Goal: Check status: Check status

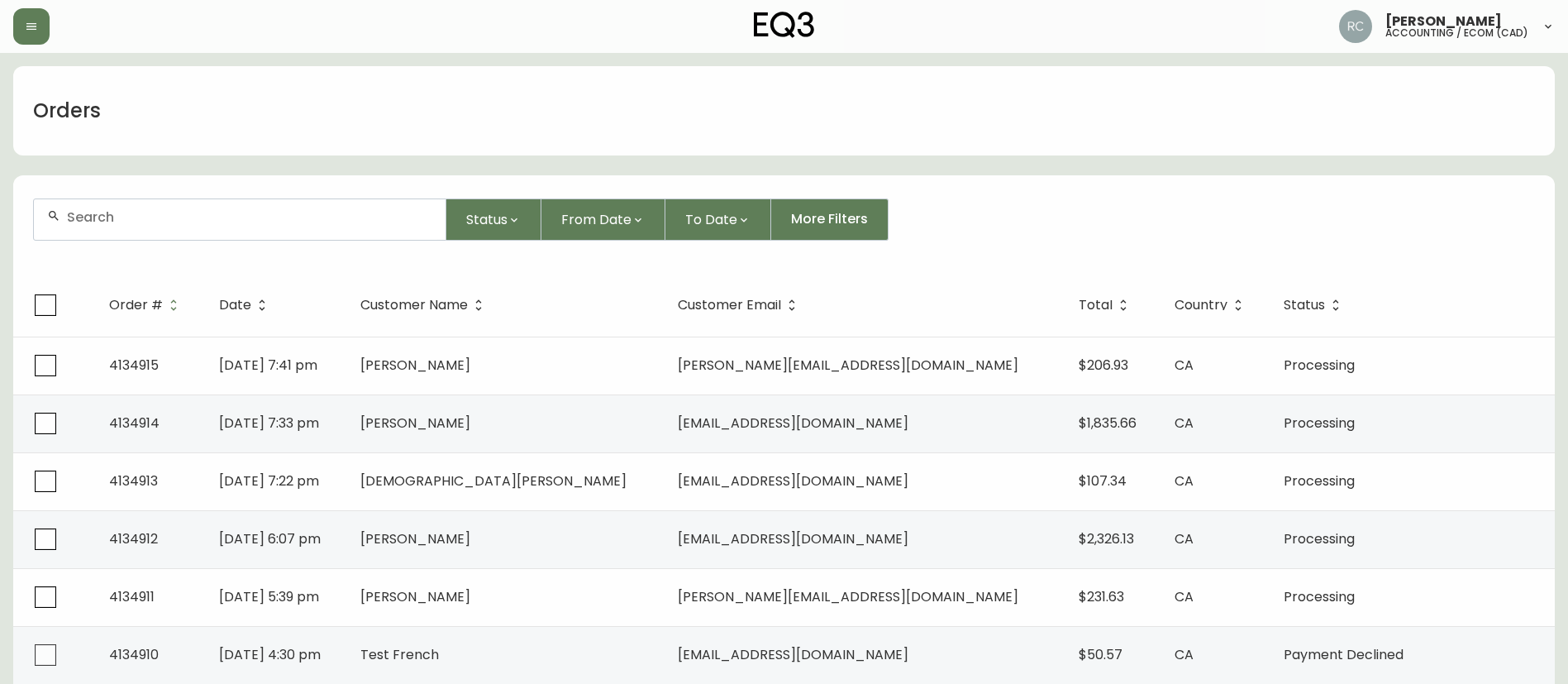
click at [361, 222] on input "text" at bounding box center [250, 217] width 366 height 15
paste input "8527820"
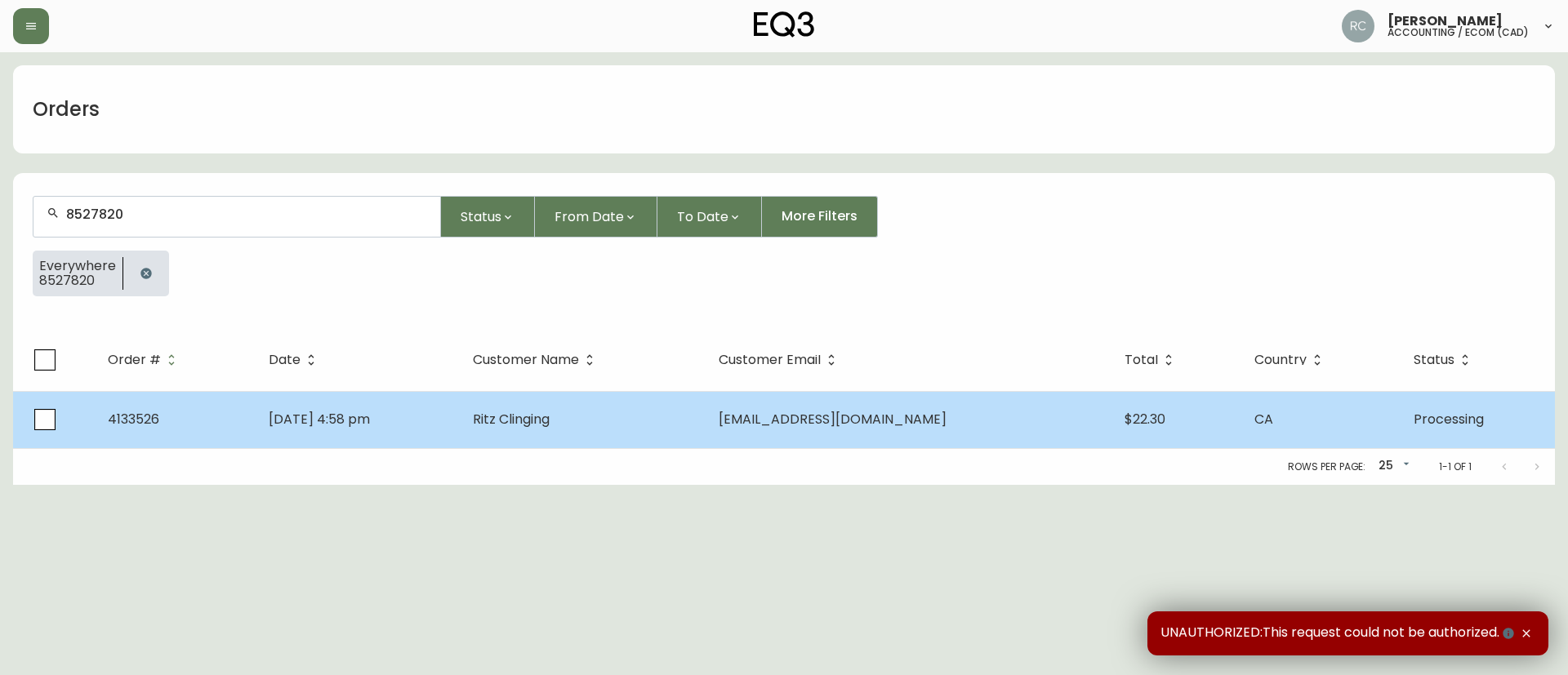
type input "8527820"
click at [669, 418] on td "Ritz Clinging" at bounding box center [582, 419] width 246 height 57
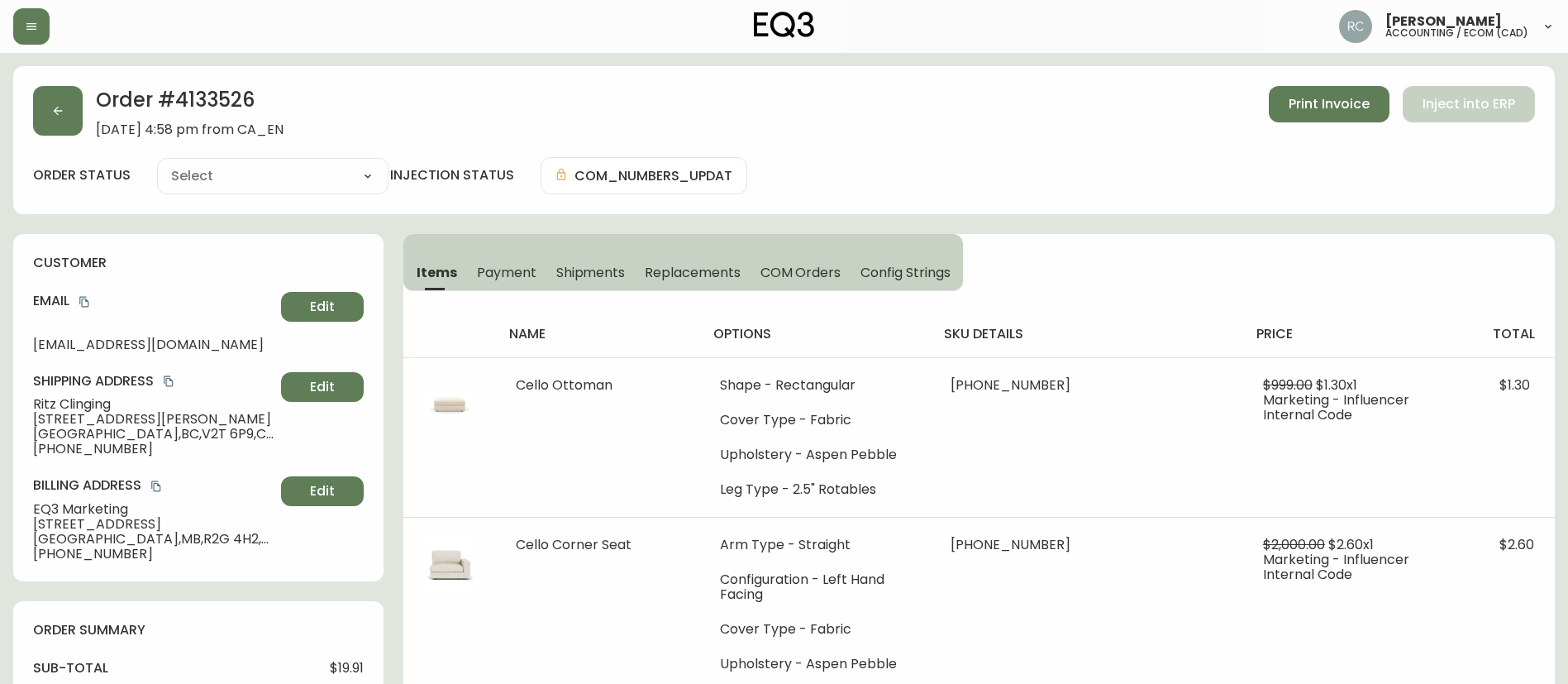
type input "Processing"
select select "PROCESSING"
click at [796, 280] on span "COM Orders" at bounding box center [801, 273] width 81 height 17
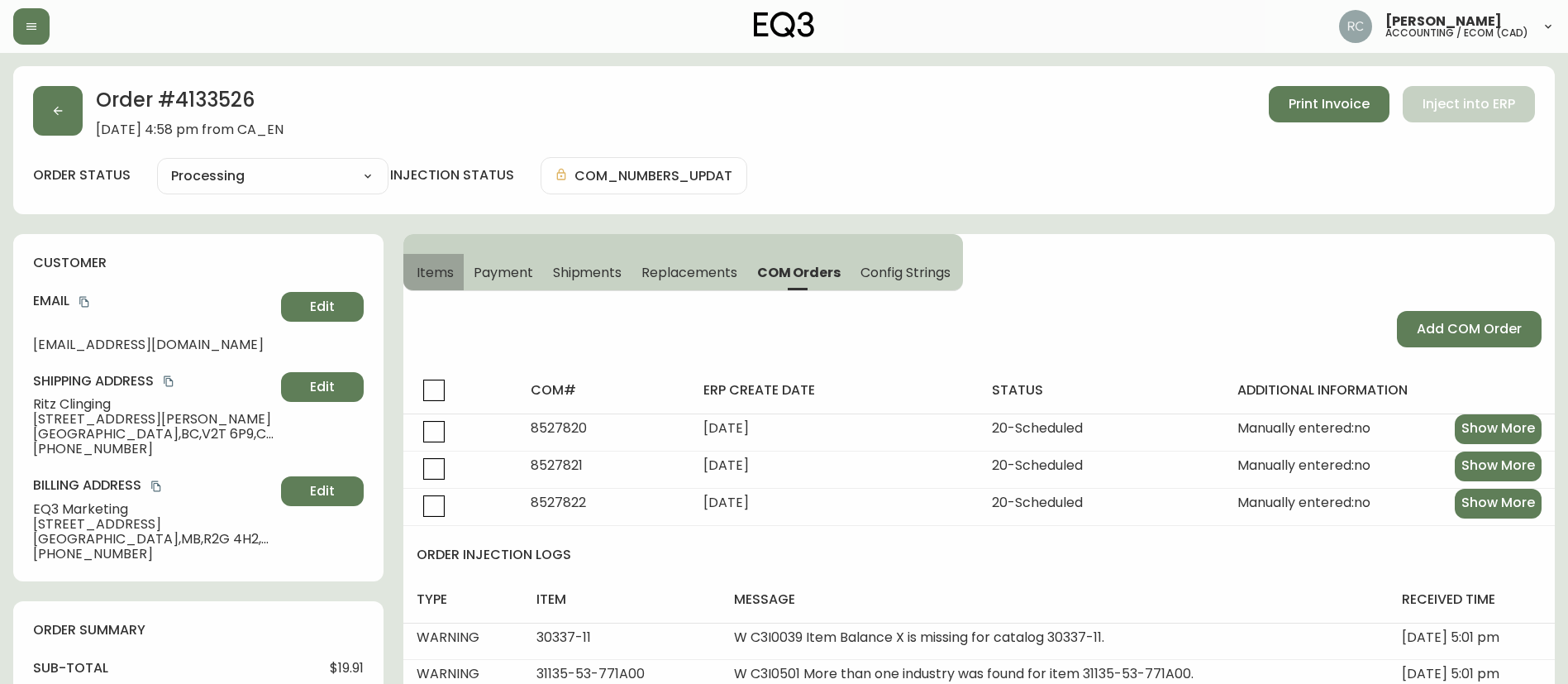
click at [430, 268] on span "Items" at bounding box center [436, 273] width 38 height 17
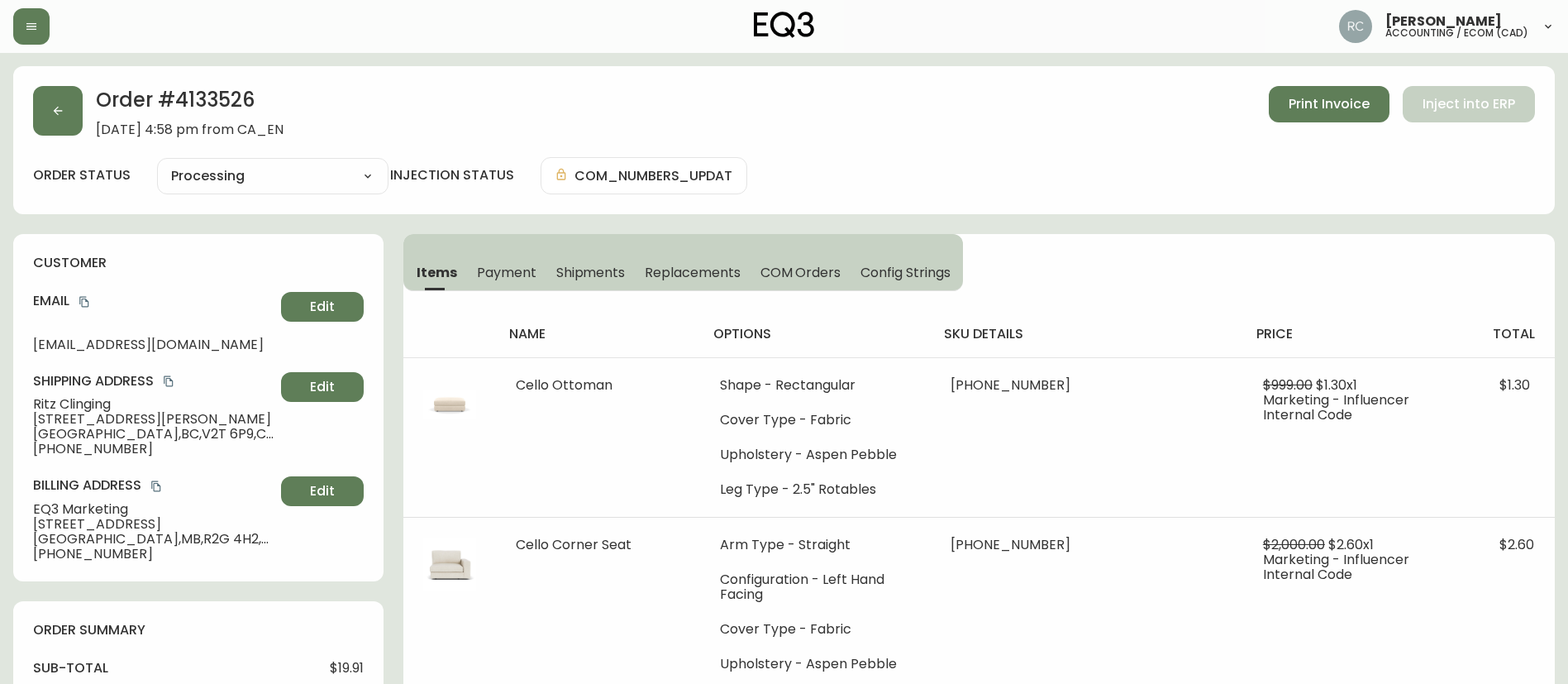
click at [200, 110] on h2 "Order # 4133526" at bounding box center [190, 104] width 188 height 37
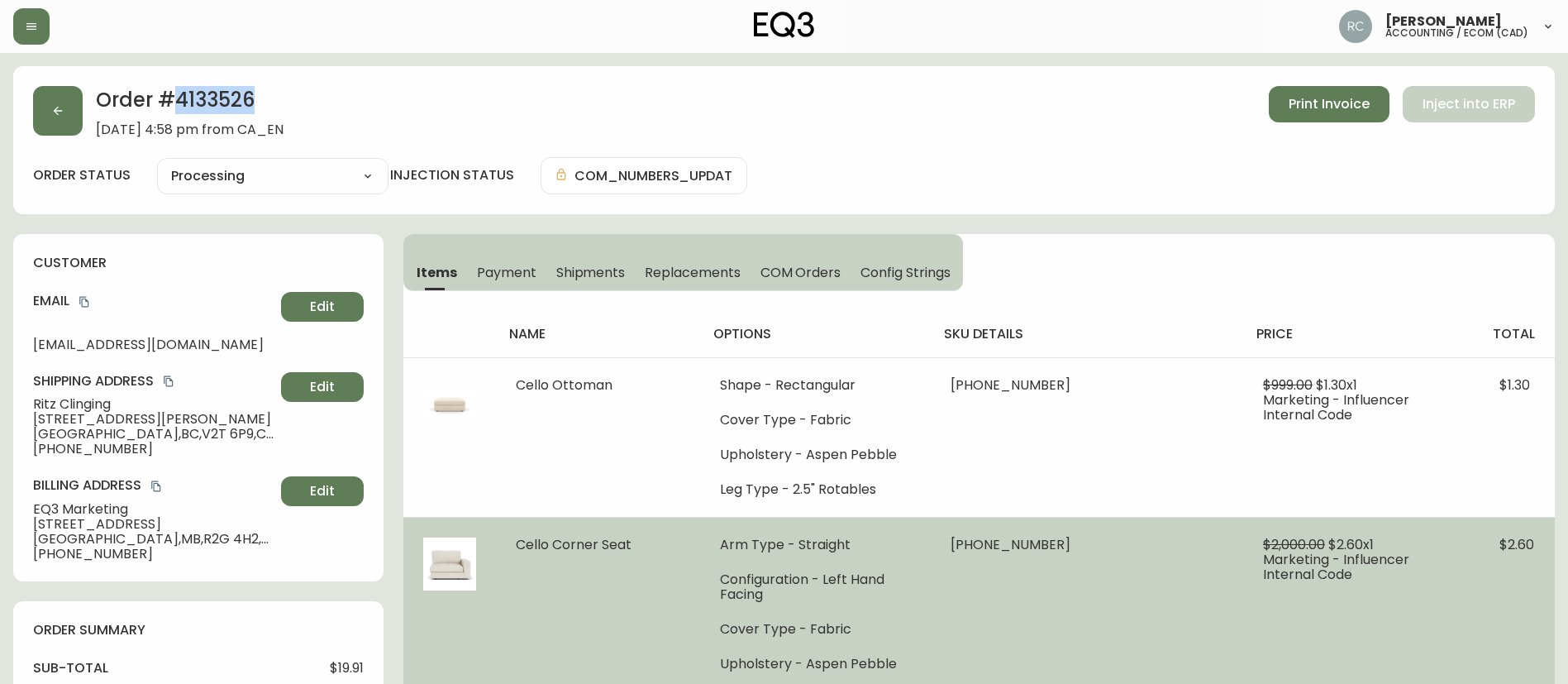
copy h2 "4133526"
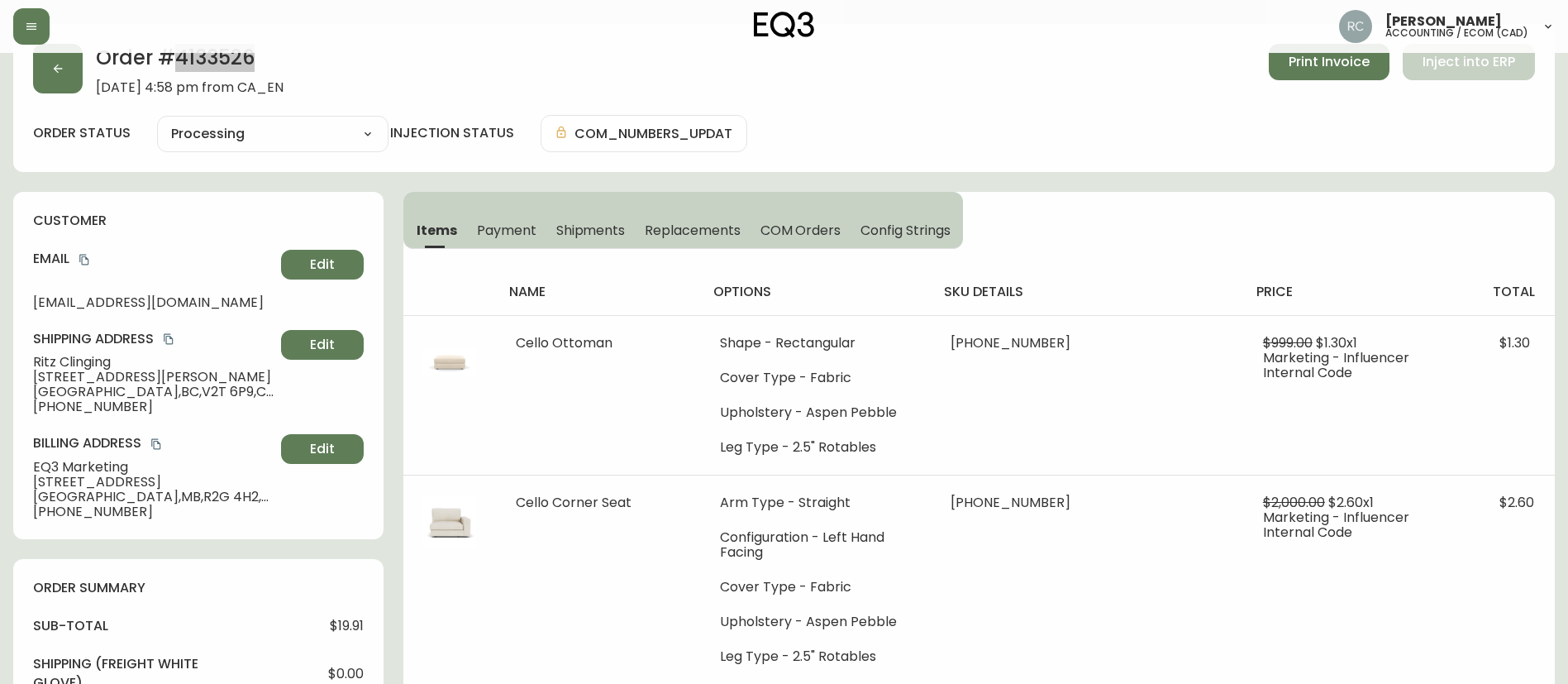
scroll to position [83, 0]
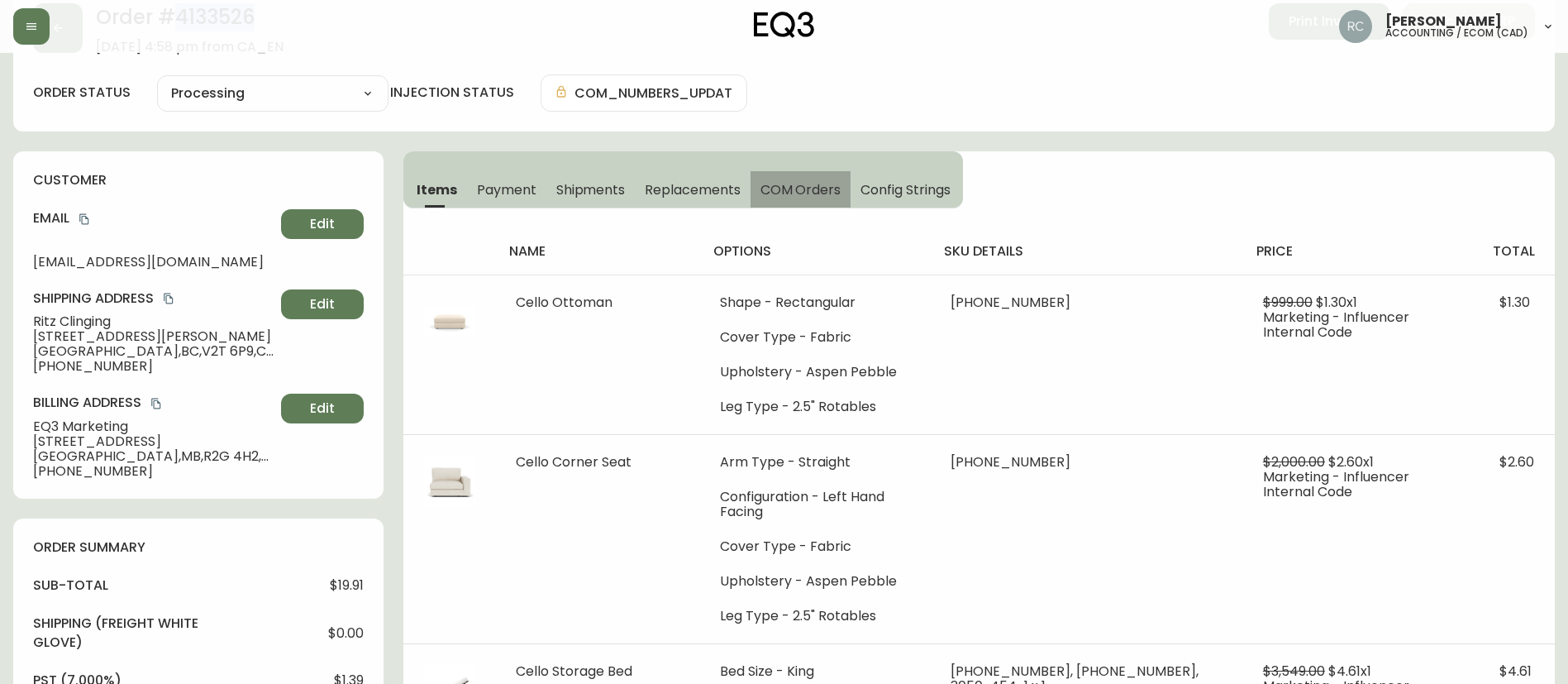
click at [793, 191] on span "COM Orders" at bounding box center [801, 190] width 81 height 17
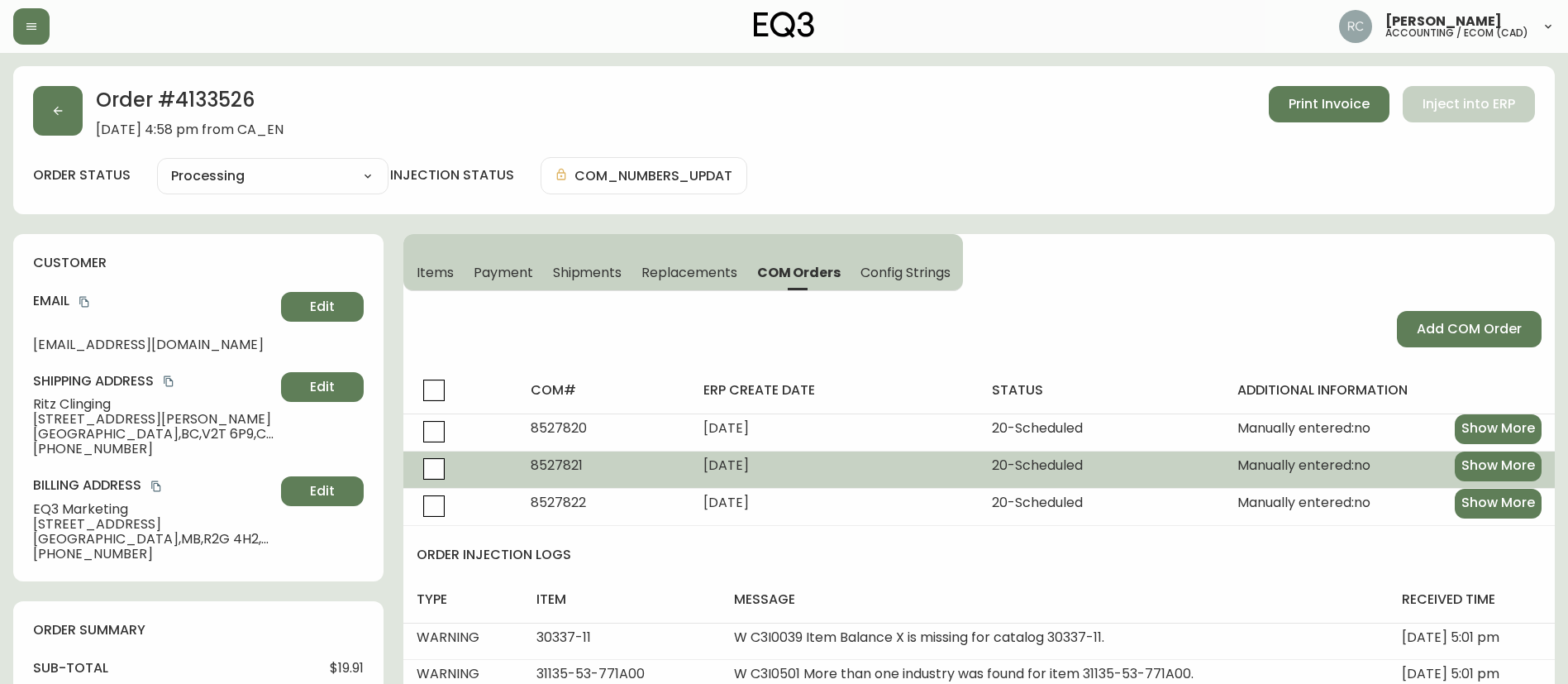
click at [552, 457] on span "8527821" at bounding box center [556, 465] width 52 height 19
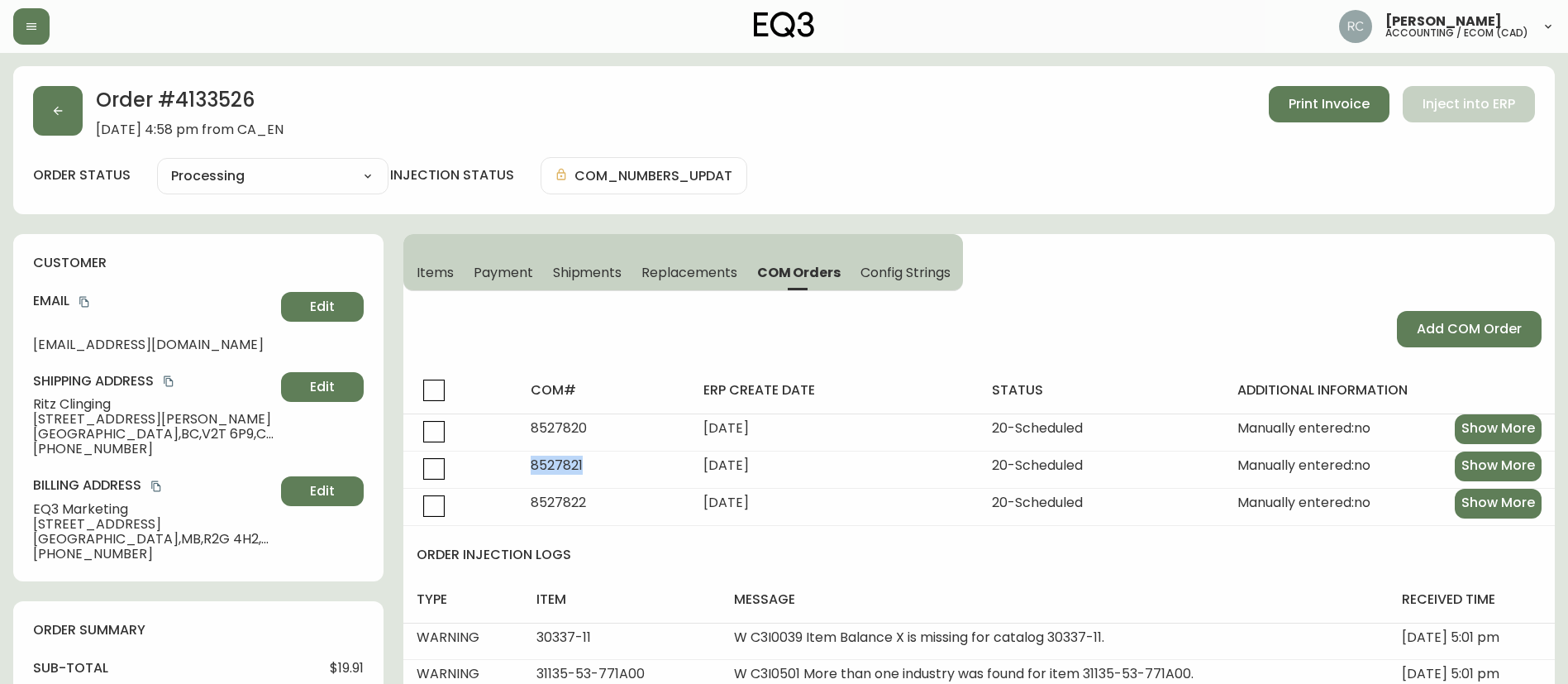
copy span "8527821"
click at [200, 96] on h2 "Order # 4133526" at bounding box center [190, 104] width 188 height 37
copy h2 "4133526"
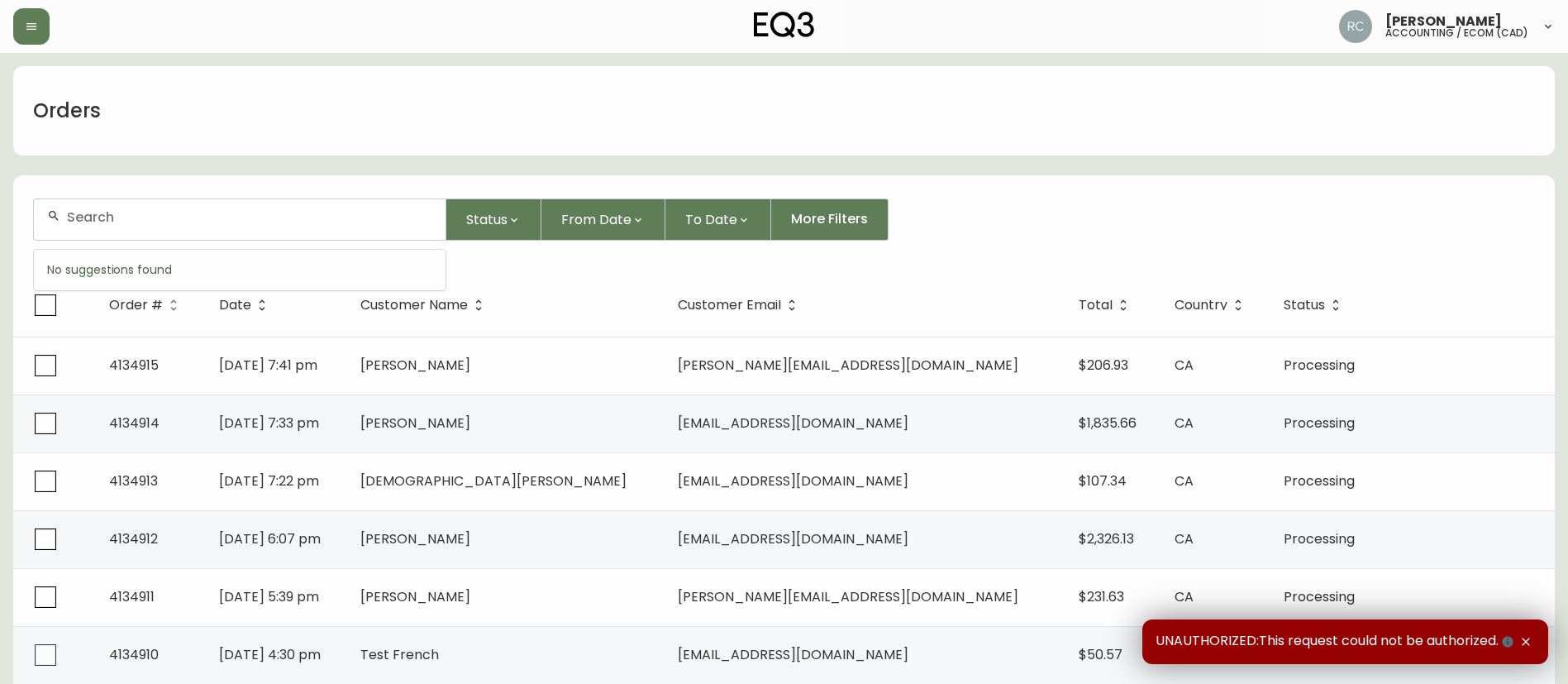
click at [177, 221] on input "text" at bounding box center [250, 217] width 366 height 15
paste input "4134407"
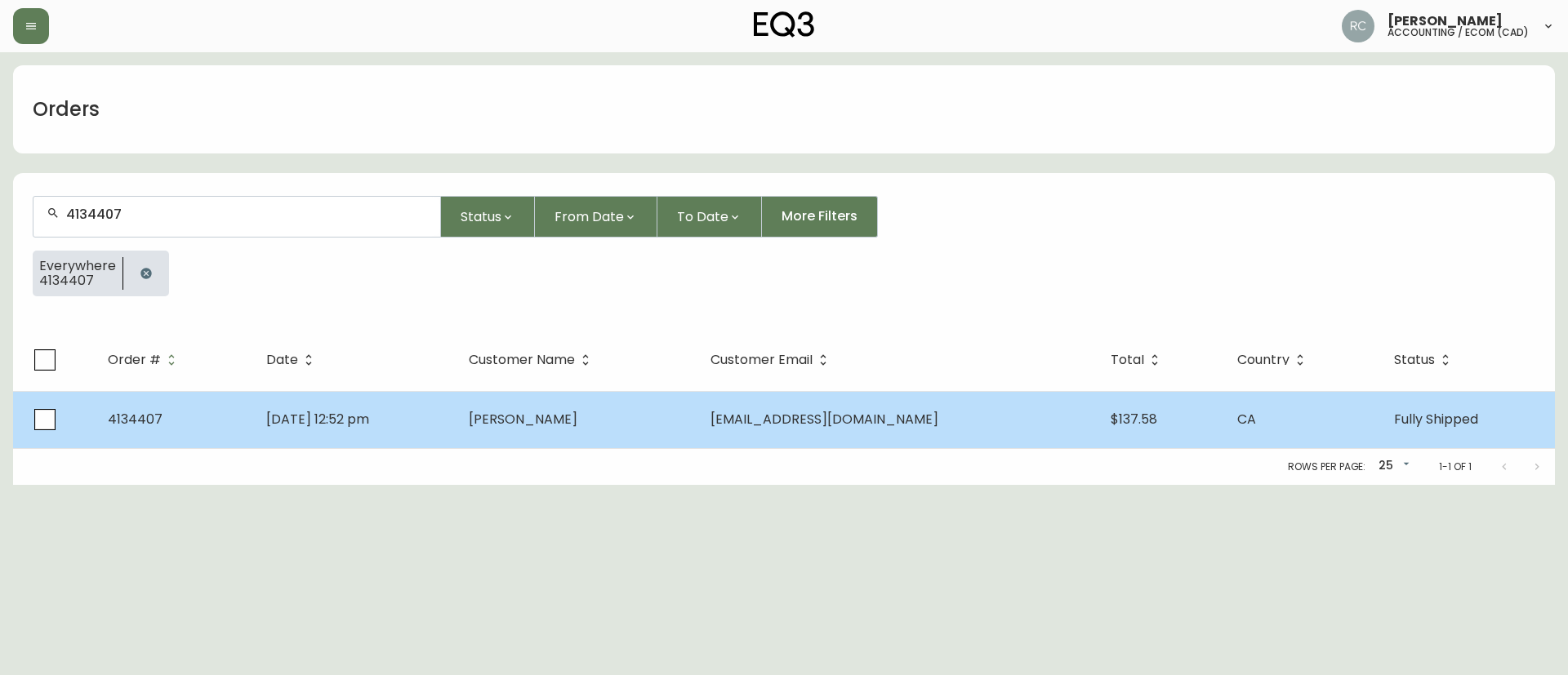
type input "4134407"
click at [457, 430] on td "Jul 30 2025, 12:52 pm" at bounding box center [354, 419] width 203 height 57
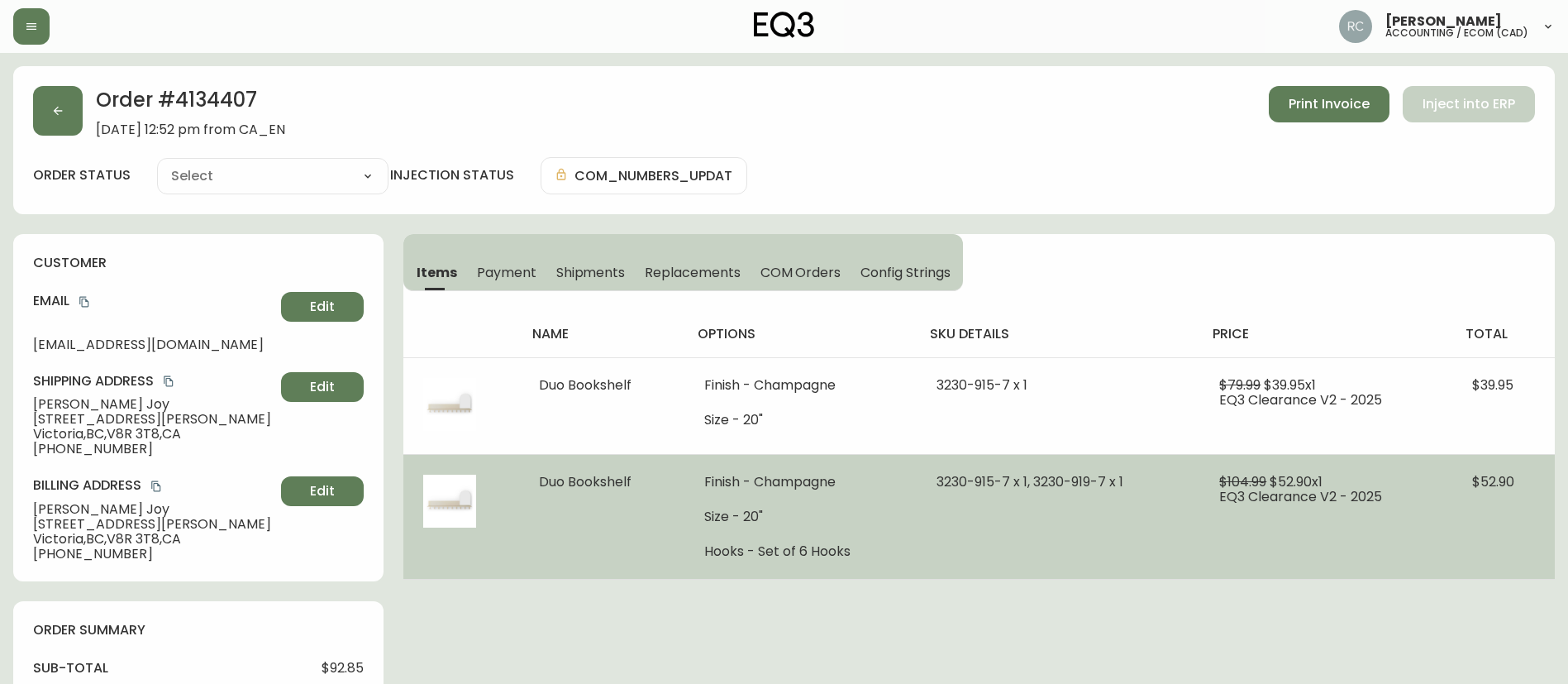
type input "Fully Shipped"
select select "FULLY_SHIPPED"
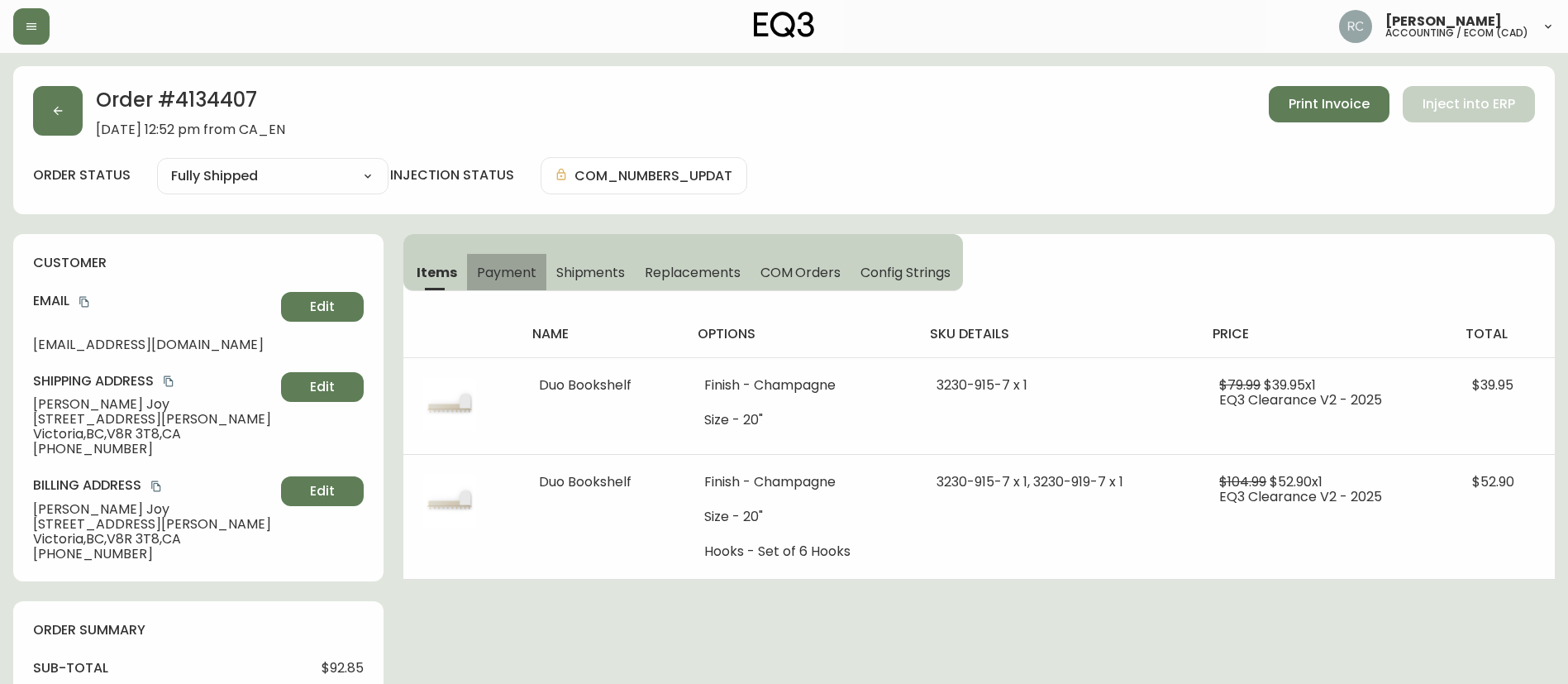
click at [498, 268] on span "Payment" at bounding box center [507, 273] width 60 height 17
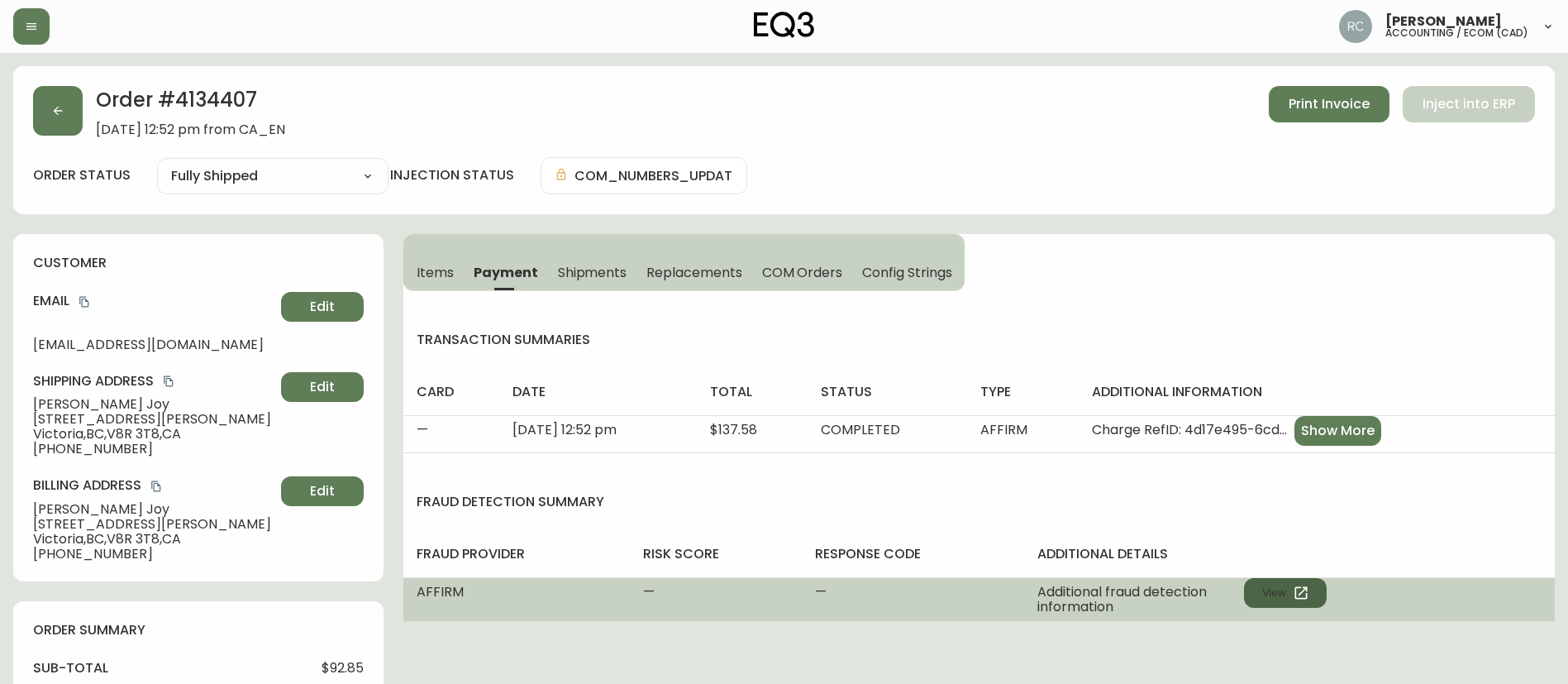
click at [1289, 581] on button "View" at bounding box center [1285, 593] width 83 height 30
click at [1286, 595] on button "View" at bounding box center [1285, 593] width 83 height 30
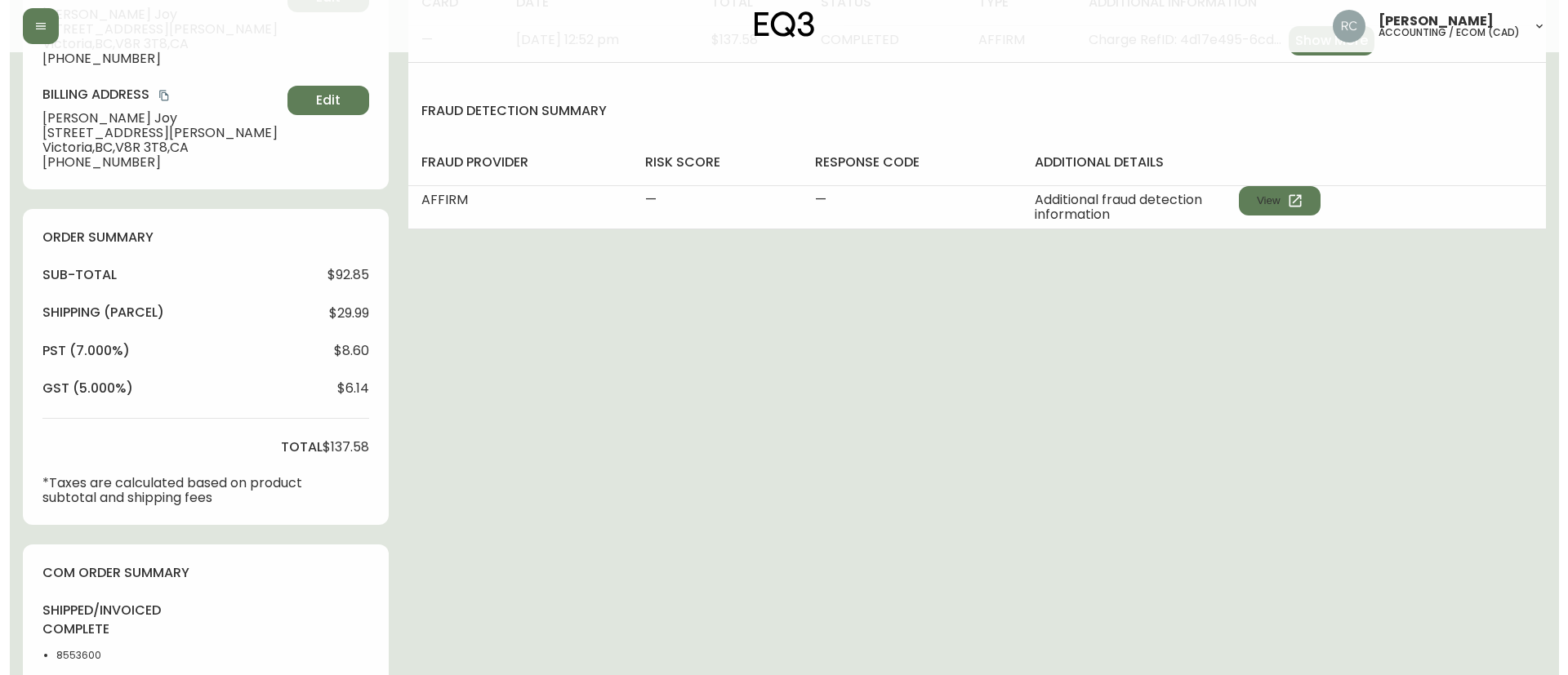
scroll to position [653, 0]
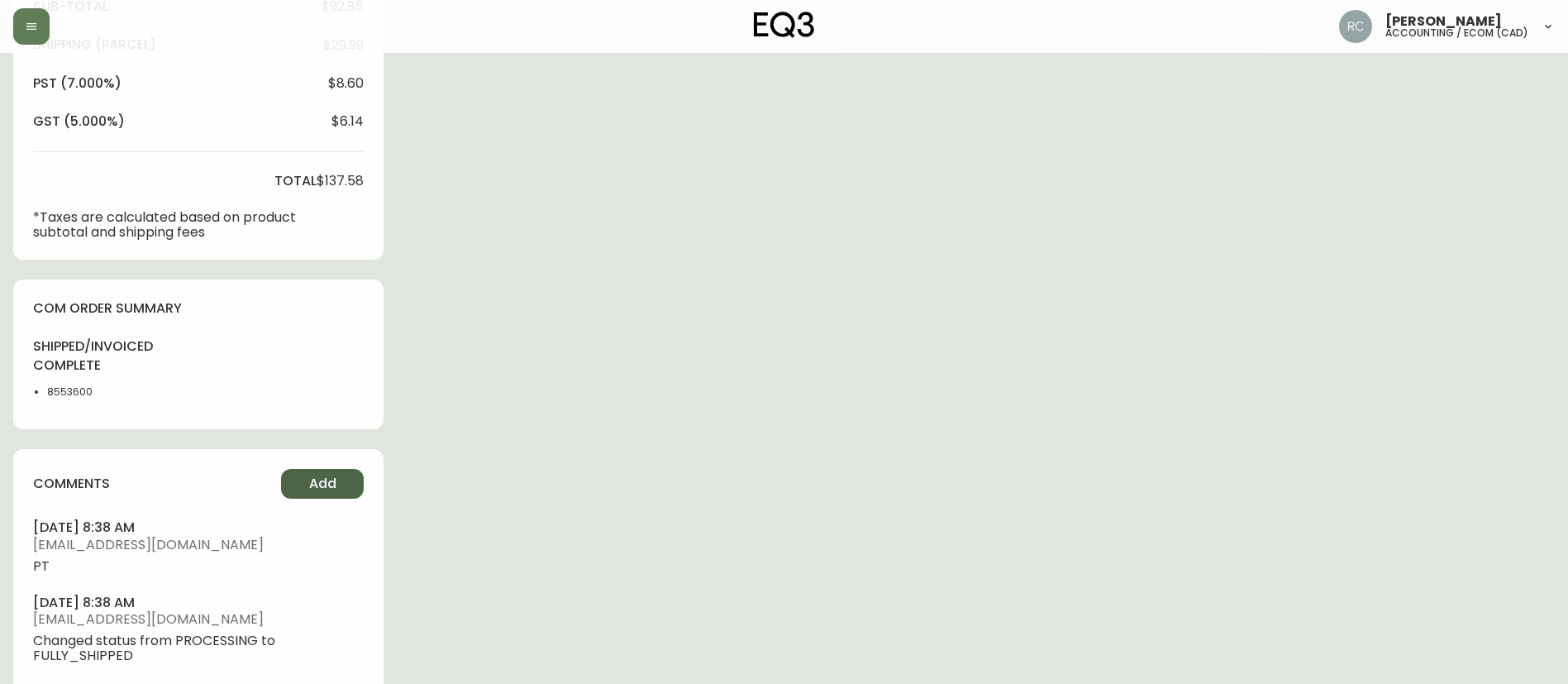
click at [321, 484] on span "Add" at bounding box center [323, 483] width 27 height 18
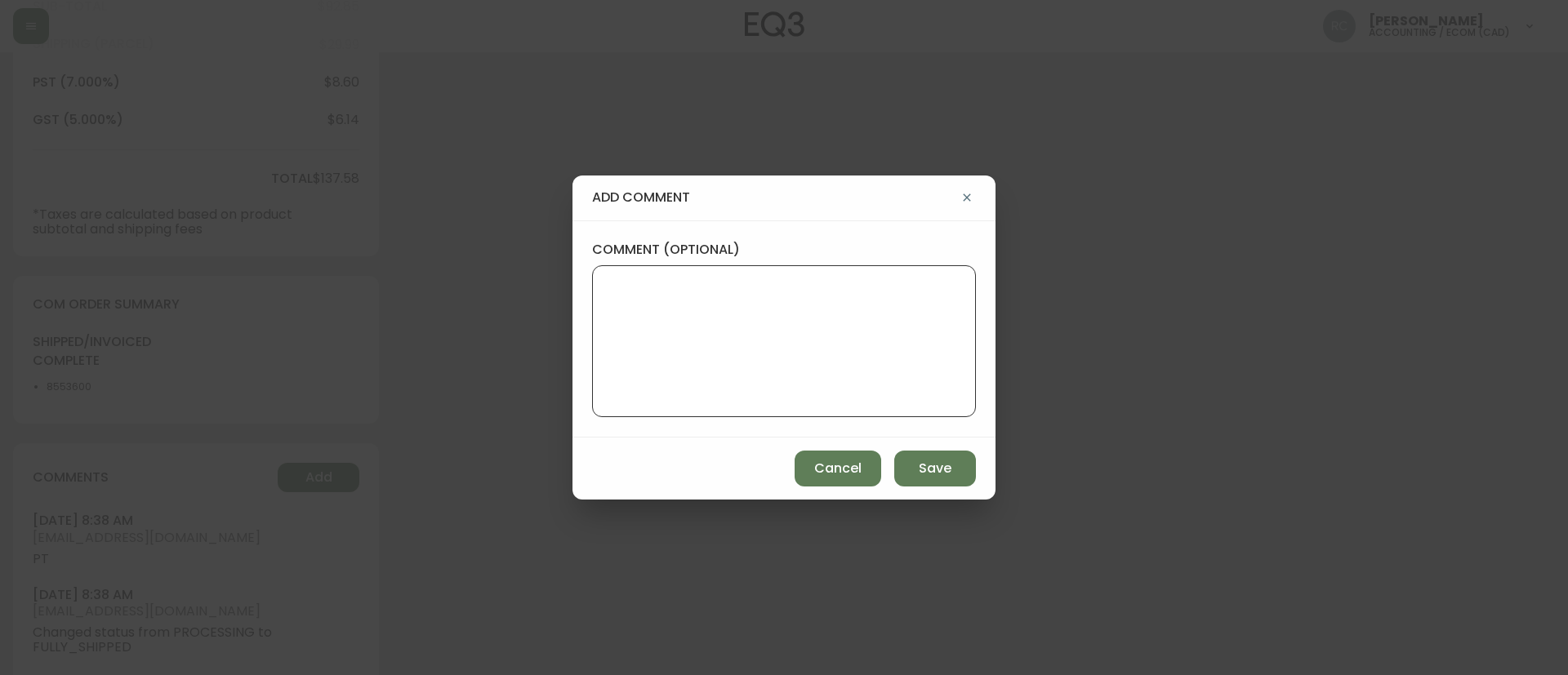
click at [744, 345] on textarea "comment (optional)" at bounding box center [784, 341] width 356 height 131
paste textarea "ECOM RETURN RTN# 1161917011 ECOM ORD# 4134407 TICKET# 816688 TOTAL REFUND AMT: …"
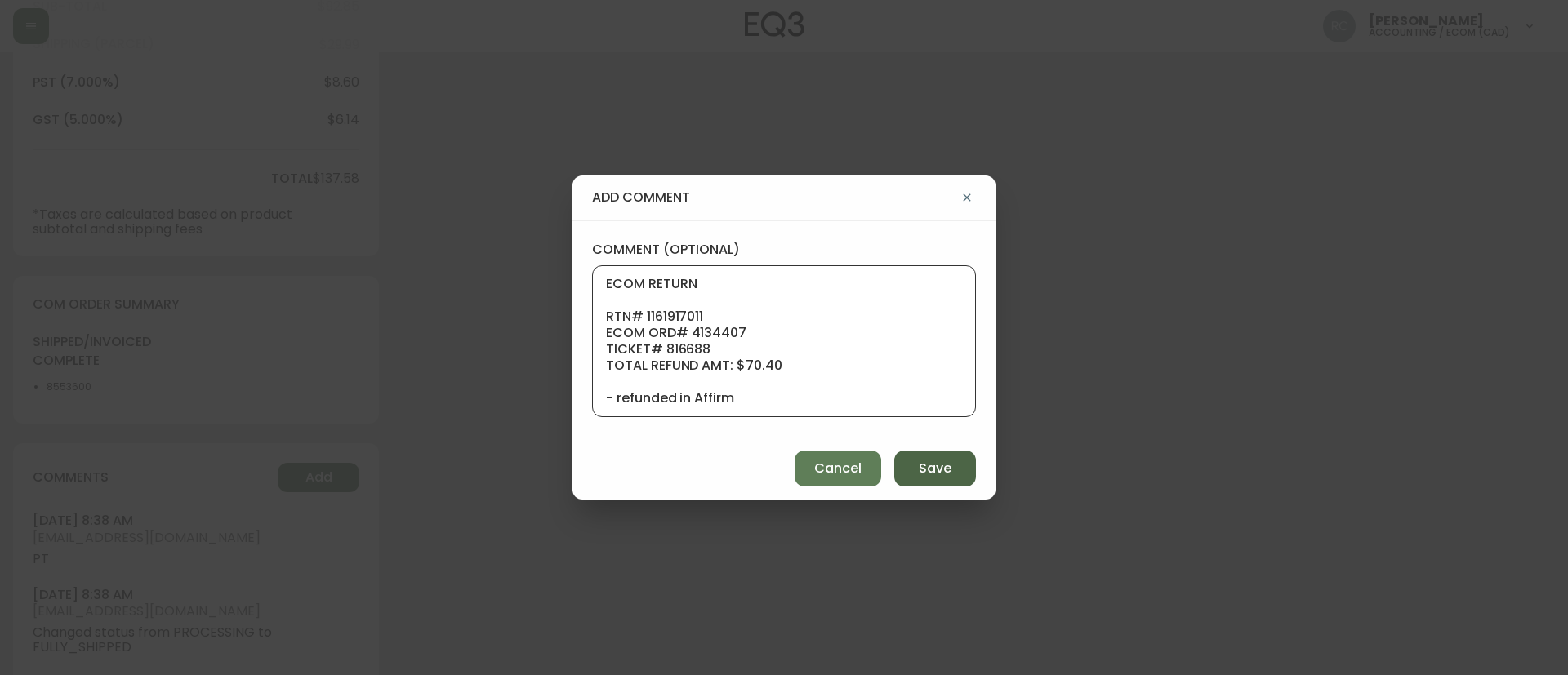
scroll to position [83, 0]
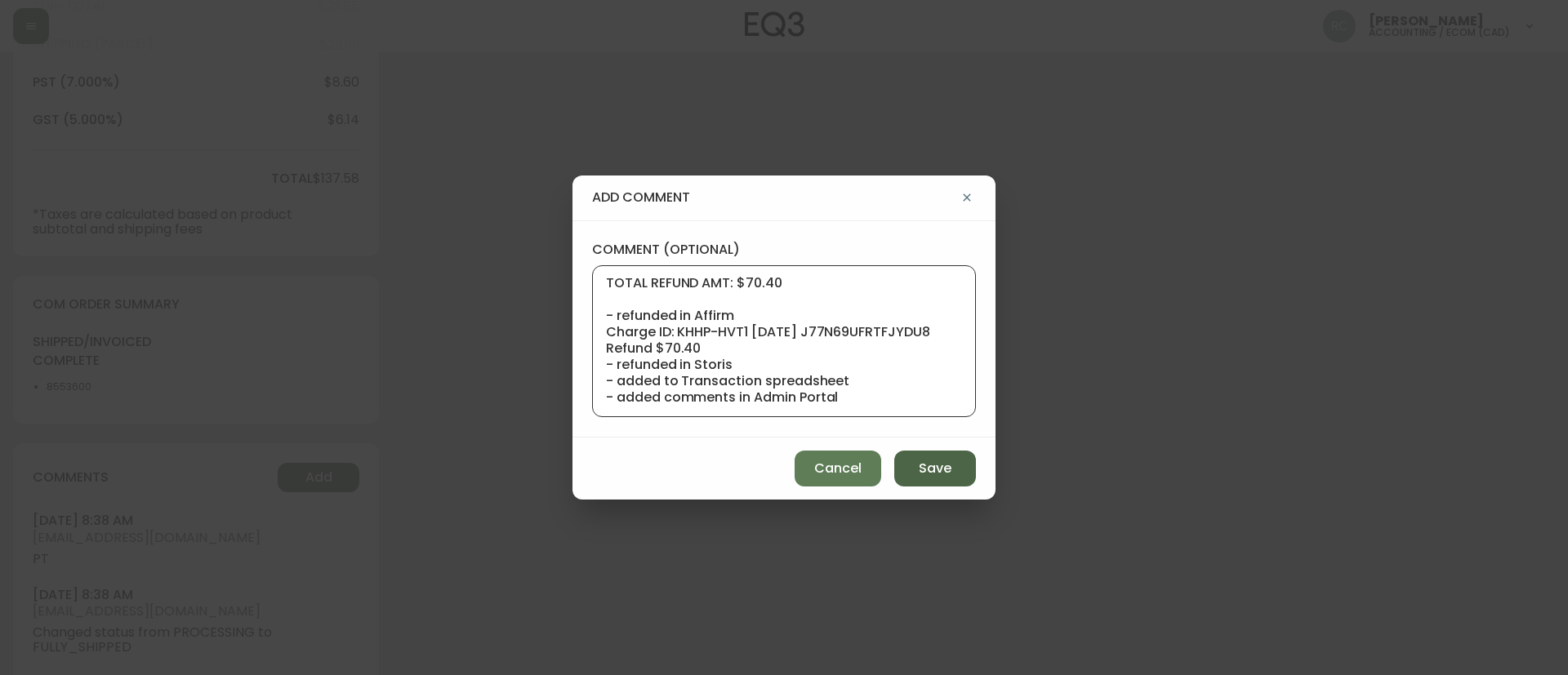
type textarea "ECOM RETURN RTN# 1161917011 ECOM ORD# 4134407 TICKET# 816688 TOTAL REFUND AMT: …"
click at [911, 478] on button "Save" at bounding box center [934, 468] width 82 height 36
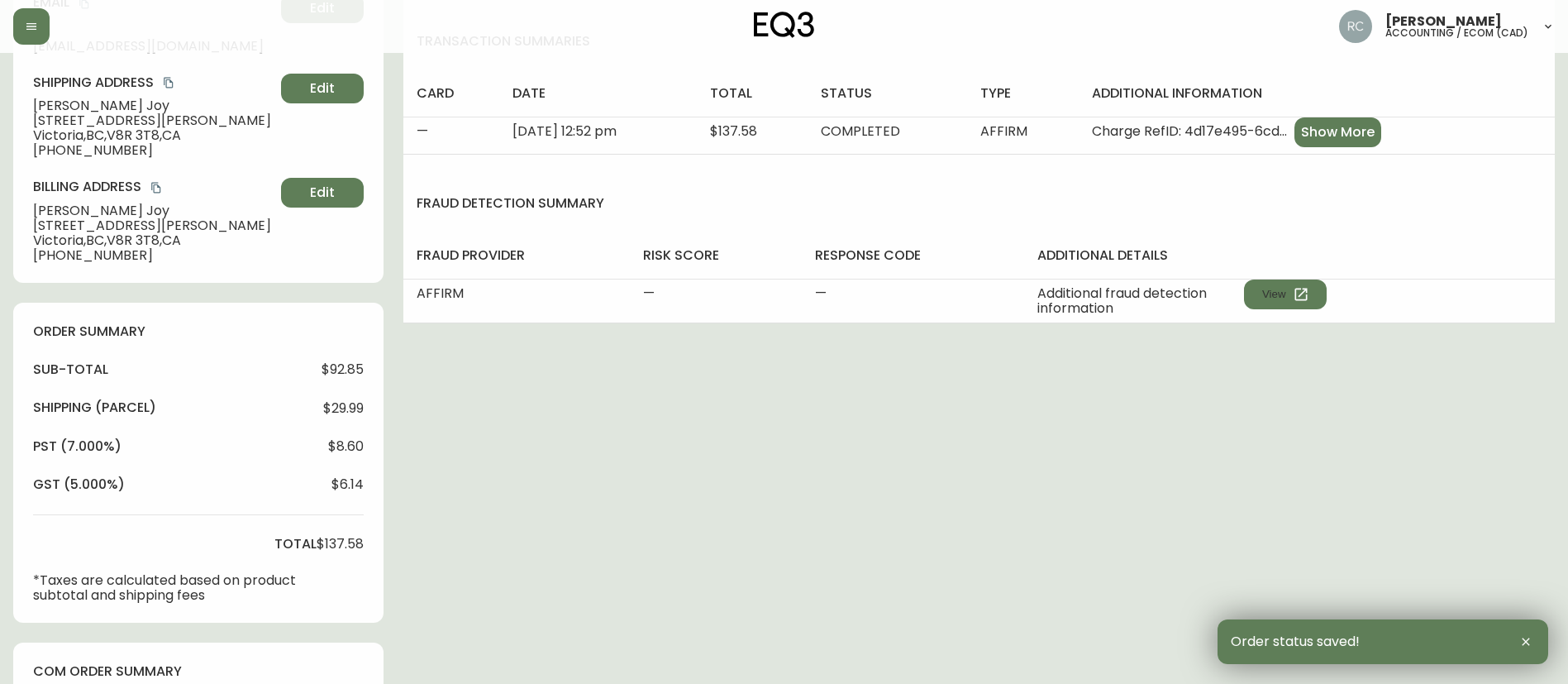
scroll to position [0, 0]
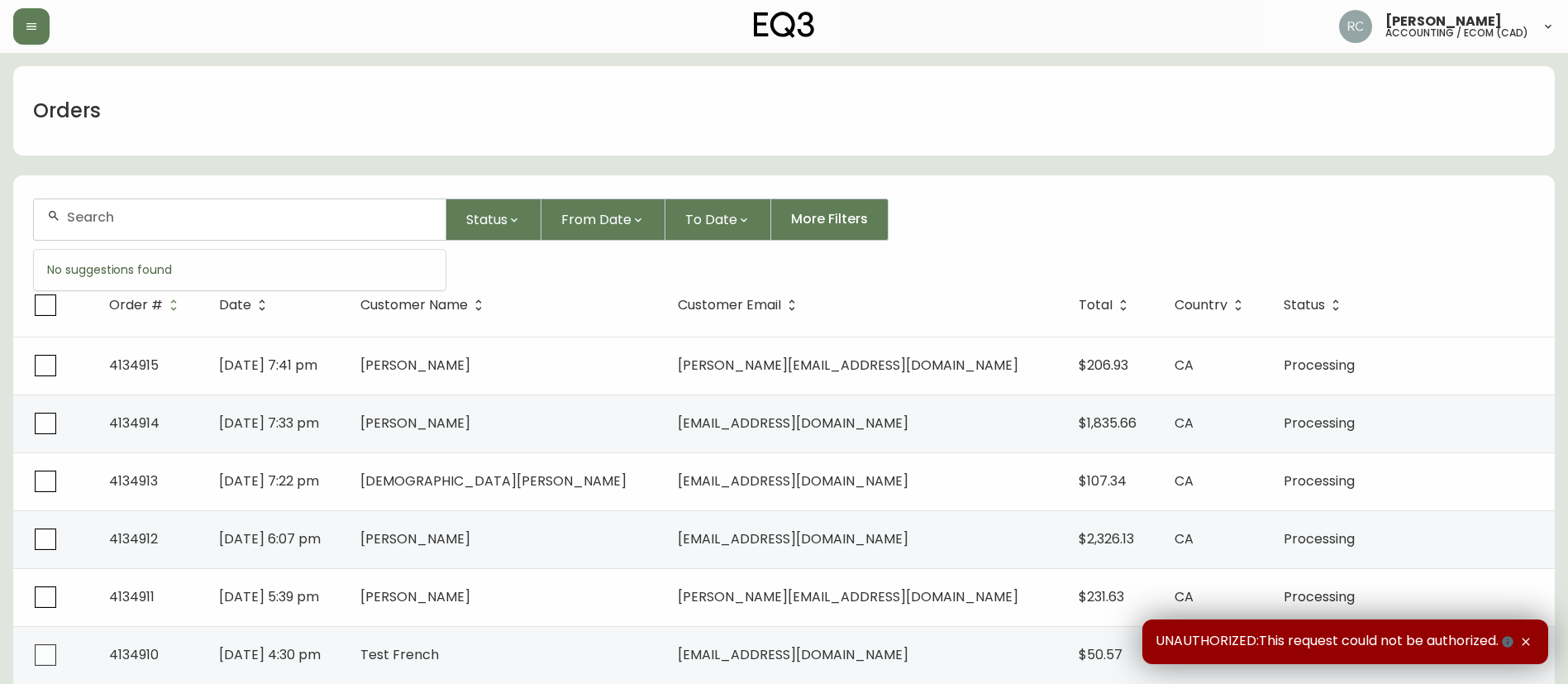
click at [221, 219] on input "text" at bounding box center [250, 217] width 366 height 15
paste input "4134353"
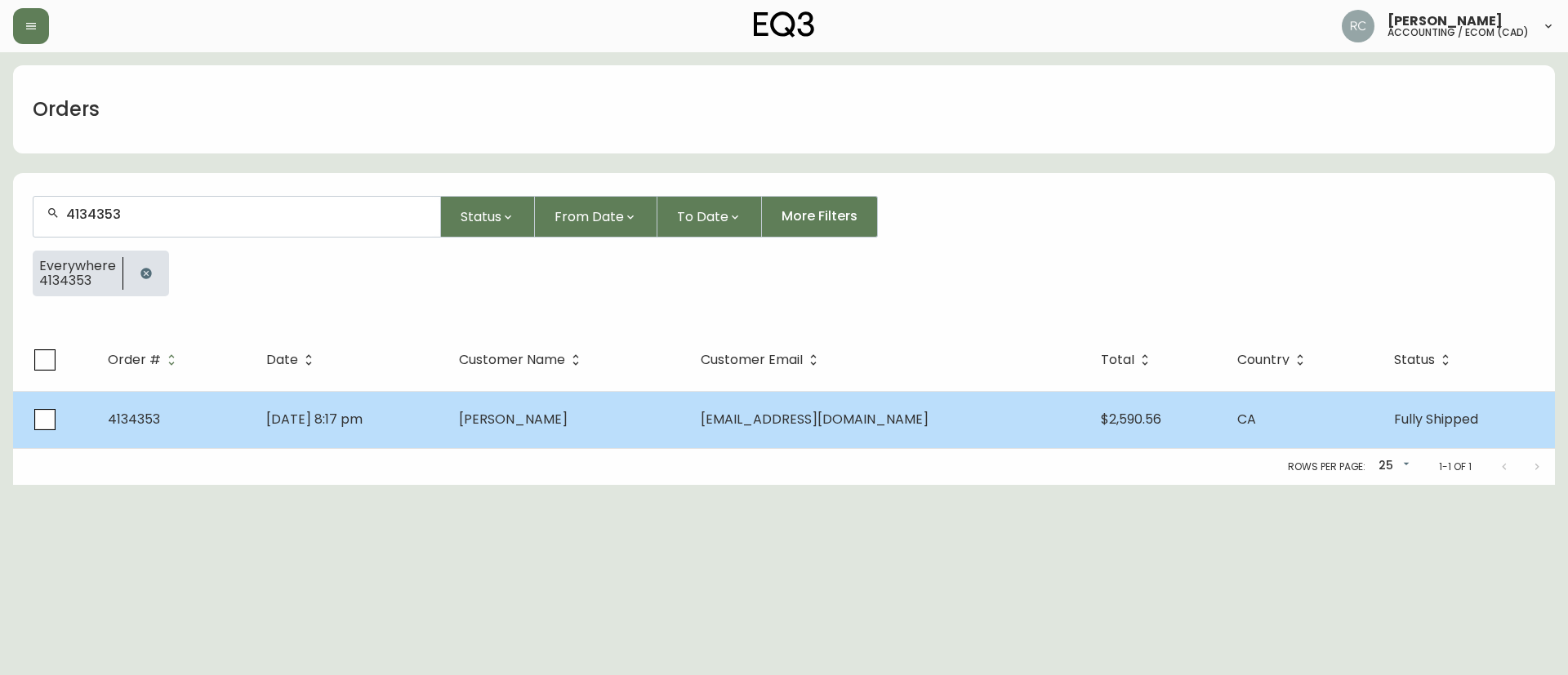
type input "4134353"
click at [495, 424] on span "Xavié Lachapelle Roy" at bounding box center [513, 419] width 109 height 19
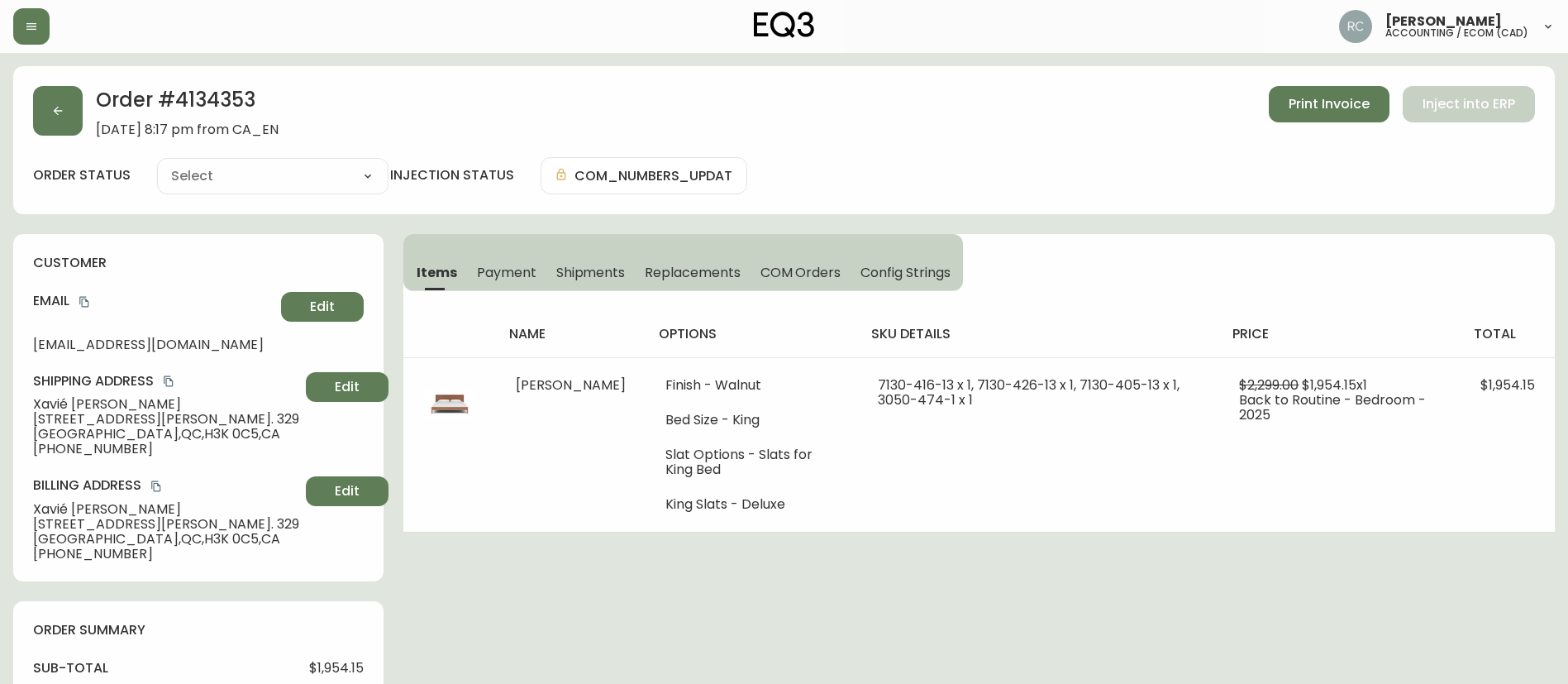
type input "Fully Shipped"
select select "FULLY_SHIPPED"
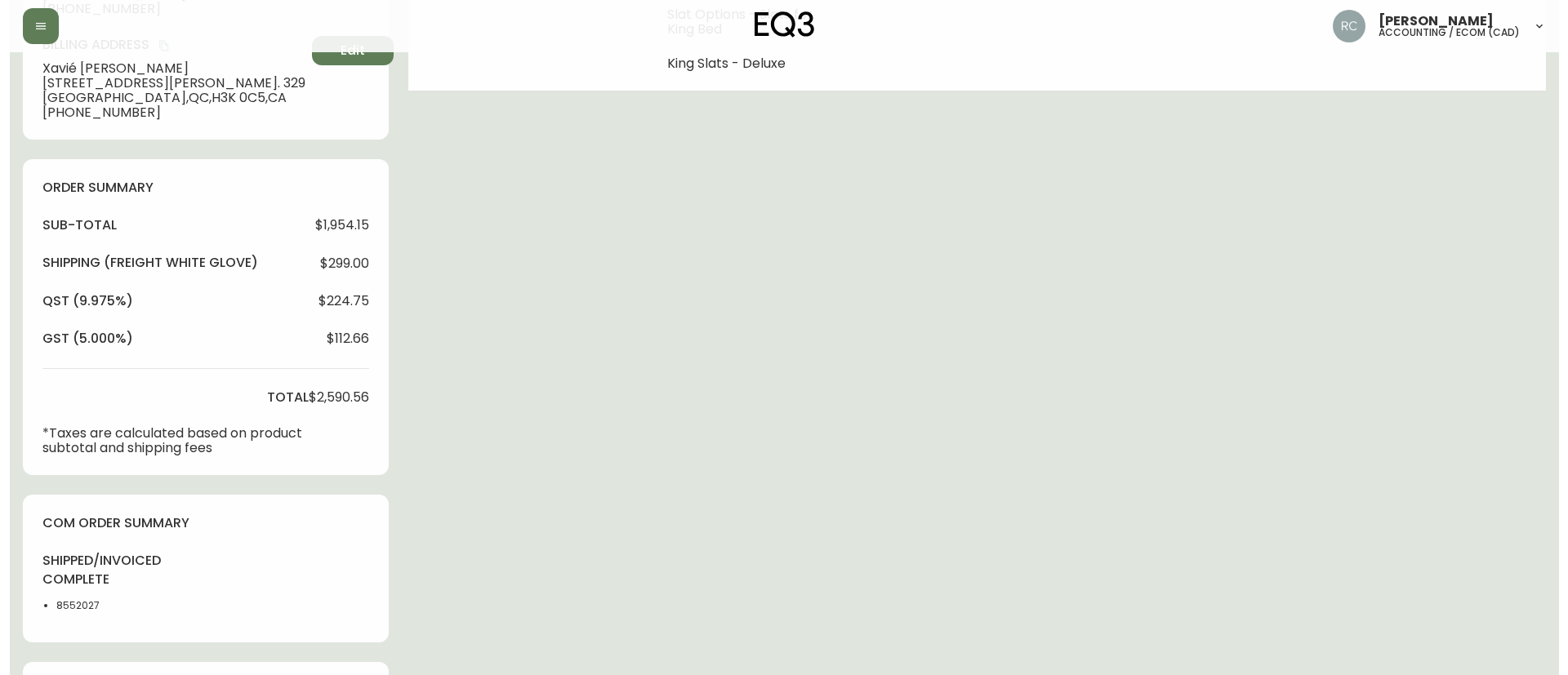
scroll to position [490, 0]
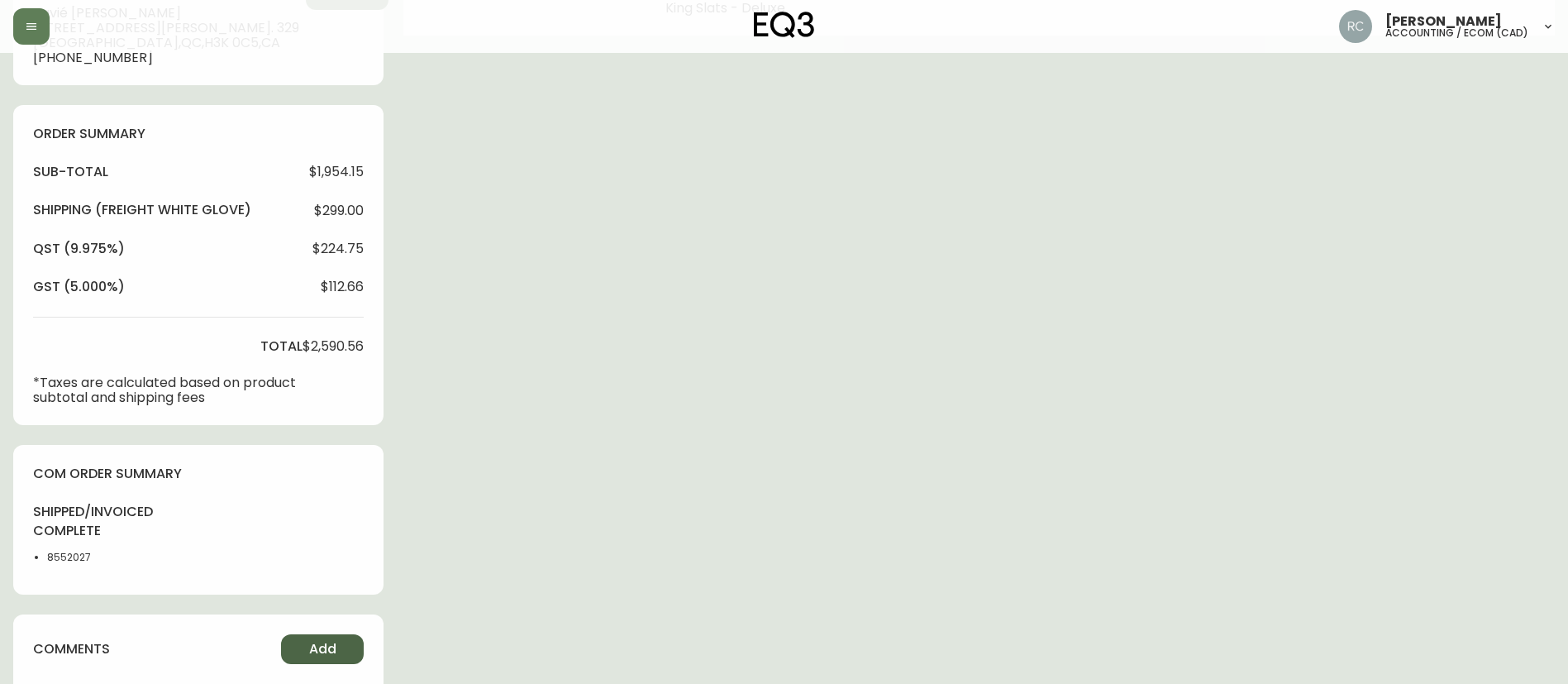
click at [336, 653] on span "Add" at bounding box center [323, 649] width 27 height 18
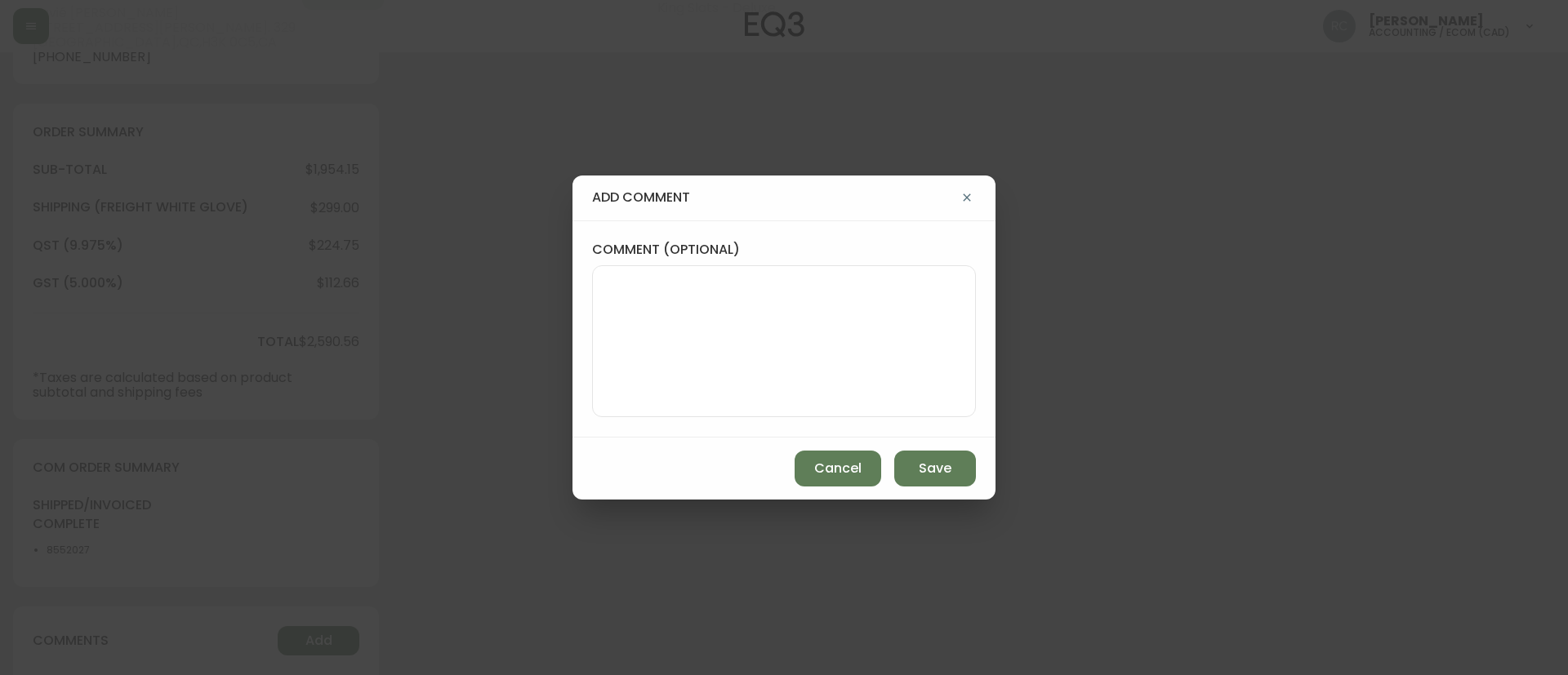
drag, startPoint x: 624, startPoint y: 381, endPoint x: 693, endPoint y: 379, distance: 69.0
click at [624, 381] on textarea "comment (optional)" at bounding box center [784, 341] width 356 height 131
paste textarea "COMPENSATION TO KEEP AS-IS PPA# 1161920480 TICKET# 817543 CUST# 1161920320 ECOM…"
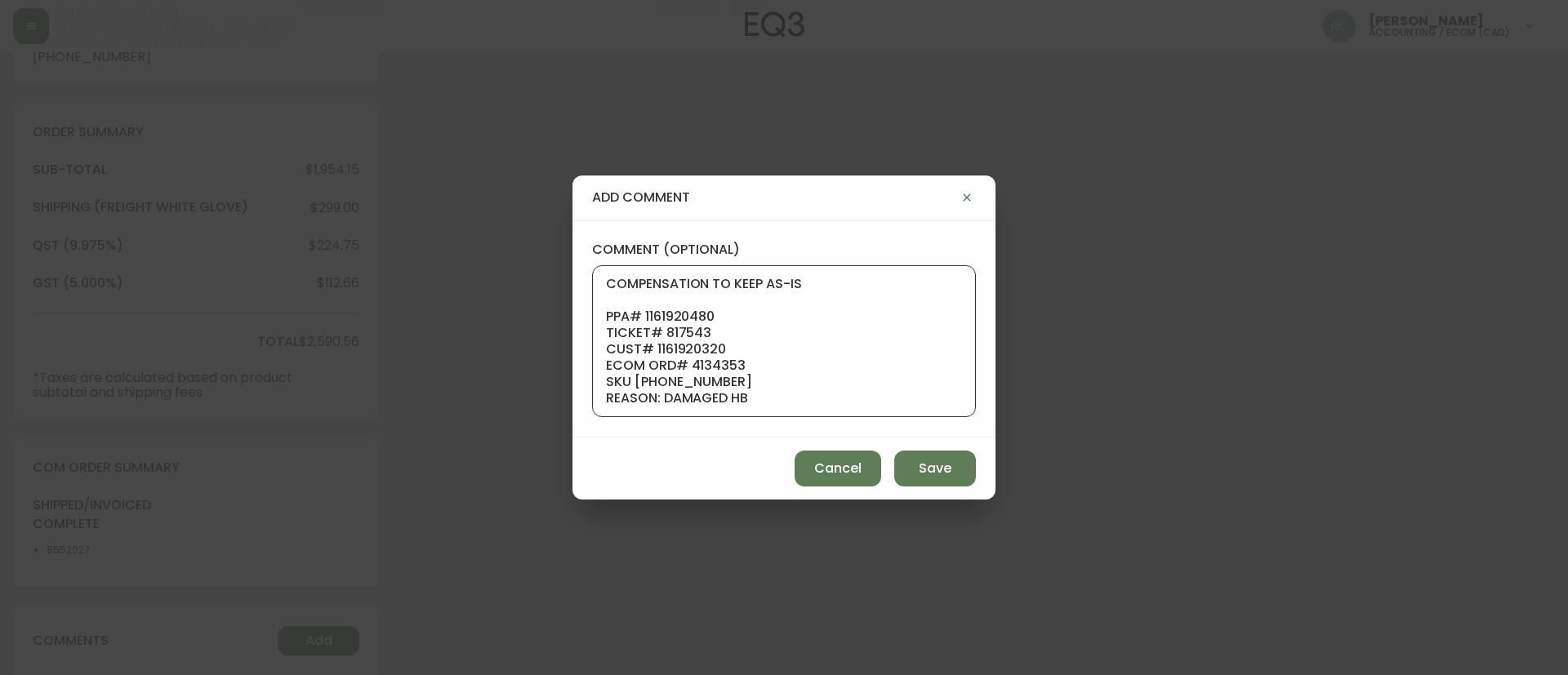
scroll to position [147, 0]
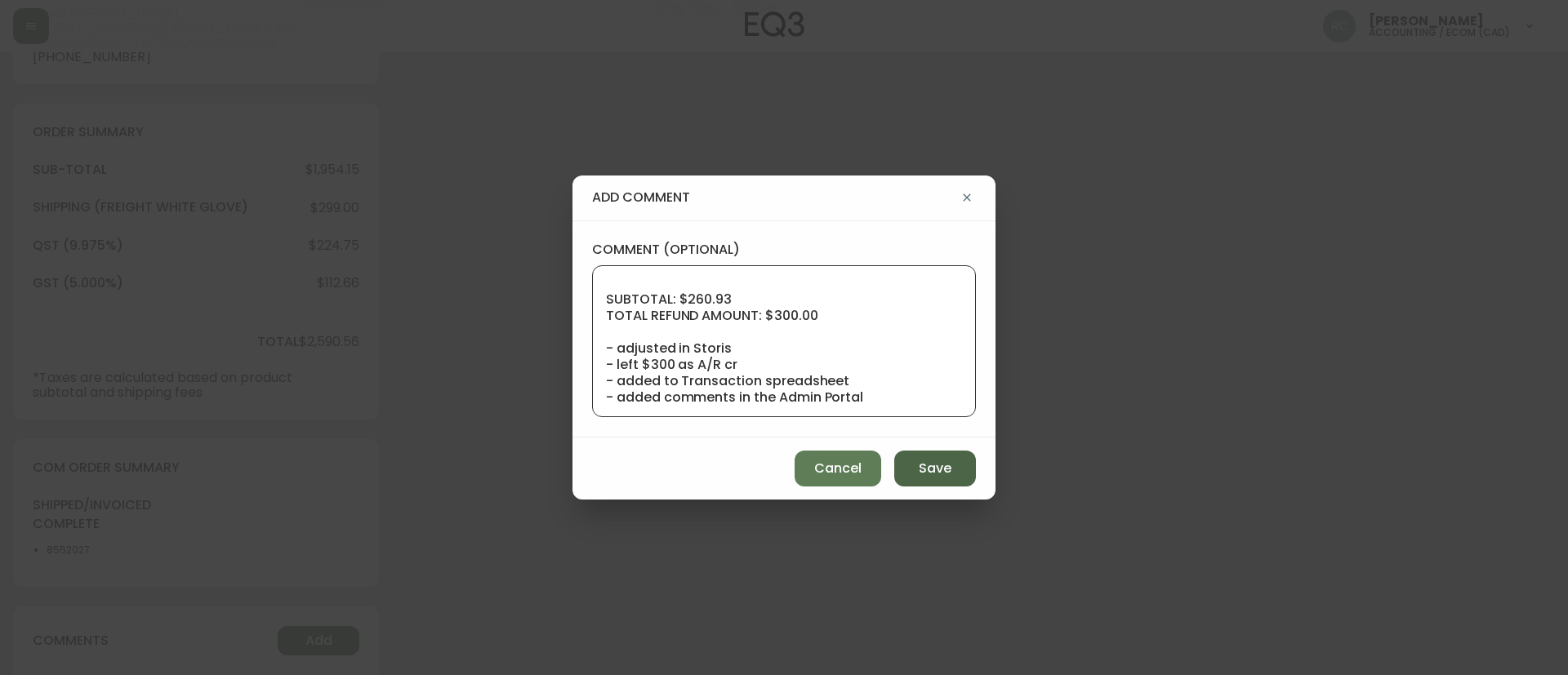
type textarea "COMPENSATION TO KEEP AS-IS PPA# 1161920480 TICKET# 817543 CUST# 1161920320 ECOM…"
click at [933, 480] on button "Save" at bounding box center [934, 468] width 82 height 36
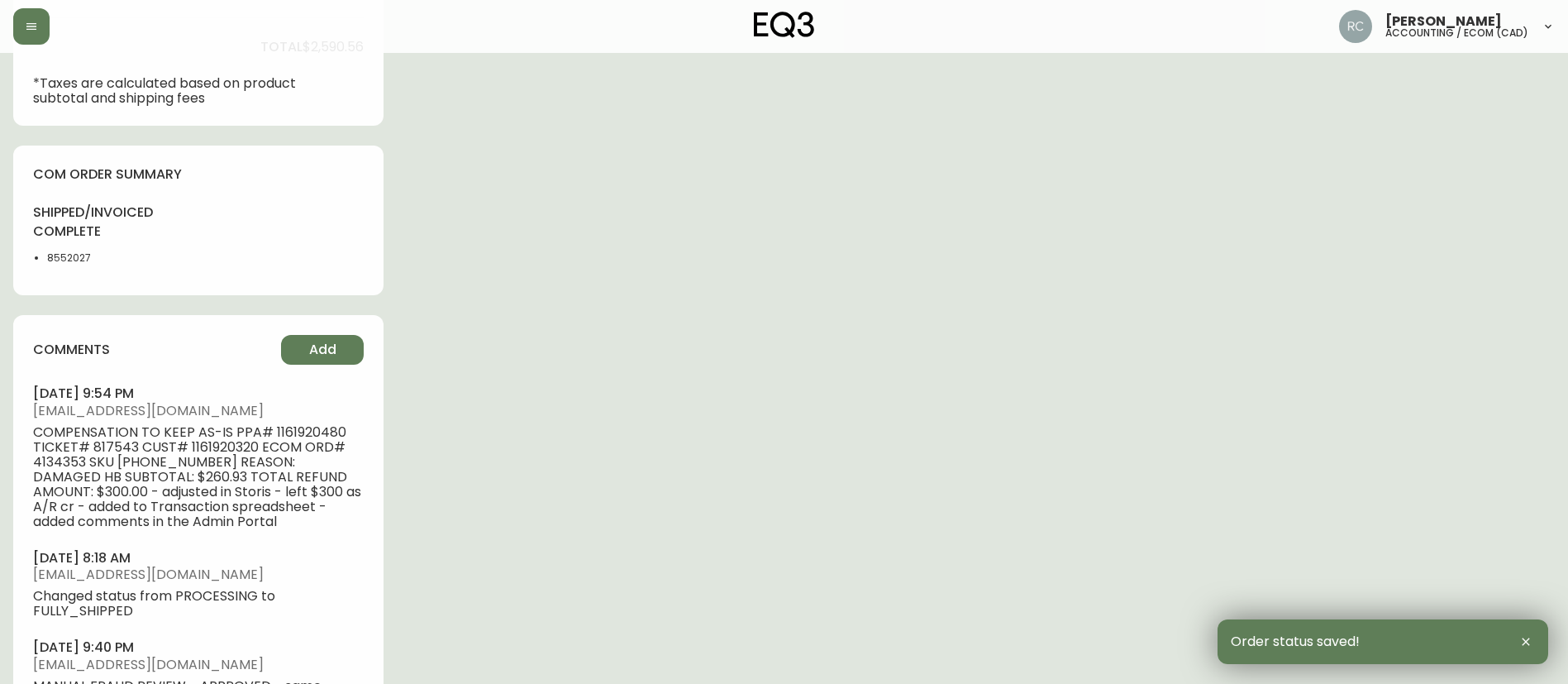
scroll to position [1034, 0]
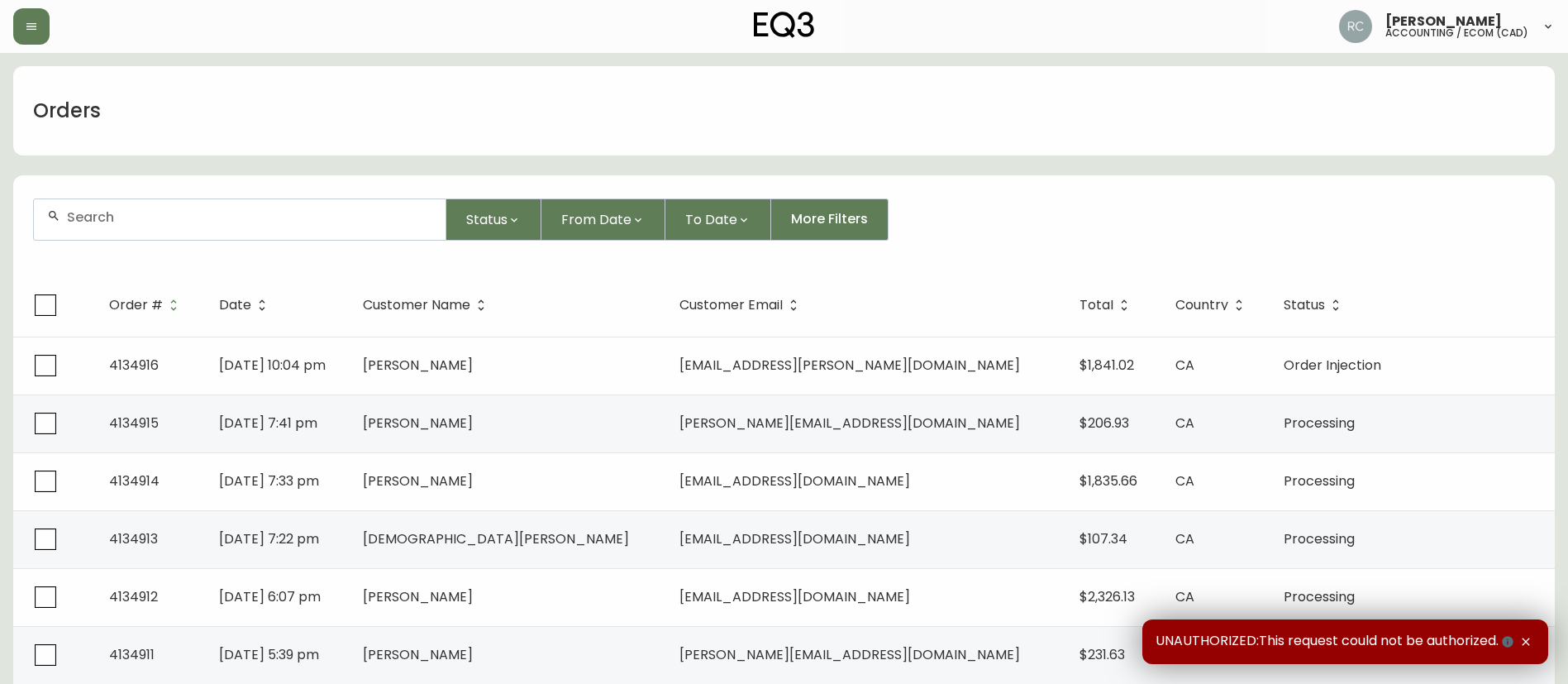
click at [241, 222] on input "text" at bounding box center [250, 217] width 366 height 15
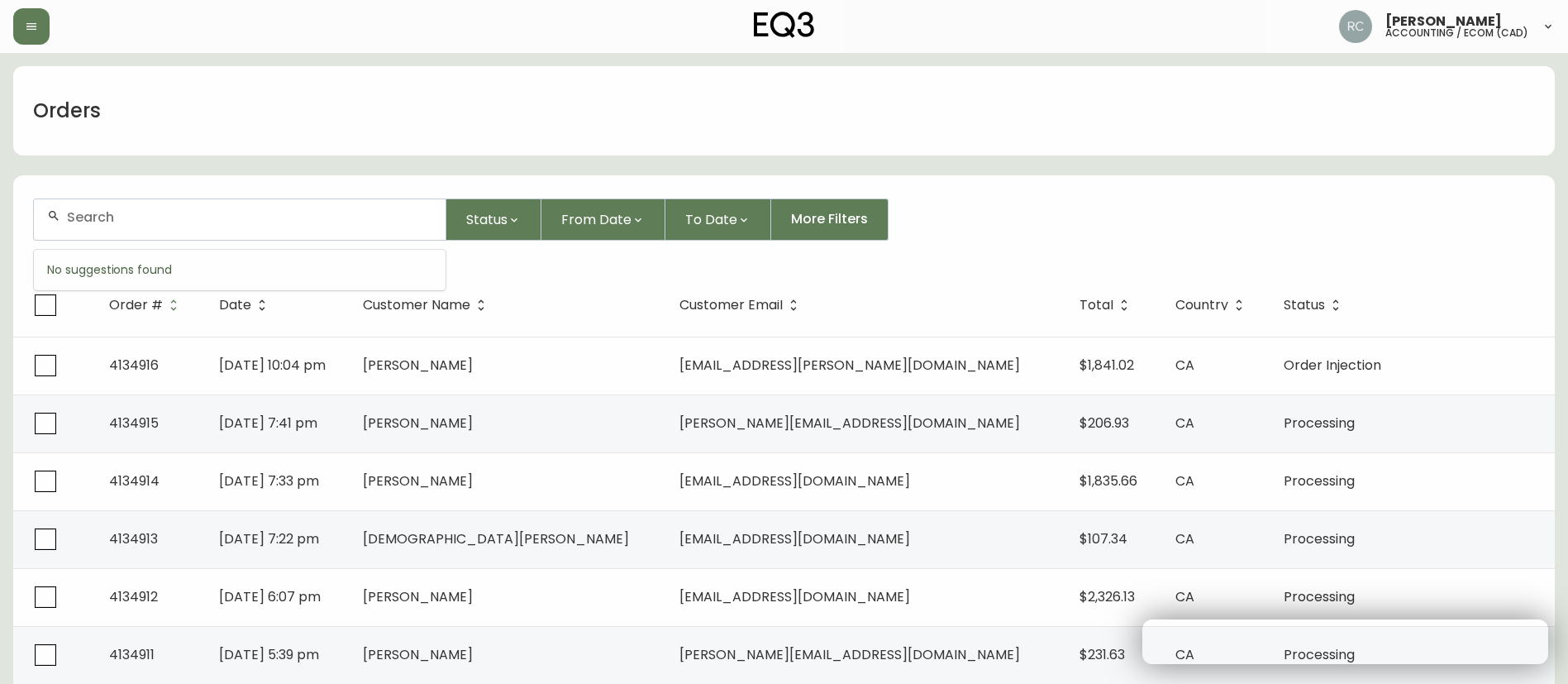
paste input "4133836"
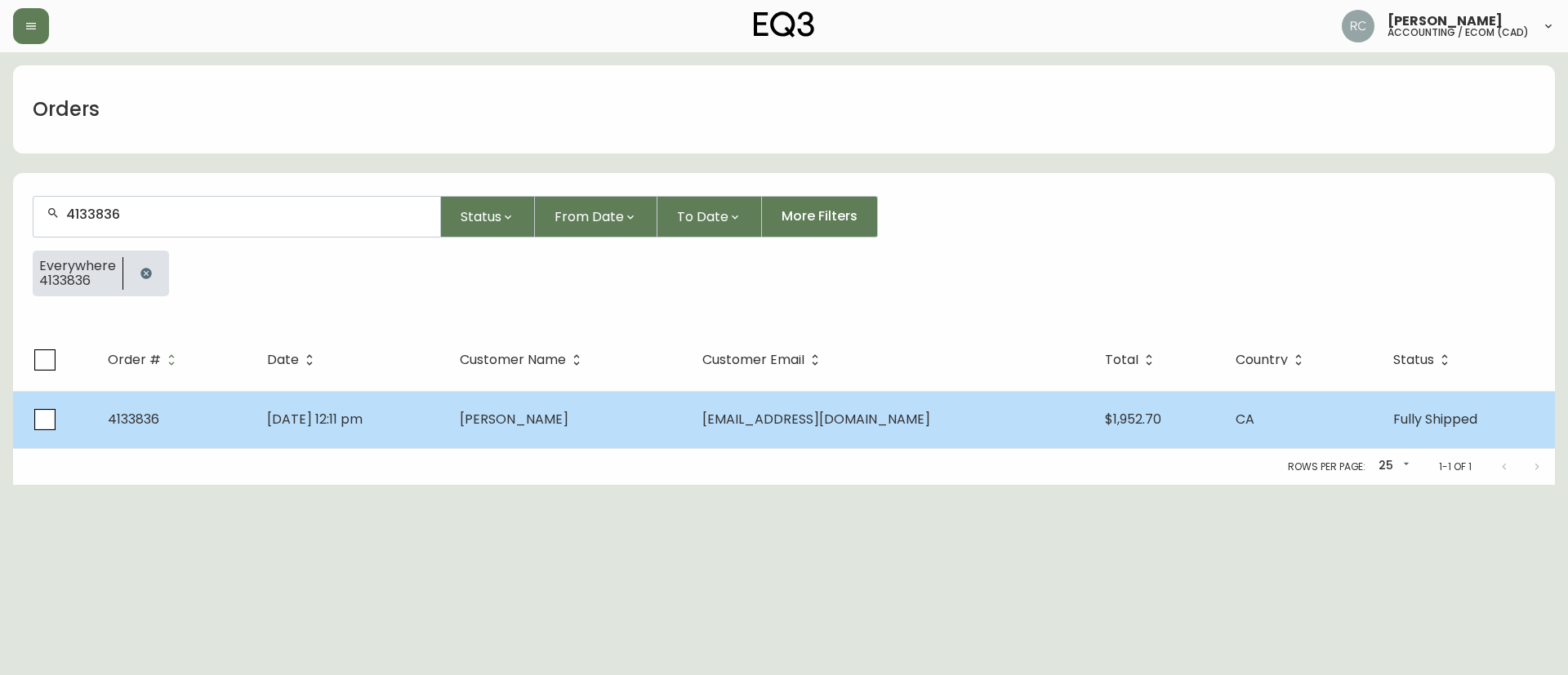
type input "4133836"
click at [446, 423] on td "[DATE] 12:11 pm" at bounding box center [350, 419] width 192 height 57
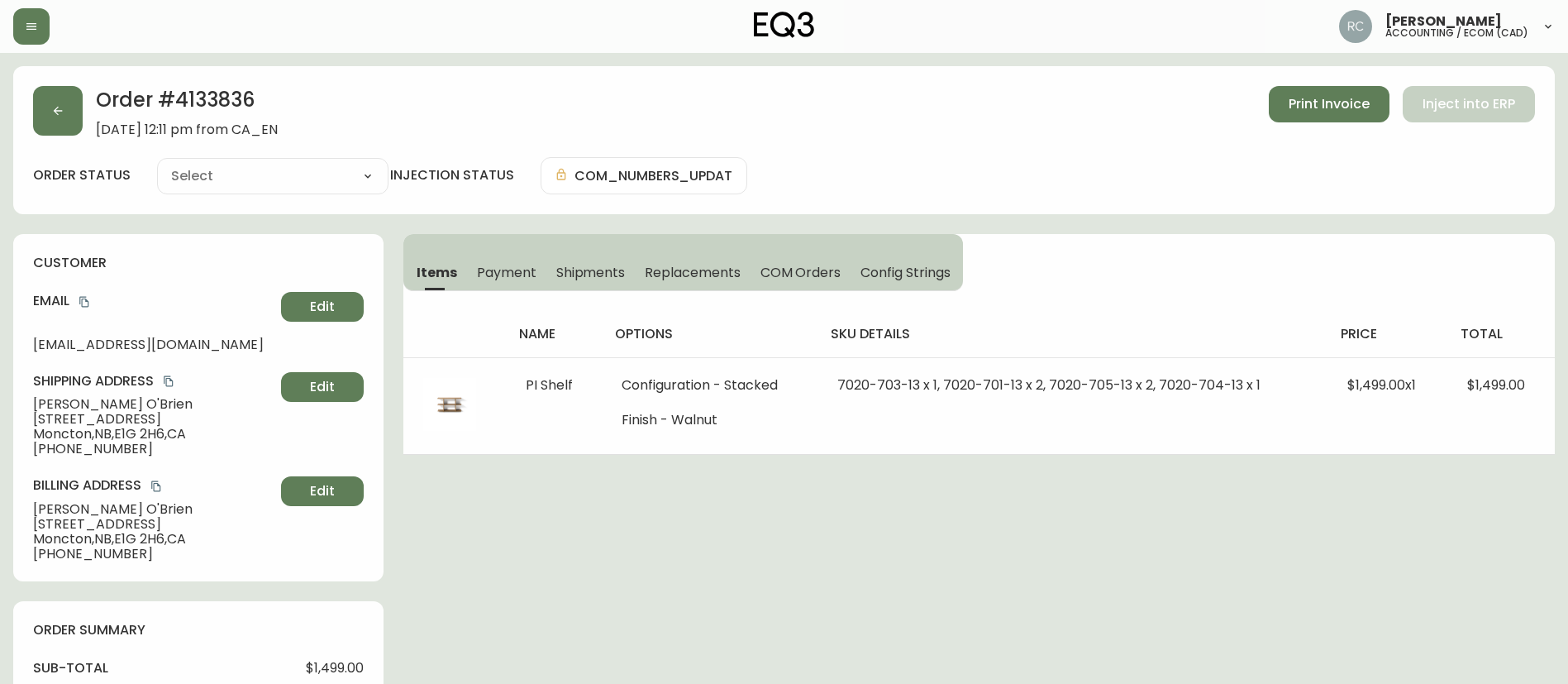
type input "Fully Shipped"
select select "FULLY_SHIPPED"
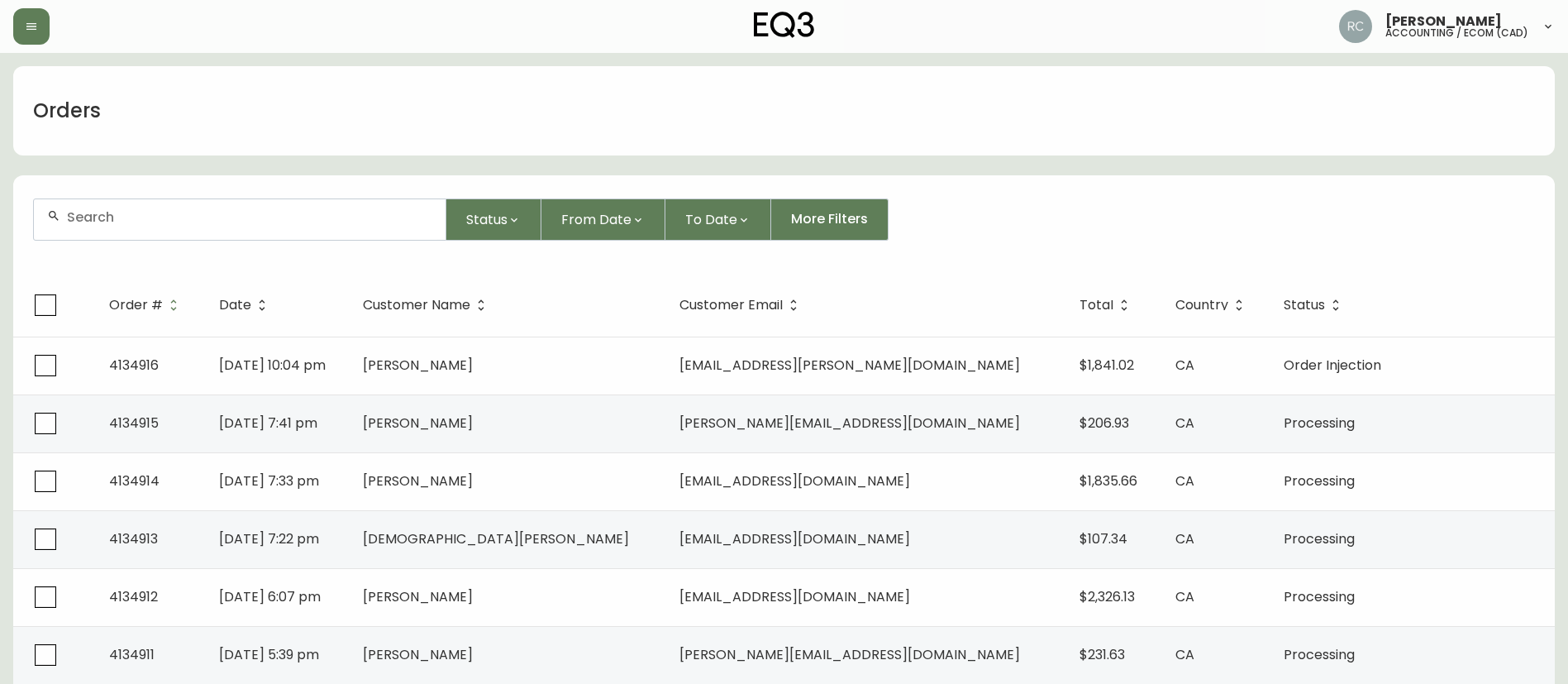
drag, startPoint x: 349, startPoint y: 3, endPoint x: 379, endPoint y: 134, distance: 134.4
click at [379, 134] on div "Orders" at bounding box center [784, 110] width 1542 height 89
click at [549, 214] on button "From Date" at bounding box center [603, 219] width 124 height 42
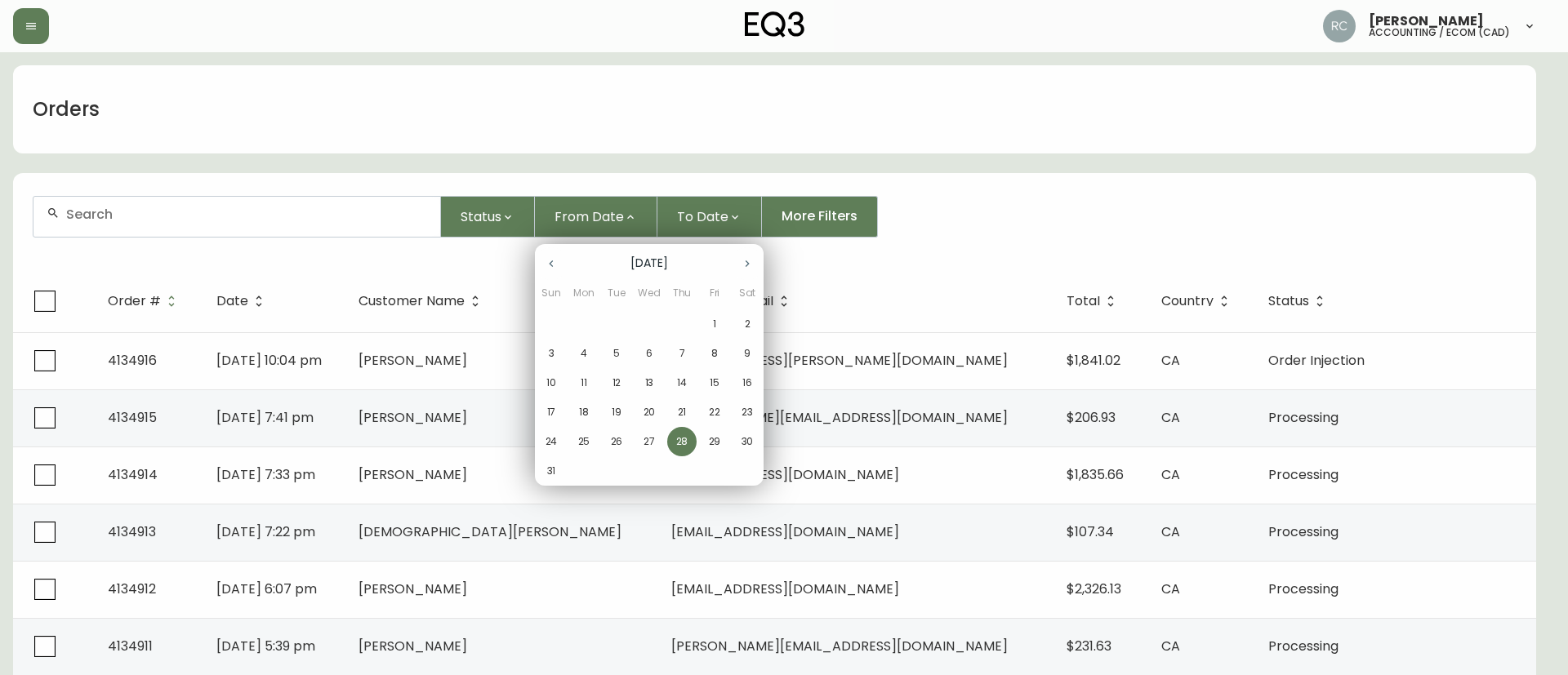
click at [653, 444] on p "27" at bounding box center [649, 441] width 12 height 14
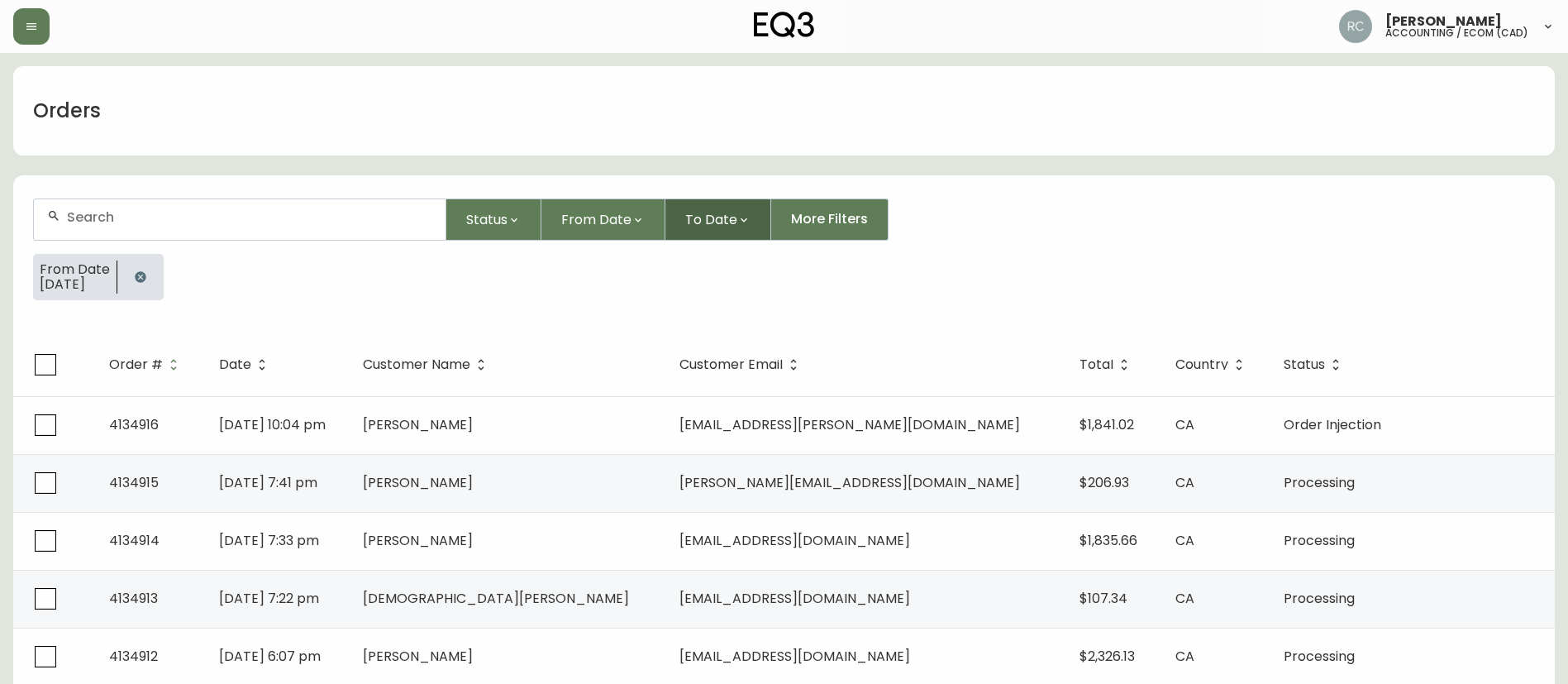
click at [741, 219] on icon "button" at bounding box center [744, 219] width 7 height 4
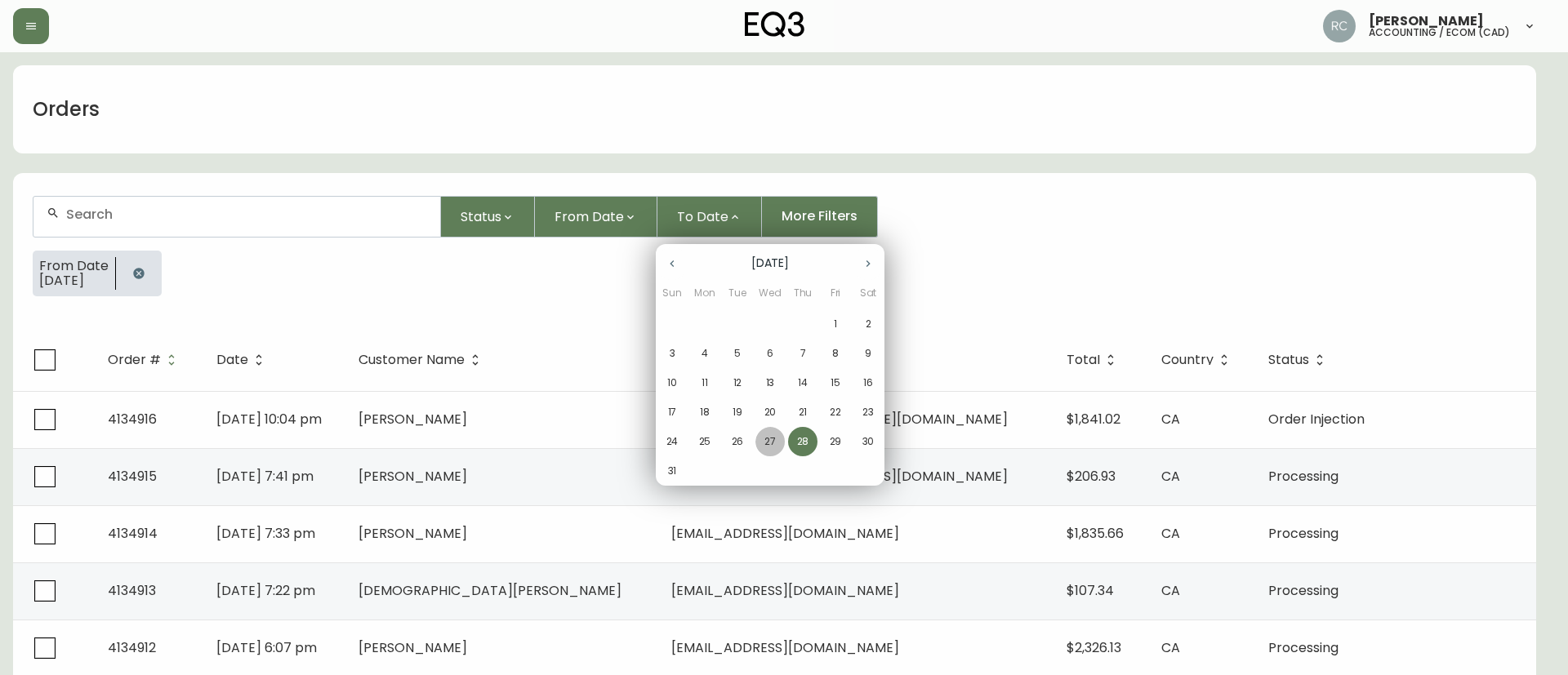
click at [760, 448] on span "27" at bounding box center [770, 441] width 30 height 14
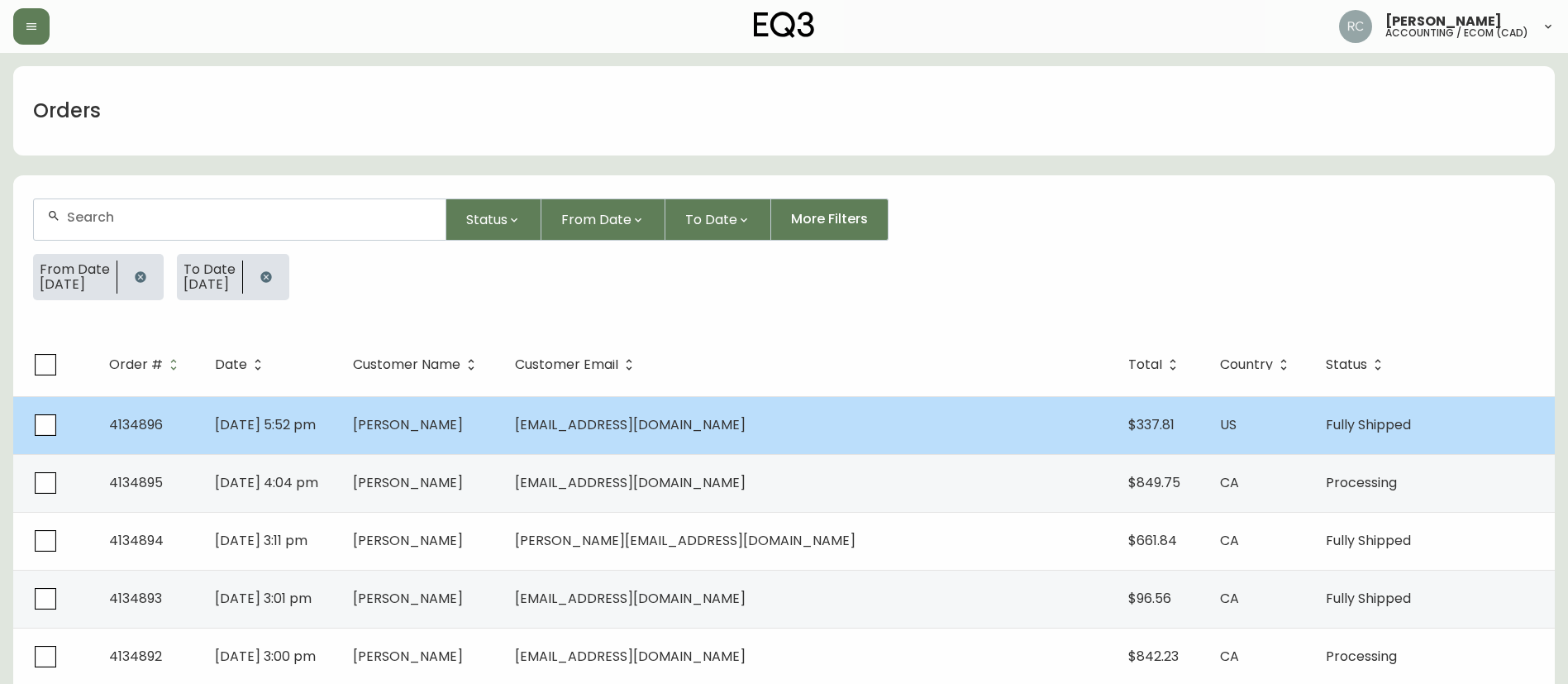
click at [463, 426] on span "[PERSON_NAME]" at bounding box center [408, 425] width 110 height 19
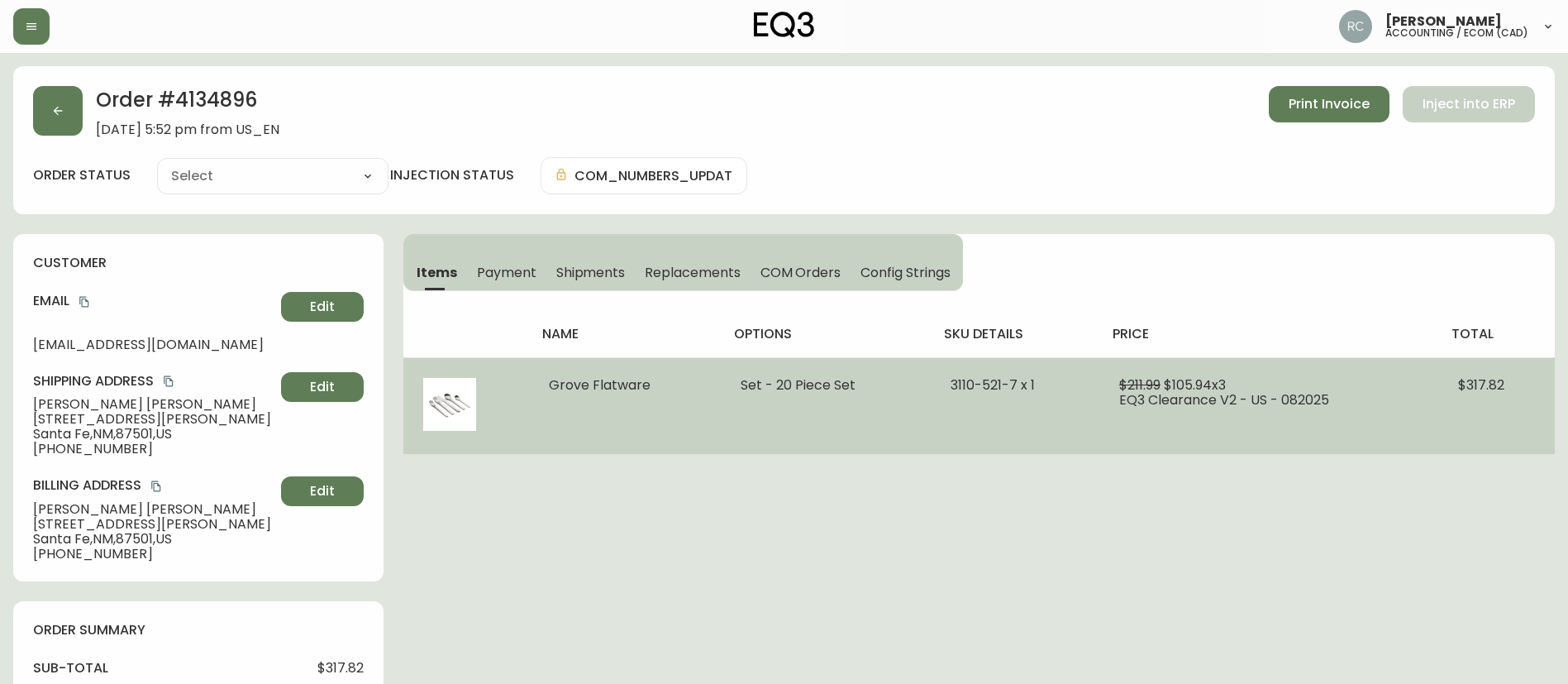
type input "Fully Shipped"
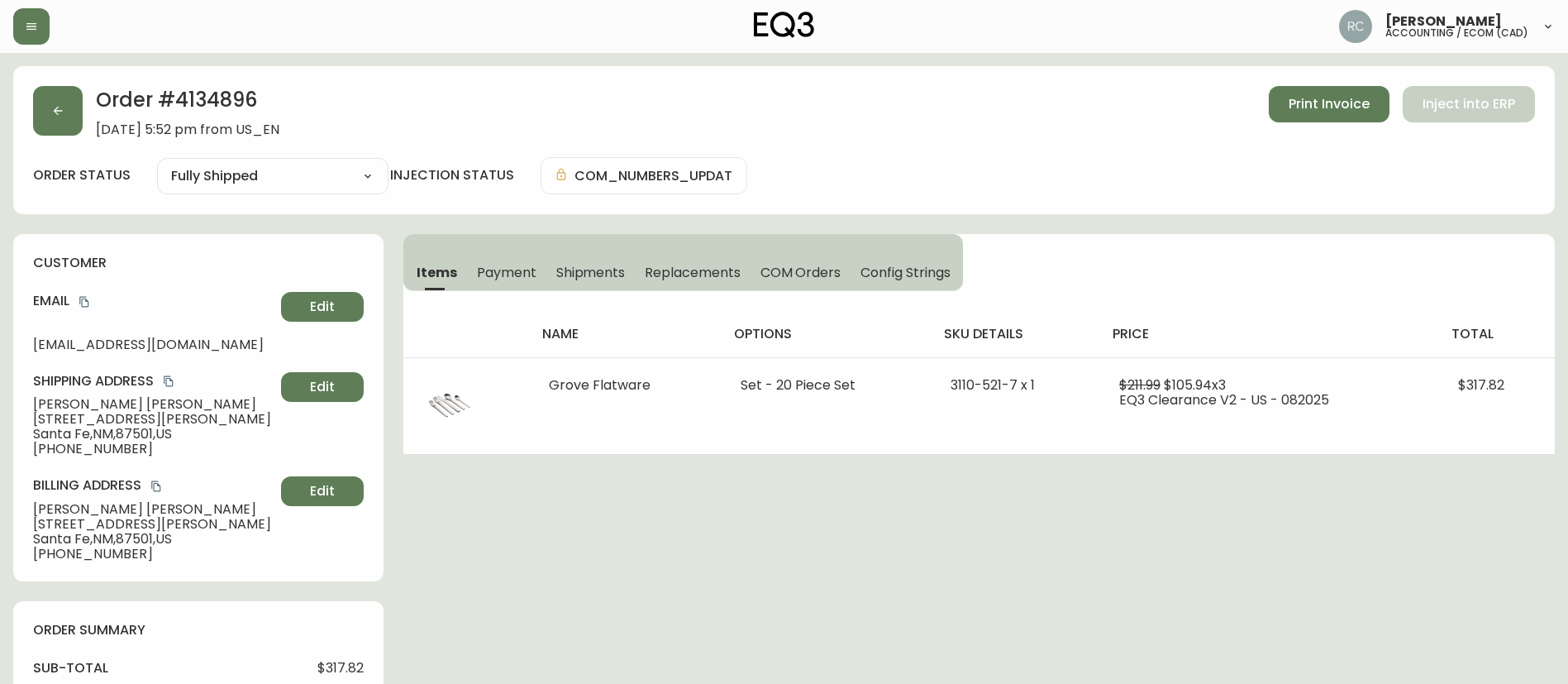
select select "FULLY_SHIPPED"
click at [57, 101] on button "button" at bounding box center [58, 111] width 50 height 50
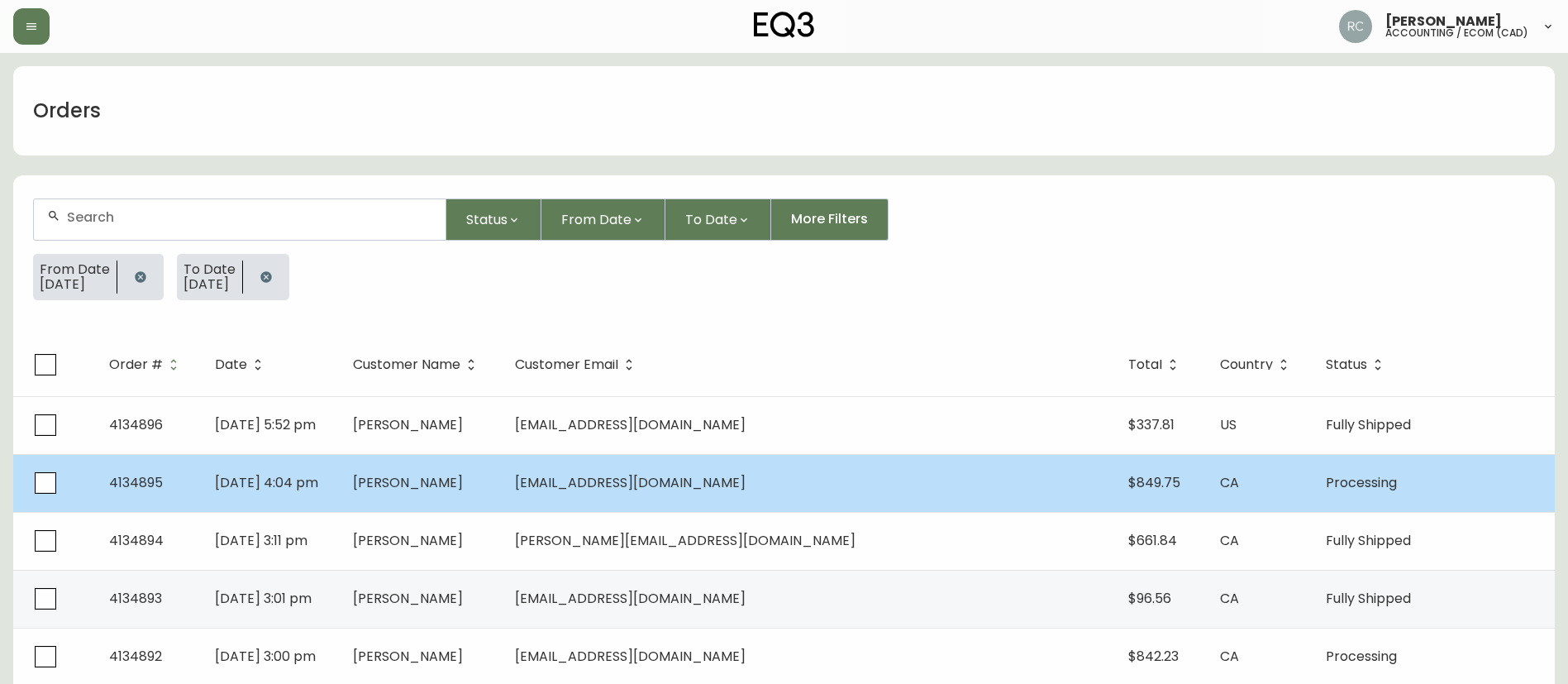
click at [463, 473] on span "[PERSON_NAME]" at bounding box center [408, 482] width 110 height 19
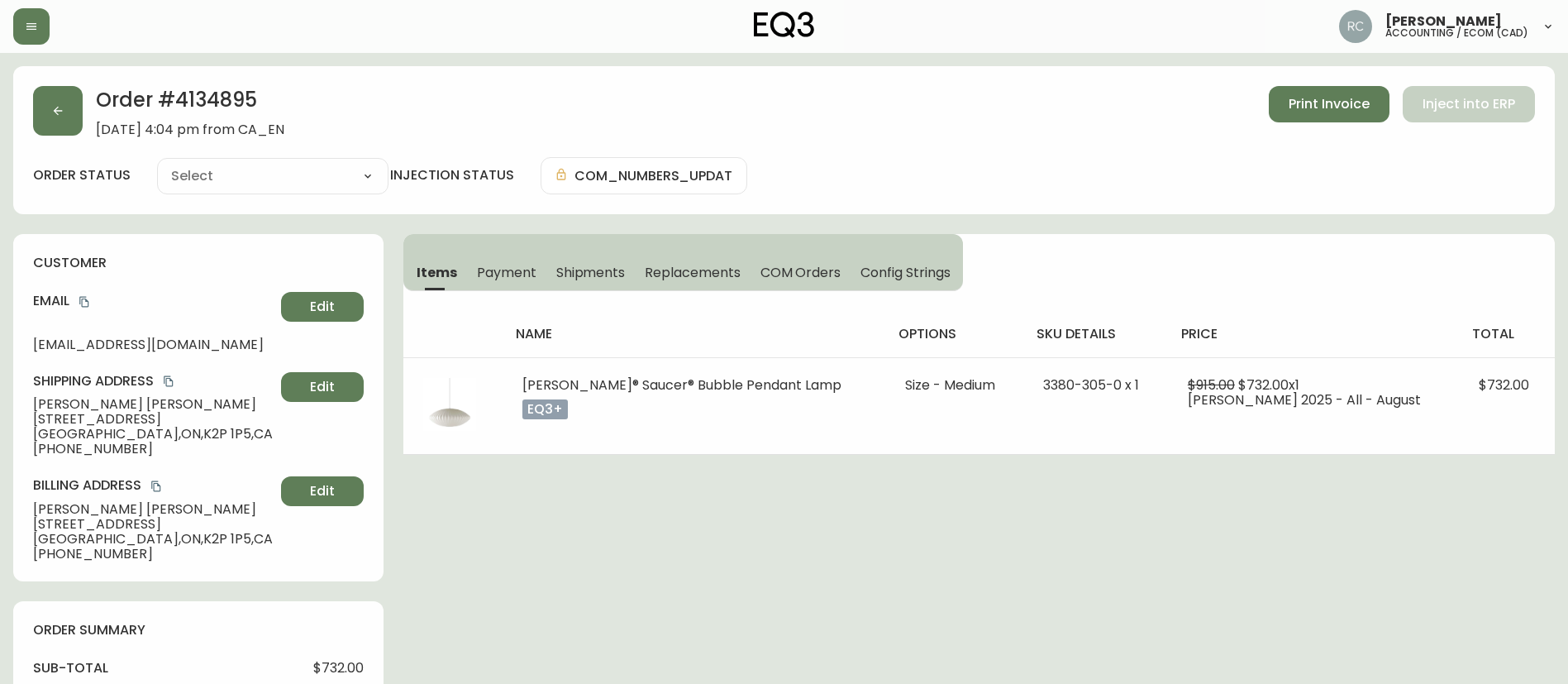
type input "Processing"
select select "PROCESSING"
click at [62, 105] on icon "button" at bounding box center [57, 110] width 13 height 13
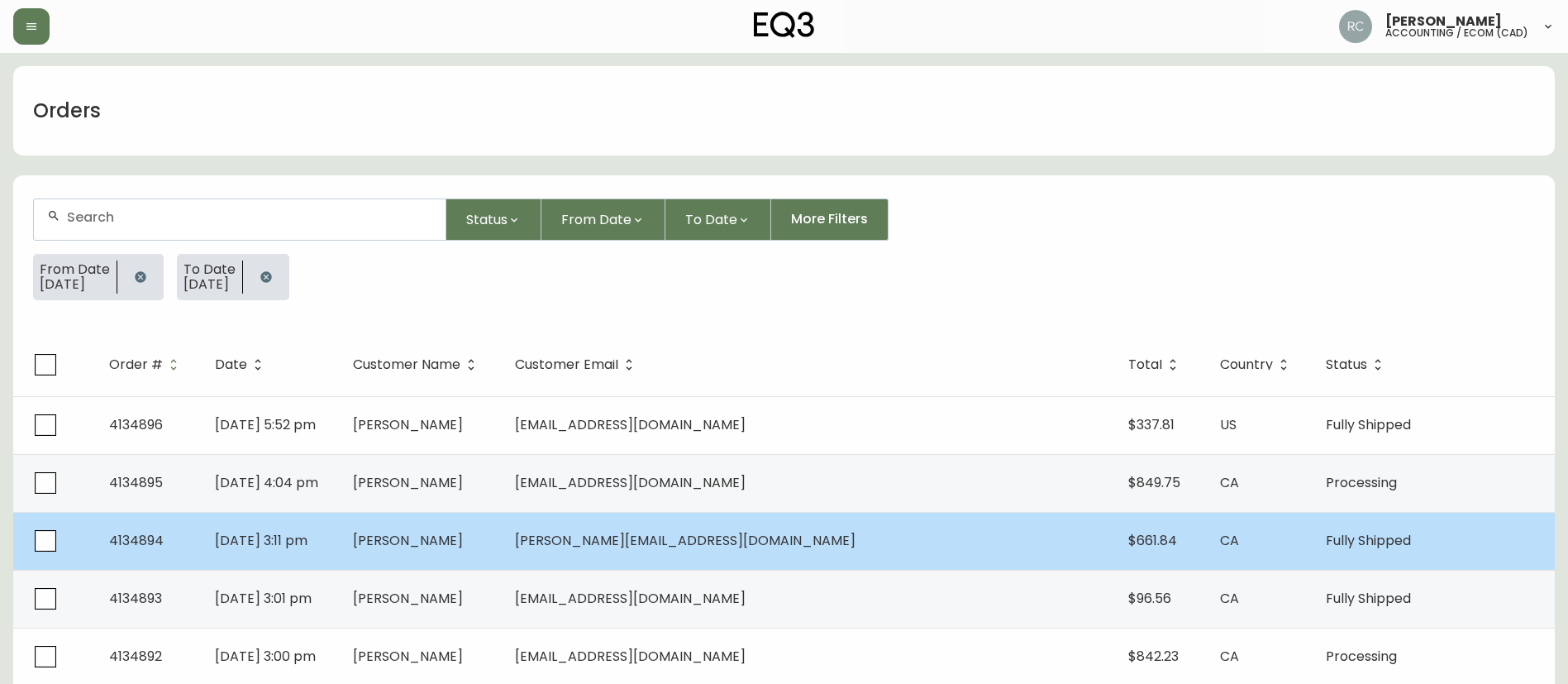
click at [339, 531] on td "[DATE] 3:11 pm" at bounding box center [270, 541] width 138 height 58
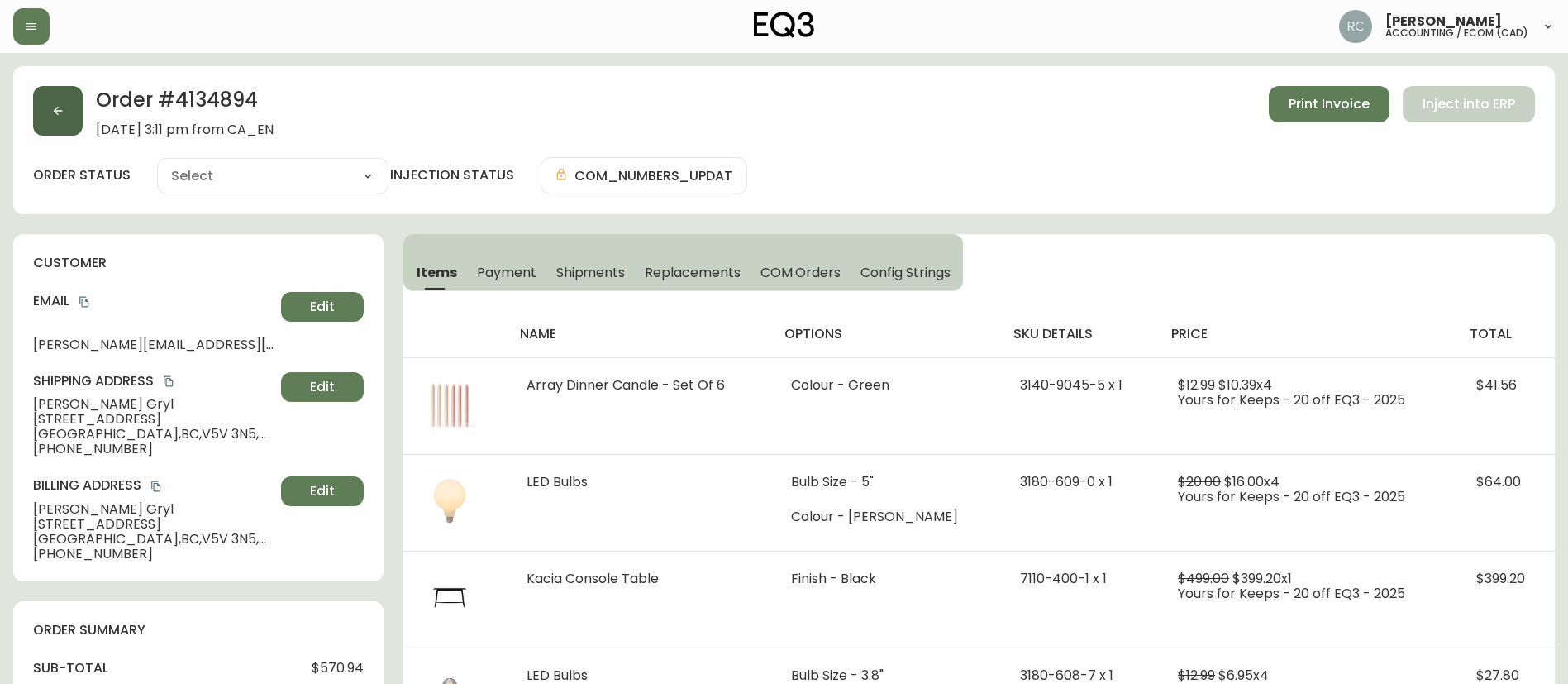
type input "Fully Shipped"
select select "FULLY_SHIPPED"
click at [53, 110] on icon "button" at bounding box center [57, 110] width 13 height 13
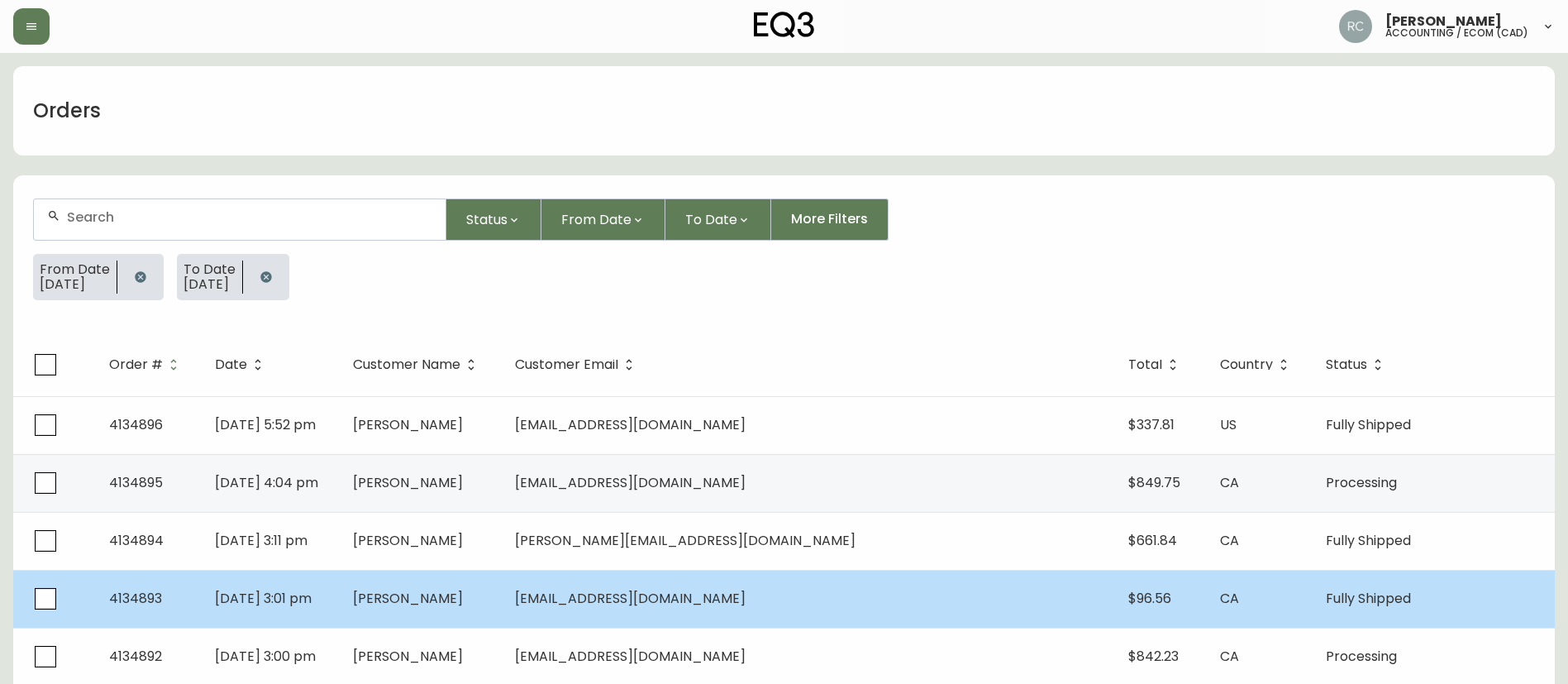
click at [339, 615] on td "Aug 27 2025, 3:01 pm" at bounding box center [270, 599] width 138 height 58
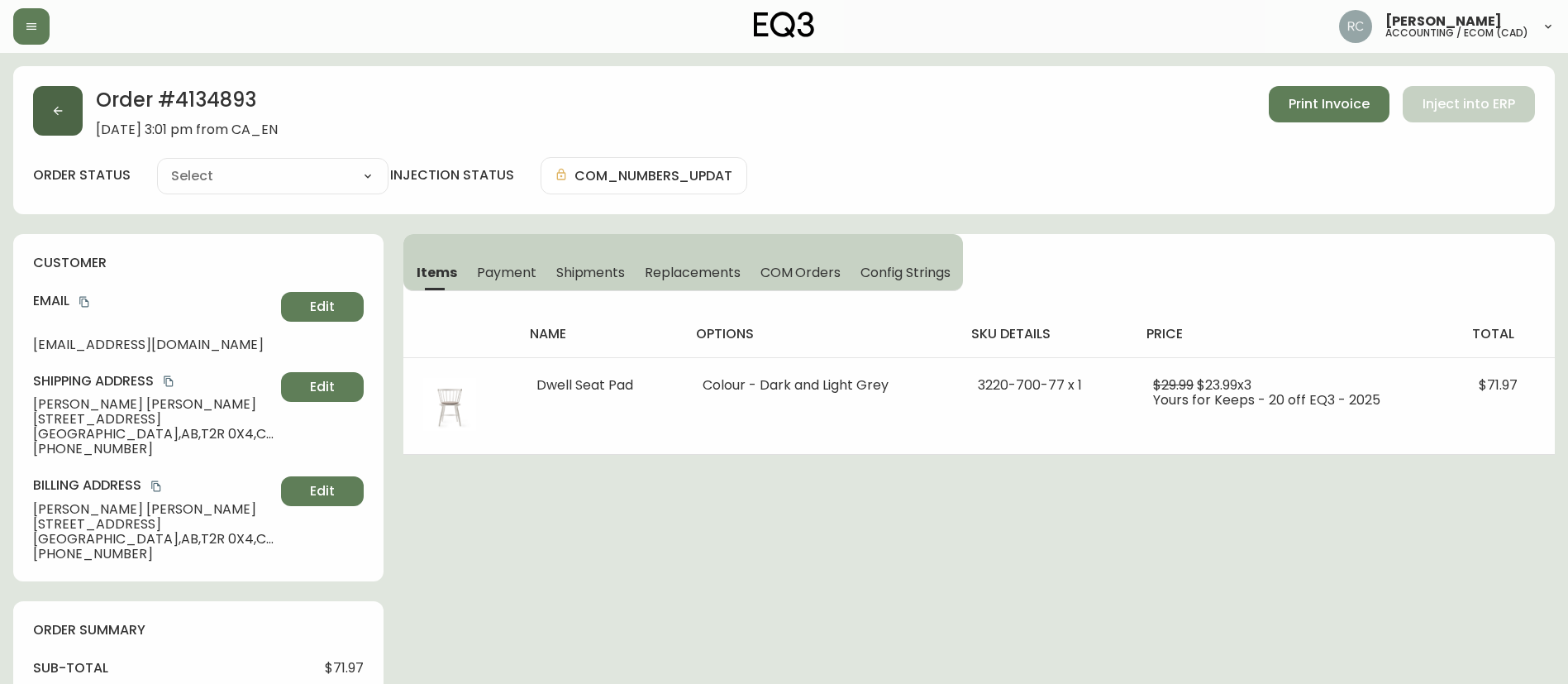
type input "Fully Shipped"
select select "FULLY_SHIPPED"
click at [45, 115] on button "button" at bounding box center [58, 111] width 50 height 50
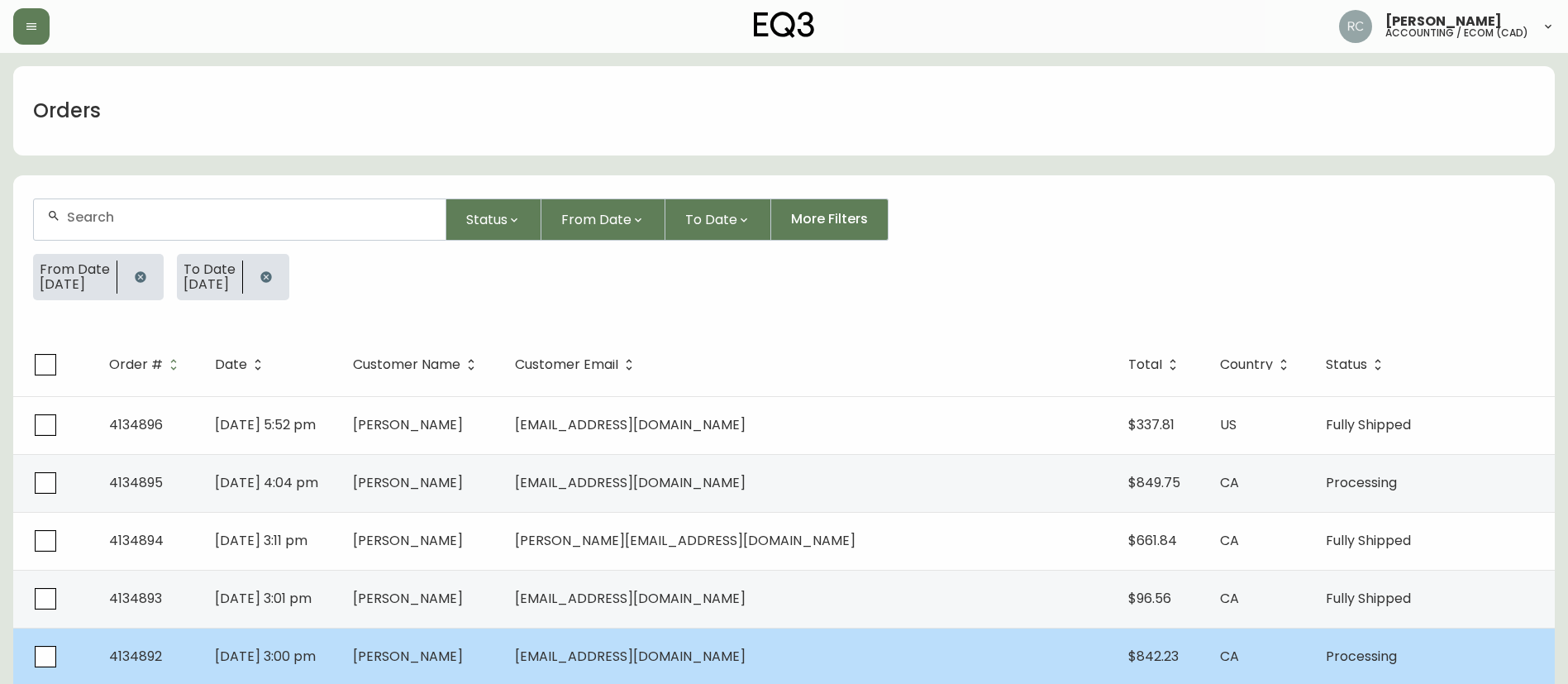
click at [339, 644] on td "Aug 27 2025, 3:00 pm" at bounding box center [270, 657] width 138 height 58
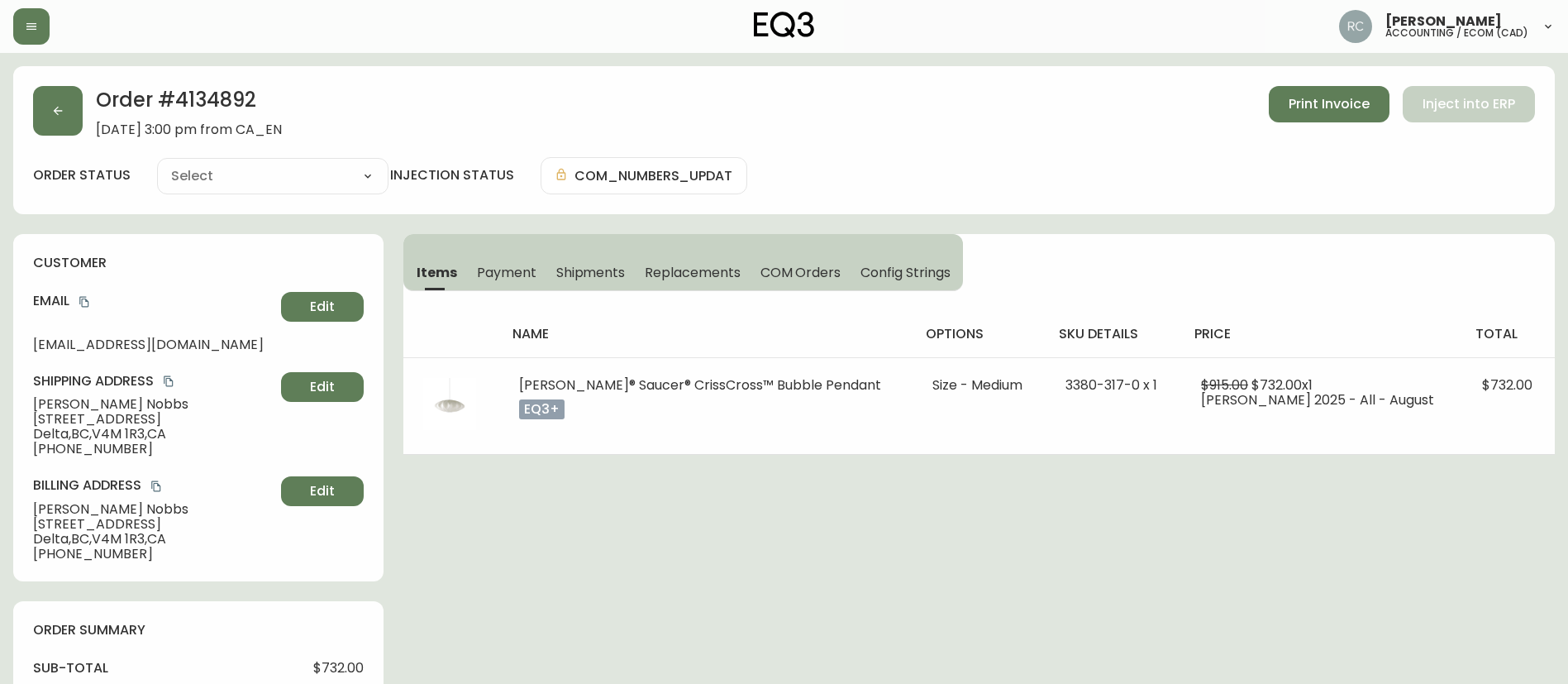
type input "Processing"
select select "PROCESSING"
click at [65, 95] on button "button" at bounding box center [58, 111] width 50 height 50
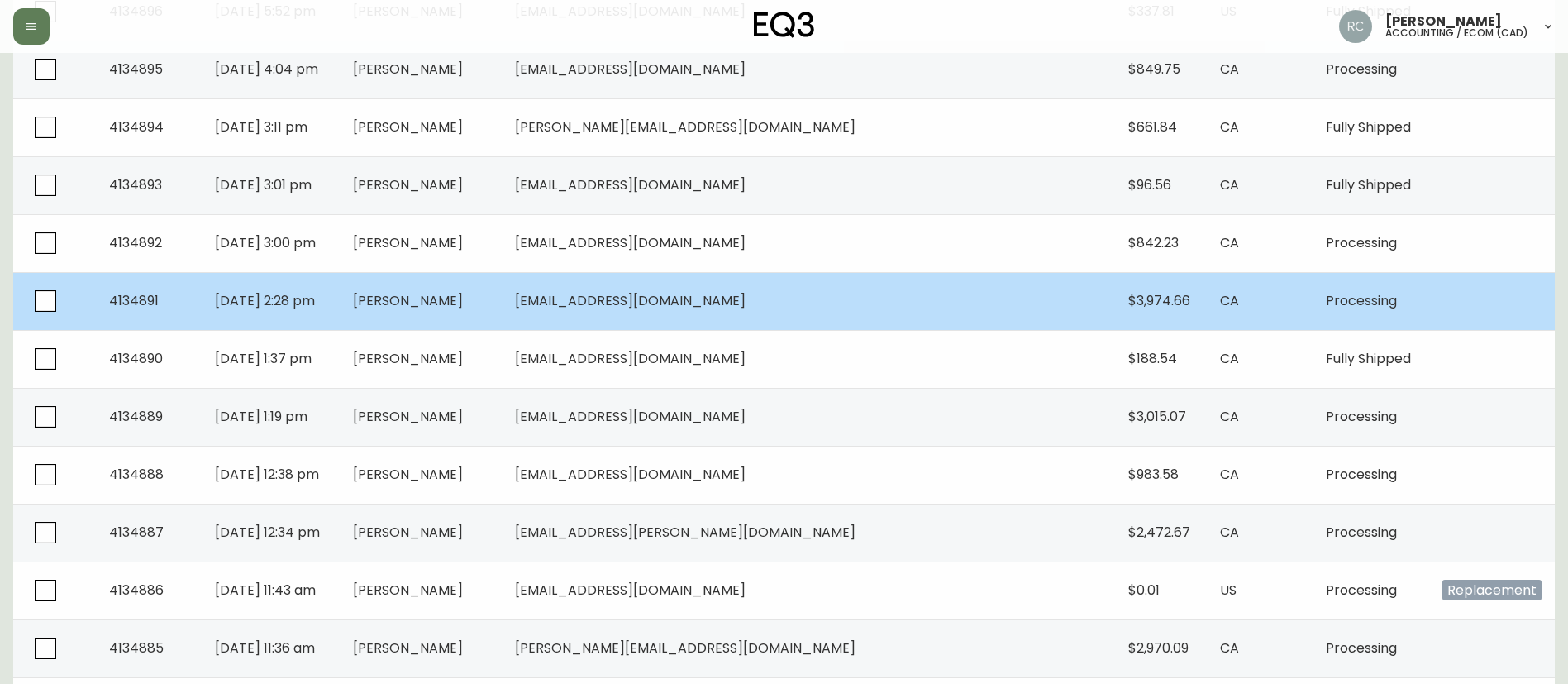
click at [463, 305] on span "Sandra Simoes" at bounding box center [408, 301] width 110 height 19
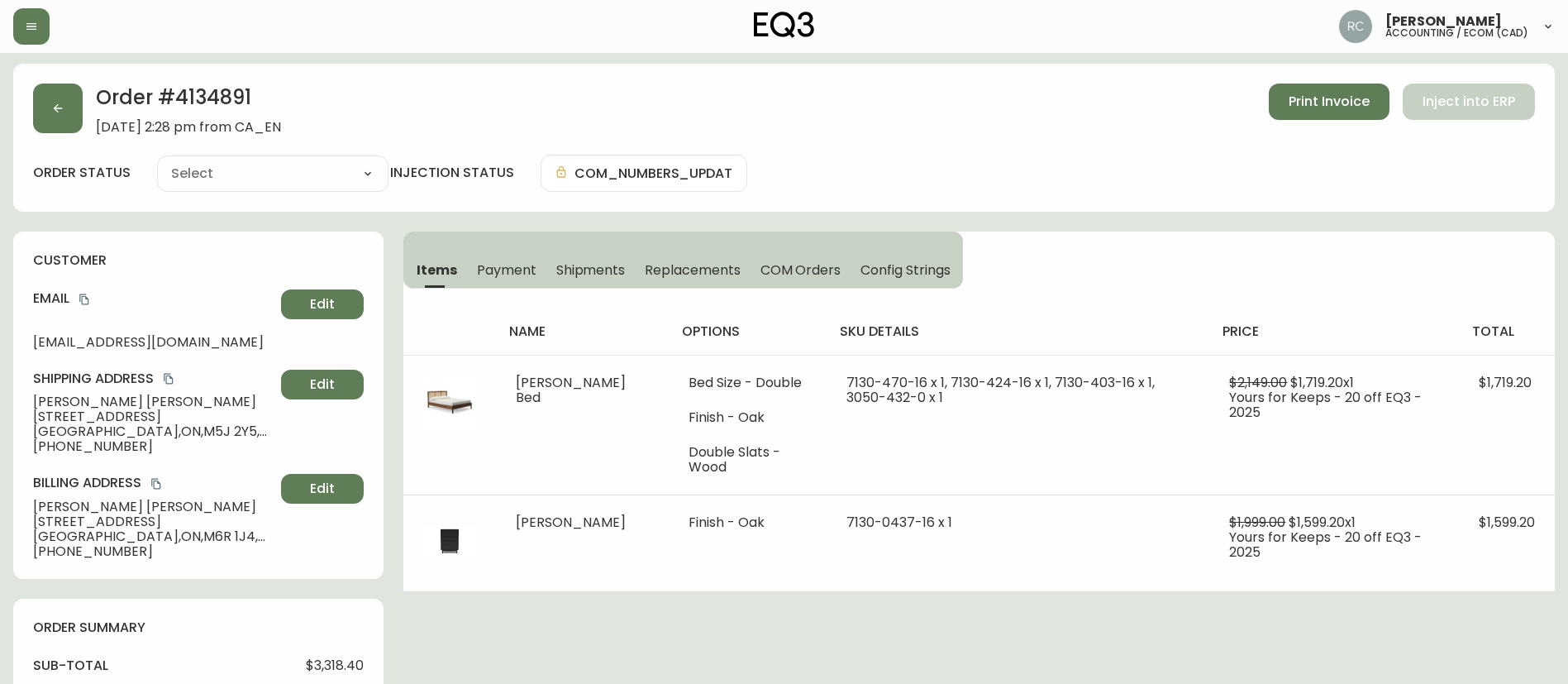
type input "Processing"
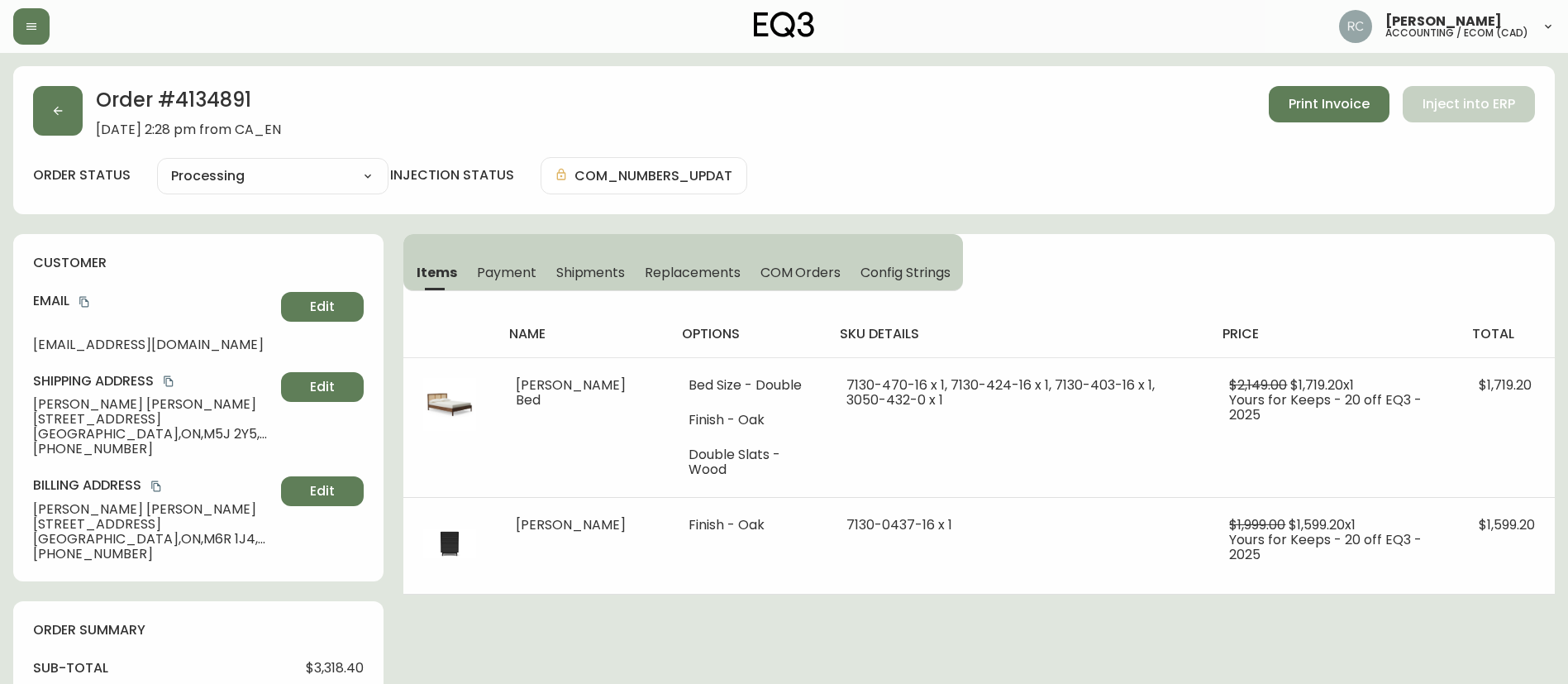
select select "PROCESSING"
click at [55, 94] on button "button" at bounding box center [58, 111] width 50 height 50
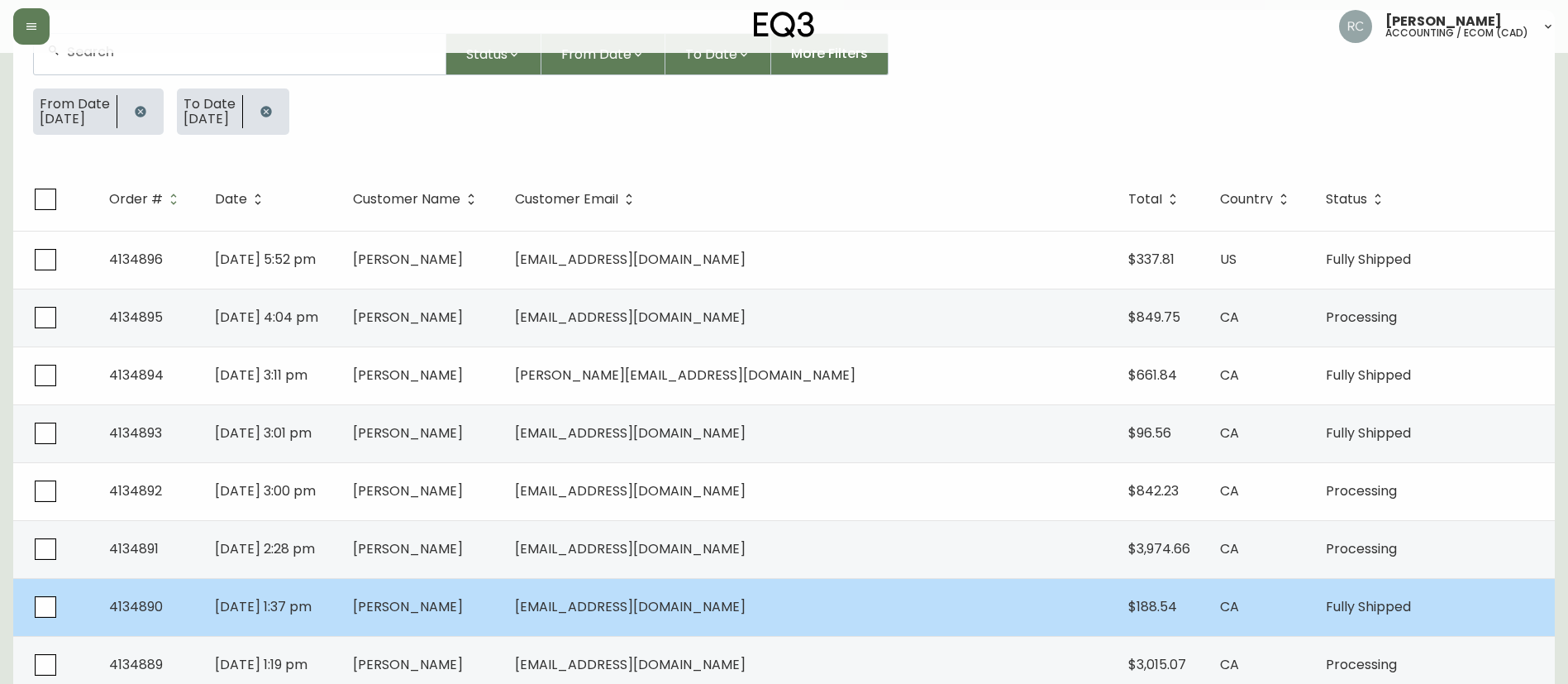
click at [469, 589] on td "Brian Cayouette" at bounding box center [421, 607] width 162 height 58
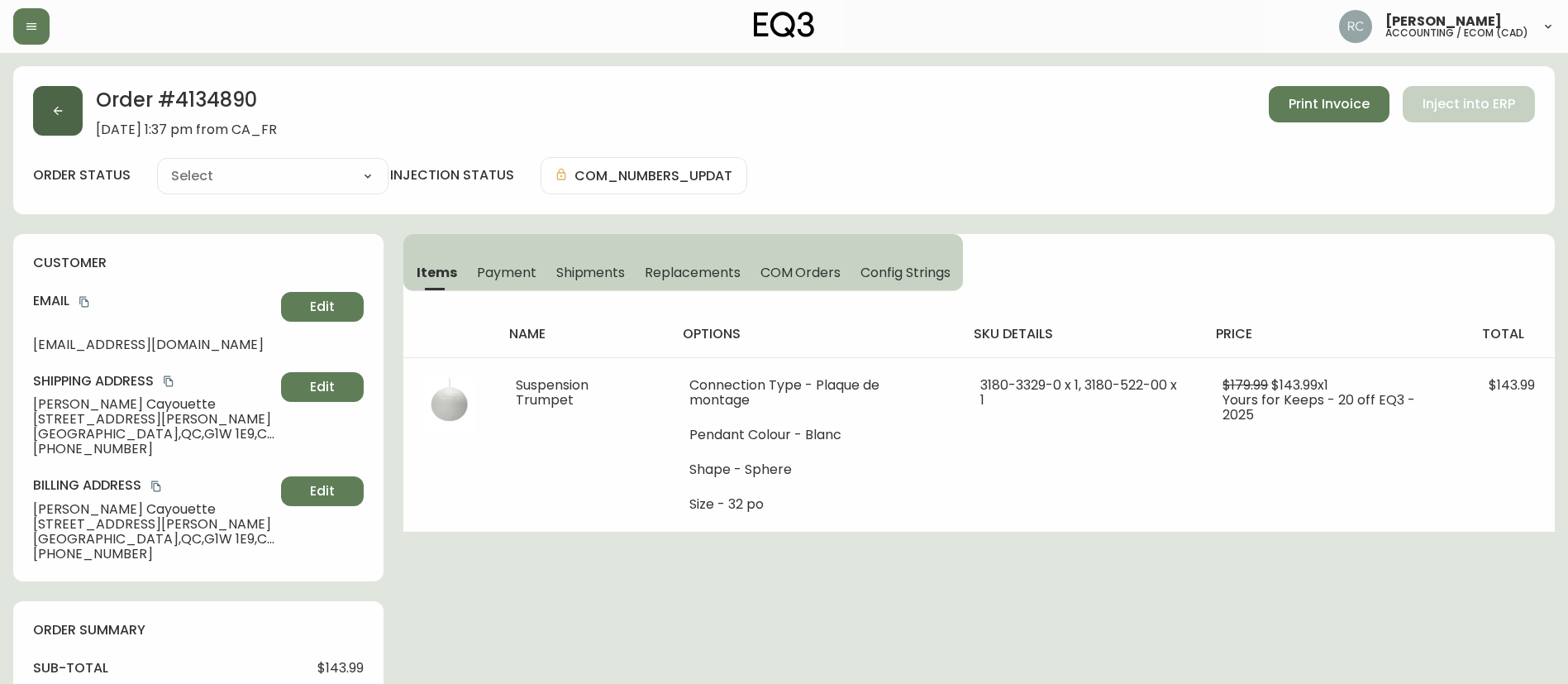
type input "Fully Shipped"
select select "FULLY_SHIPPED"
click at [494, 270] on span "Payment" at bounding box center [507, 273] width 60 height 17
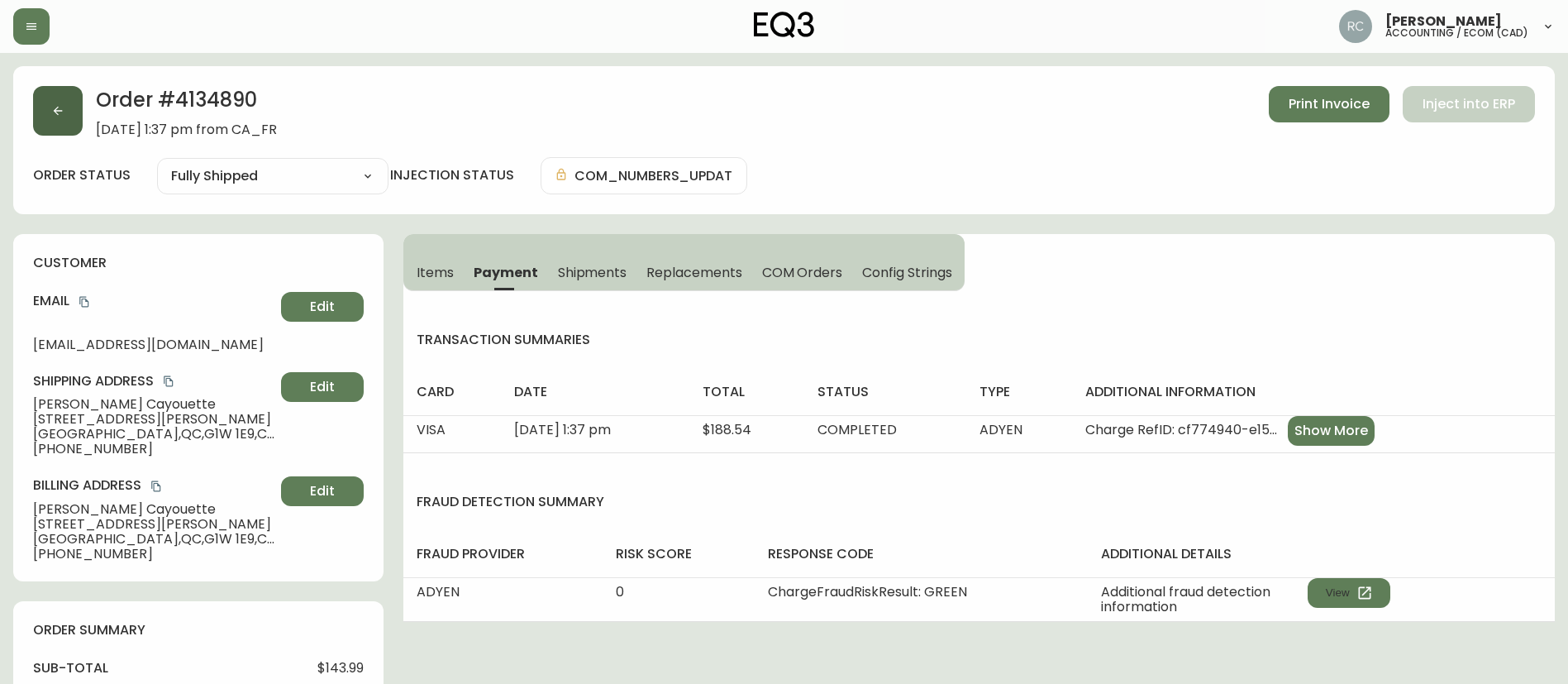
click at [39, 104] on button "button" at bounding box center [58, 111] width 50 height 50
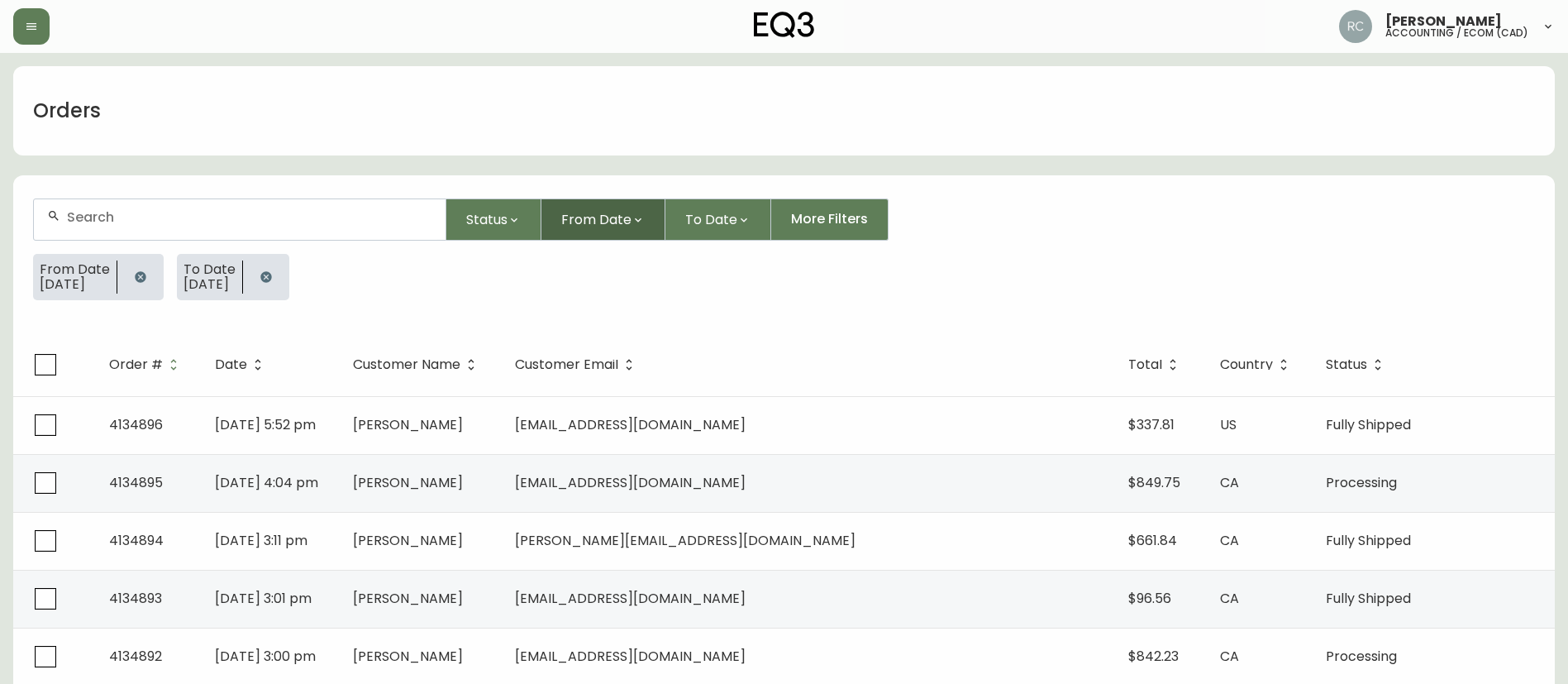
click at [594, 222] on span "From Date" at bounding box center [596, 220] width 70 height 21
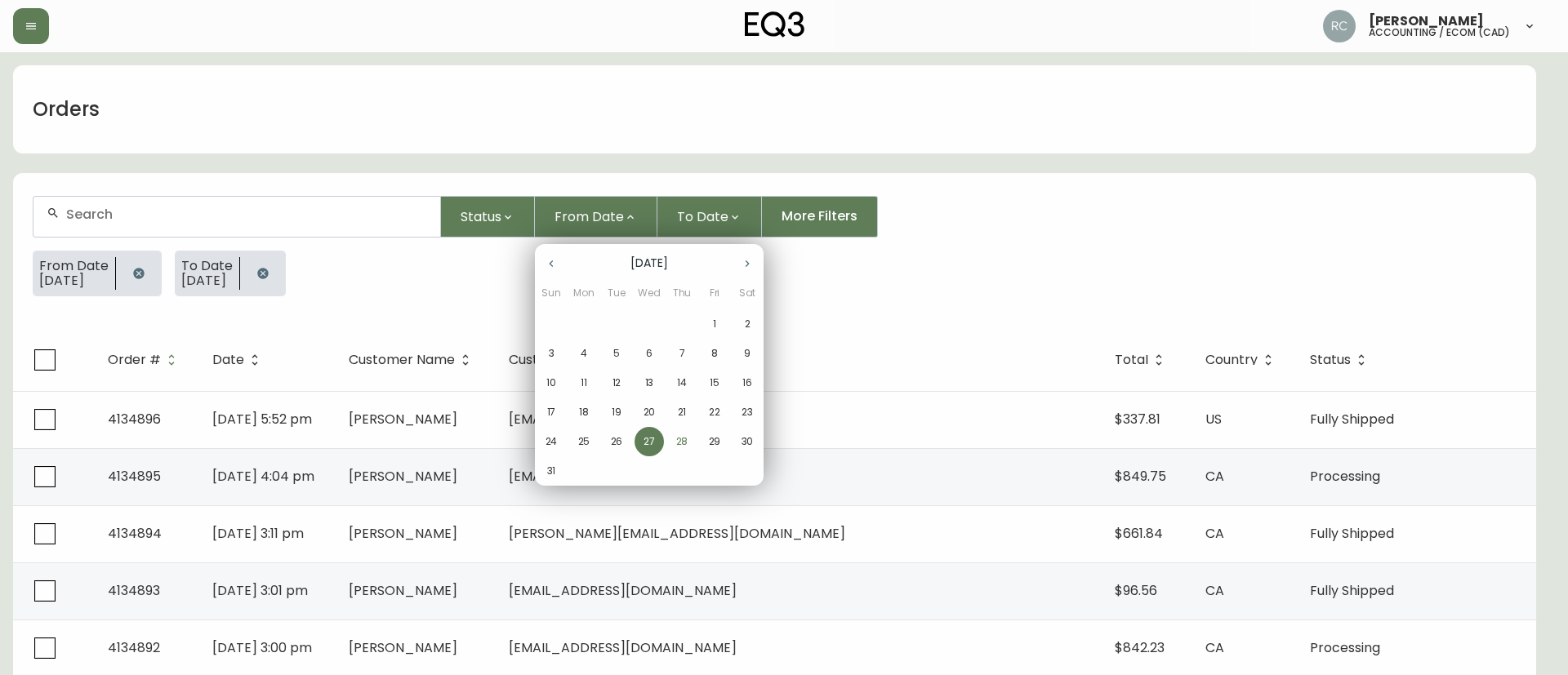
click at [683, 436] on p "28" at bounding box center [682, 441] width 13 height 14
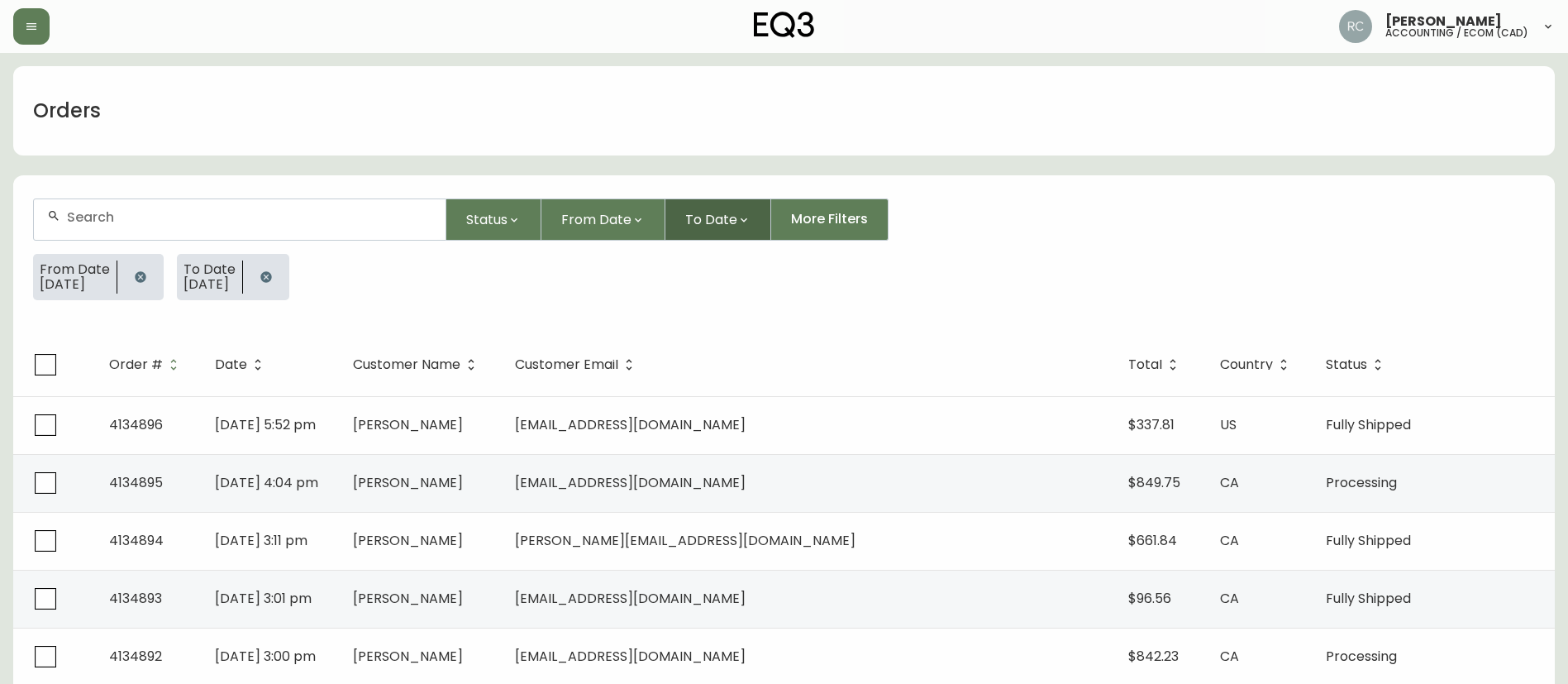
click at [703, 214] on span "To Date" at bounding box center [711, 220] width 52 height 21
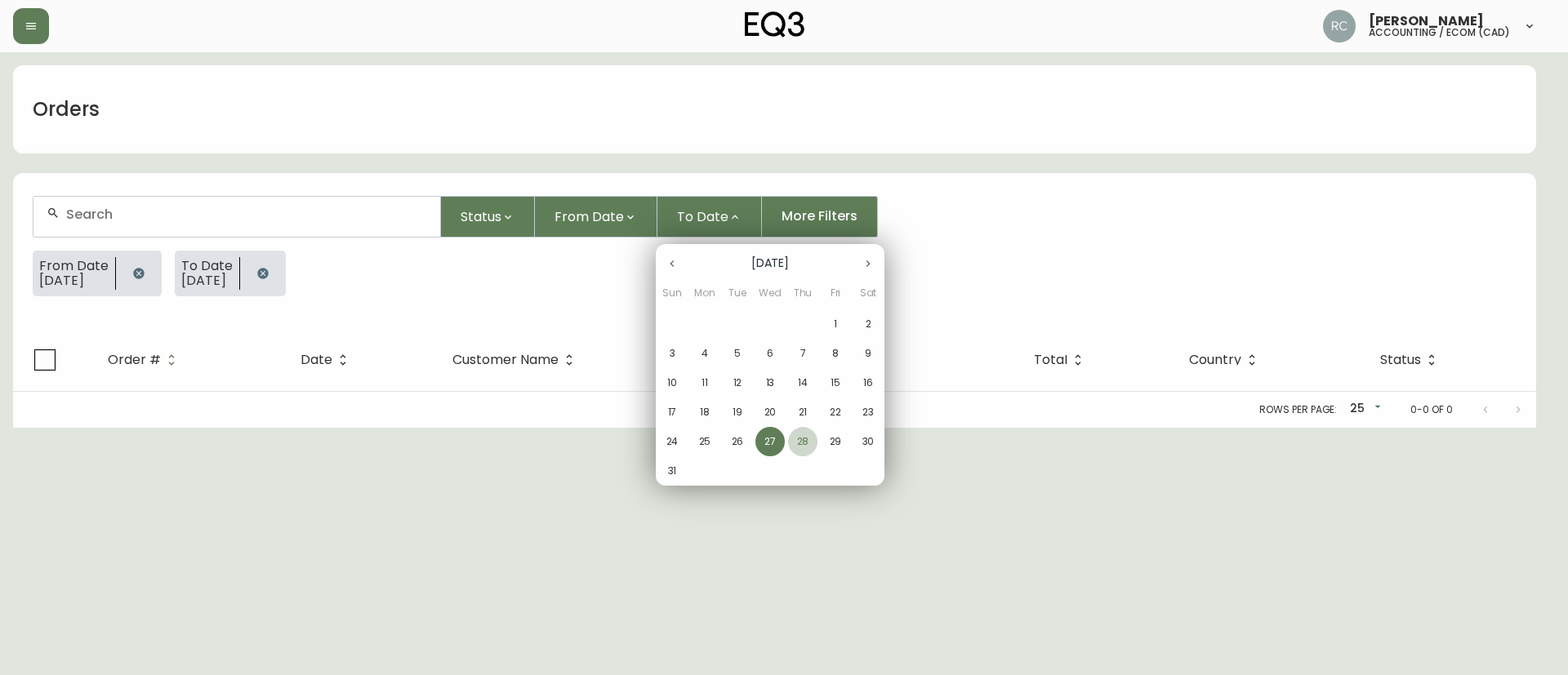
click at [795, 435] on span "28" at bounding box center [803, 441] width 30 height 14
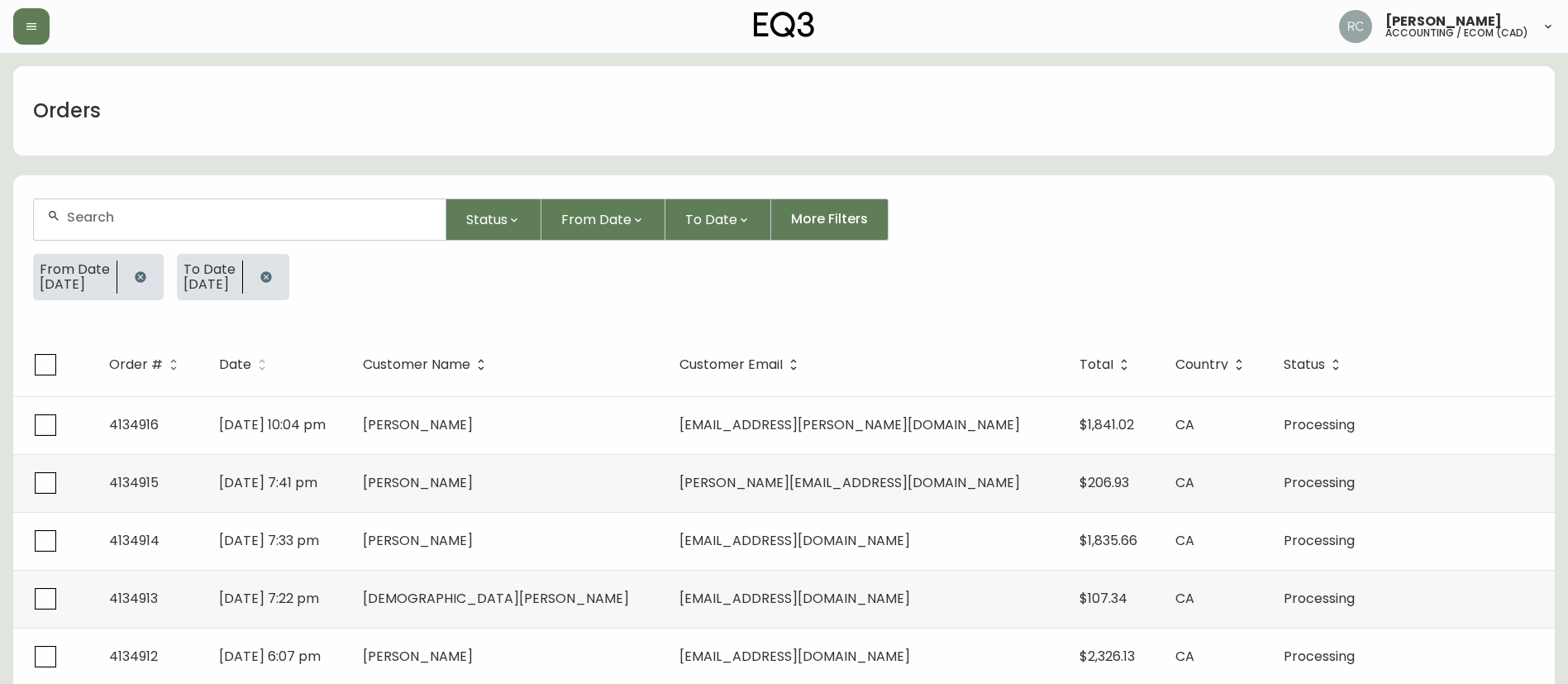
click at [251, 367] on span "Date" at bounding box center [235, 365] width 32 height 10
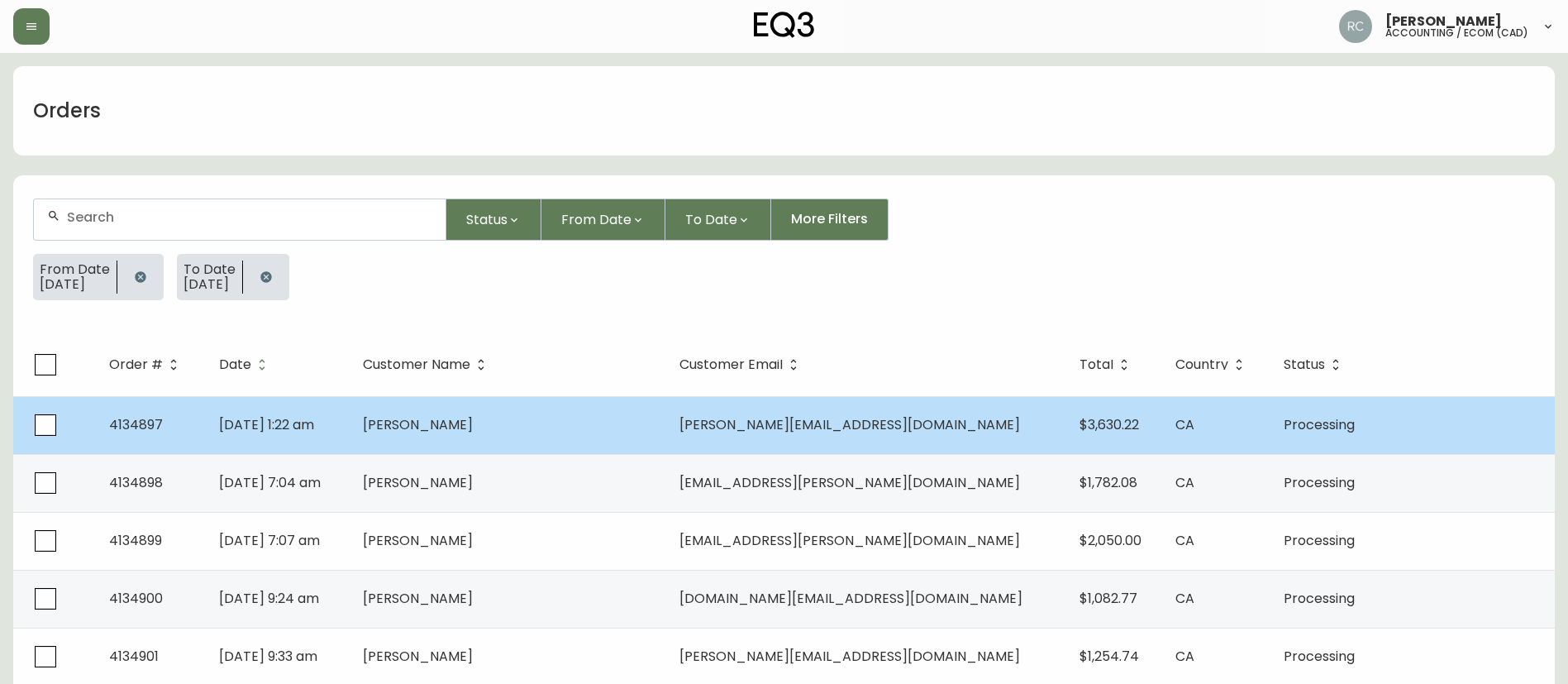
click at [349, 405] on td "[DATE] 1:22 am" at bounding box center [278, 425] width 144 height 58
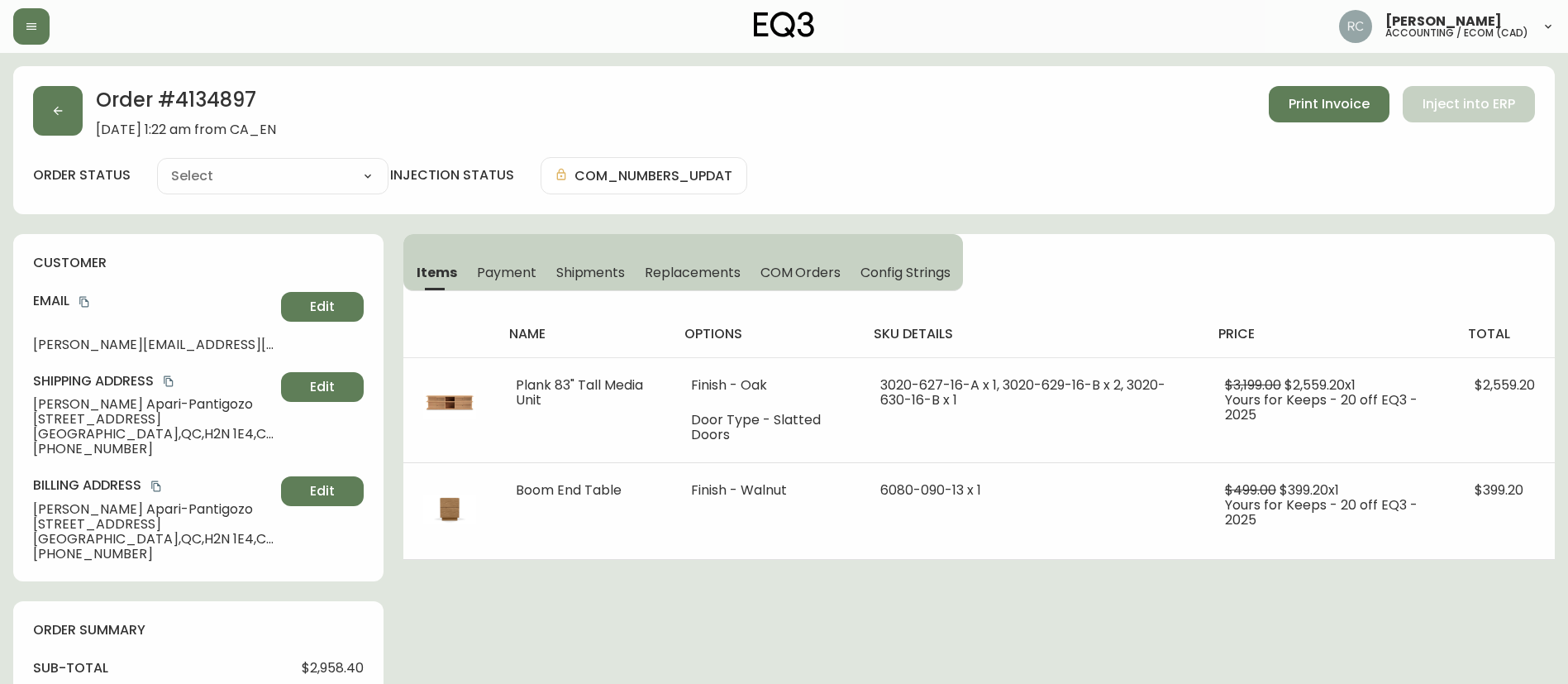
type input "Processing"
select select "PROCESSING"
click at [502, 264] on span "Payment" at bounding box center [507, 273] width 60 height 17
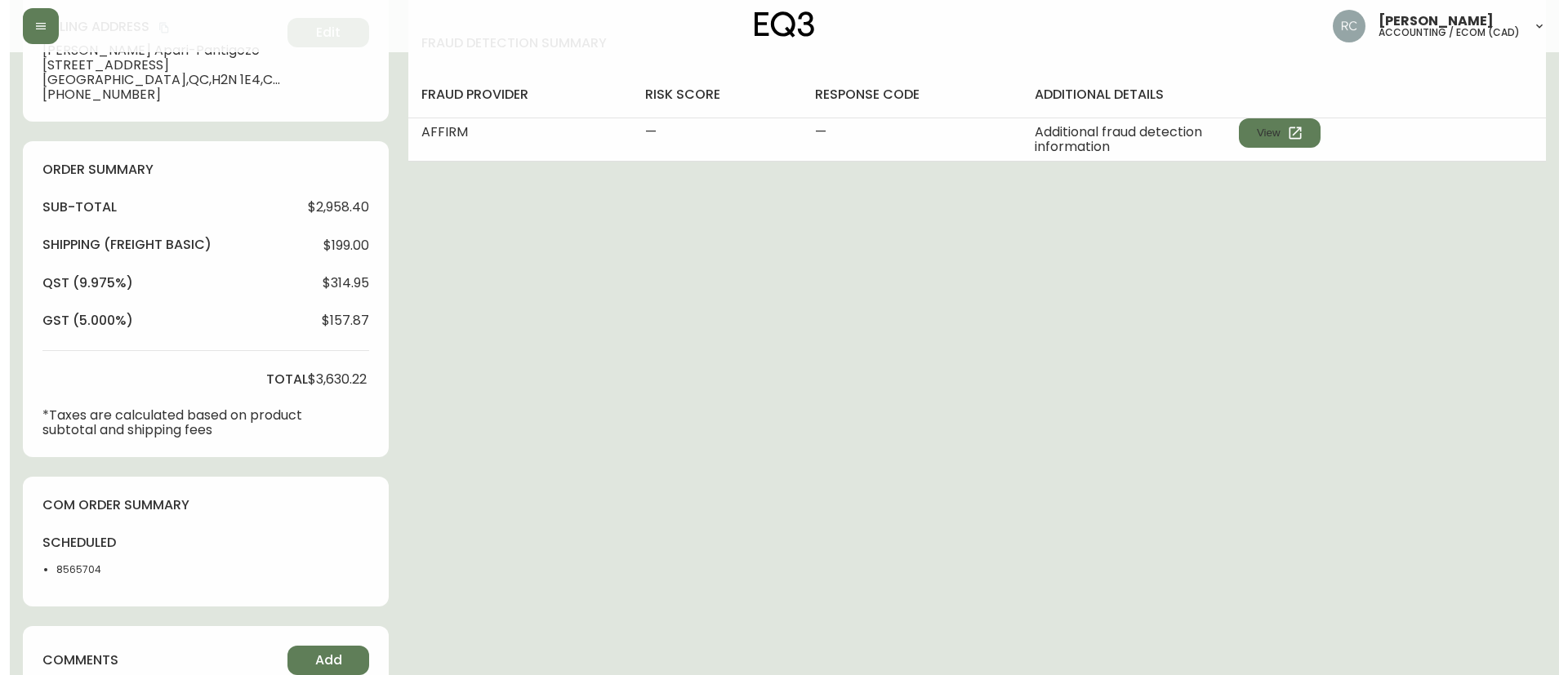
scroll to position [604, 0]
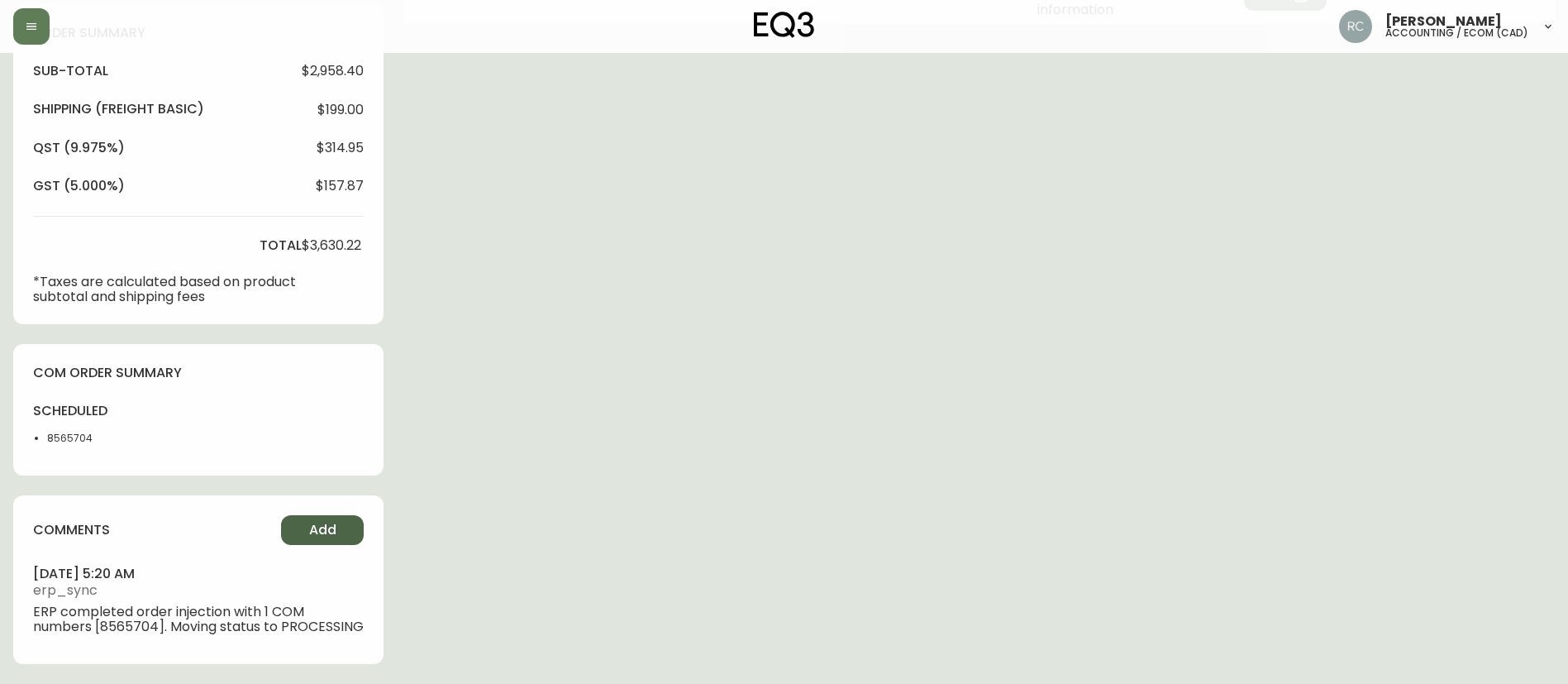
click at [324, 523] on span "Add" at bounding box center [323, 530] width 27 height 18
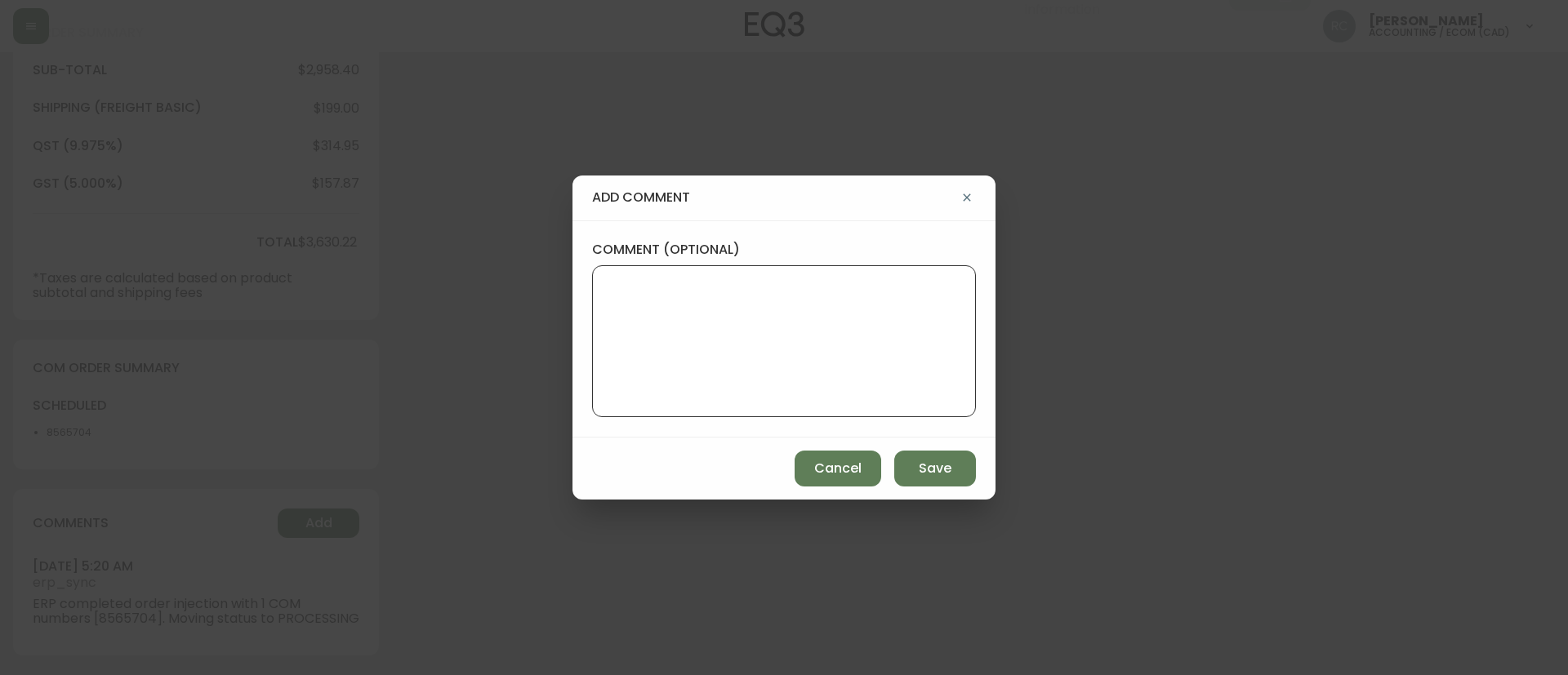
click at [749, 375] on textarea "comment (optional)" at bounding box center [784, 341] width 356 height 131
paste textarea "MANUAL FRAUD REVIEW - Affirm"
type textarea "MANUAL FRAUD REVIEW - Affirm"
click at [909, 459] on button "Save" at bounding box center [934, 468] width 82 height 36
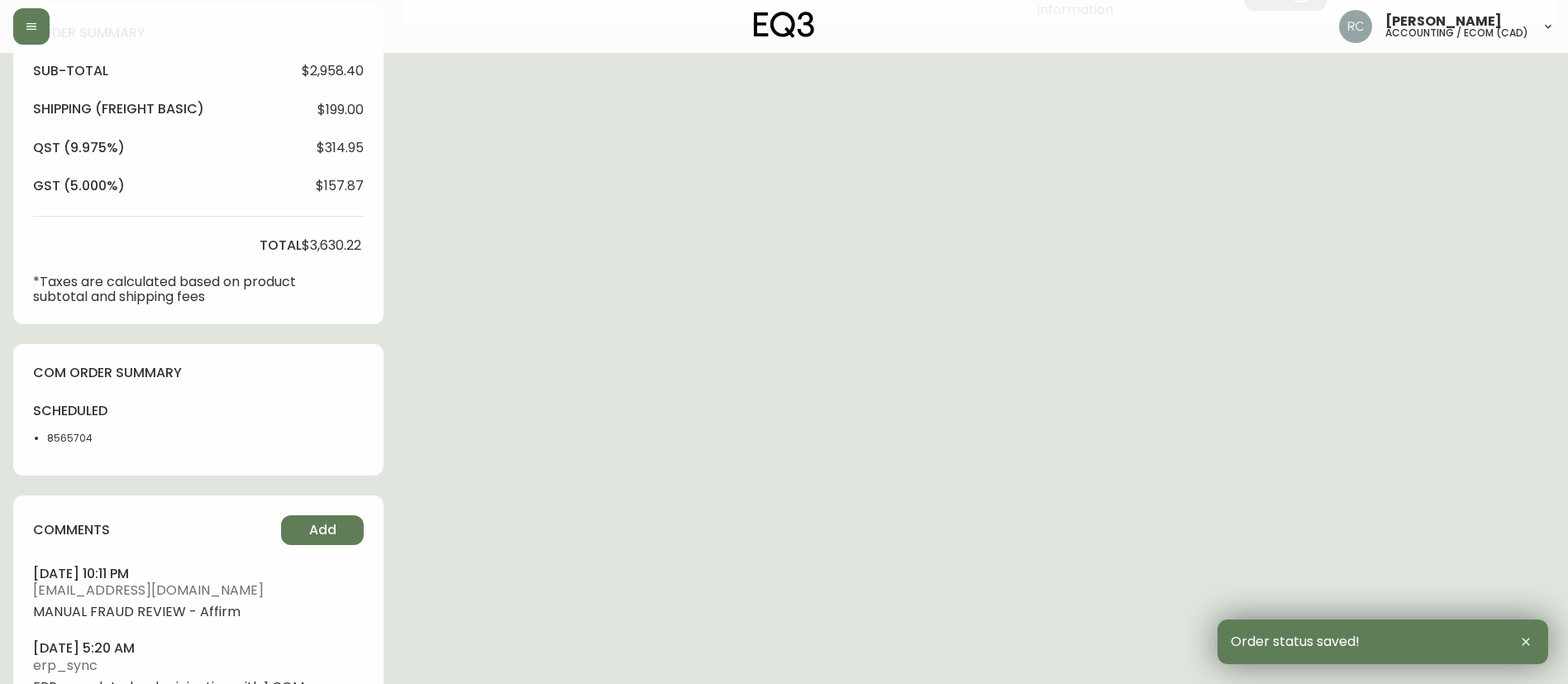
scroll to position [0, 0]
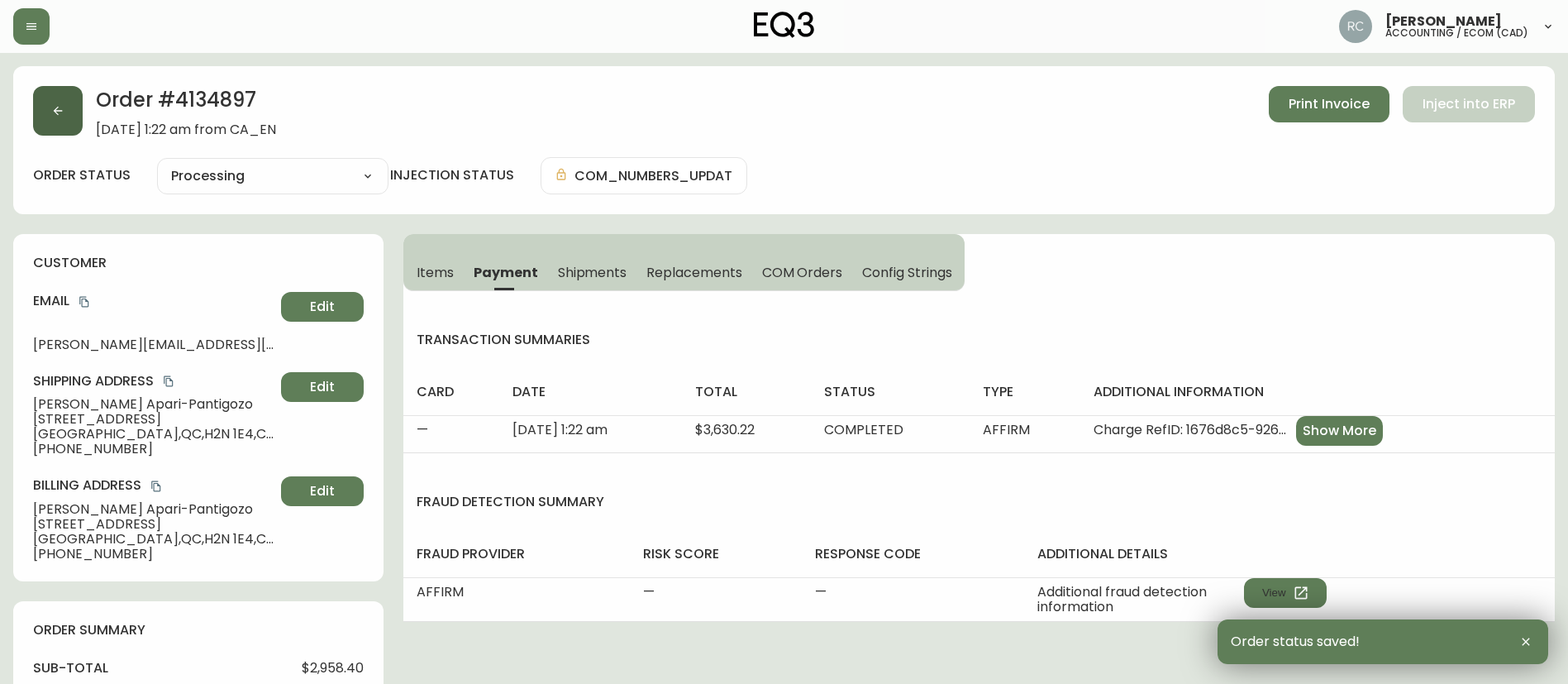
click at [65, 109] on button "button" at bounding box center [58, 111] width 50 height 50
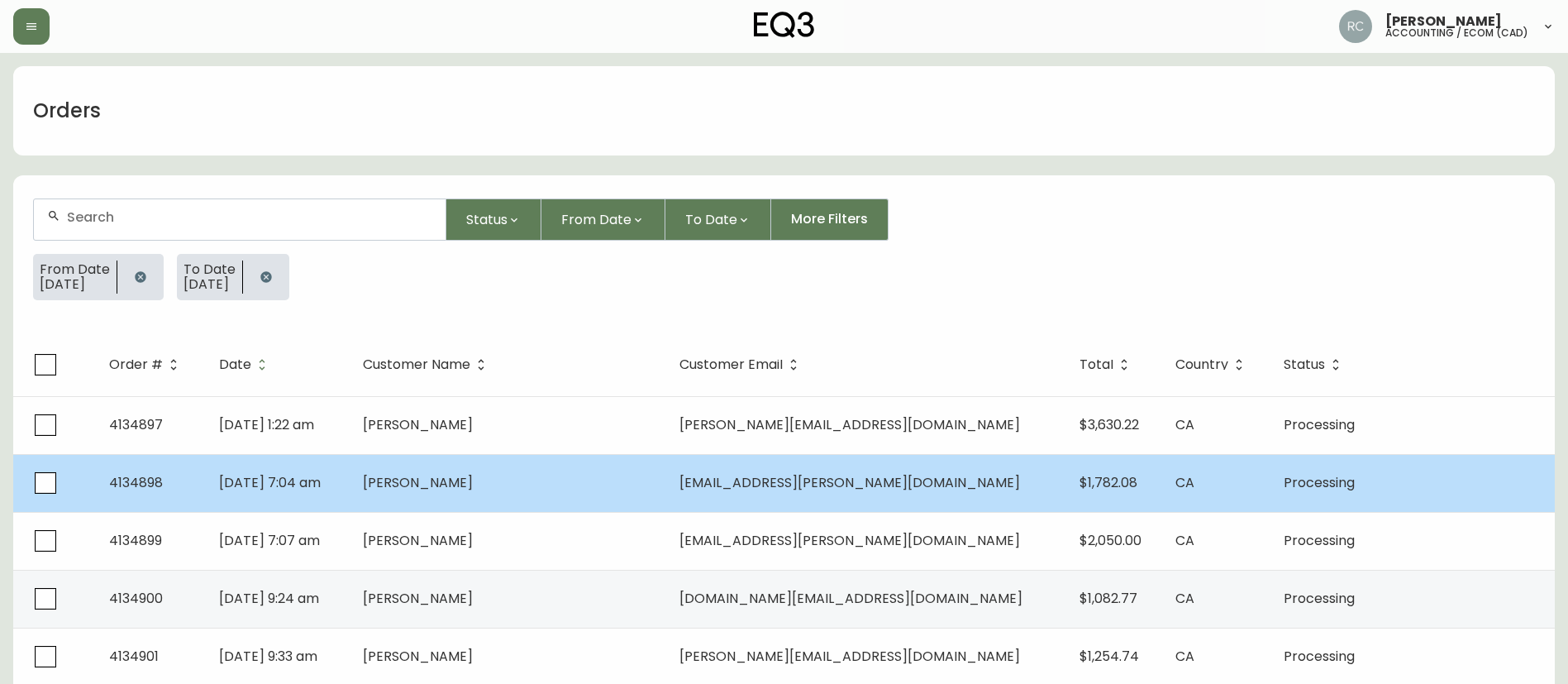
click at [584, 479] on td "[PERSON_NAME]" at bounding box center [508, 483] width 317 height 58
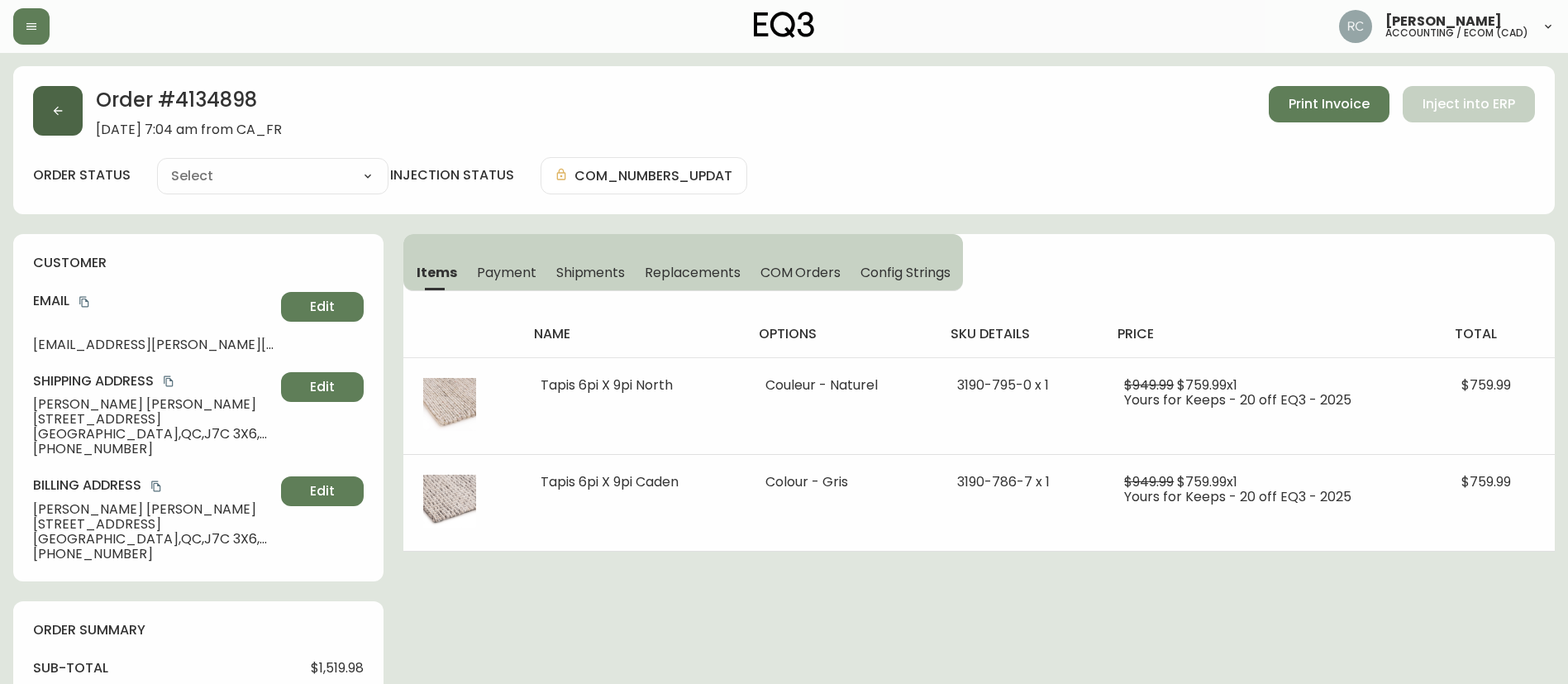
type input "Processing"
select select "PROCESSING"
drag, startPoint x: 55, startPoint y: 109, endPoint x: 490, endPoint y: 268, distance: 463.1
click at [332, 245] on div "Order # 4134898 August 28, 2025 at 7:04 am from CA_FR Print Invoice Inject into…" at bounding box center [784, 673] width 1542 height 1215
click at [511, 269] on span "Payment" at bounding box center [507, 273] width 60 height 17
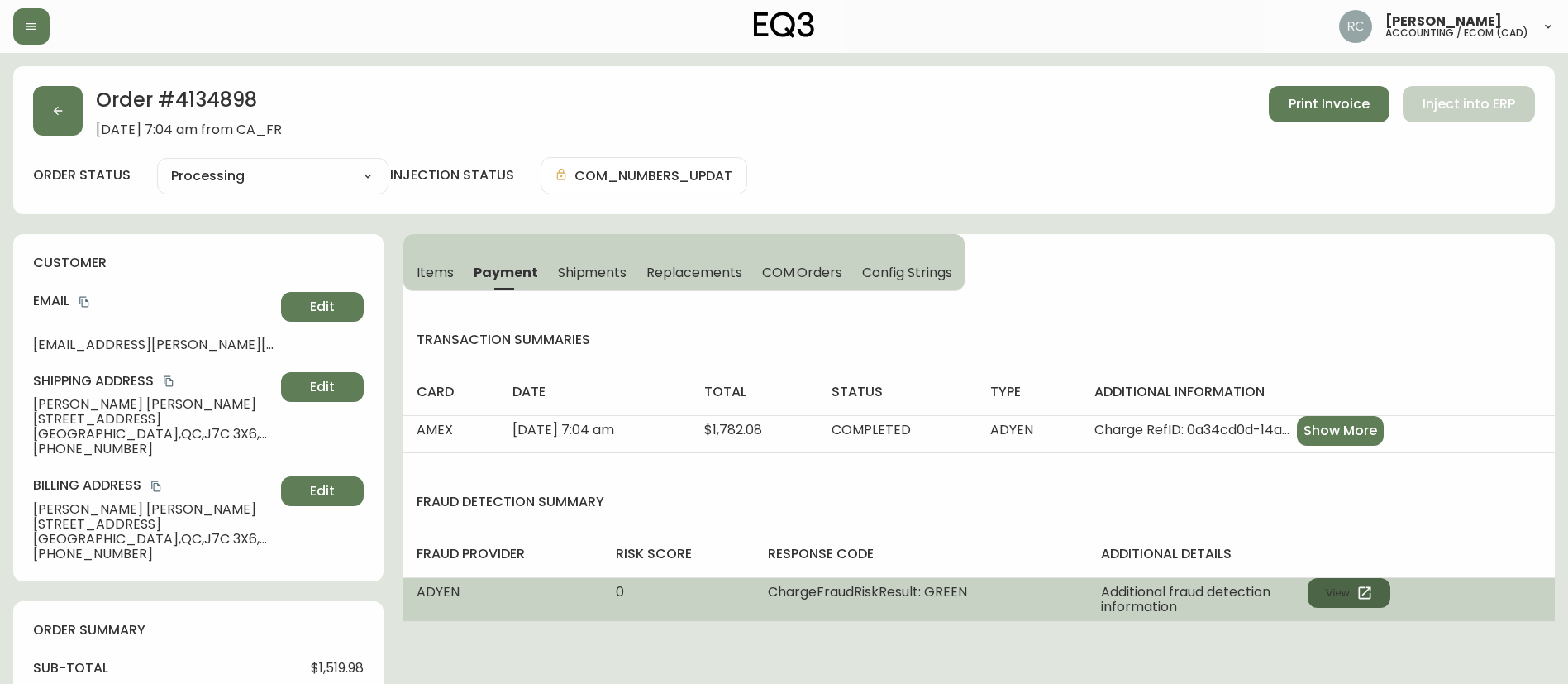
click at [1358, 595] on icon "button" at bounding box center [1365, 593] width 16 height 16
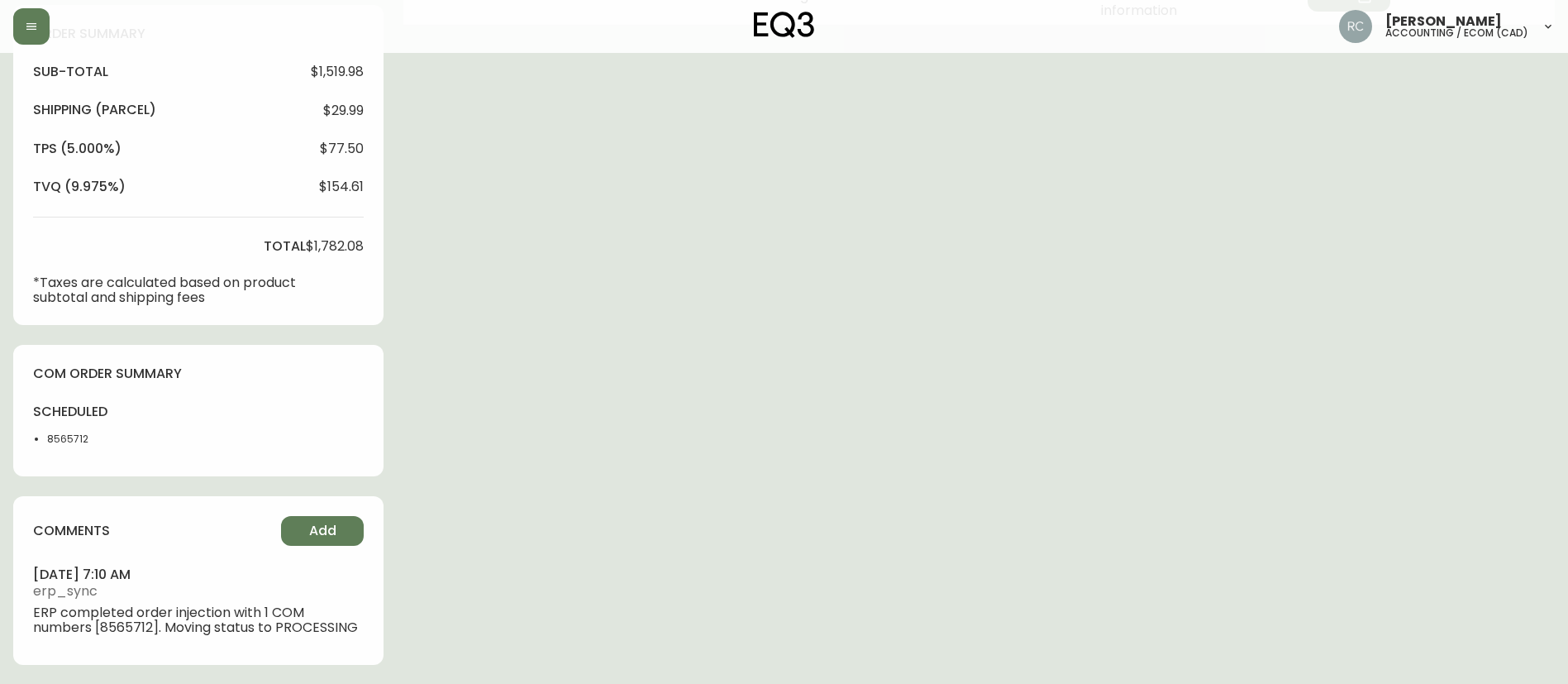
scroll to position [598, 0]
click at [344, 528] on button "Add" at bounding box center [322, 530] width 83 height 30
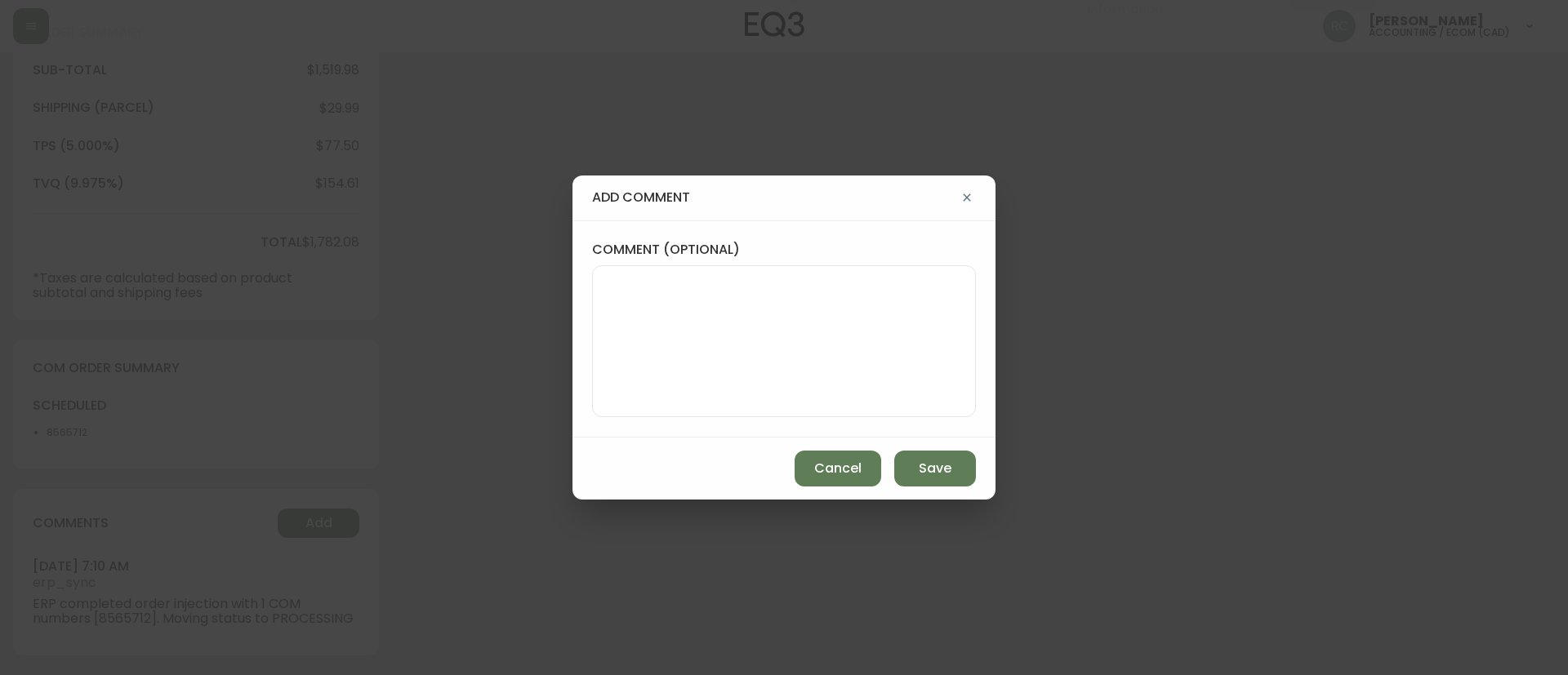
click at [804, 298] on textarea "comment (optional)" at bounding box center [784, 341] width 356 height 131
paste textarea "MANUAL FRAUD REVIEW - APPROVED - same shipping and billing address -"
paste textarea "Time since an authorized payment was first seen with email address 2yr 128d"
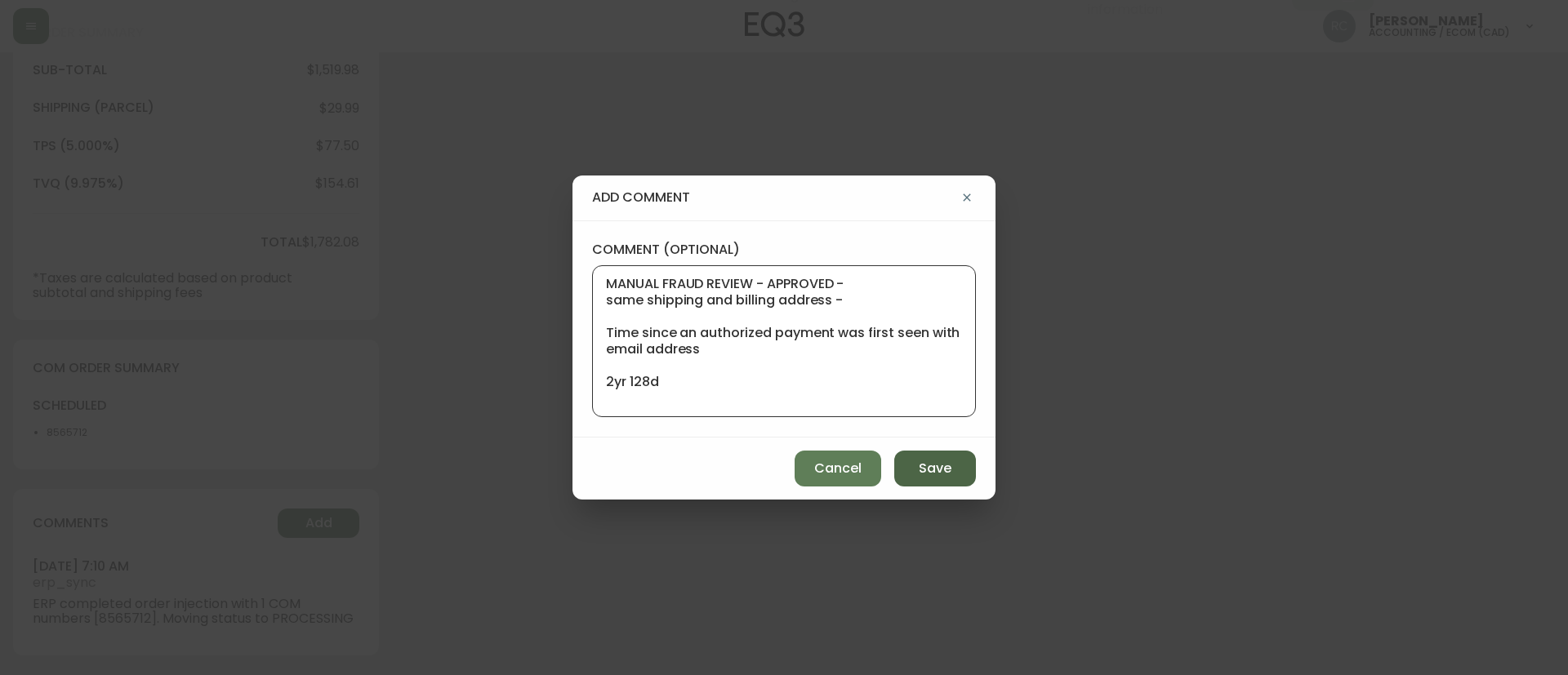
type textarea "MANUAL FRAUD REVIEW - APPROVED - same shipping and billing address - Time since…"
click at [938, 464] on span "Save" at bounding box center [934, 468] width 33 height 18
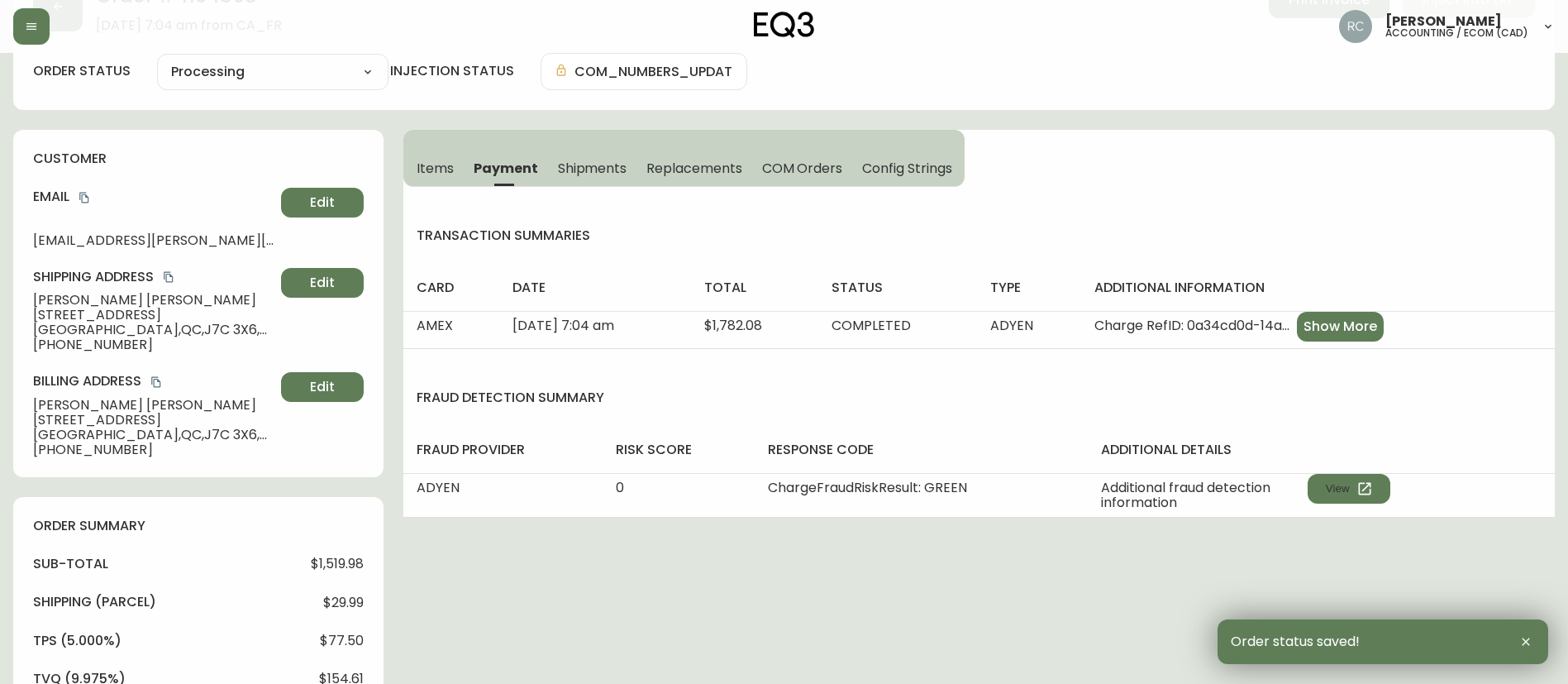
scroll to position [0, 0]
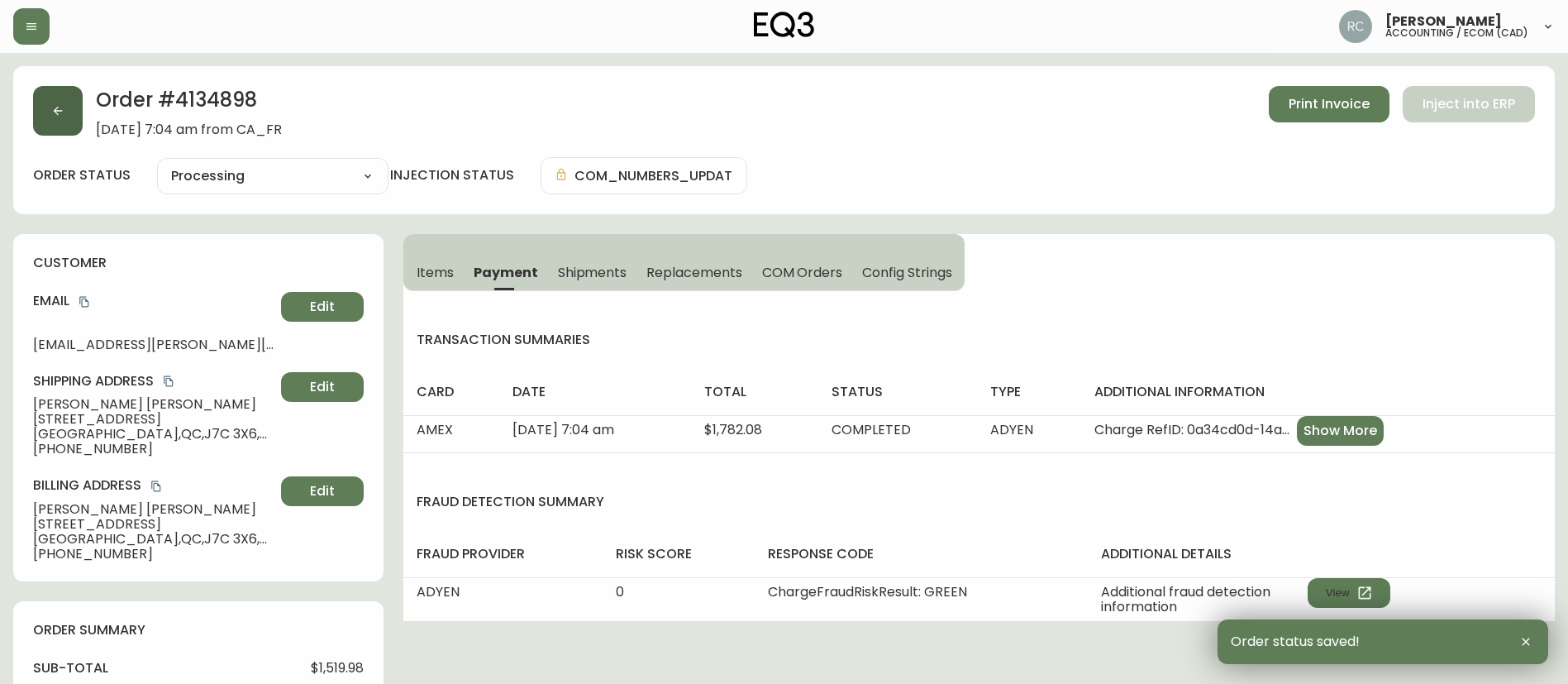
click at [55, 109] on icon "button" at bounding box center [57, 110] width 13 height 13
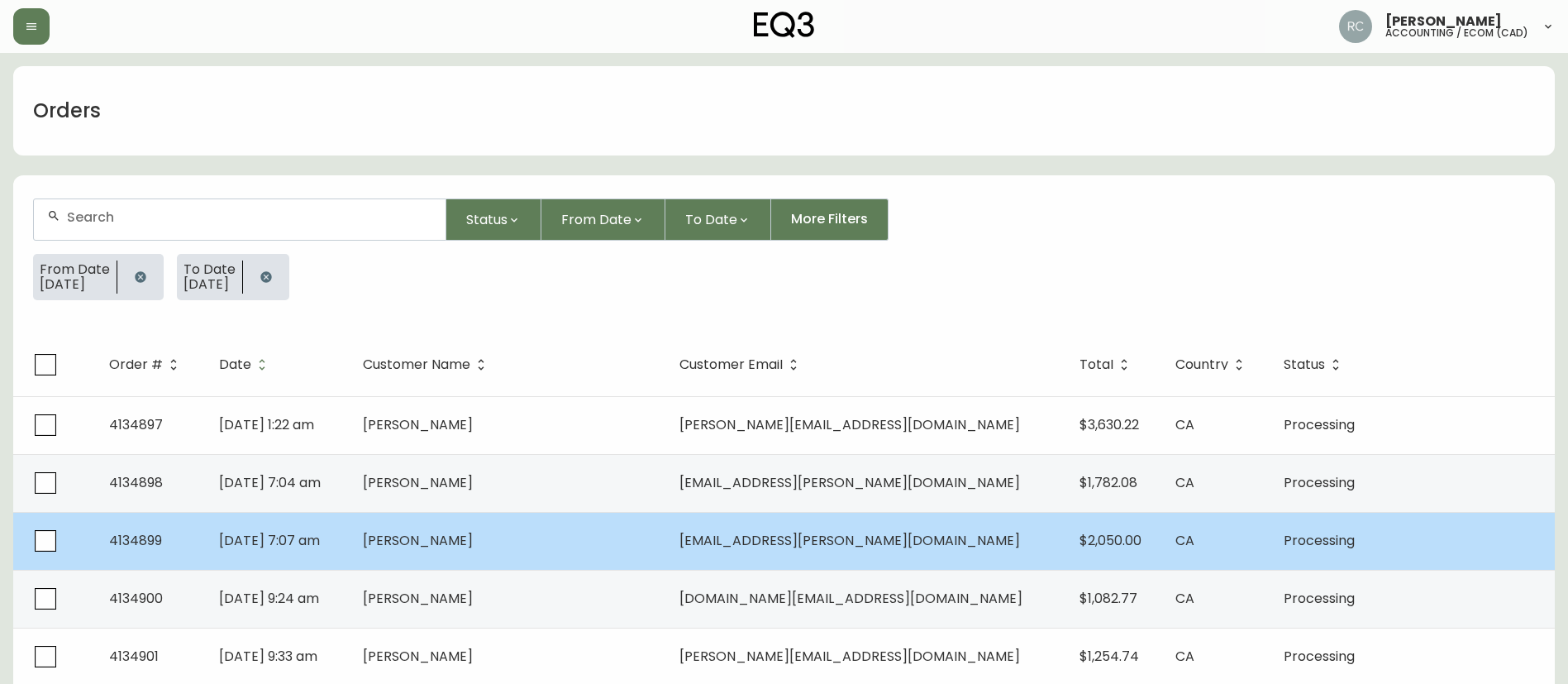
click at [546, 530] on td "[PERSON_NAME]" at bounding box center [508, 541] width 317 height 58
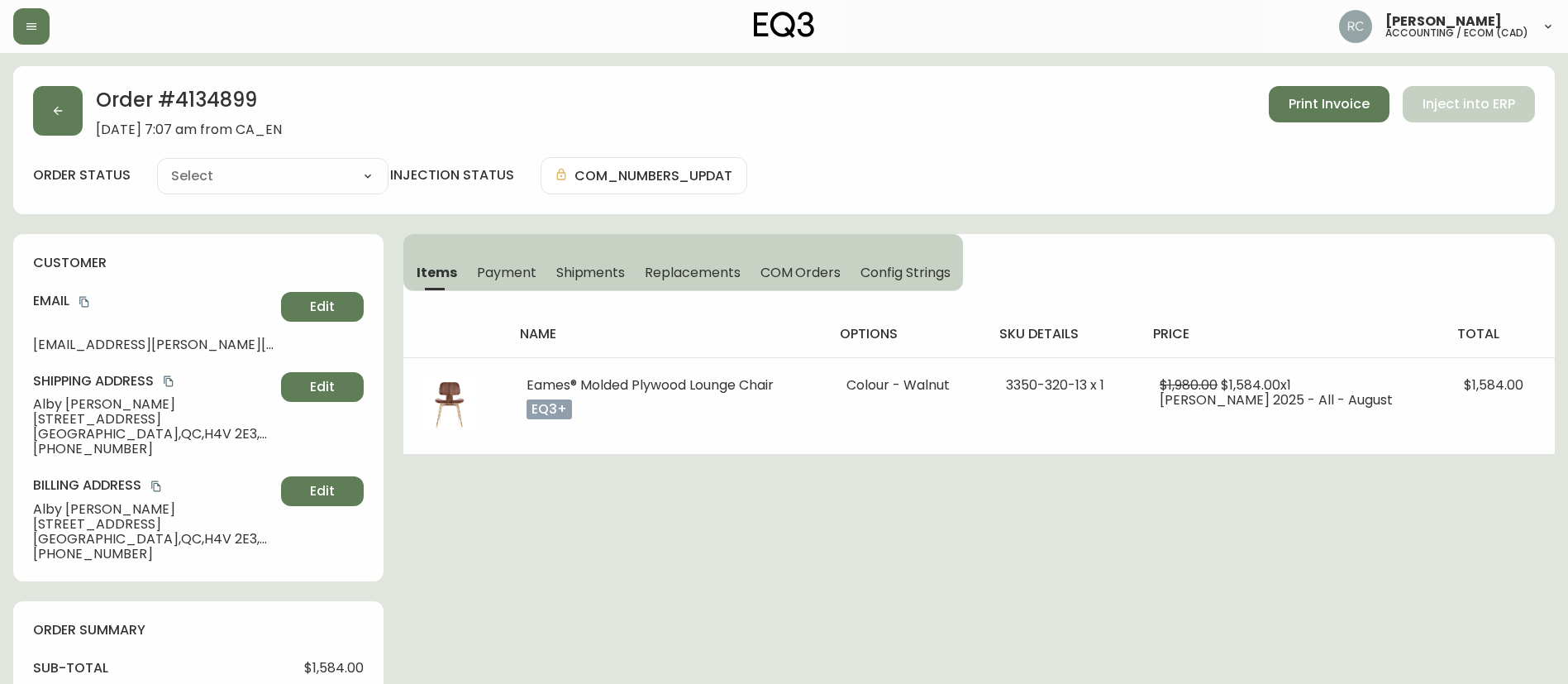
type input "Processing"
select select "PROCESSING"
click at [63, 112] on icon "button" at bounding box center [57, 110] width 13 height 13
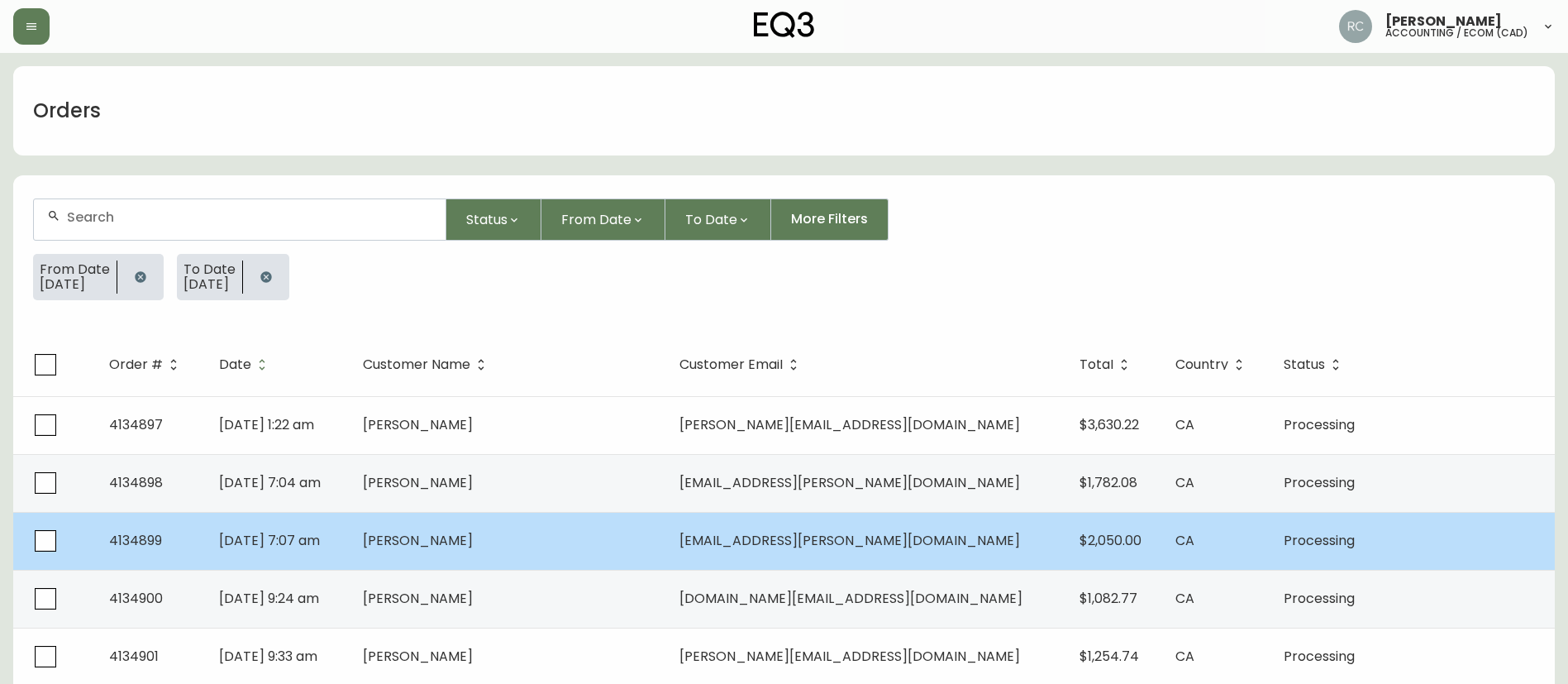
click at [530, 527] on td "[PERSON_NAME]" at bounding box center [508, 541] width 317 height 58
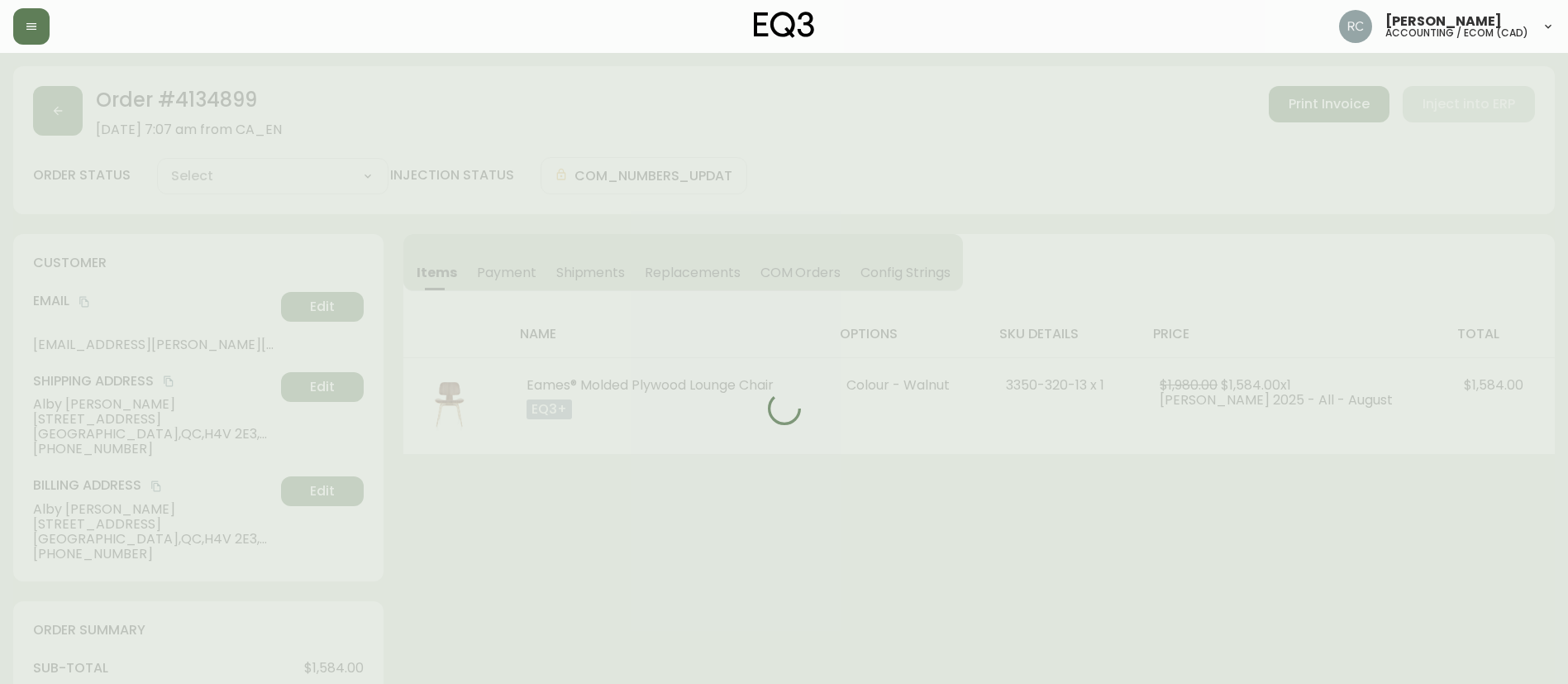
type input "Processing"
select select "PROCESSING"
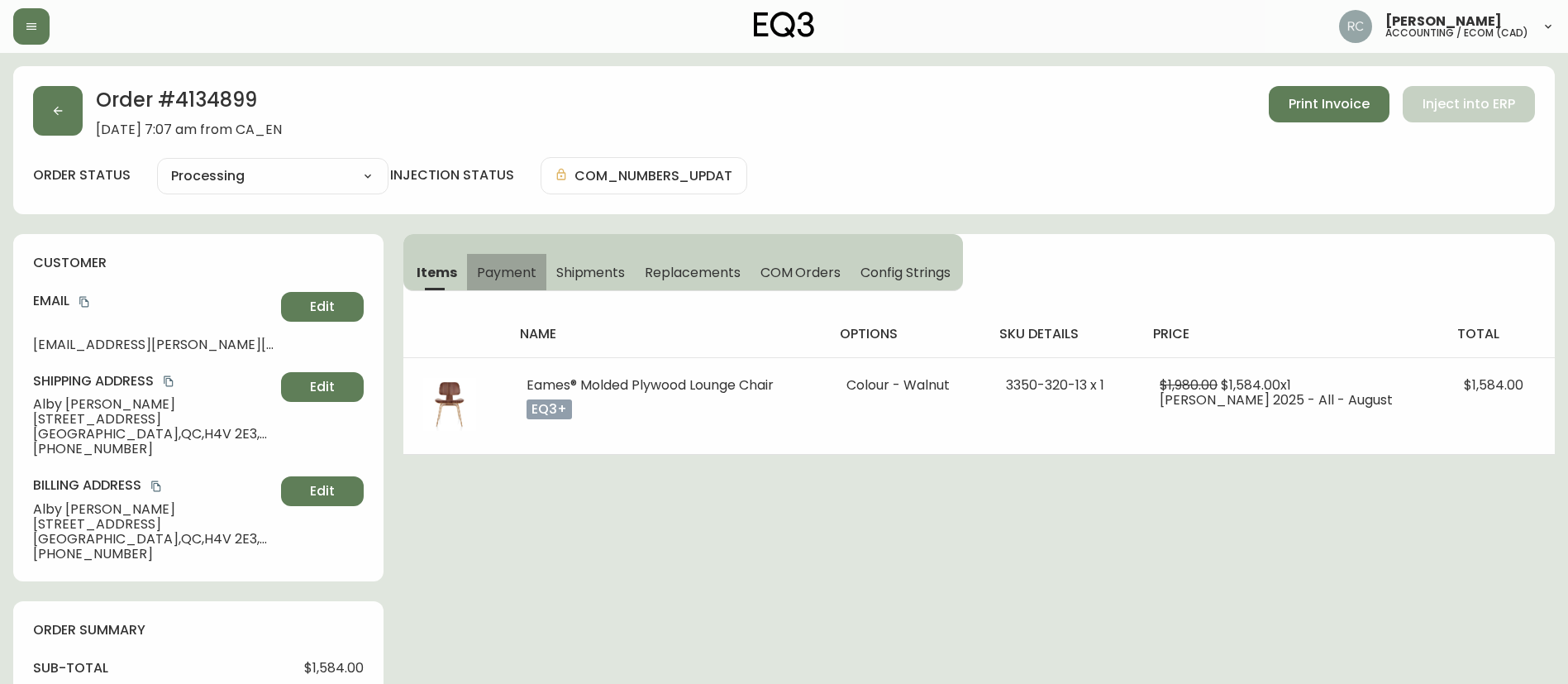
click at [511, 268] on span "Payment" at bounding box center [507, 273] width 60 height 17
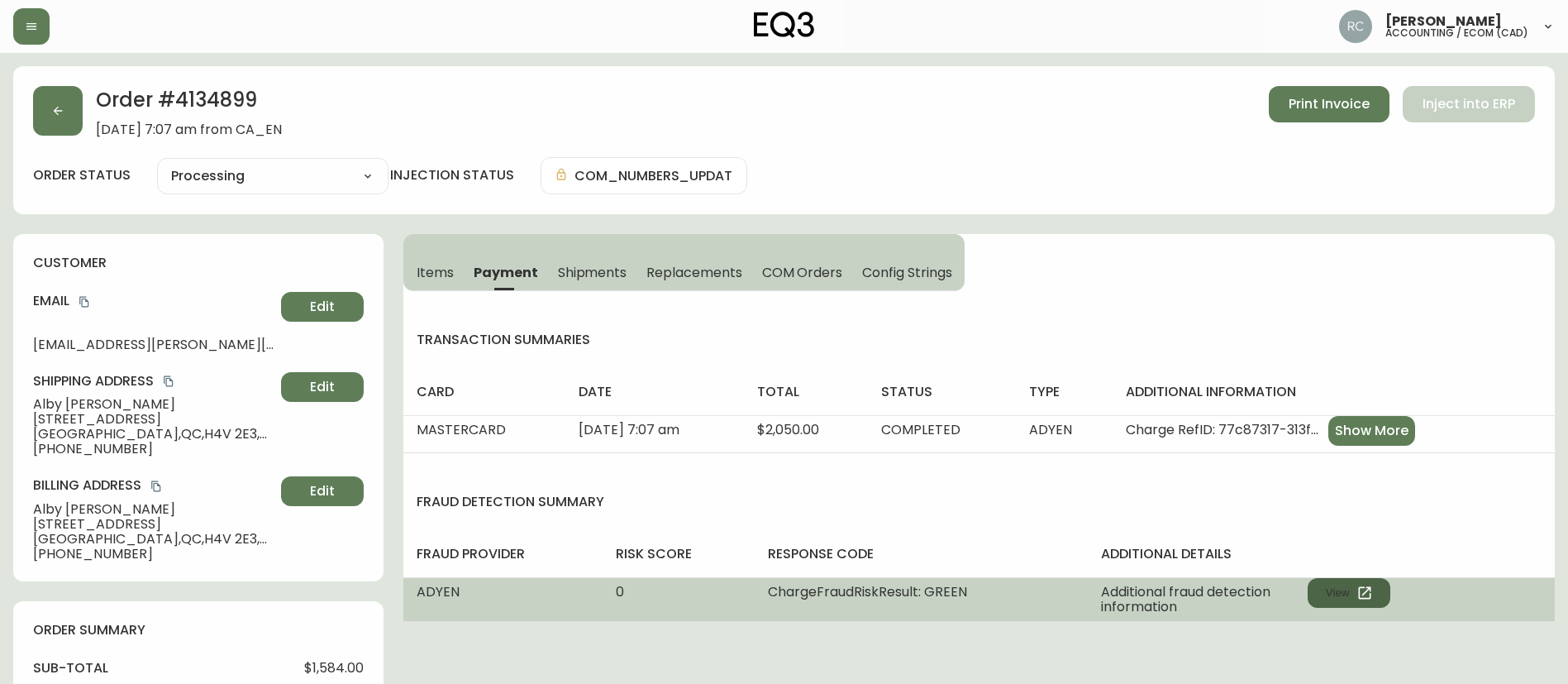
click at [1344, 585] on button "View" at bounding box center [1349, 593] width 83 height 30
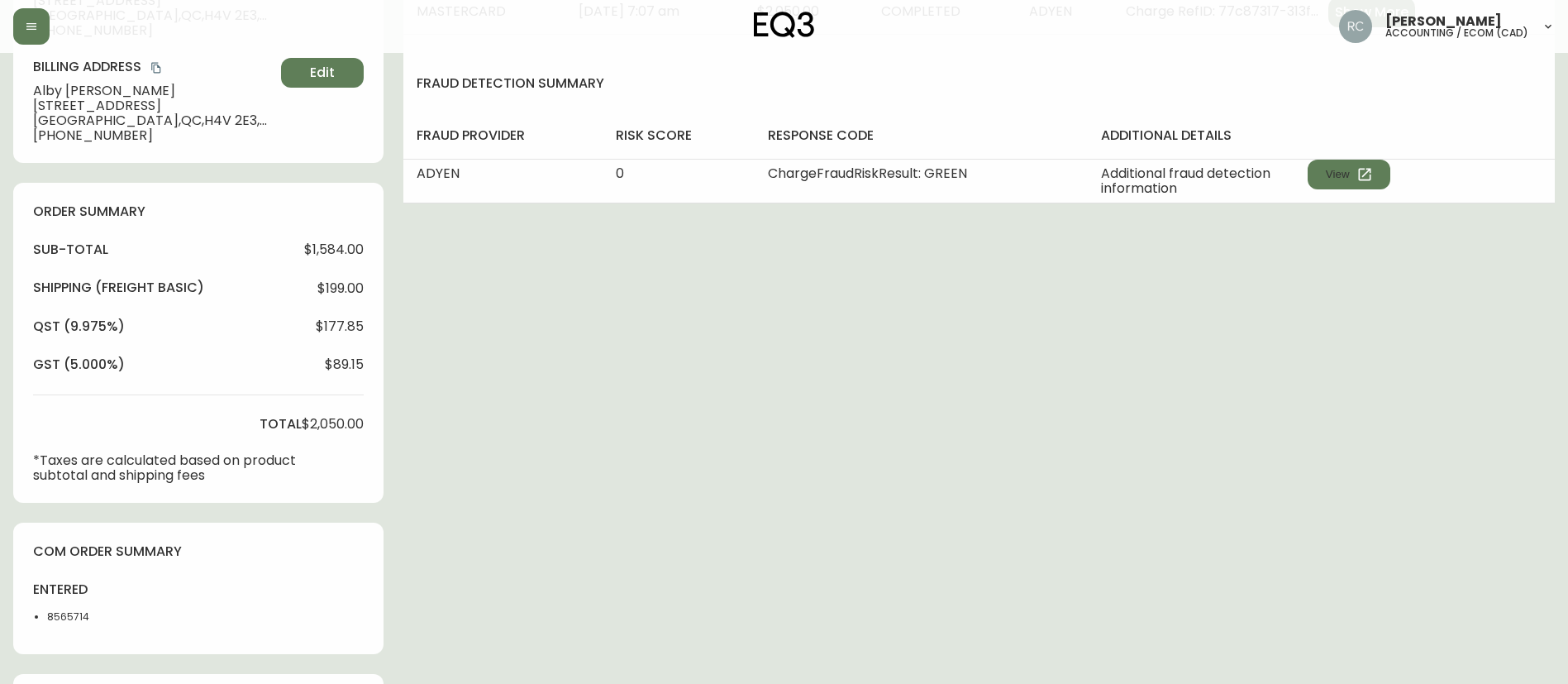
scroll to position [598, 0]
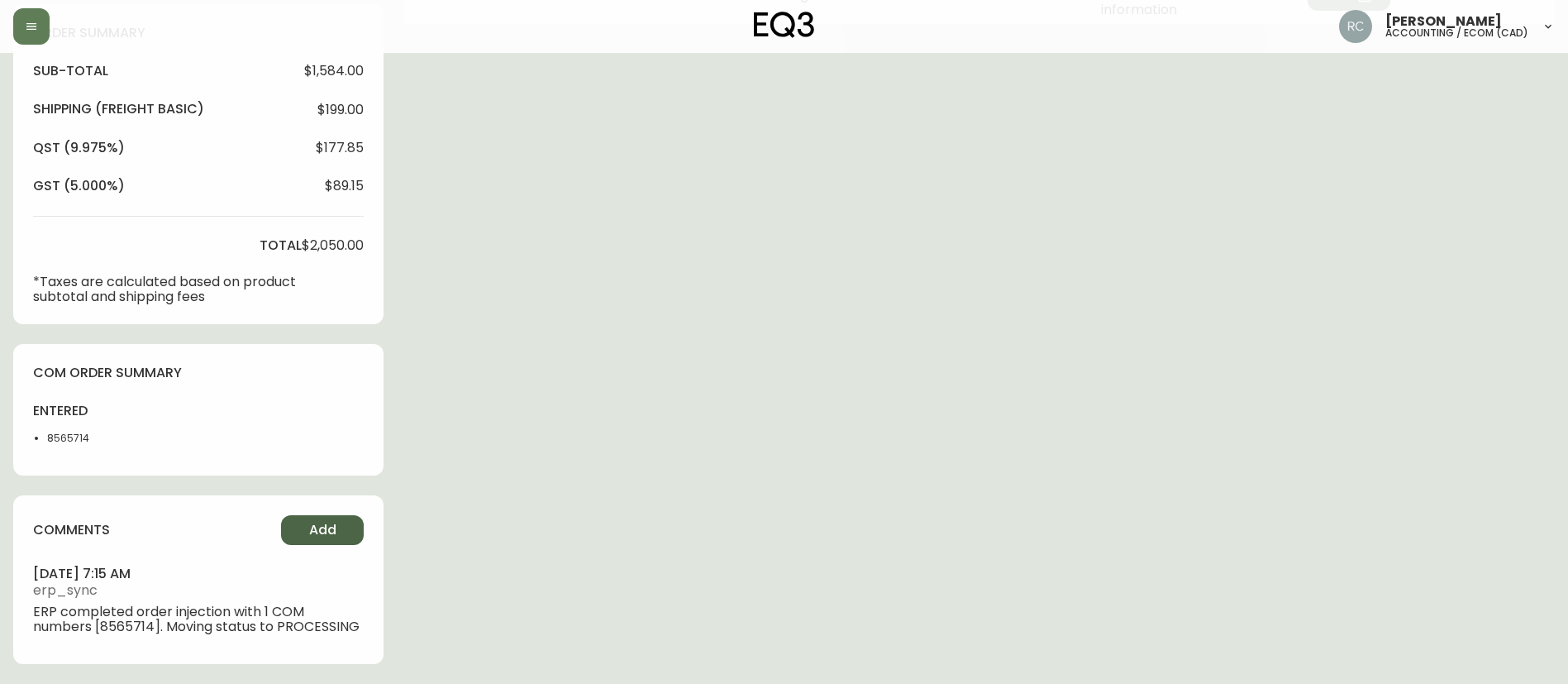
click at [310, 516] on button "Add" at bounding box center [322, 530] width 83 height 30
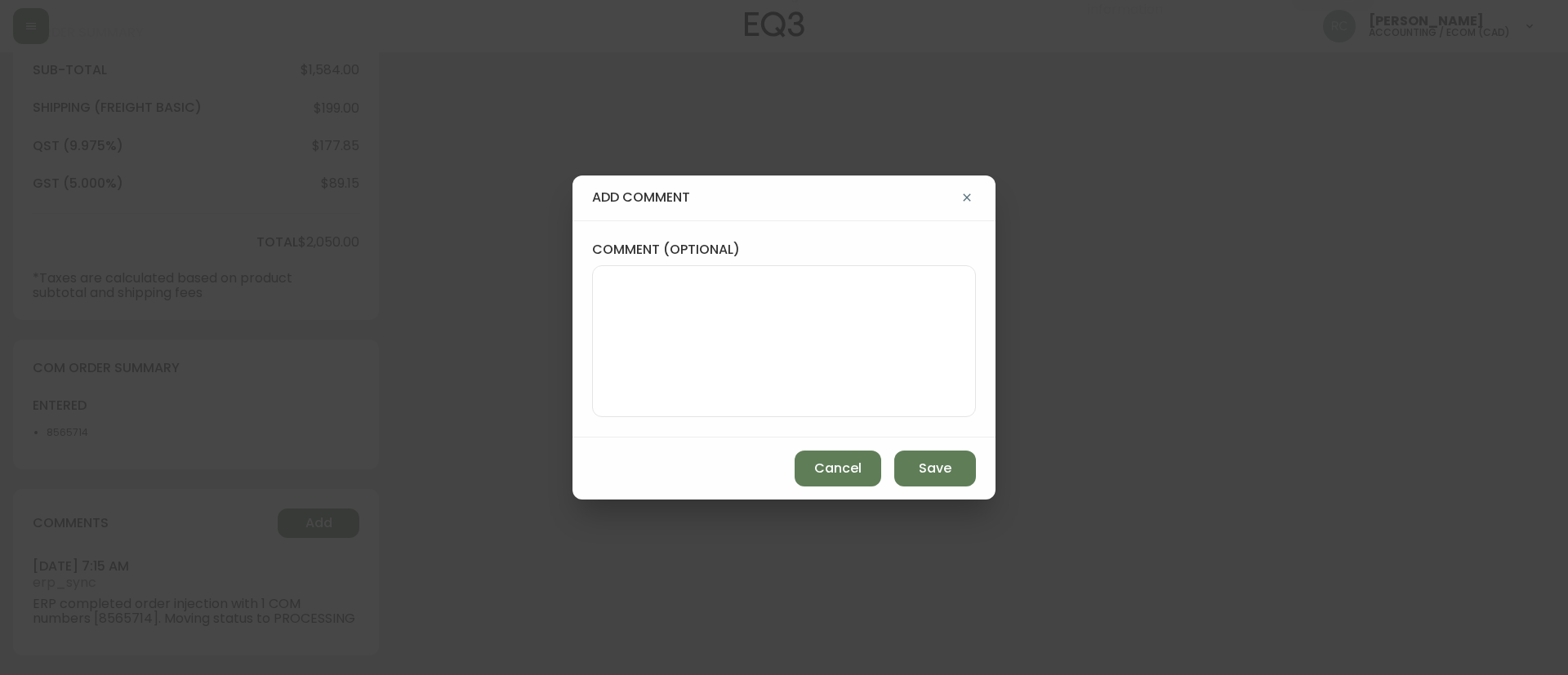
click at [783, 320] on textarea "comment (optional)" at bounding box center [784, 341] width 356 height 131
paste textarea "MANUAL FRAUD REVIEW - APPROVED - same shipping and billing address -"
paste textarea "Time since an authorized payment was first seen with email address 4yr 10d"
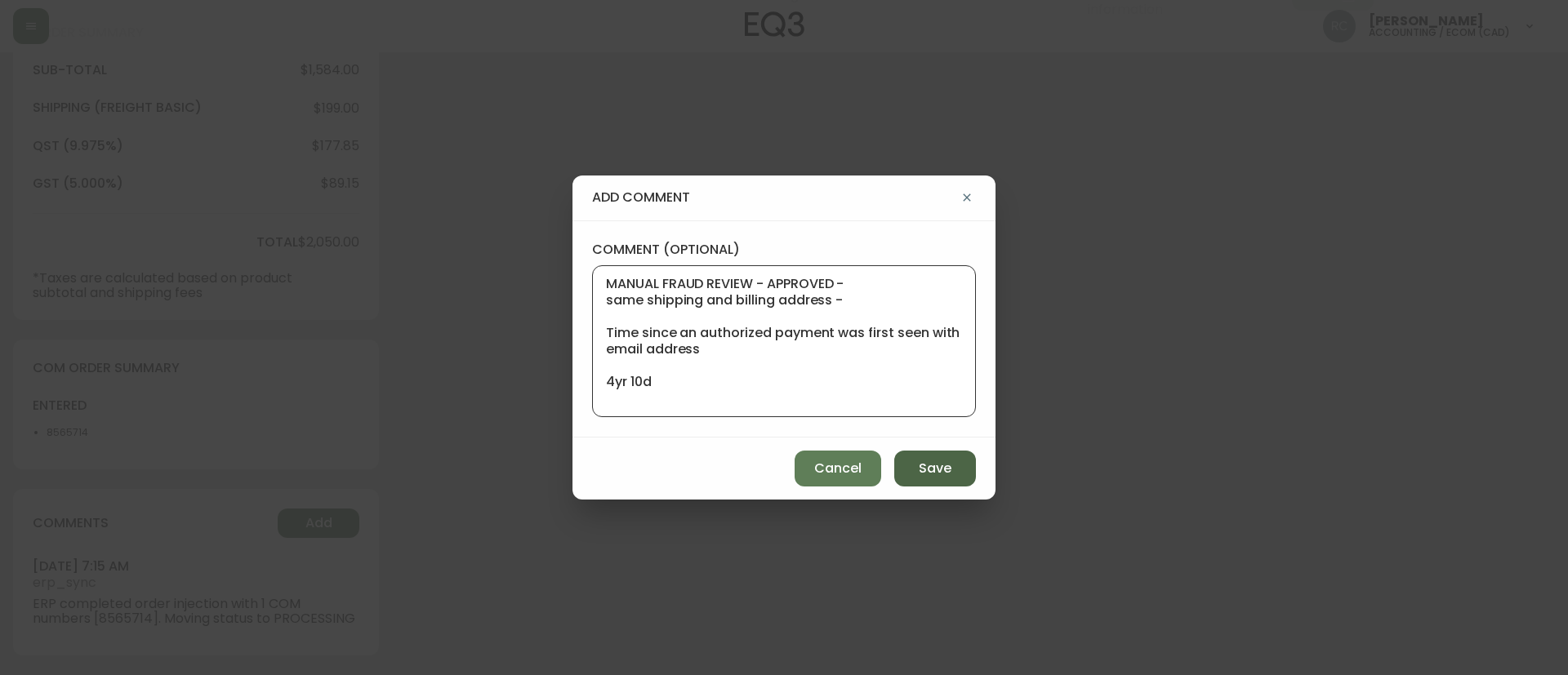
type textarea "MANUAL FRAUD REVIEW - APPROVED - same shipping and billing address - Time since…"
click at [928, 457] on button "Save" at bounding box center [934, 468] width 82 height 36
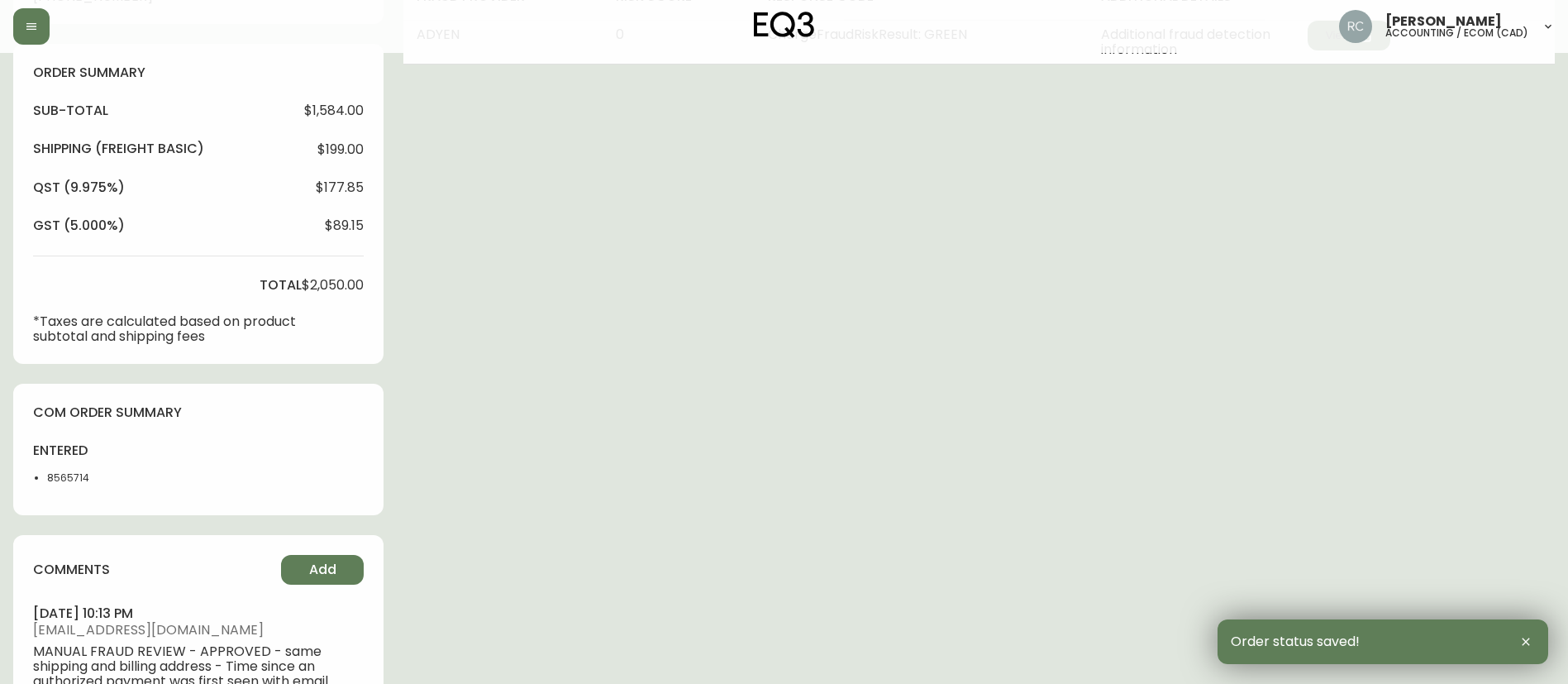
scroll to position [0, 0]
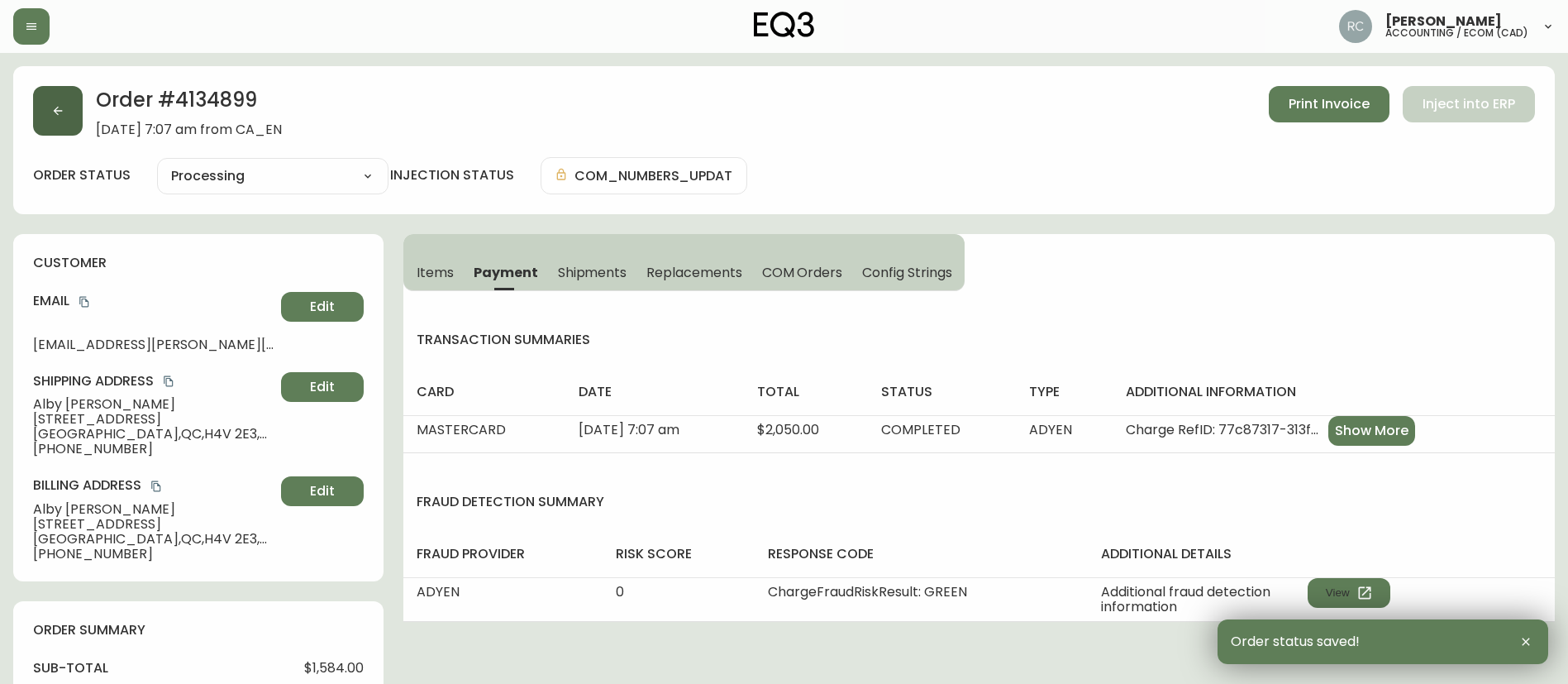
click at [60, 114] on icon "button" at bounding box center [57, 110] width 13 height 13
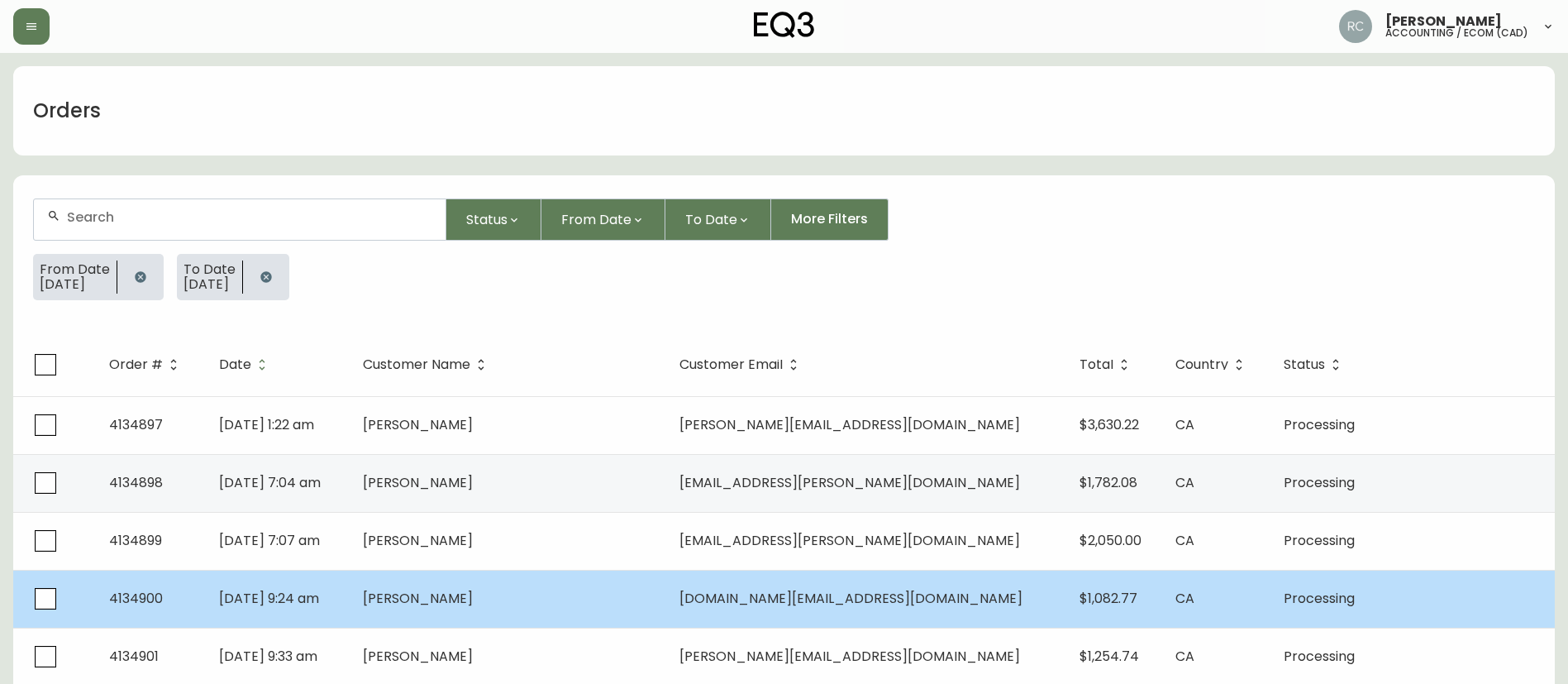
click at [473, 596] on span "[PERSON_NAME]" at bounding box center [418, 598] width 110 height 19
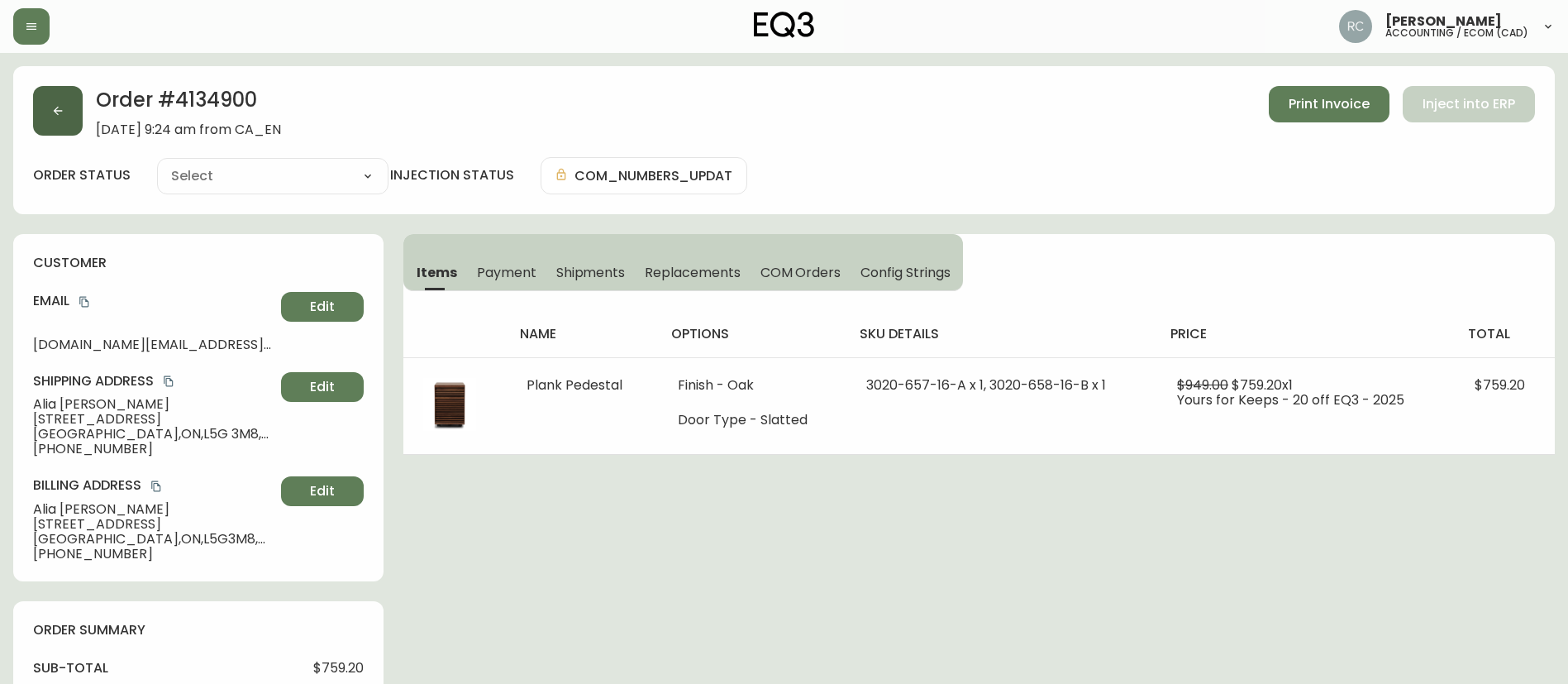
type input "Processing"
select select "PROCESSING"
click at [58, 116] on icon "button" at bounding box center [57, 110] width 13 height 13
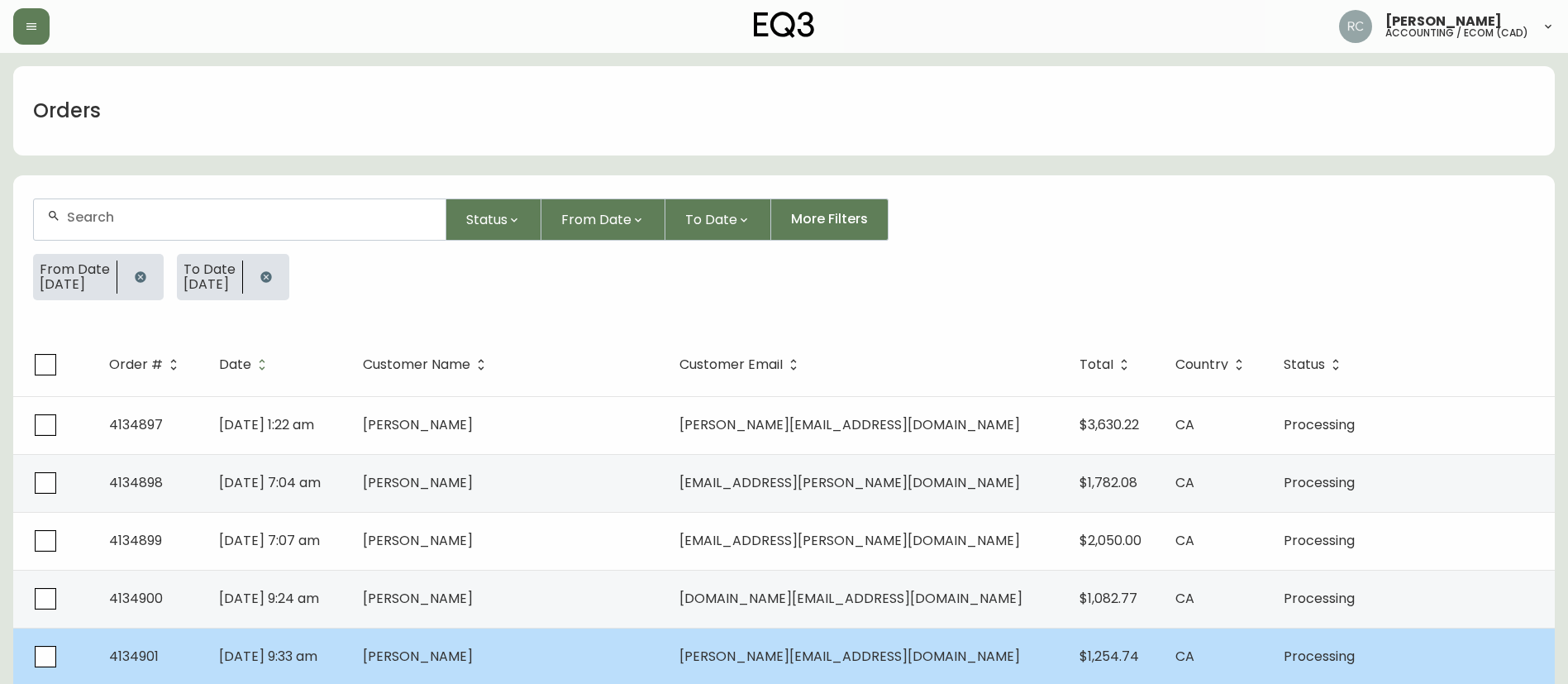
click at [473, 648] on span "[PERSON_NAME]" at bounding box center [418, 657] width 110 height 19
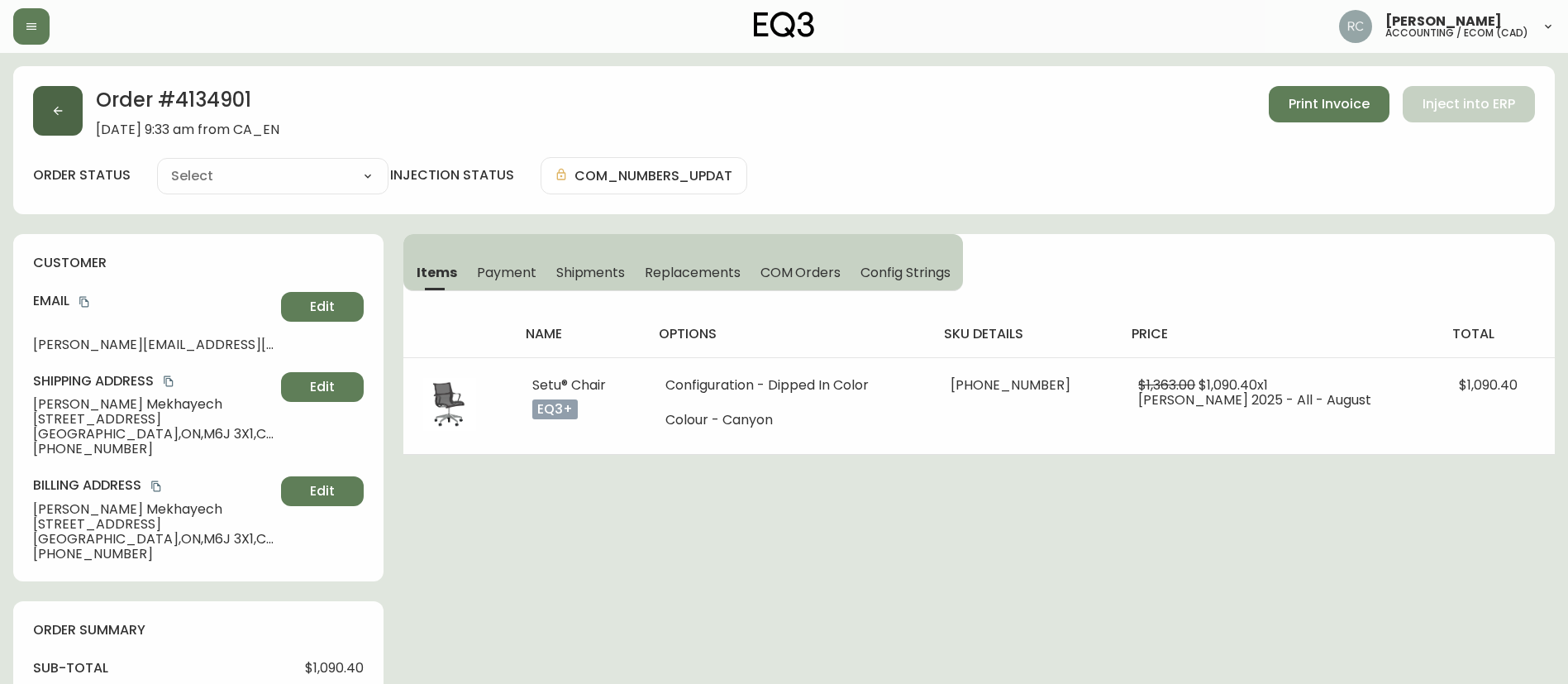
type input "Processing"
select select "PROCESSING"
click at [54, 116] on icon "button" at bounding box center [57, 110] width 13 height 13
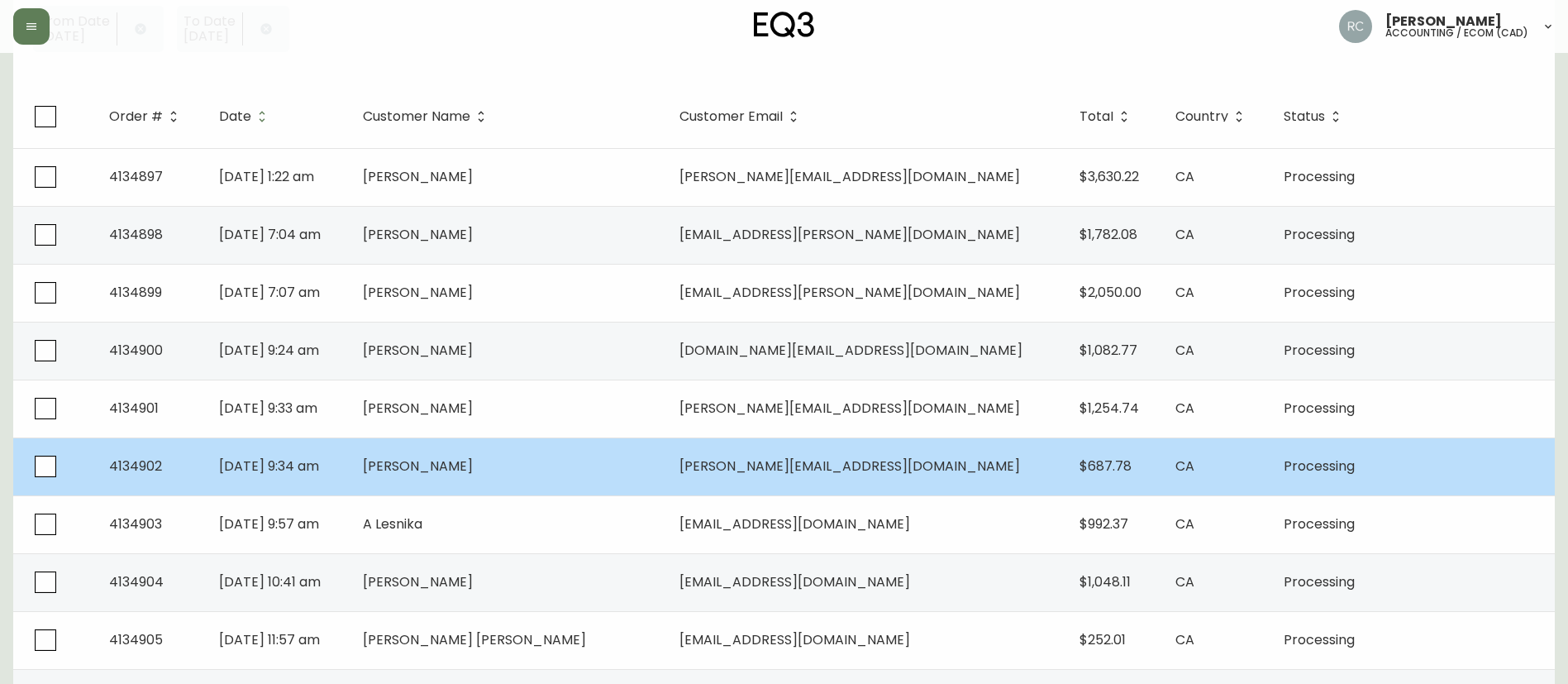
click at [473, 471] on span "[PERSON_NAME]" at bounding box center [418, 466] width 110 height 19
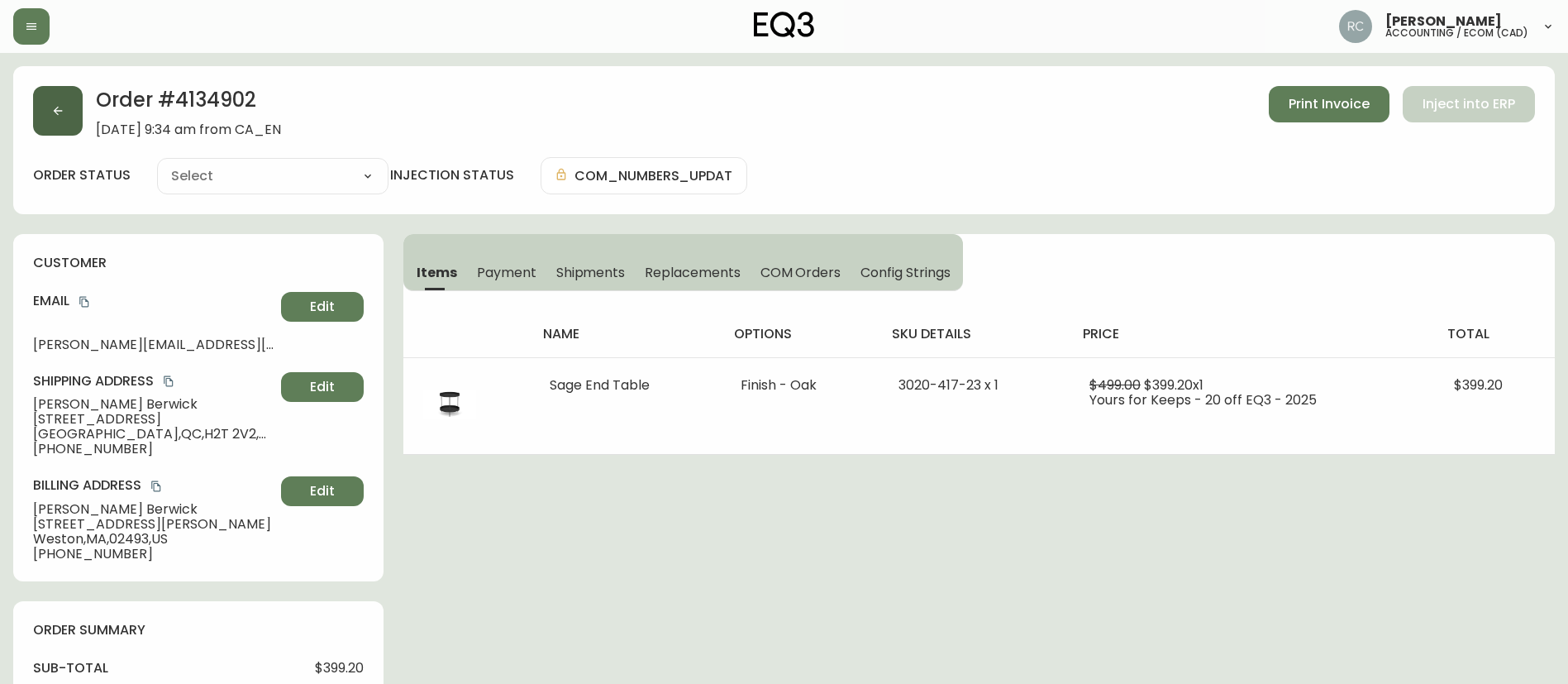
type input "Processing"
select select "PROCESSING"
click at [508, 264] on span "Payment" at bounding box center [507, 273] width 60 height 17
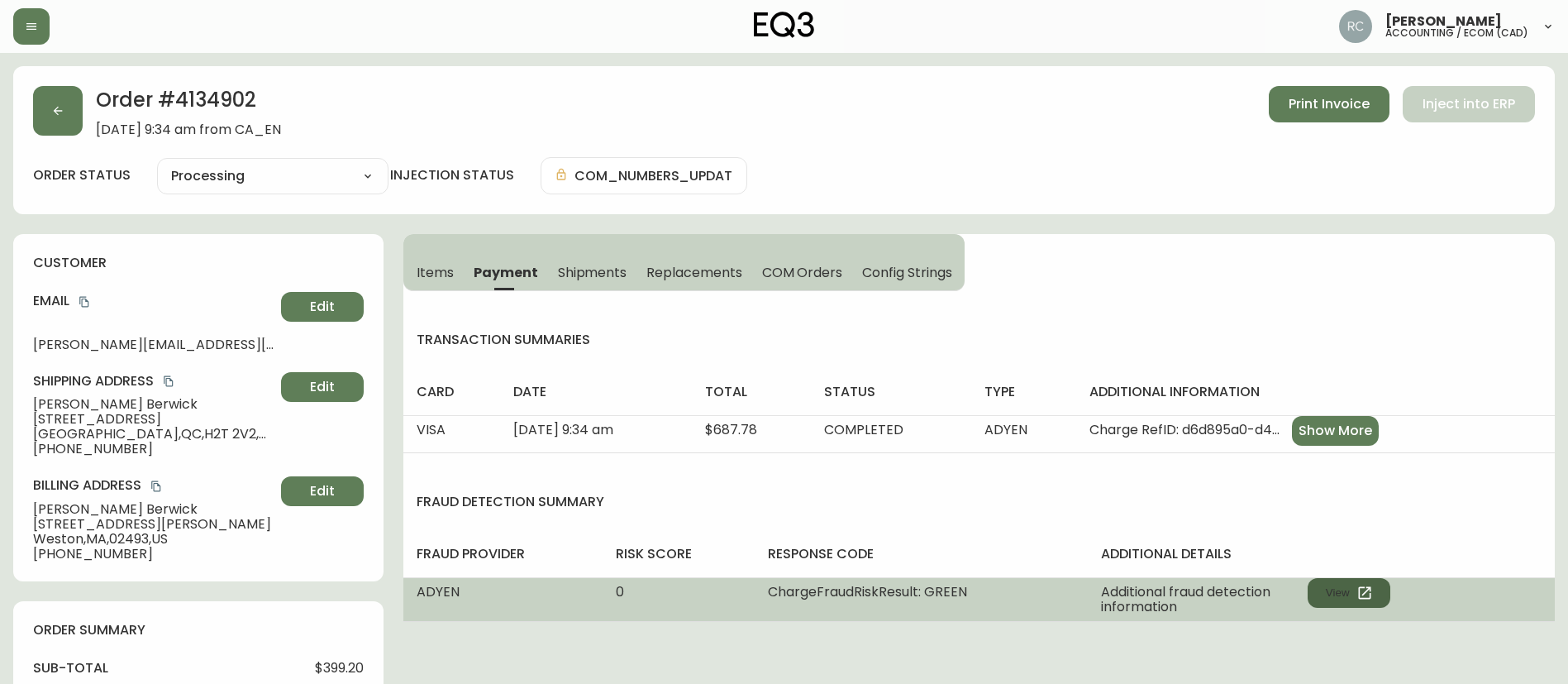
click at [1380, 589] on button "View" at bounding box center [1349, 593] width 83 height 30
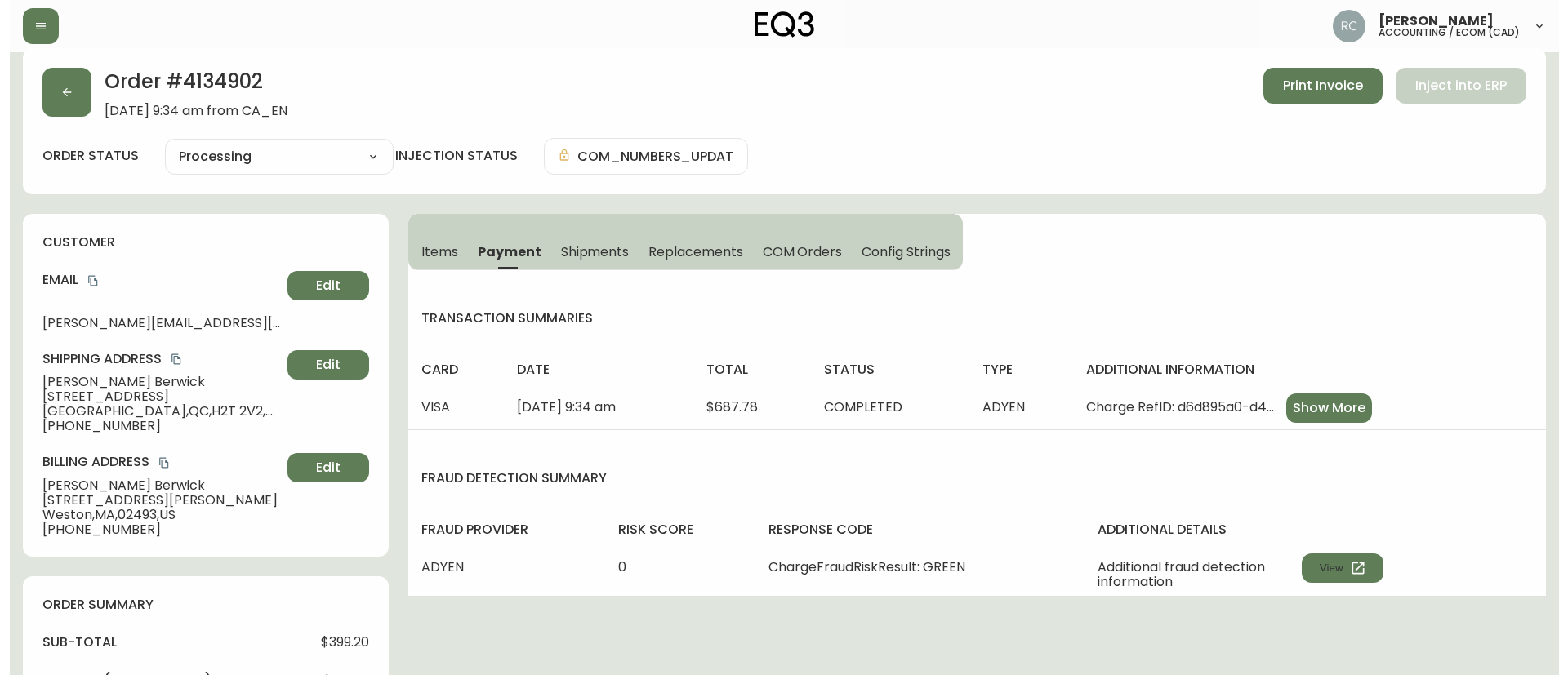
scroll to position [604, 0]
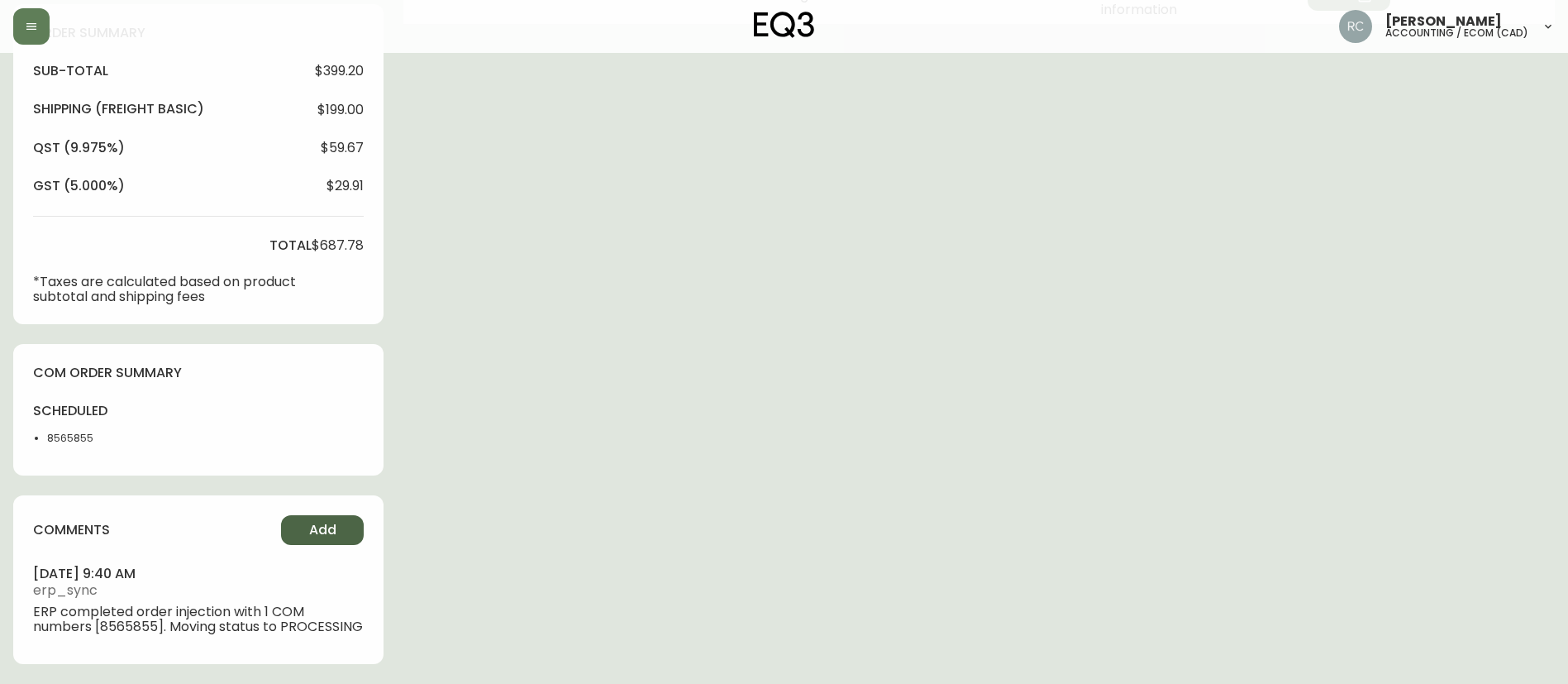
click at [326, 524] on button "Add" at bounding box center [322, 530] width 83 height 30
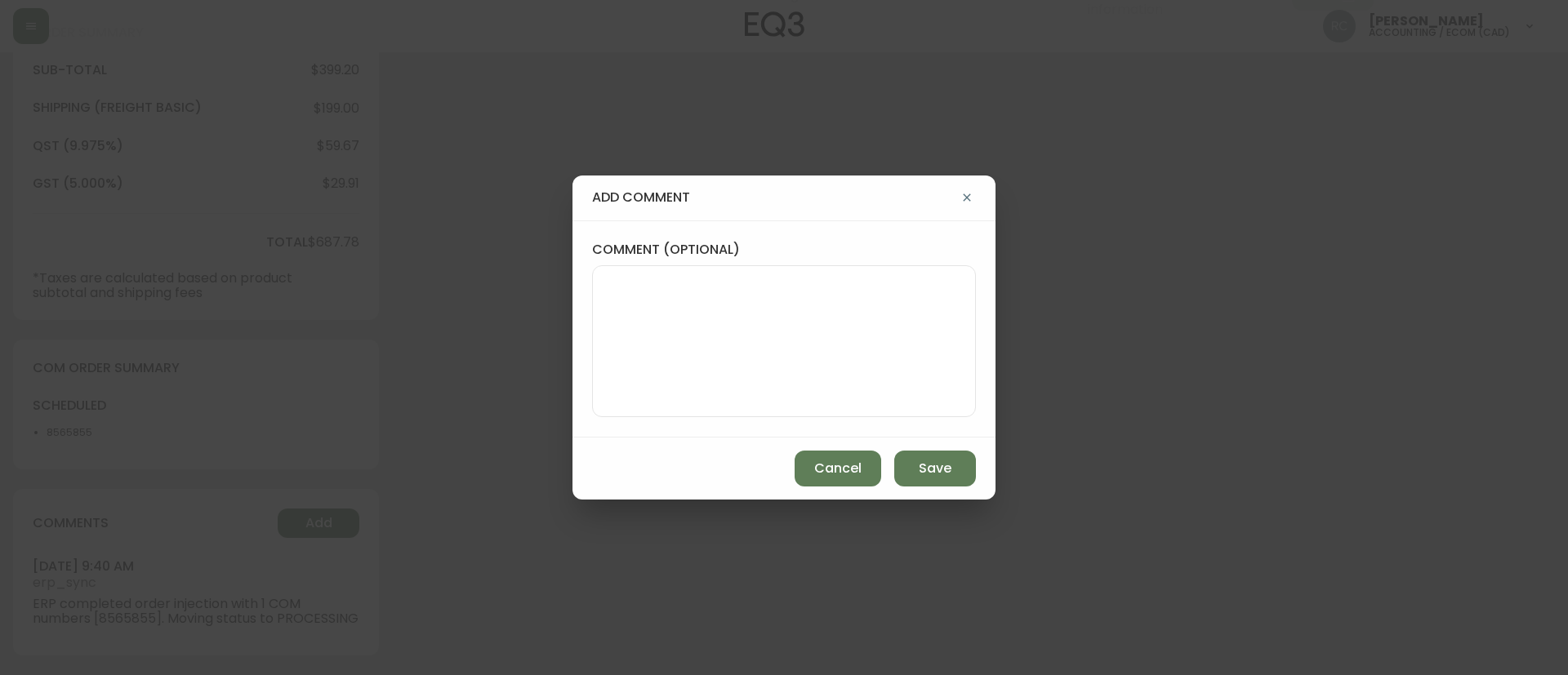
click at [808, 369] on textarea "comment (optional)" at bounding box center [784, 341] width 356 height 131
paste textarea "MANUAL FRAUD REVIEW - APPROVED -"
paste textarea "Time since an authorized payment was first seen with email address 3yr 363d"
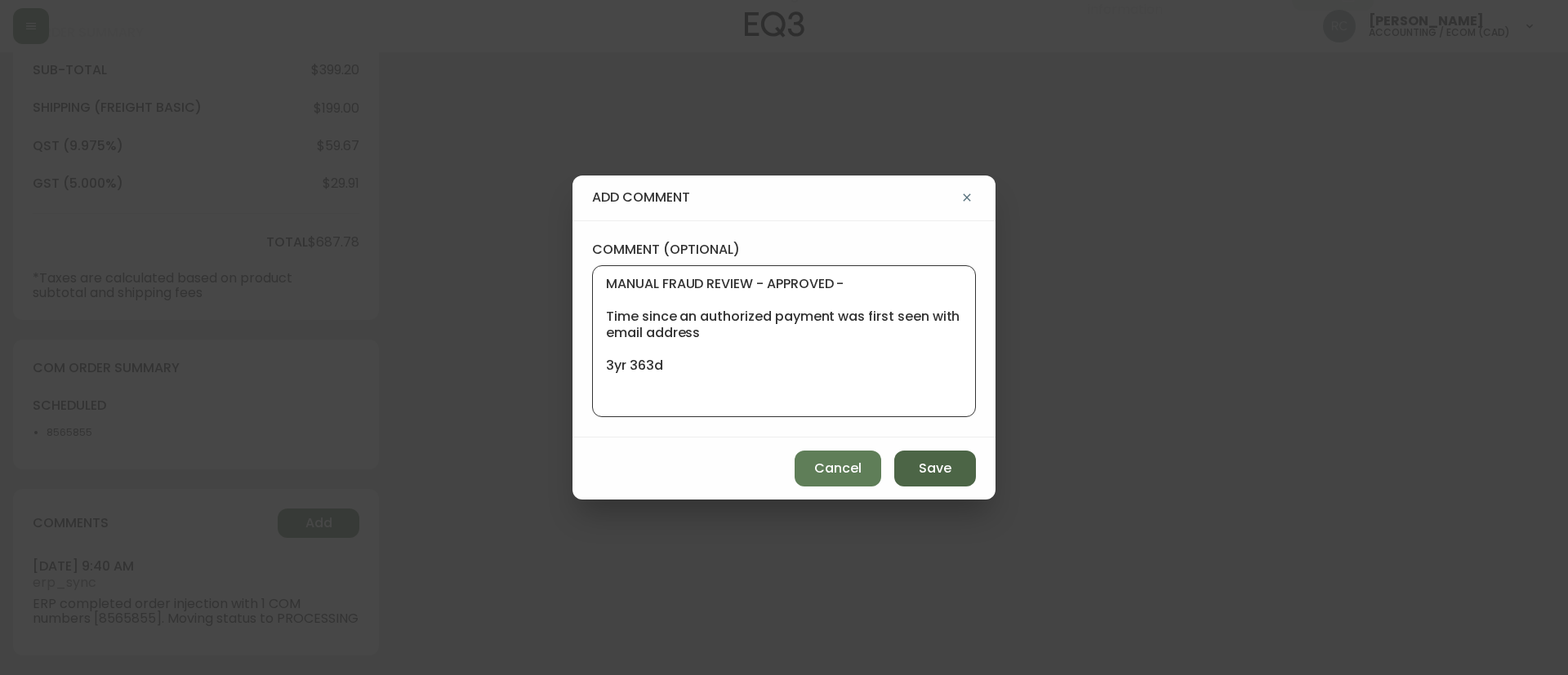
type textarea "MANUAL FRAUD REVIEW - APPROVED - Time since an authorized payment was first see…"
click at [930, 468] on span "Save" at bounding box center [934, 468] width 33 height 18
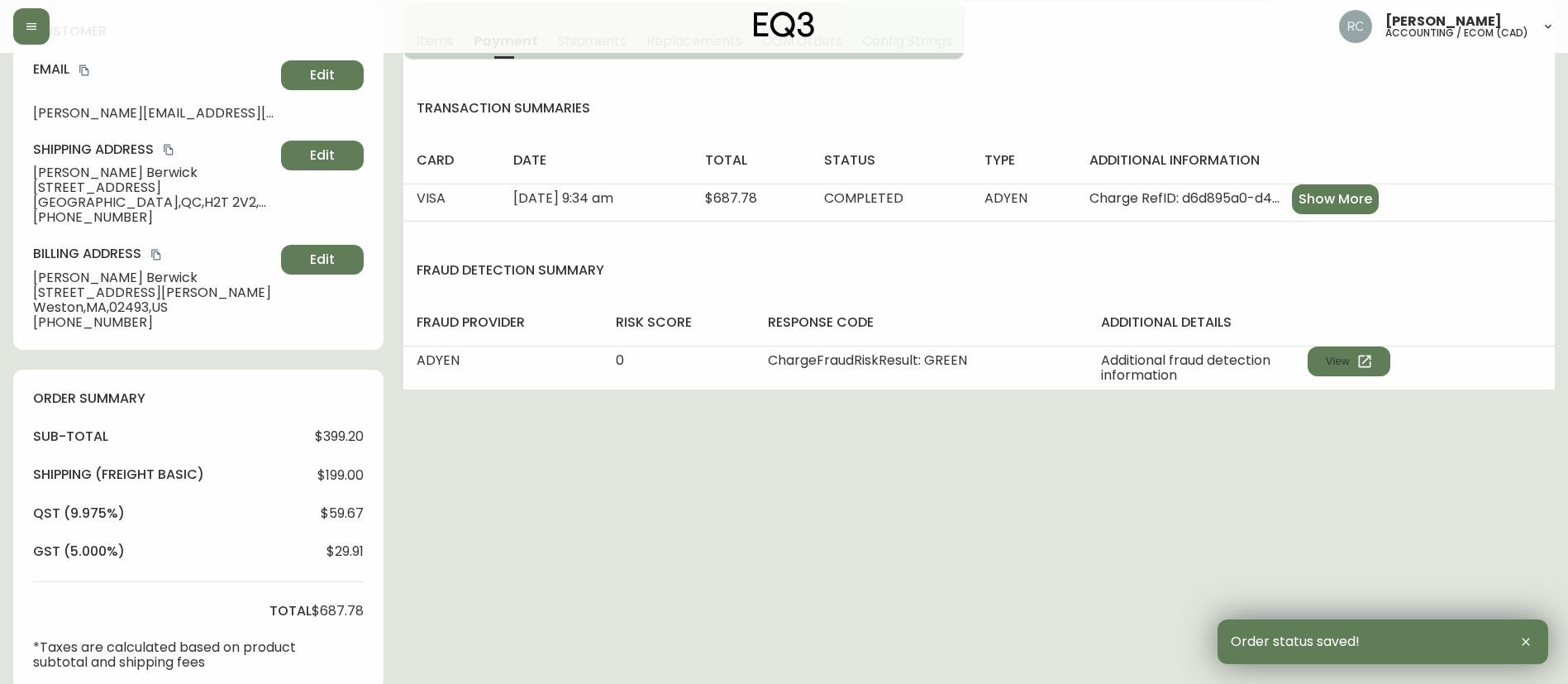
scroll to position [0, 0]
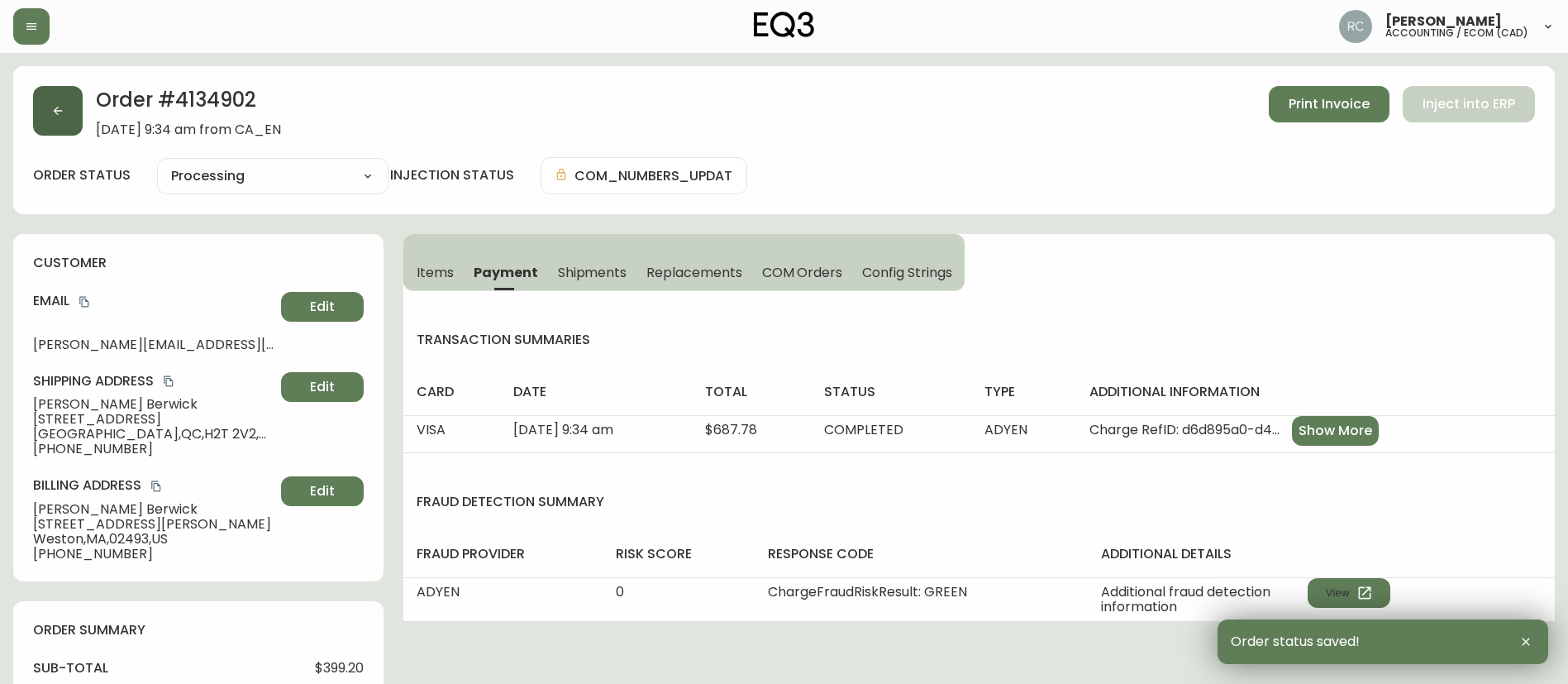
click at [54, 103] on button "button" at bounding box center [58, 111] width 50 height 50
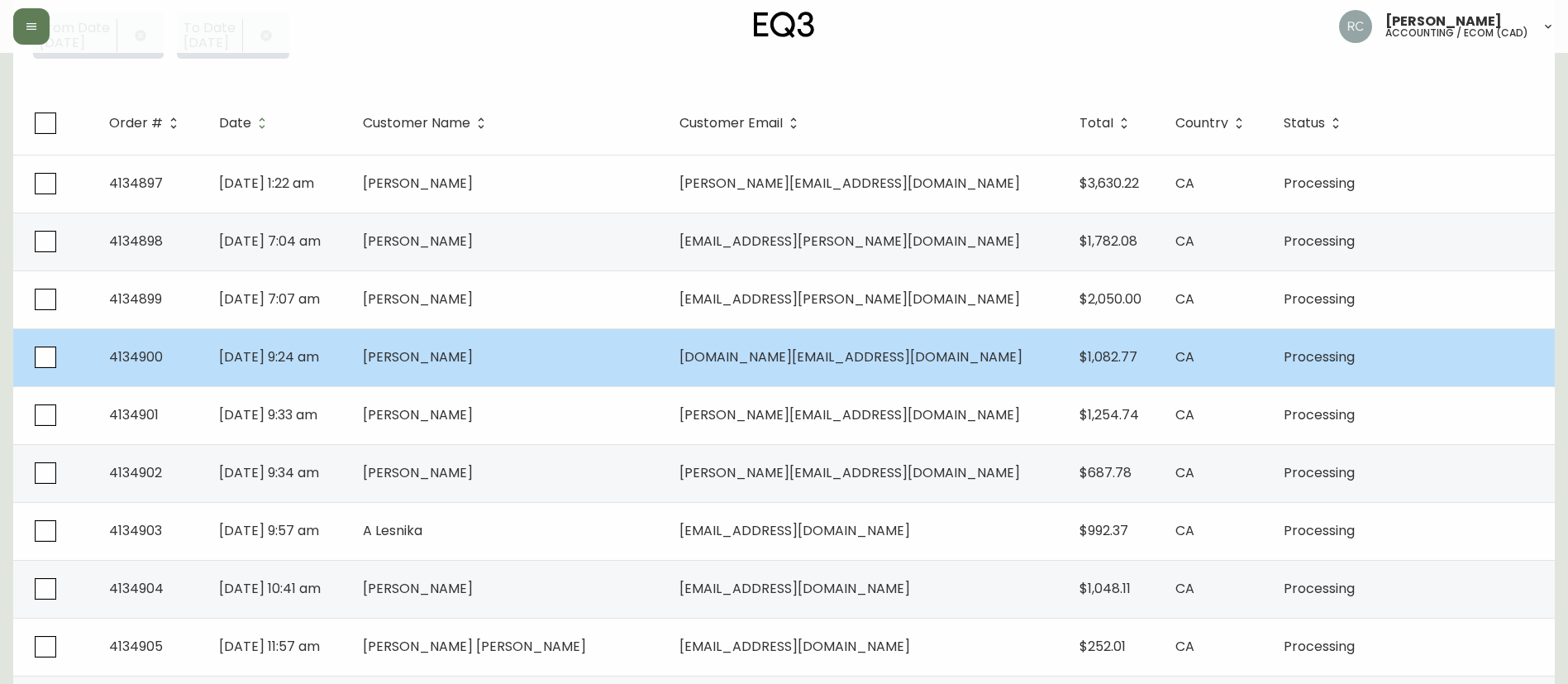
scroll to position [497, 0]
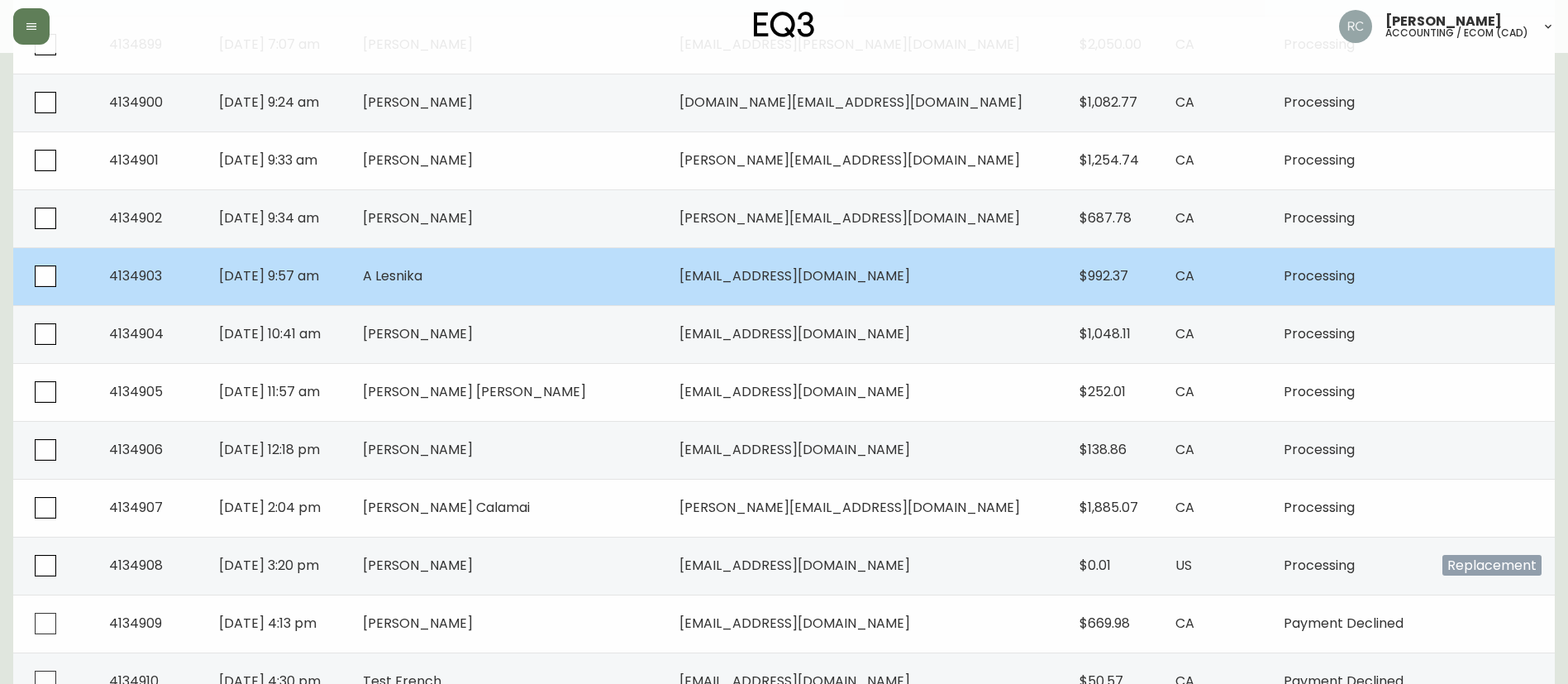
click at [422, 273] on span "A Lesnika" at bounding box center [393, 276] width 60 height 19
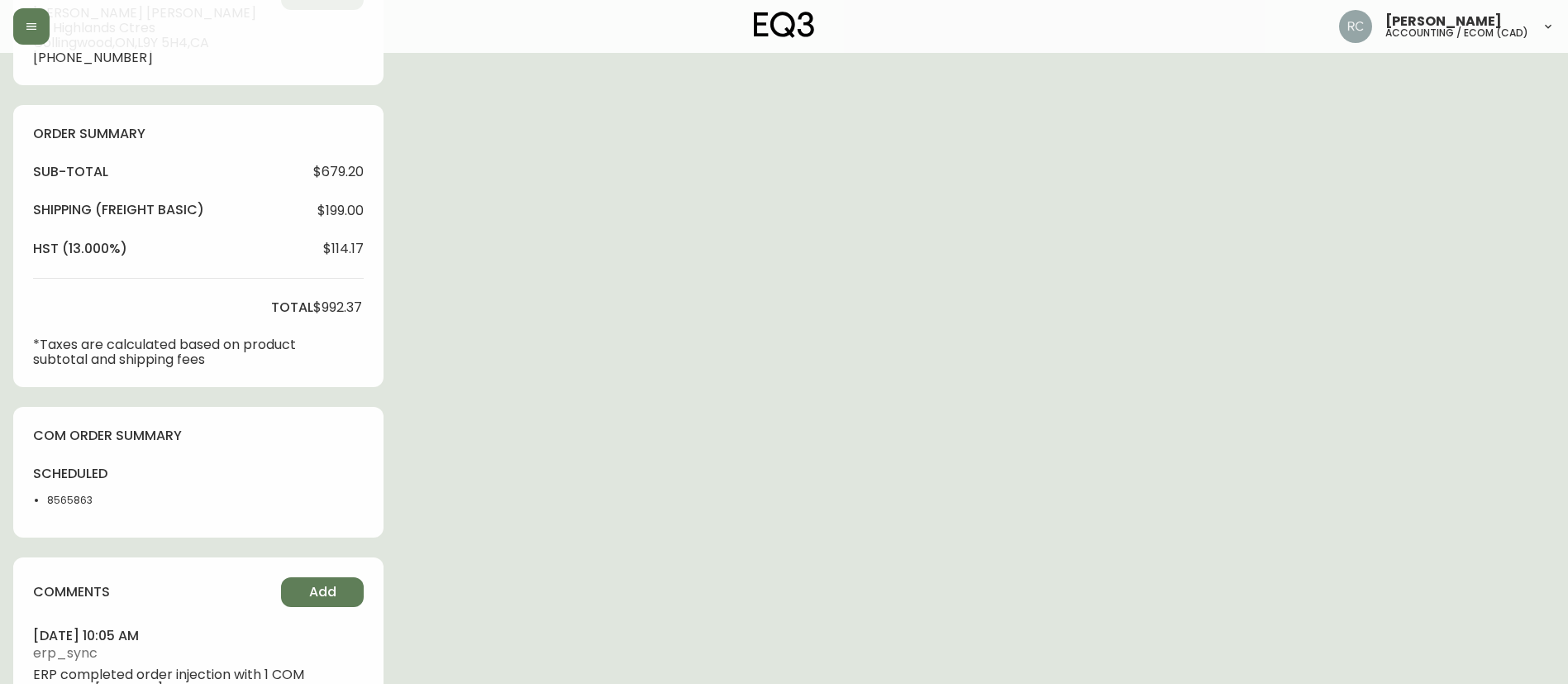
type input "Processing"
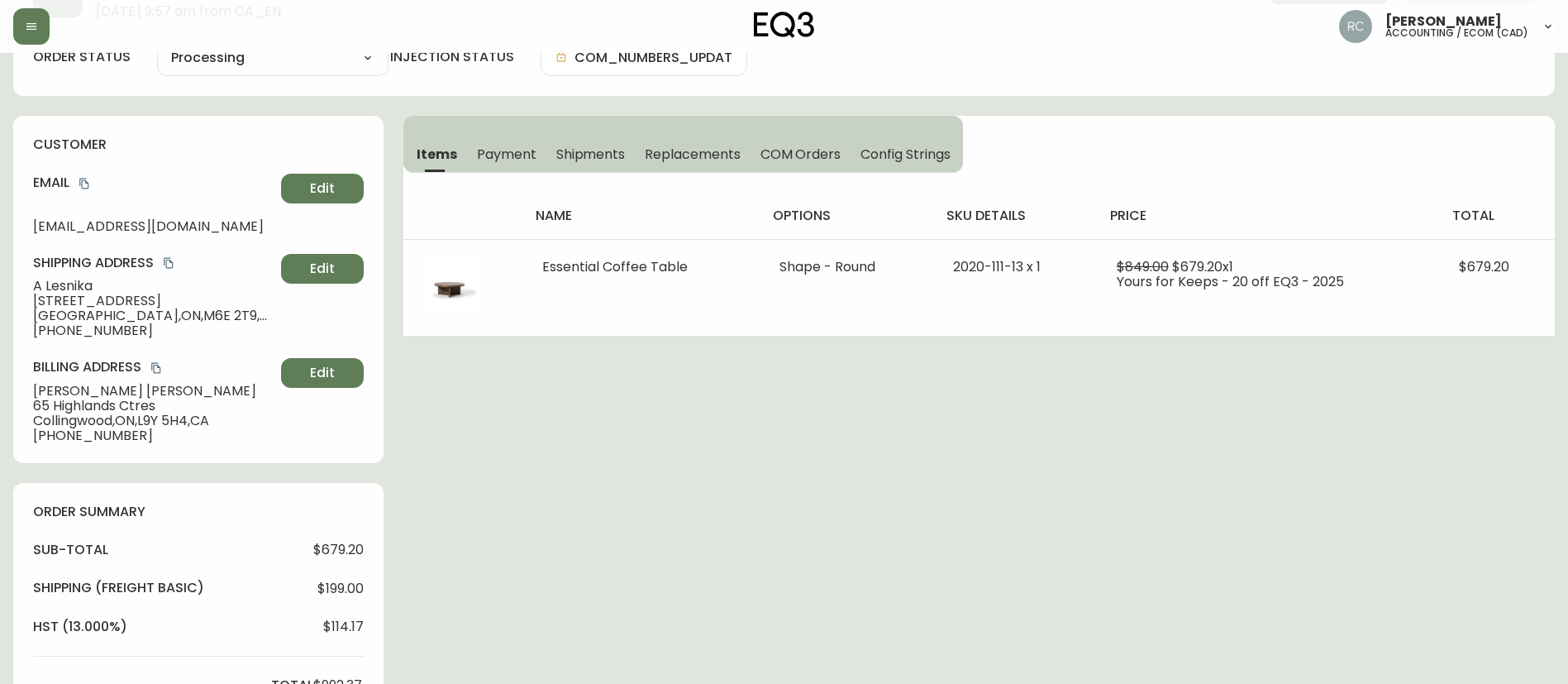
select select "PROCESSING"
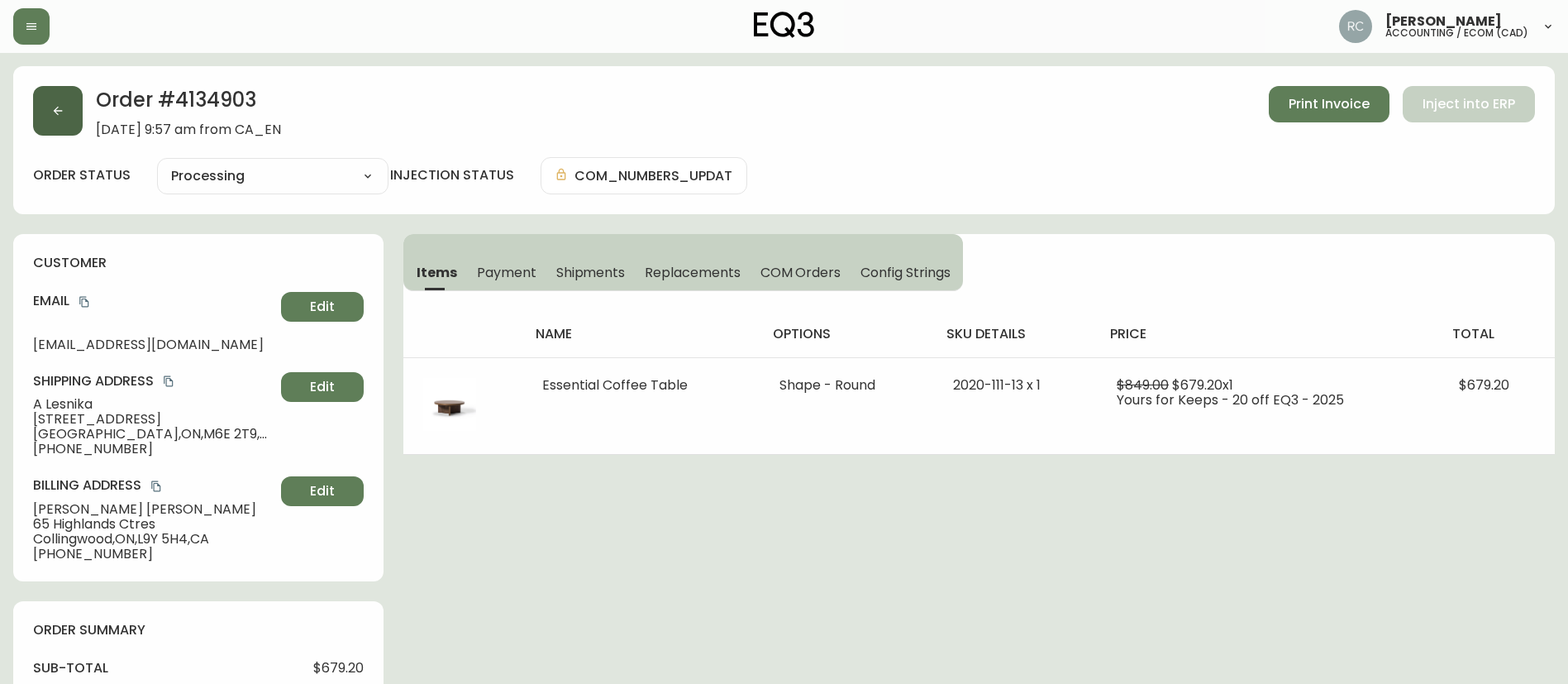
click at [56, 115] on icon "button" at bounding box center [57, 110] width 13 height 13
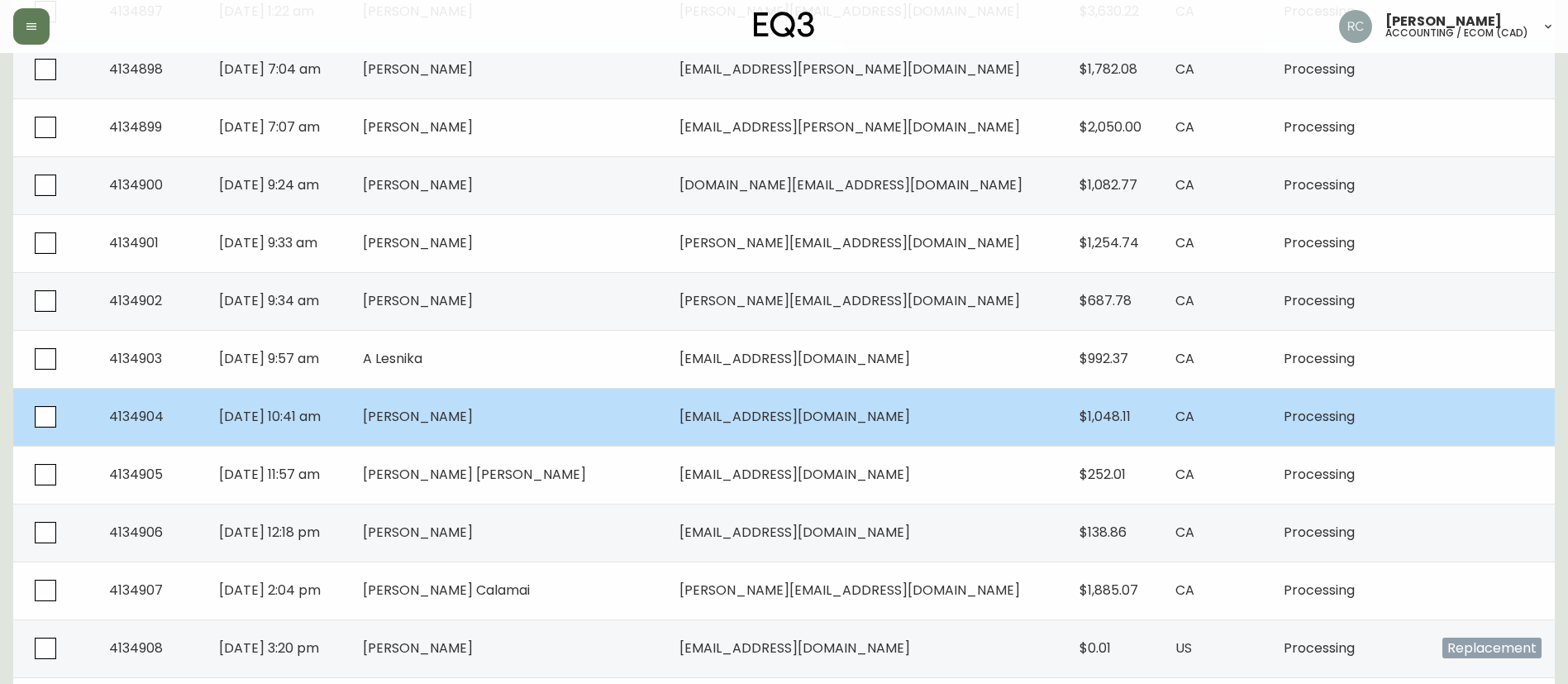
click at [473, 410] on span "[PERSON_NAME]" at bounding box center [418, 416] width 110 height 19
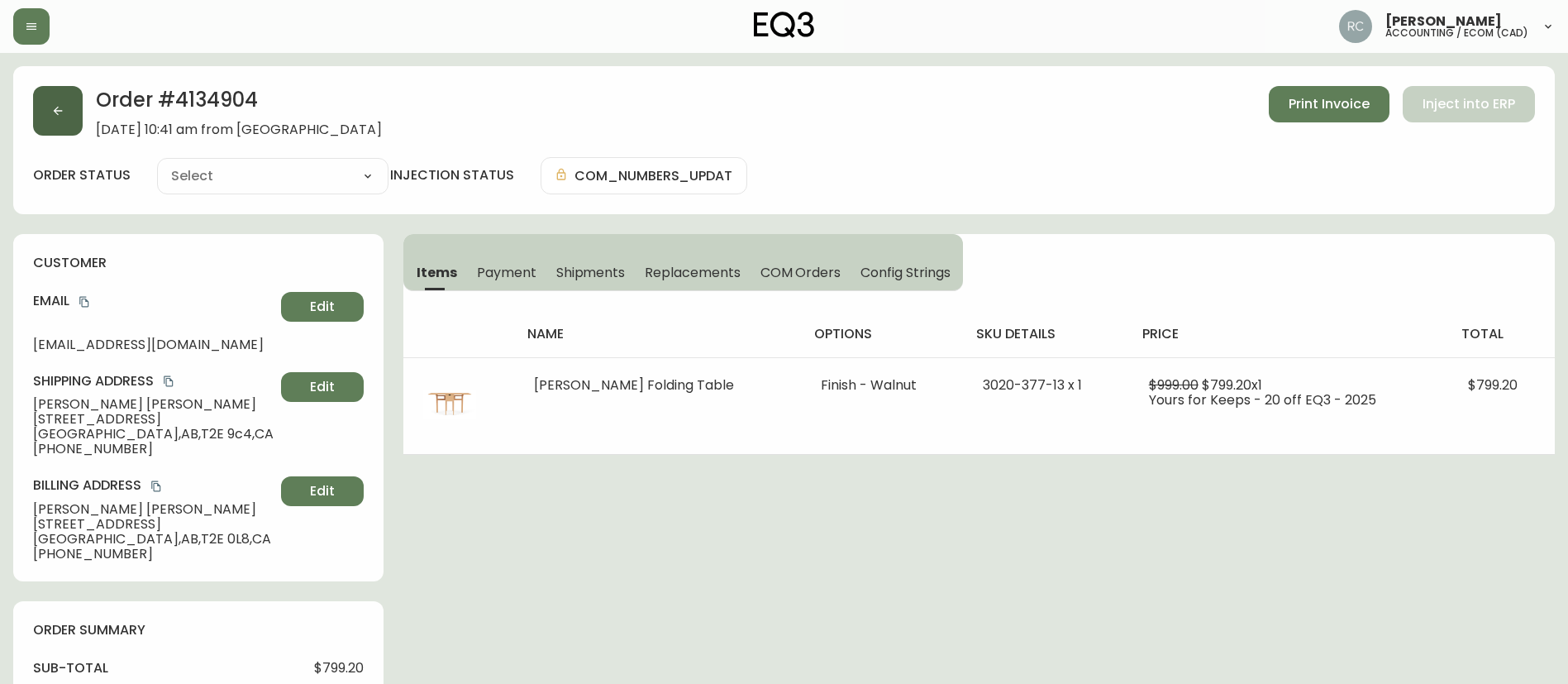
type input "Processing"
select select "PROCESSING"
click at [51, 103] on button "button" at bounding box center [58, 111] width 50 height 50
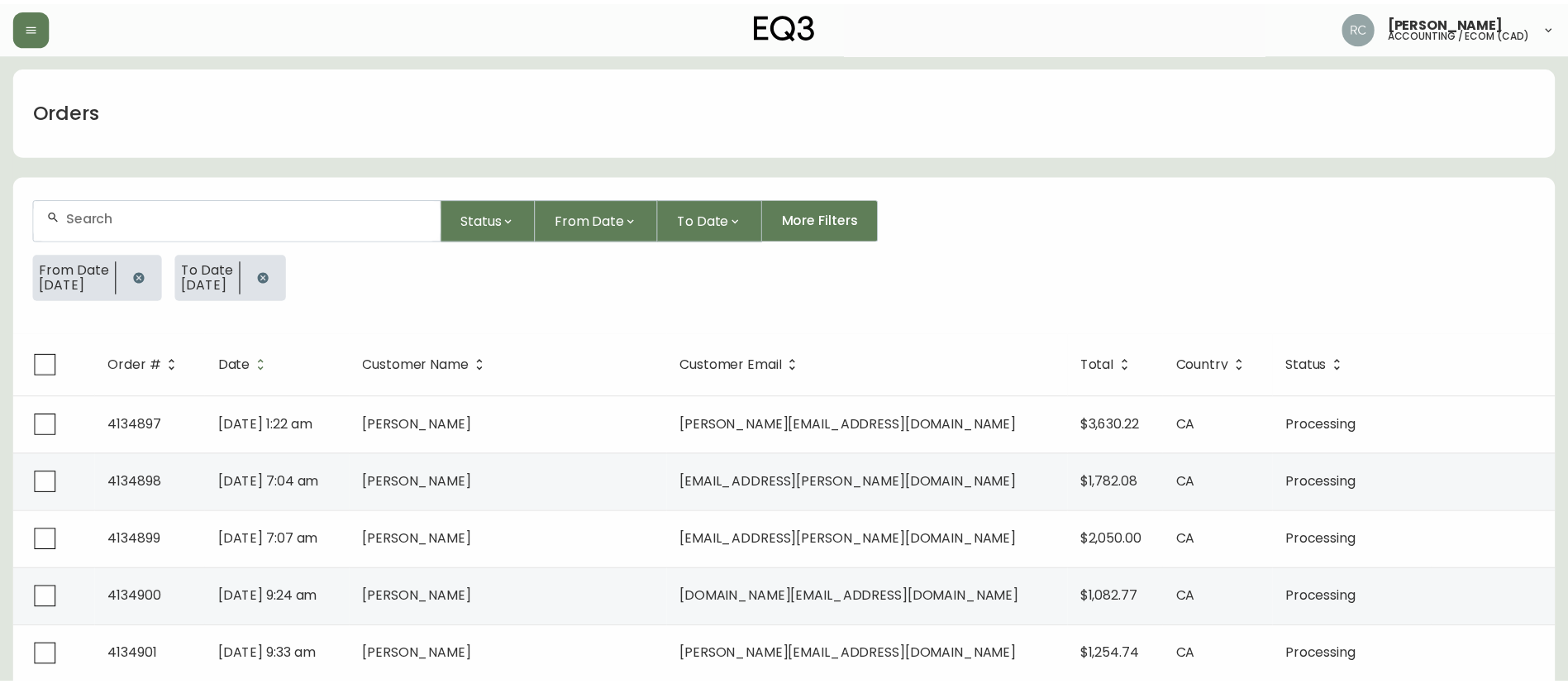
scroll to position [248, 0]
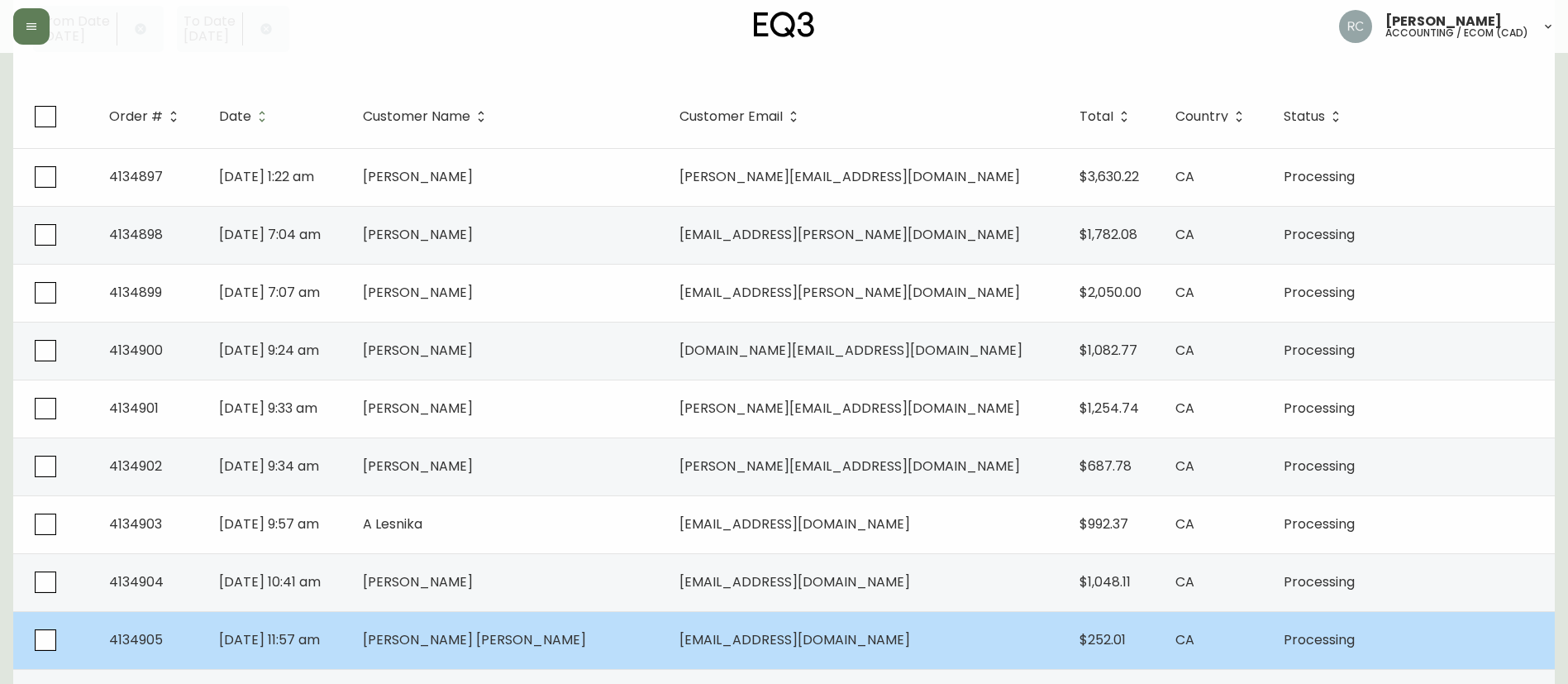
click at [480, 634] on span "[PERSON_NAME] [PERSON_NAME]" at bounding box center [474, 640] width 223 height 19
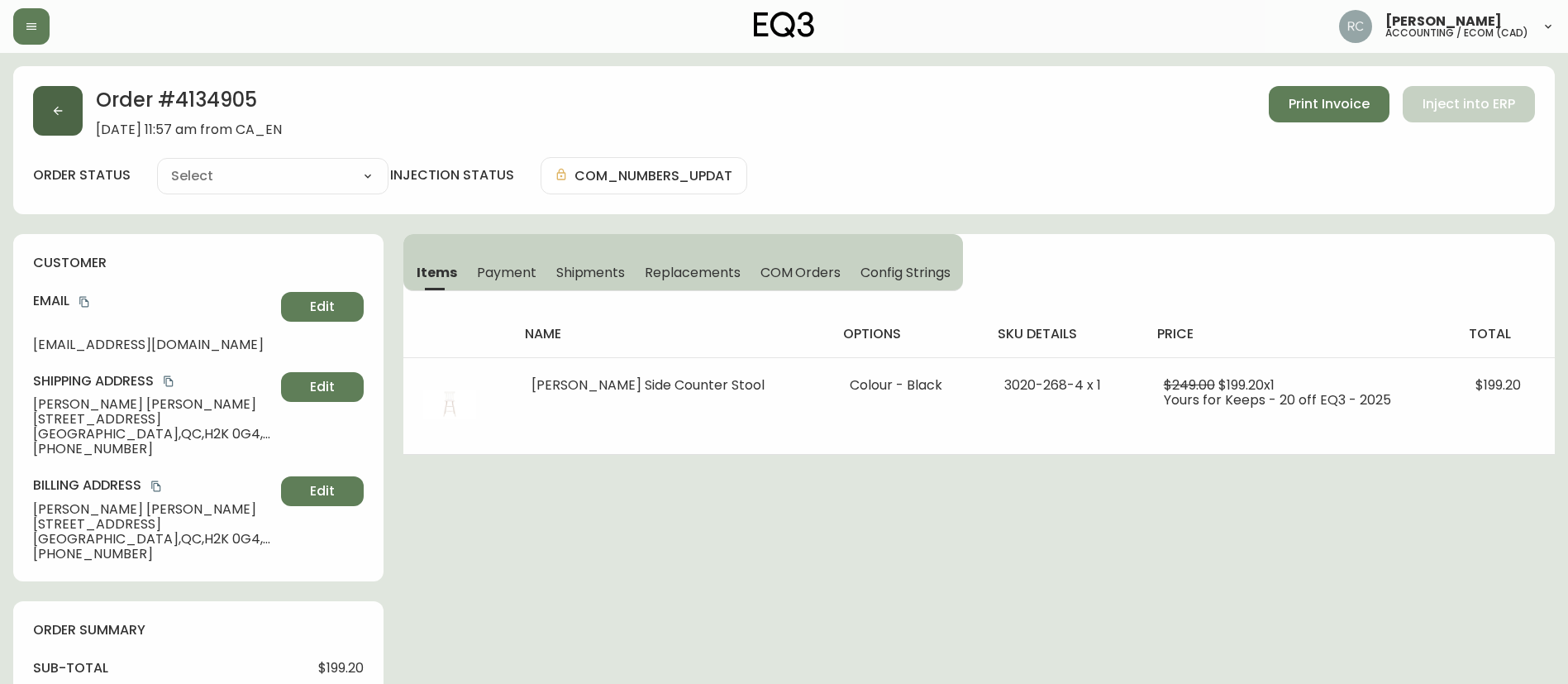
type input "Processing"
select select "PROCESSING"
click at [492, 268] on span "Payment" at bounding box center [507, 273] width 60 height 17
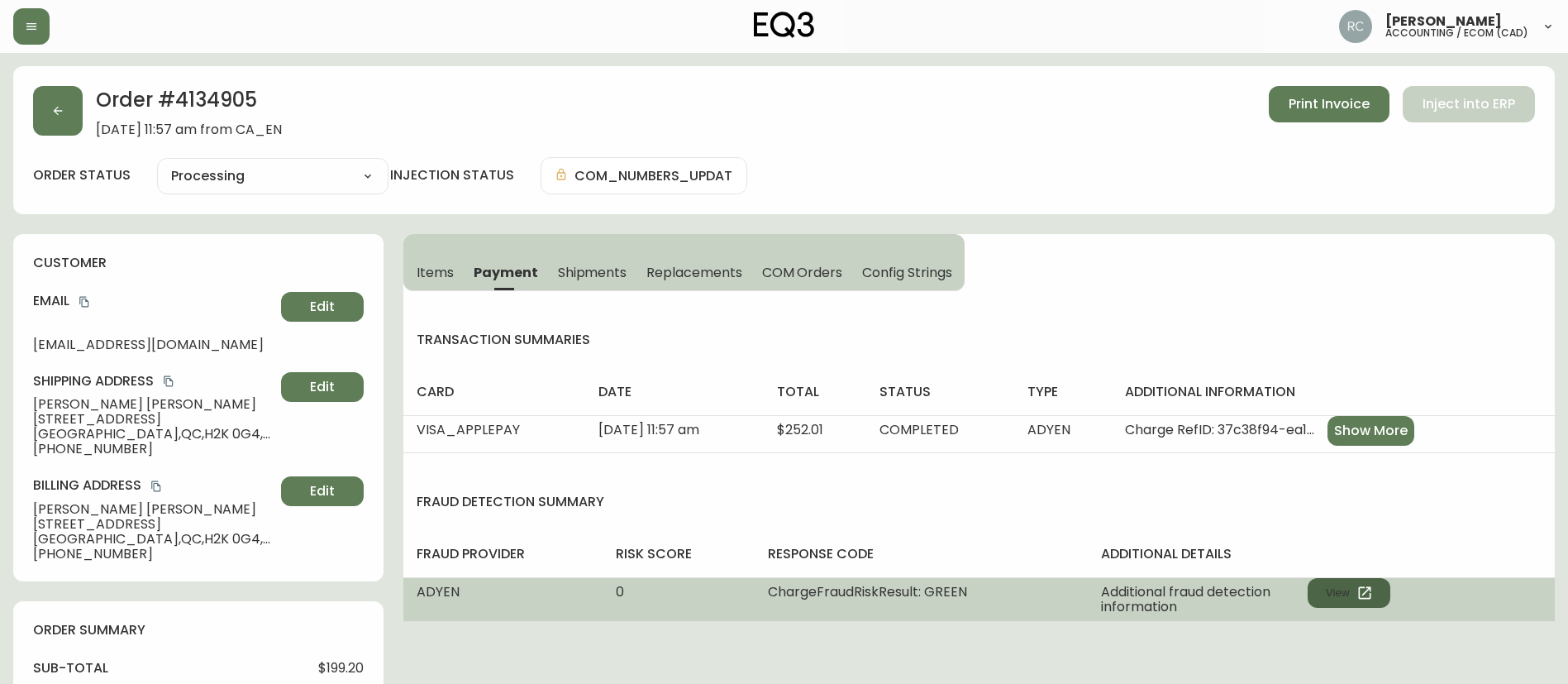
click at [1348, 591] on button "View" at bounding box center [1349, 593] width 83 height 30
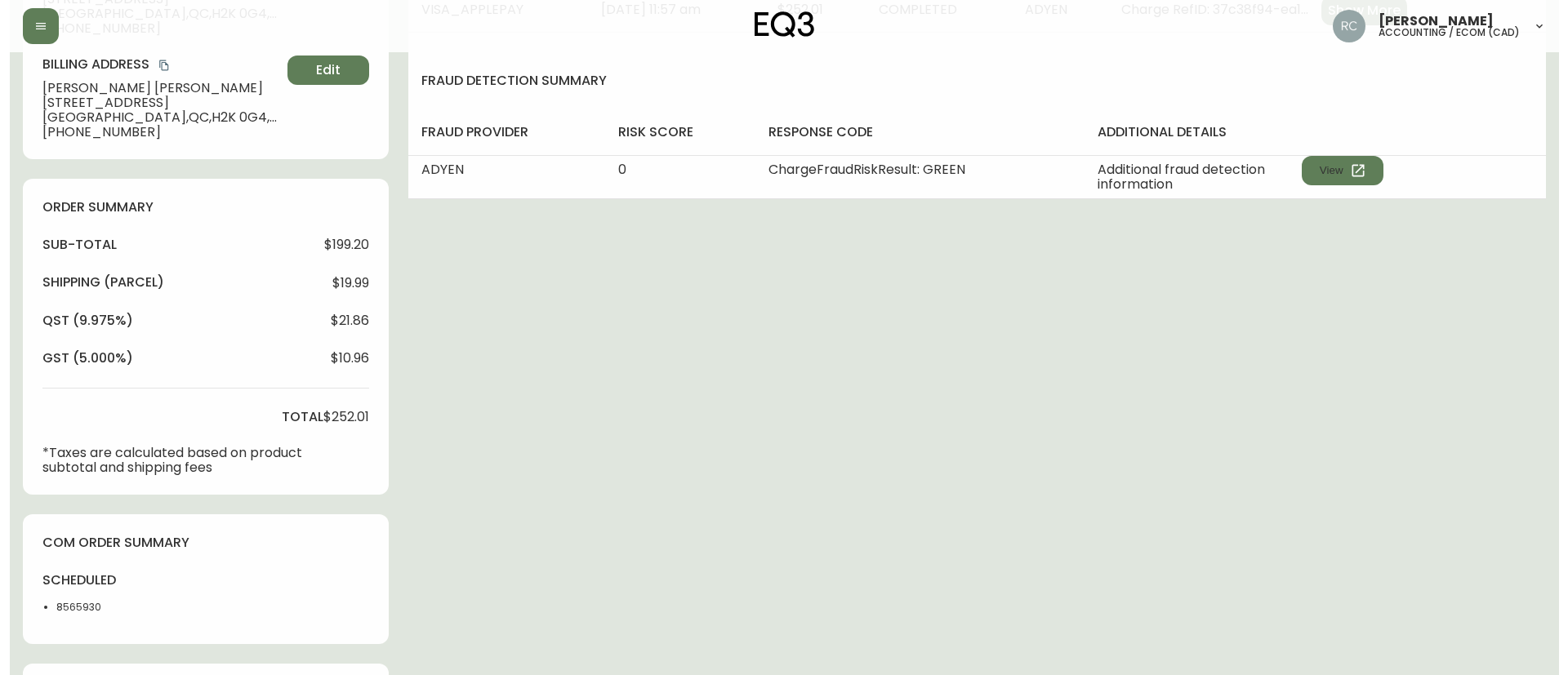
scroll to position [604, 0]
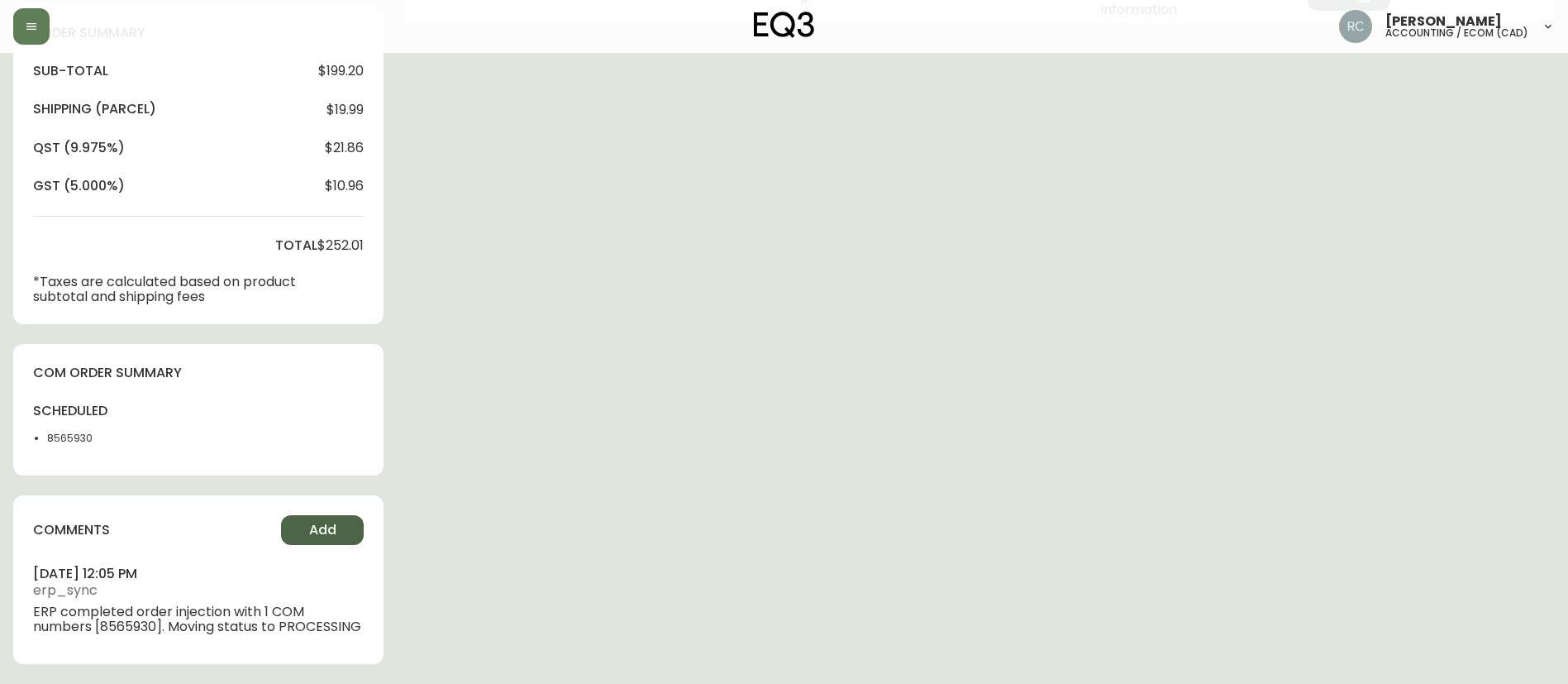
click at [313, 522] on span "Add" at bounding box center [323, 530] width 27 height 18
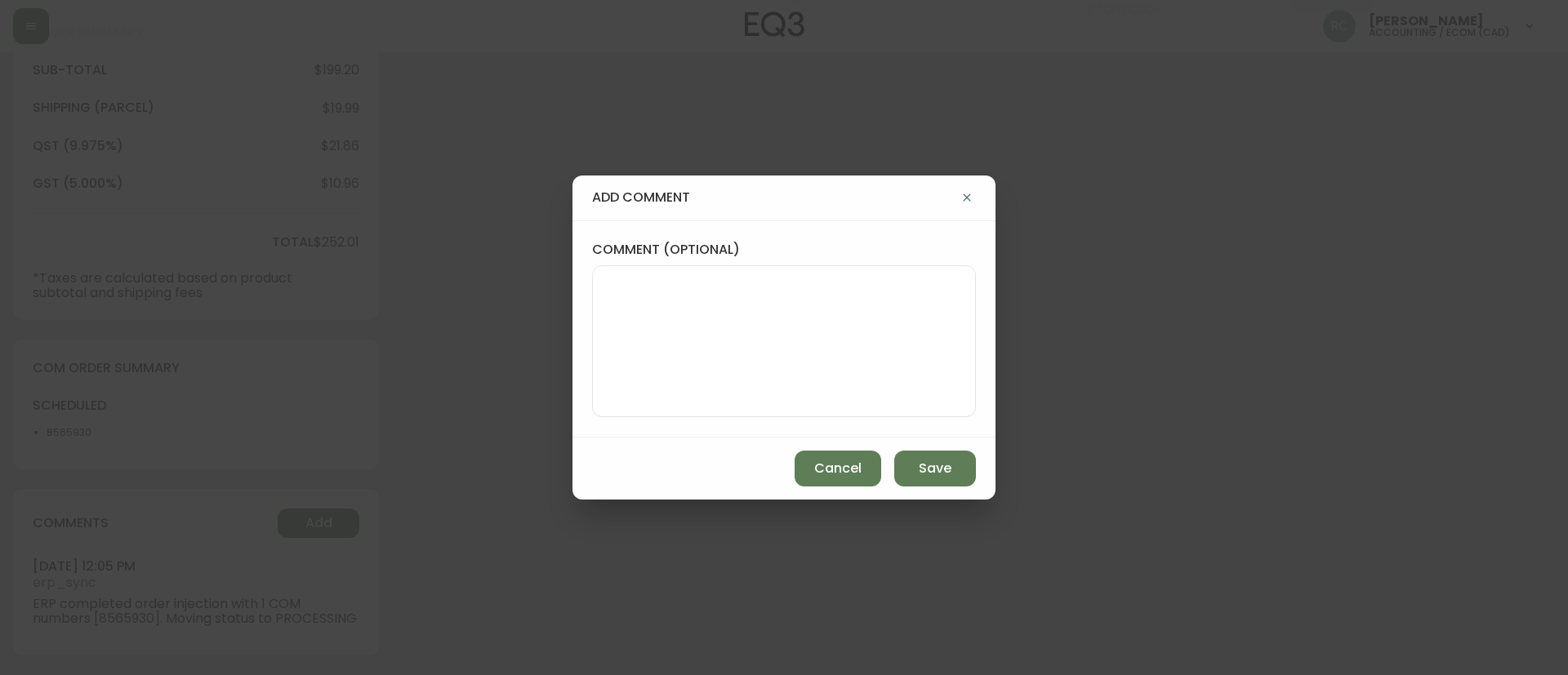
click at [716, 288] on textarea "comment (optional)" at bounding box center [784, 341] width 356 height 131
paste textarea "MANUAL FRAUD REVIEW - APPROVED - same shipping and billing address -"
paste textarea "Time since an authorized payment was first seen with email address 4yr 8d"
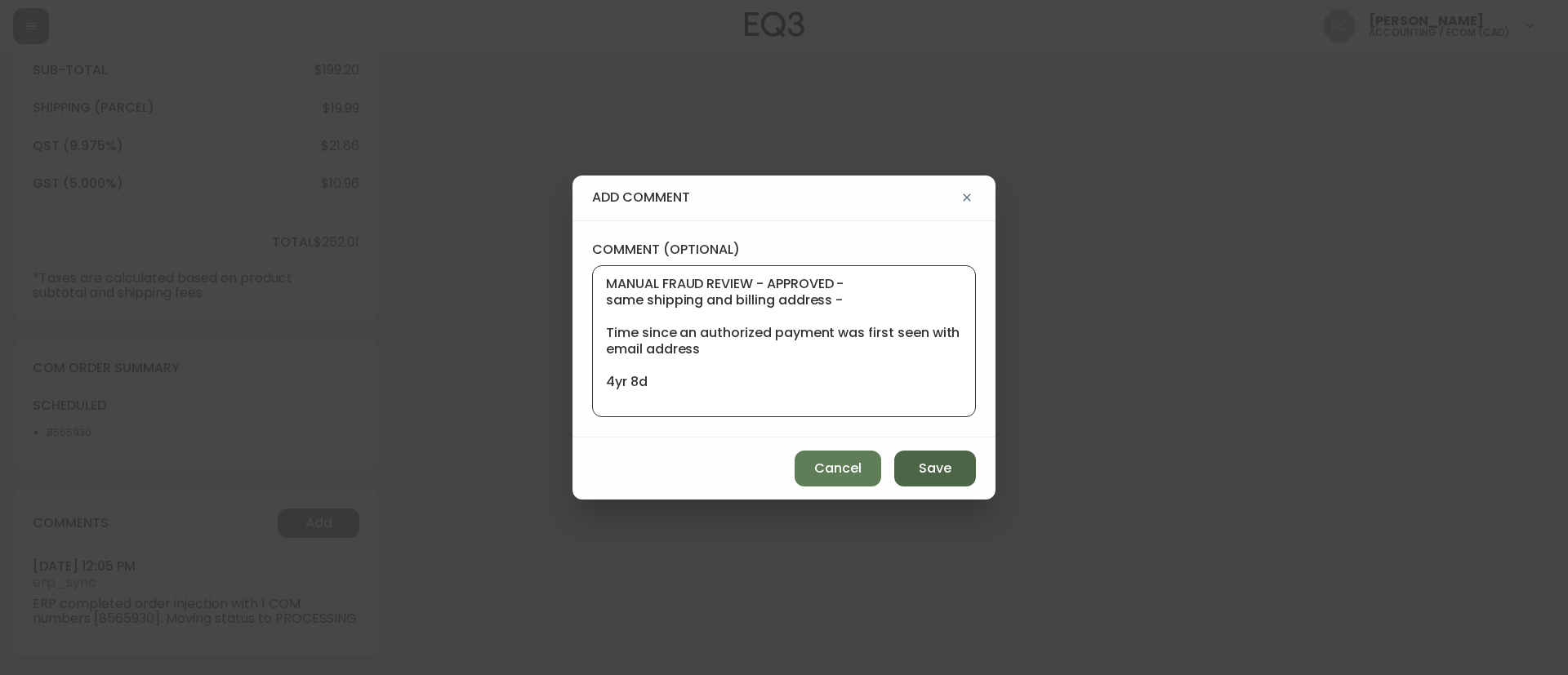
type textarea "MANUAL FRAUD REVIEW - APPROVED - same shipping and billing address - Time since…"
click at [925, 472] on span "Save" at bounding box center [934, 468] width 33 height 18
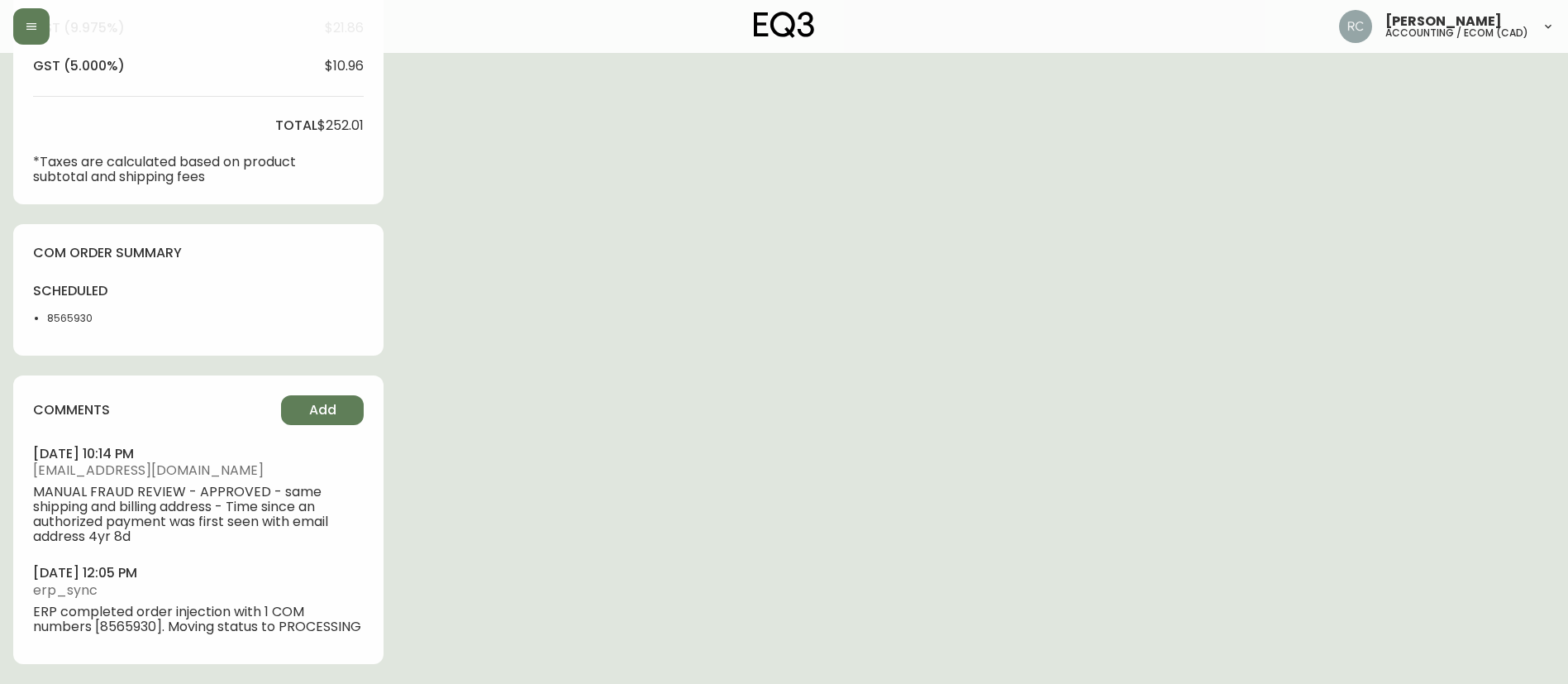
scroll to position [0, 0]
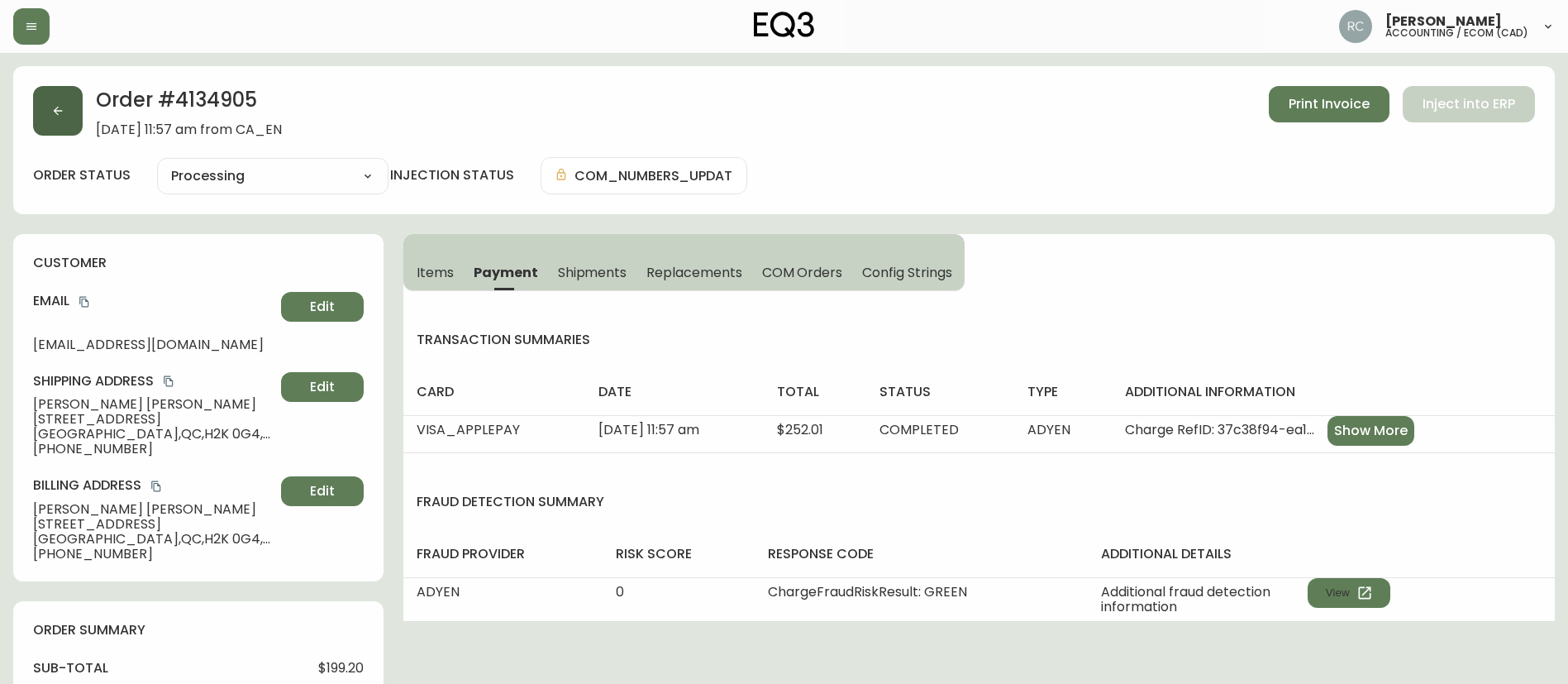
click at [56, 100] on button "button" at bounding box center [58, 111] width 50 height 50
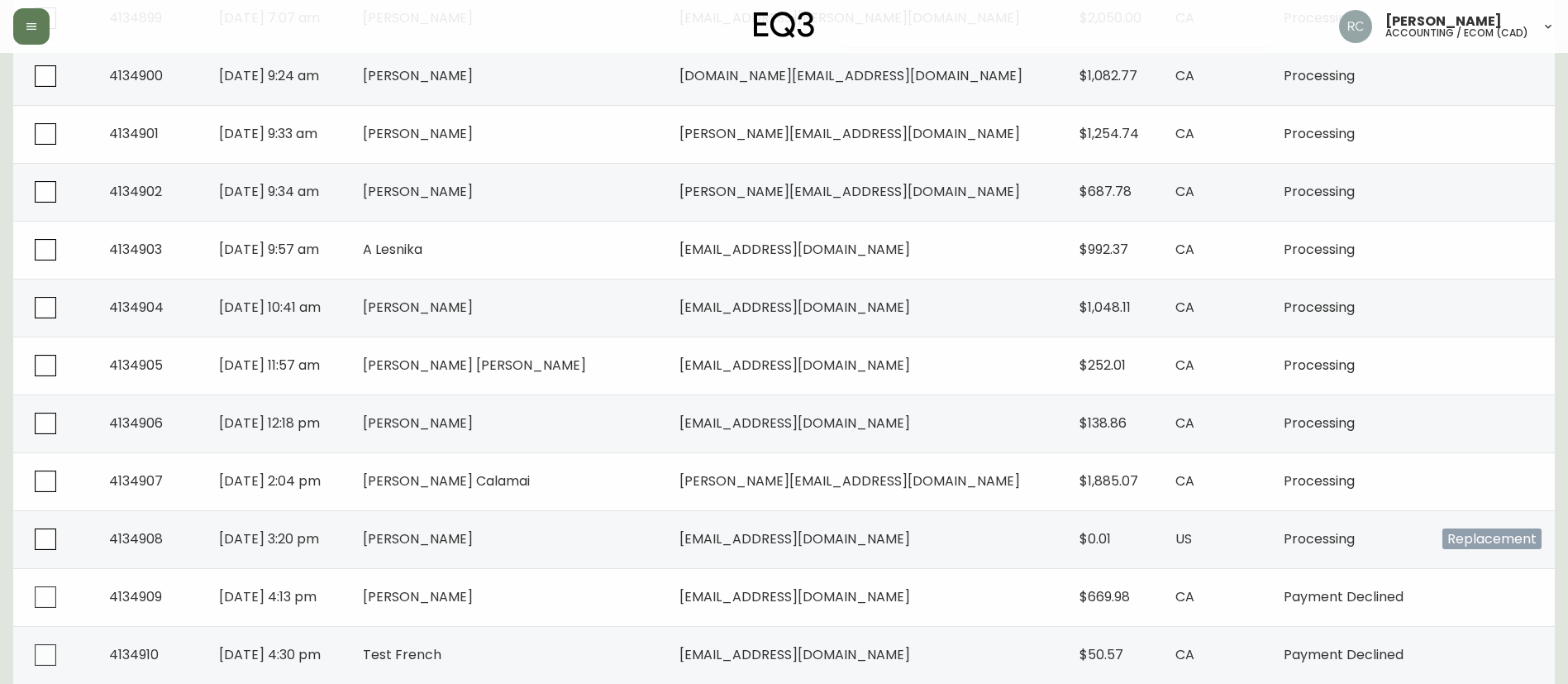
scroll to position [907, 0]
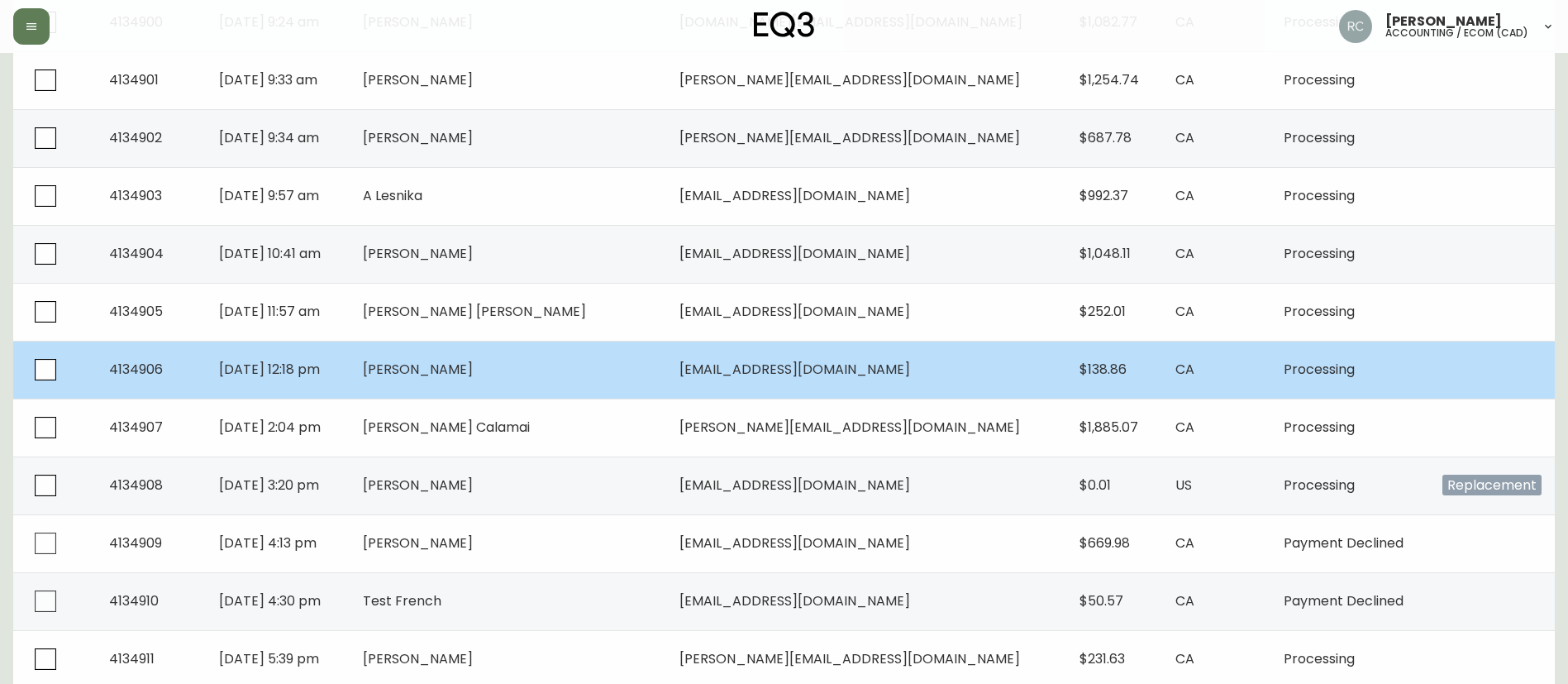
click at [473, 361] on span "[PERSON_NAME]" at bounding box center [418, 369] width 110 height 19
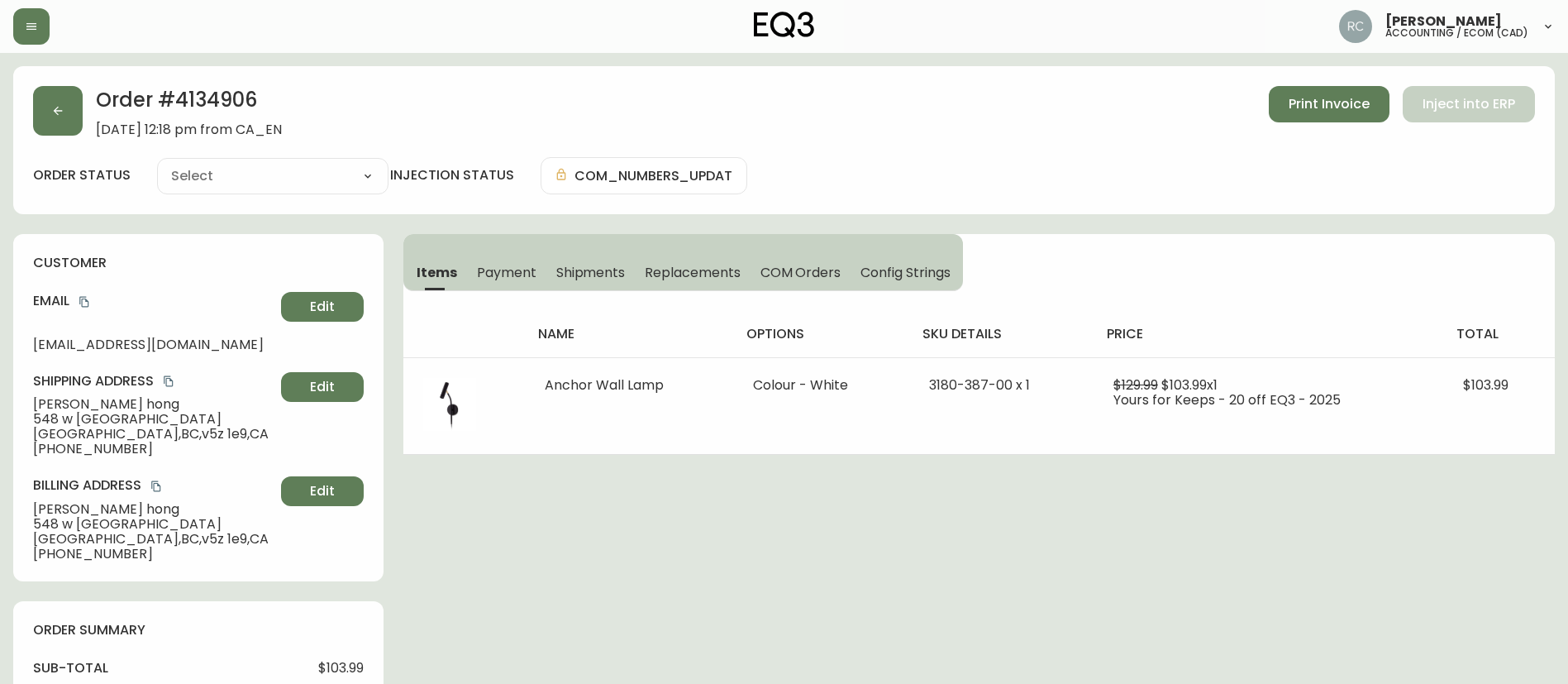
type input "Processing"
select select "PROCESSING"
click at [59, 111] on icon "button" at bounding box center [58, 111] width 9 height 9
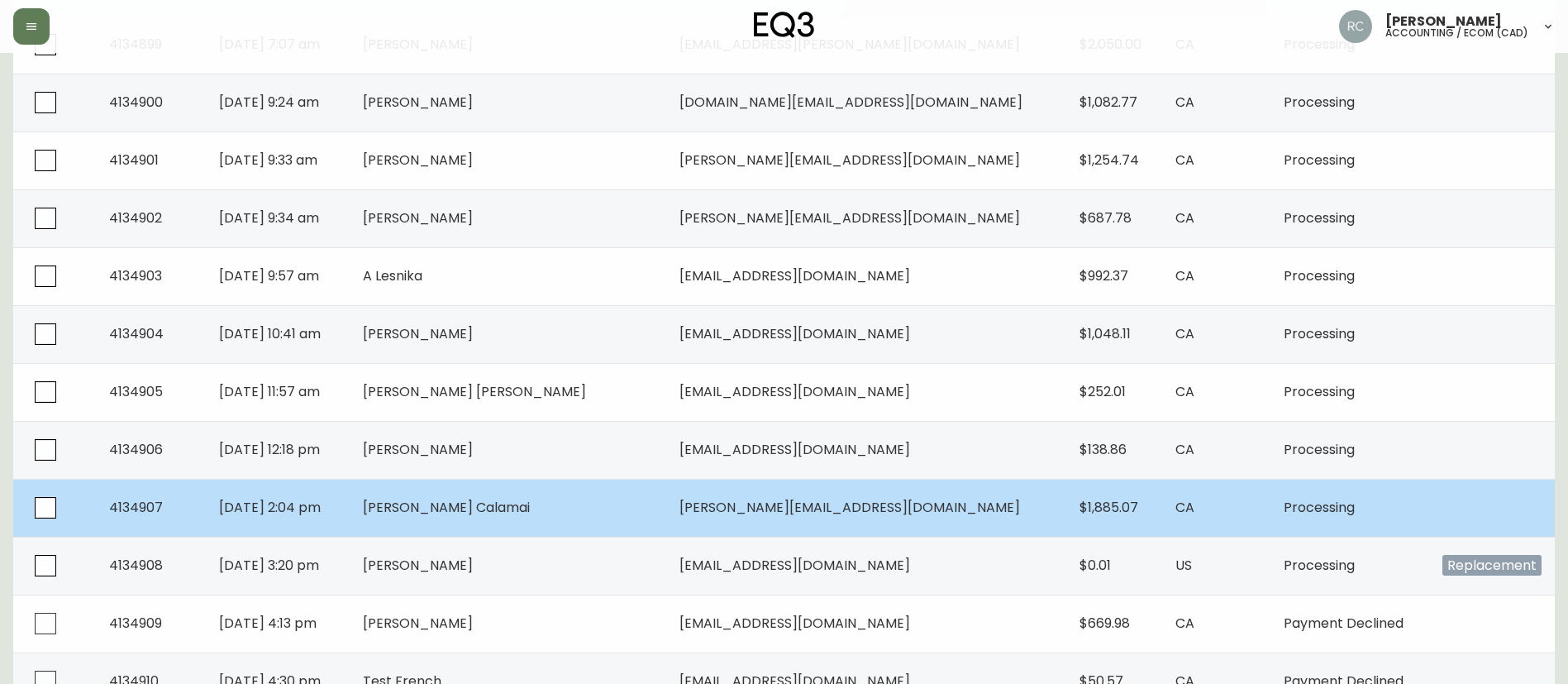
click at [495, 510] on span "[PERSON_NAME] Calamai" at bounding box center [446, 507] width 167 height 19
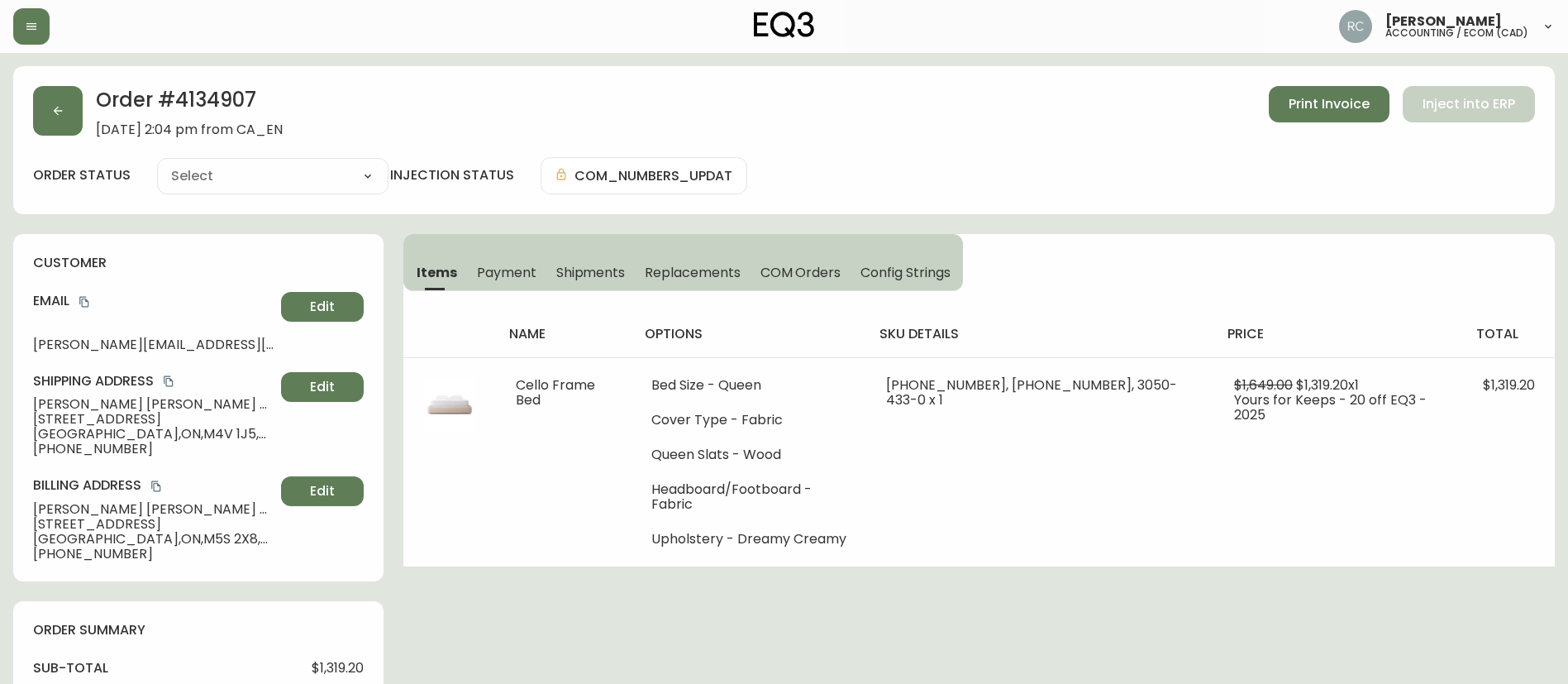
type input "Processing"
select select "PROCESSING"
click at [65, 110] on button "button" at bounding box center [58, 111] width 50 height 50
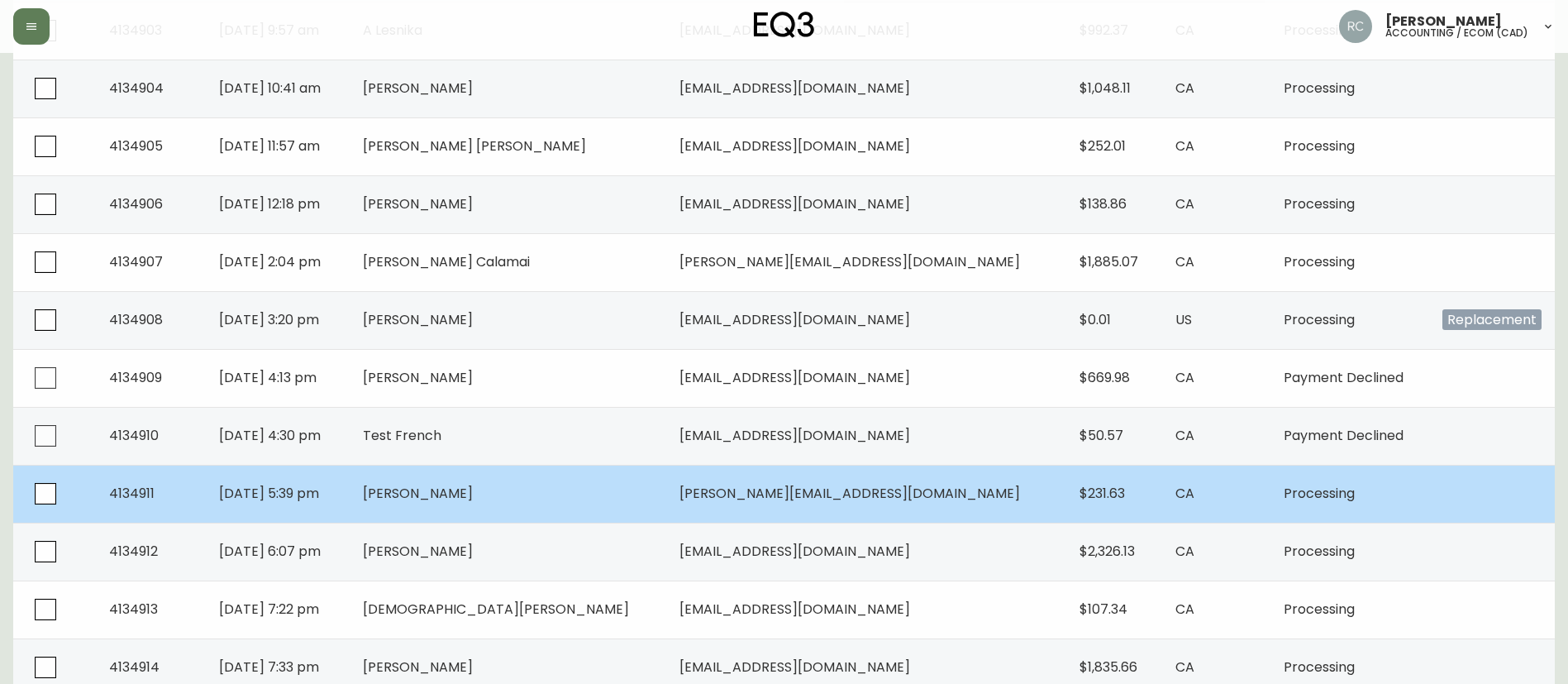
scroll to position [745, 0]
drag, startPoint x: 429, startPoint y: 382, endPoint x: 450, endPoint y: 477, distance: 97.3
click at [450, 477] on tbody "4134897 Aug 28 2025, 1:22 am José Apari-Pantigozo jose@aparipantigozo.com $3,63…" at bounding box center [784, 231] width 1542 height 1159
click at [349, 478] on td "[DATE] 5:39 pm" at bounding box center [278, 492] width 144 height 58
click at [473, 498] on span "[PERSON_NAME]" at bounding box center [418, 491] width 110 height 19
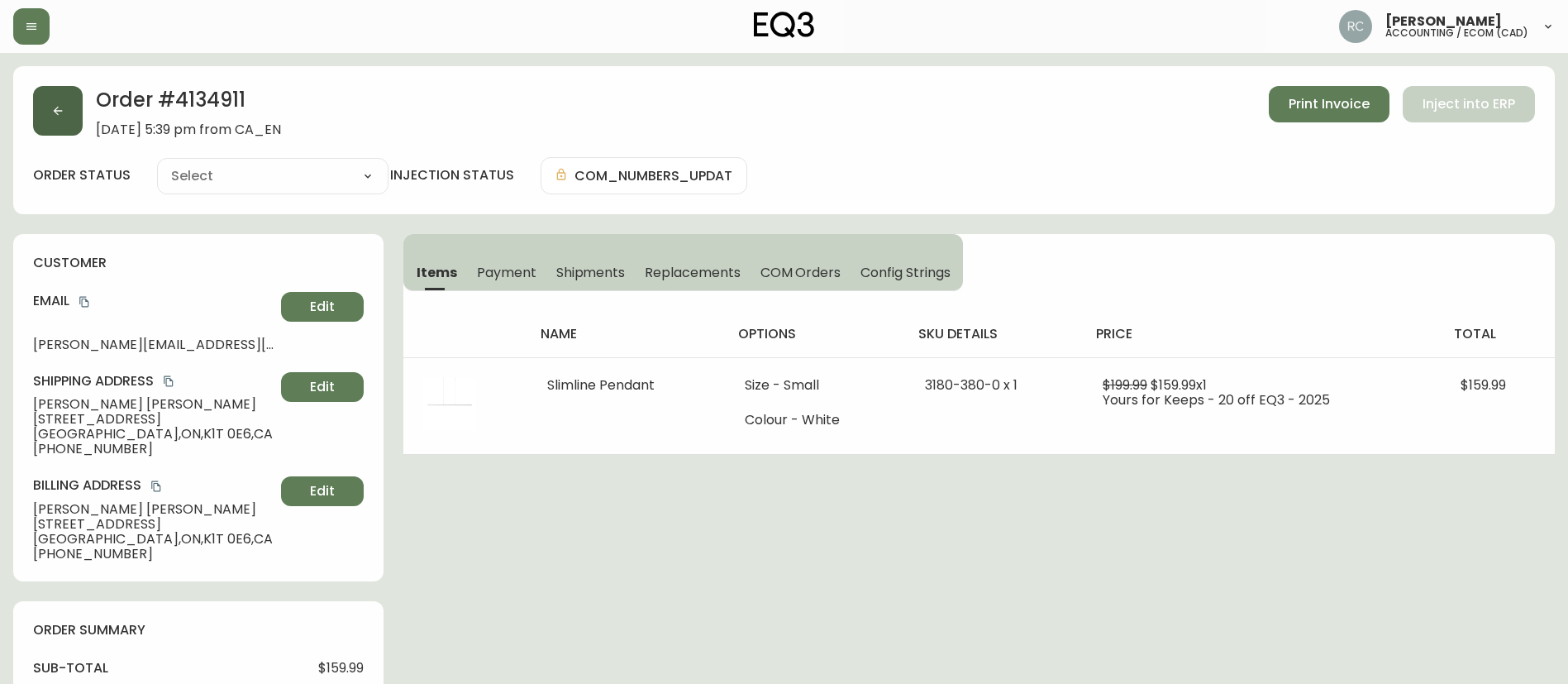
type input "Processing"
select select "PROCESSING"
click at [65, 103] on button "button" at bounding box center [58, 111] width 50 height 50
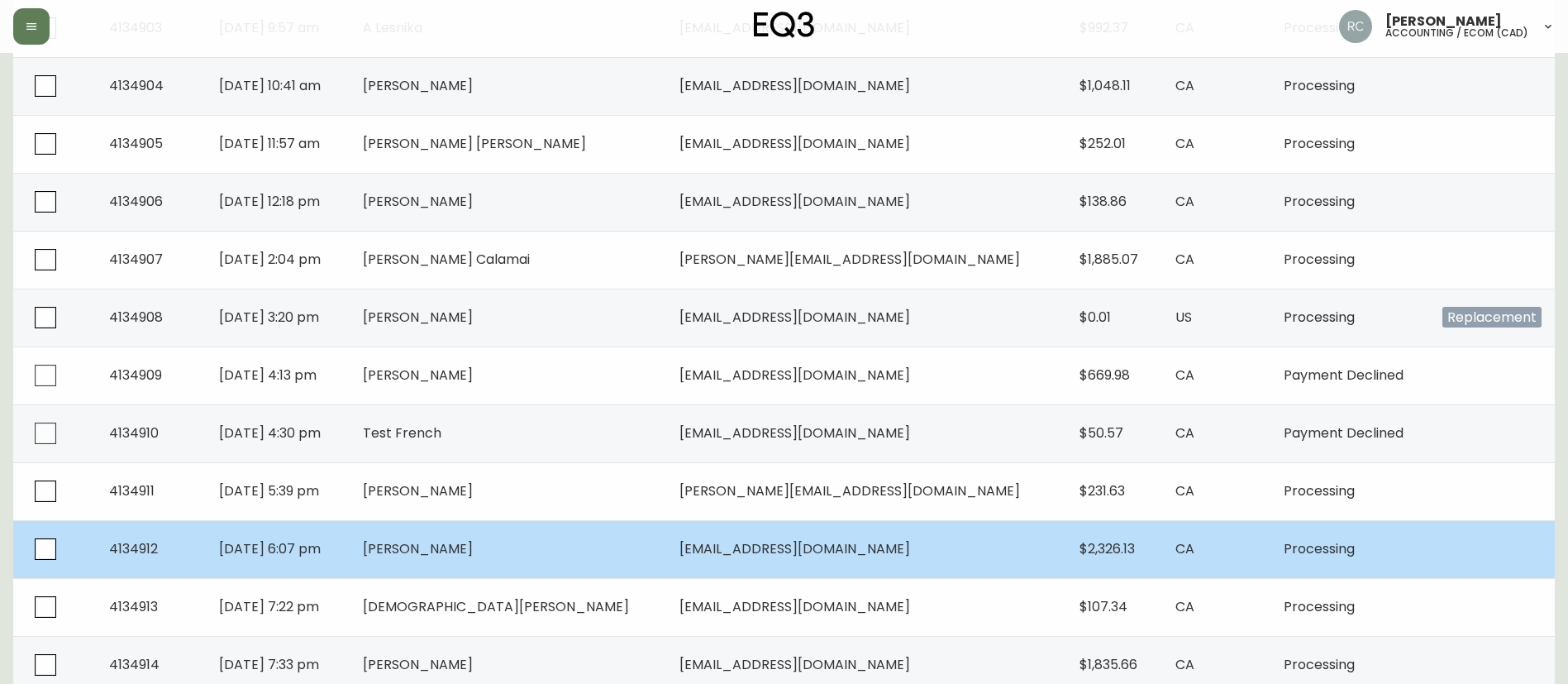
click at [542, 571] on td "[PERSON_NAME]" at bounding box center [508, 550] width 317 height 58
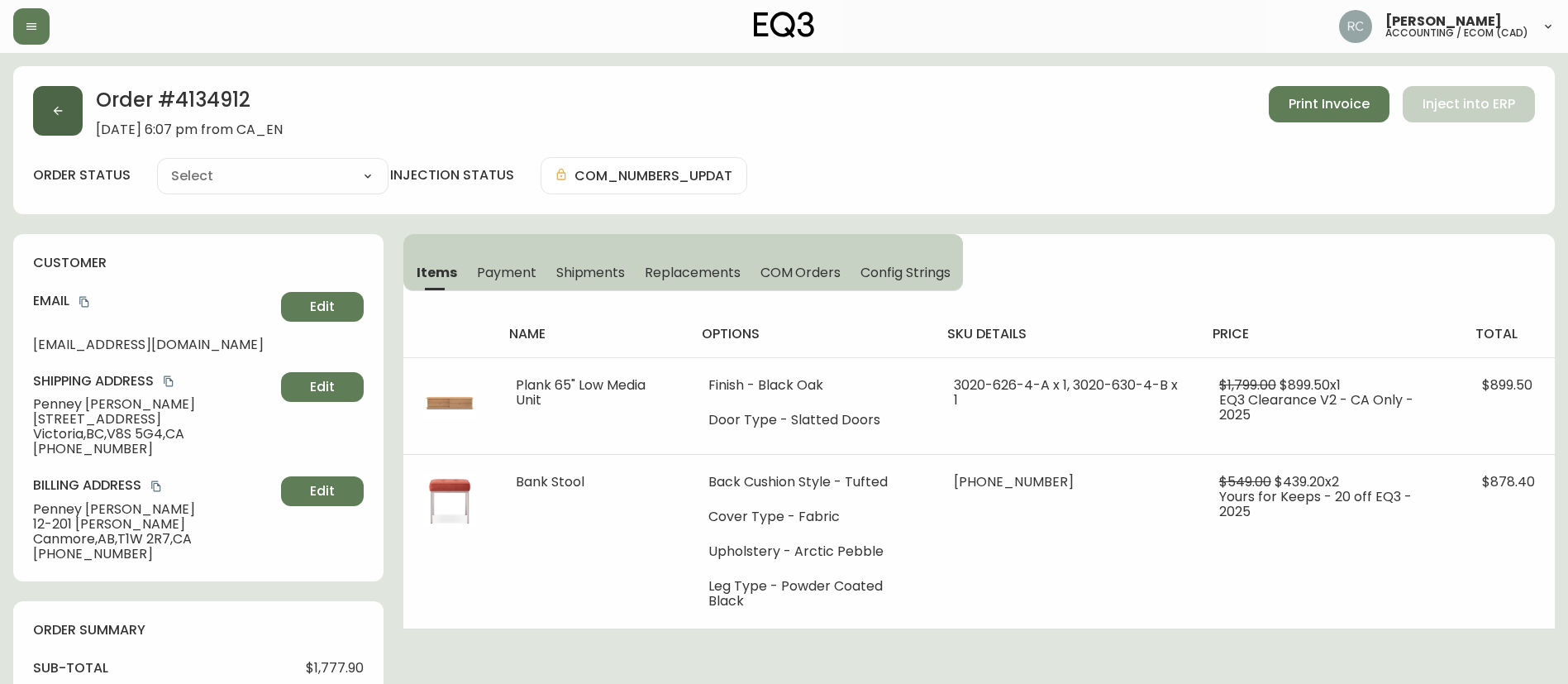
type input "Processing"
select select "PROCESSING"
click at [63, 111] on button "button" at bounding box center [58, 111] width 50 height 50
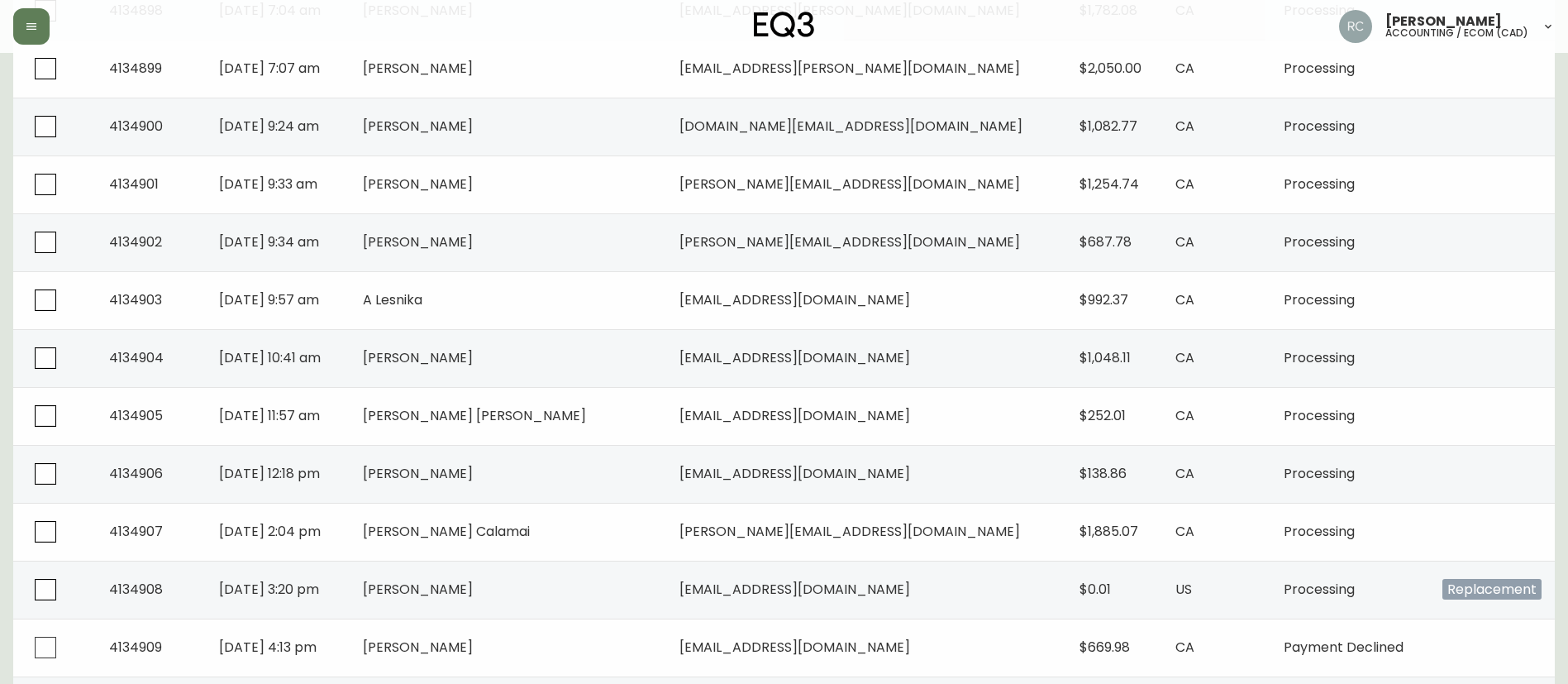
scroll to position [907, 0]
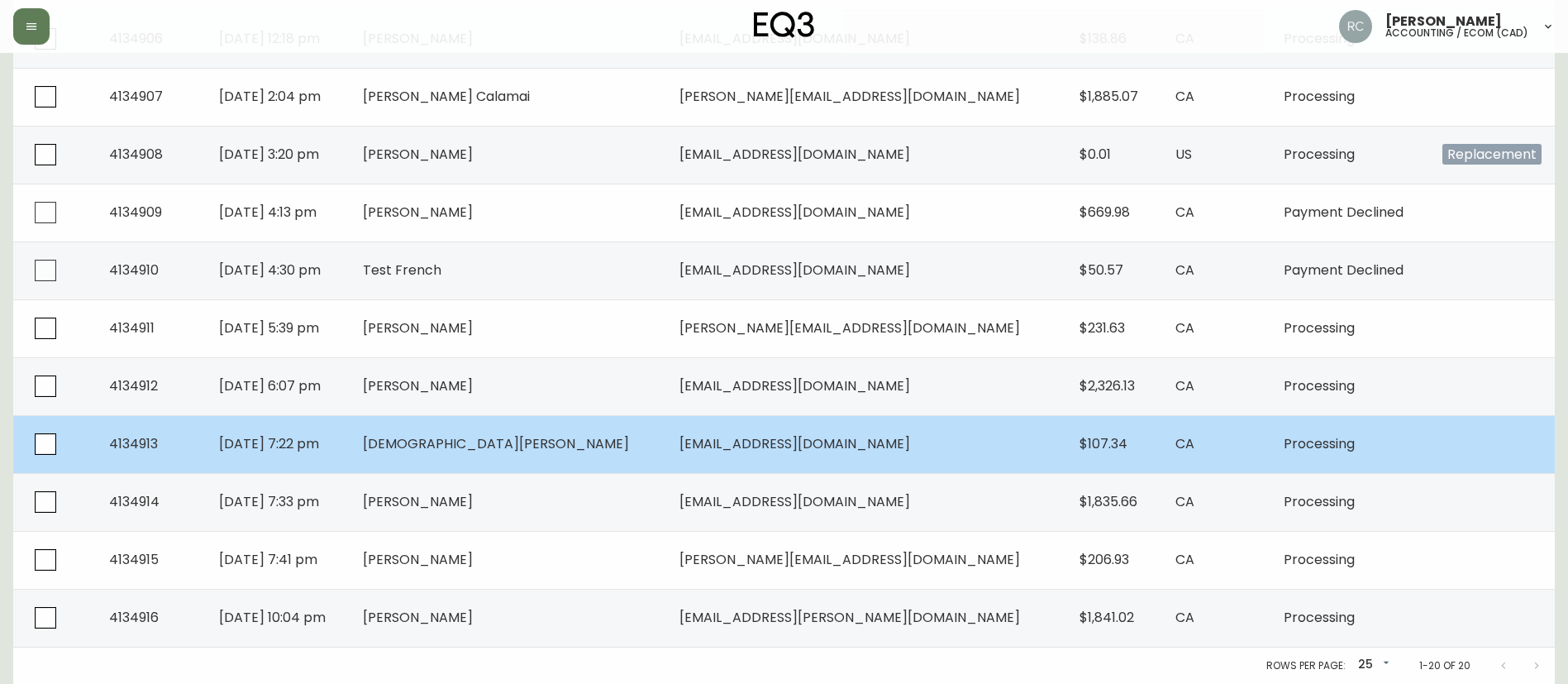
click at [549, 461] on td "[DEMOGRAPHIC_DATA][PERSON_NAME]" at bounding box center [508, 445] width 317 height 58
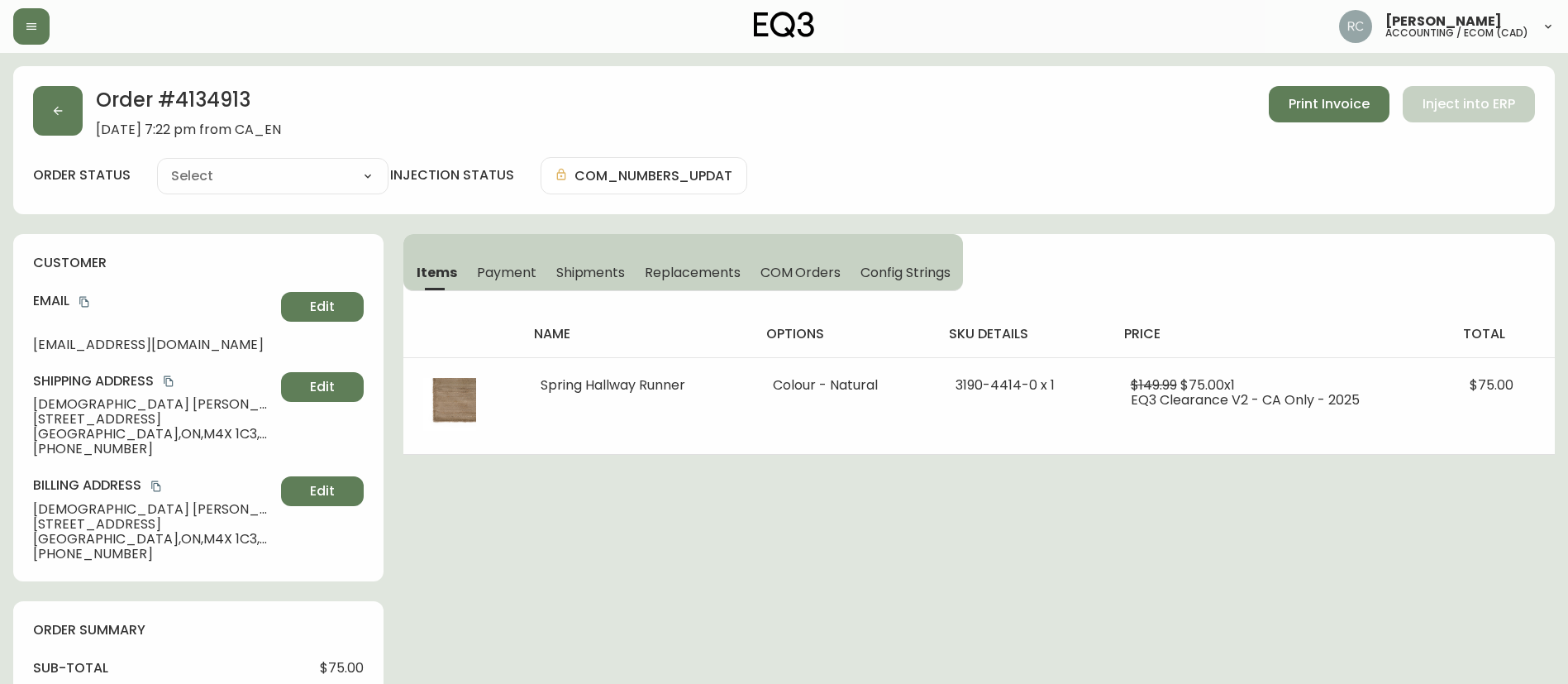
type input "Processing"
select select "PROCESSING"
click at [38, 47] on div "Russel Joy Custodio accounting / ecom (cad)" at bounding box center [784, 27] width 1542 height 53
click at [64, 115] on button "button" at bounding box center [58, 111] width 50 height 50
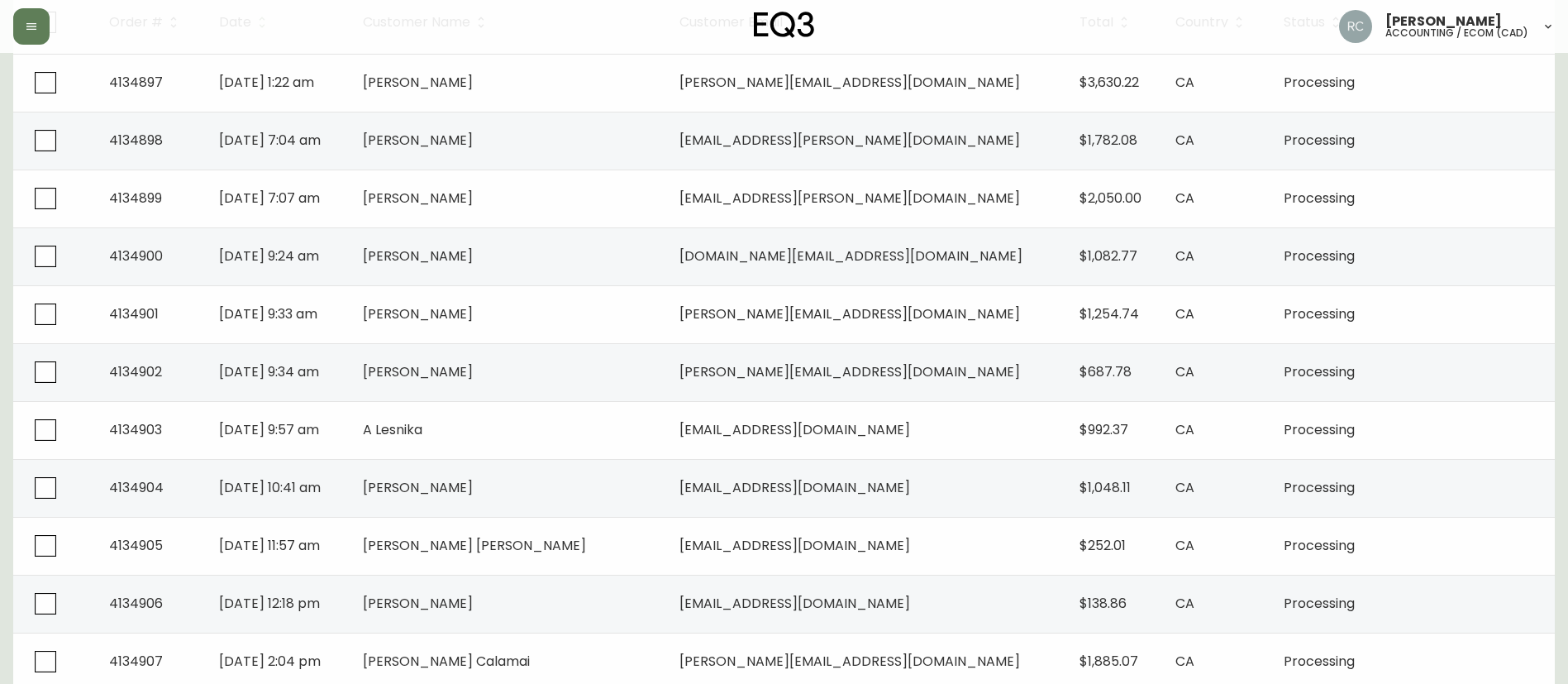
scroll to position [907, 0]
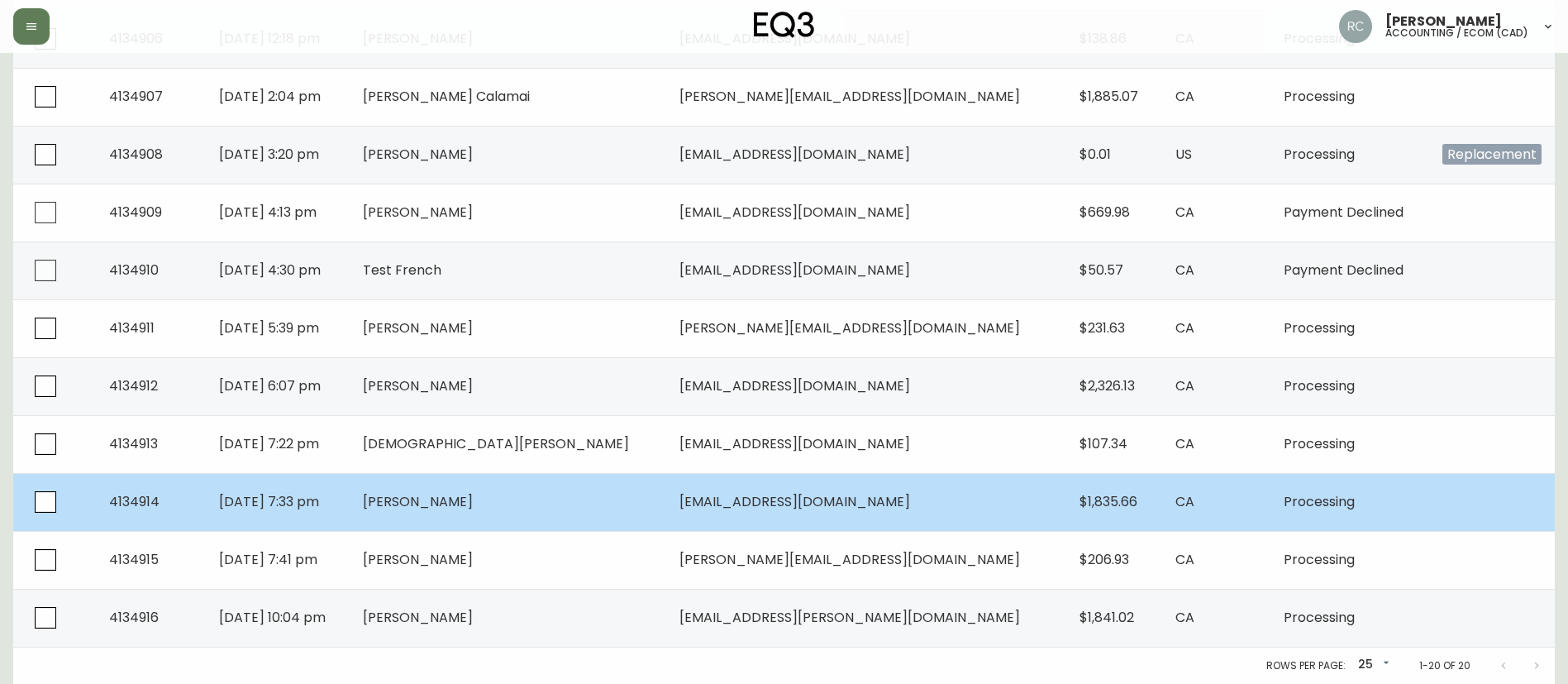
click at [473, 510] on span "[PERSON_NAME]" at bounding box center [418, 502] width 110 height 19
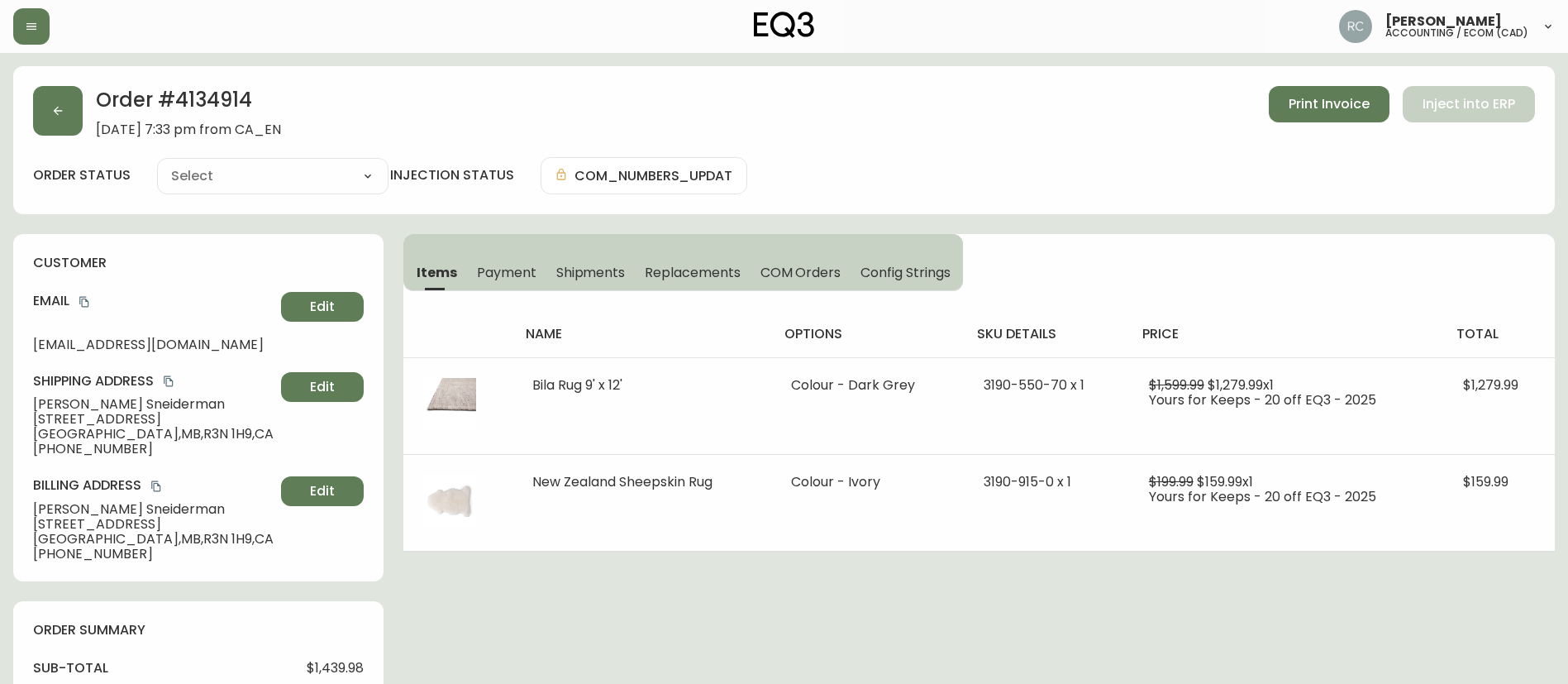
type input "Processing"
select select "PROCESSING"
click at [63, 91] on button "button" at bounding box center [58, 111] width 50 height 50
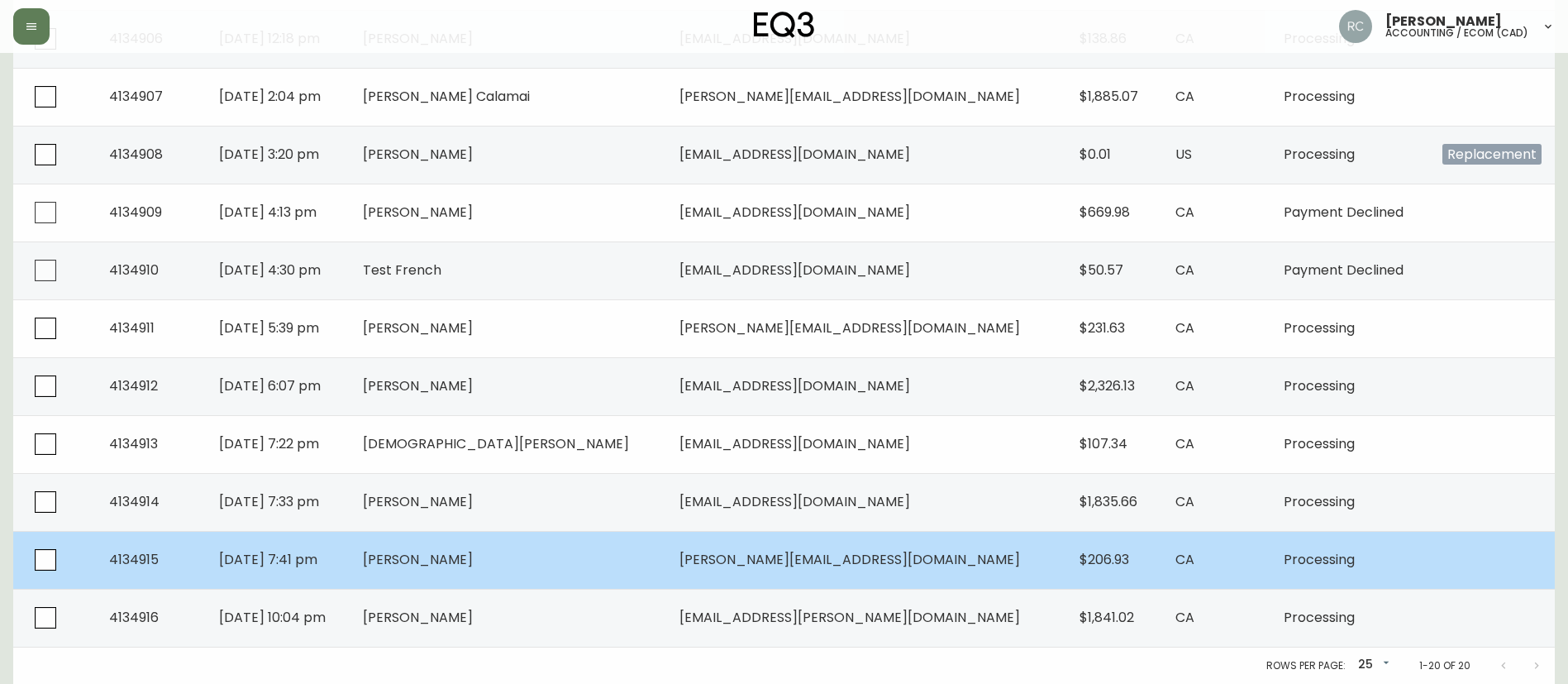
click at [472, 556] on span "[PERSON_NAME]" at bounding box center [418, 559] width 110 height 19
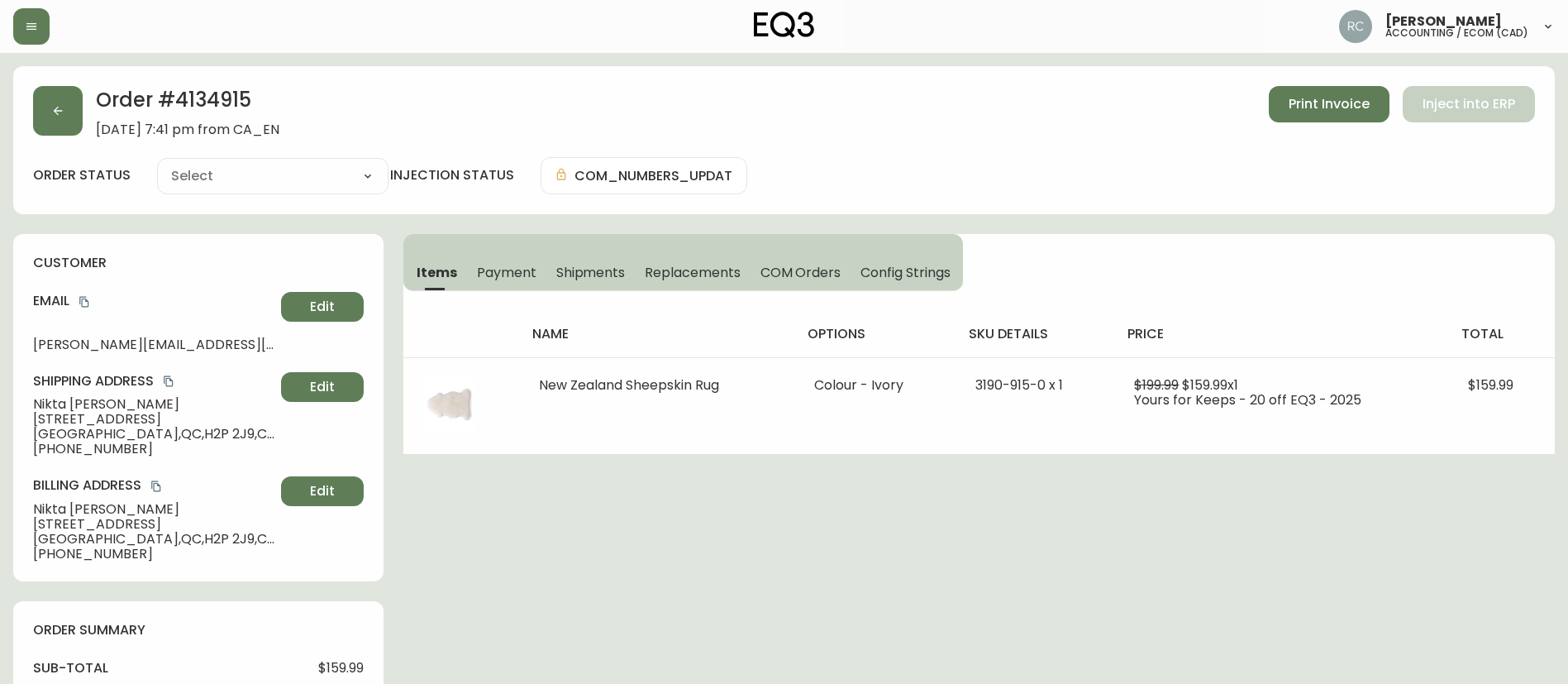
type input "Processing"
select select "PROCESSING"
drag, startPoint x: 53, startPoint y: 105, endPoint x: 449, endPoint y: 233, distance: 416.2
click at [443, 232] on div "Order # 4134915 August 28, 2025 at 7:41 pm from CA_EN Print Invoice Inject into…" at bounding box center [784, 673] width 1542 height 1215
click at [493, 277] on span "Payment" at bounding box center [507, 273] width 60 height 17
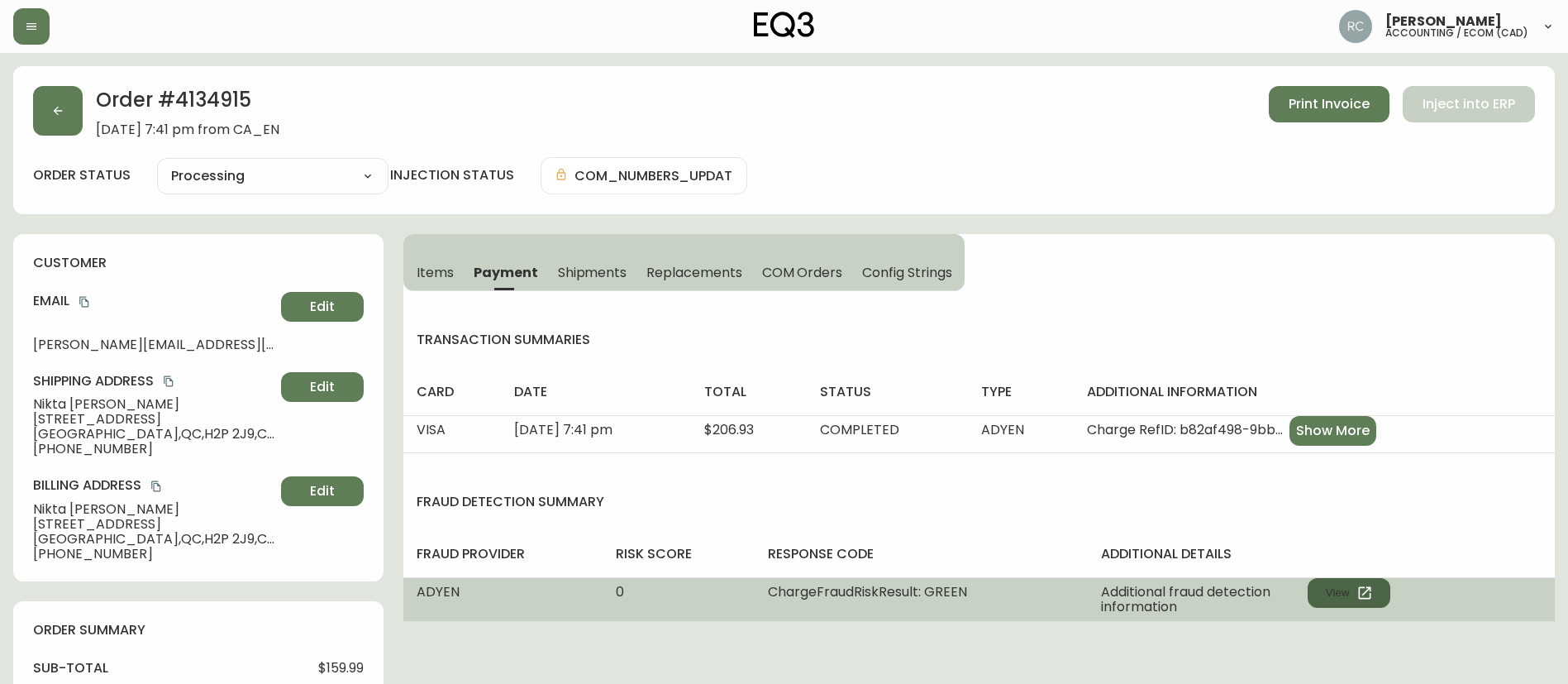
click at [1350, 591] on button "View" at bounding box center [1349, 593] width 83 height 30
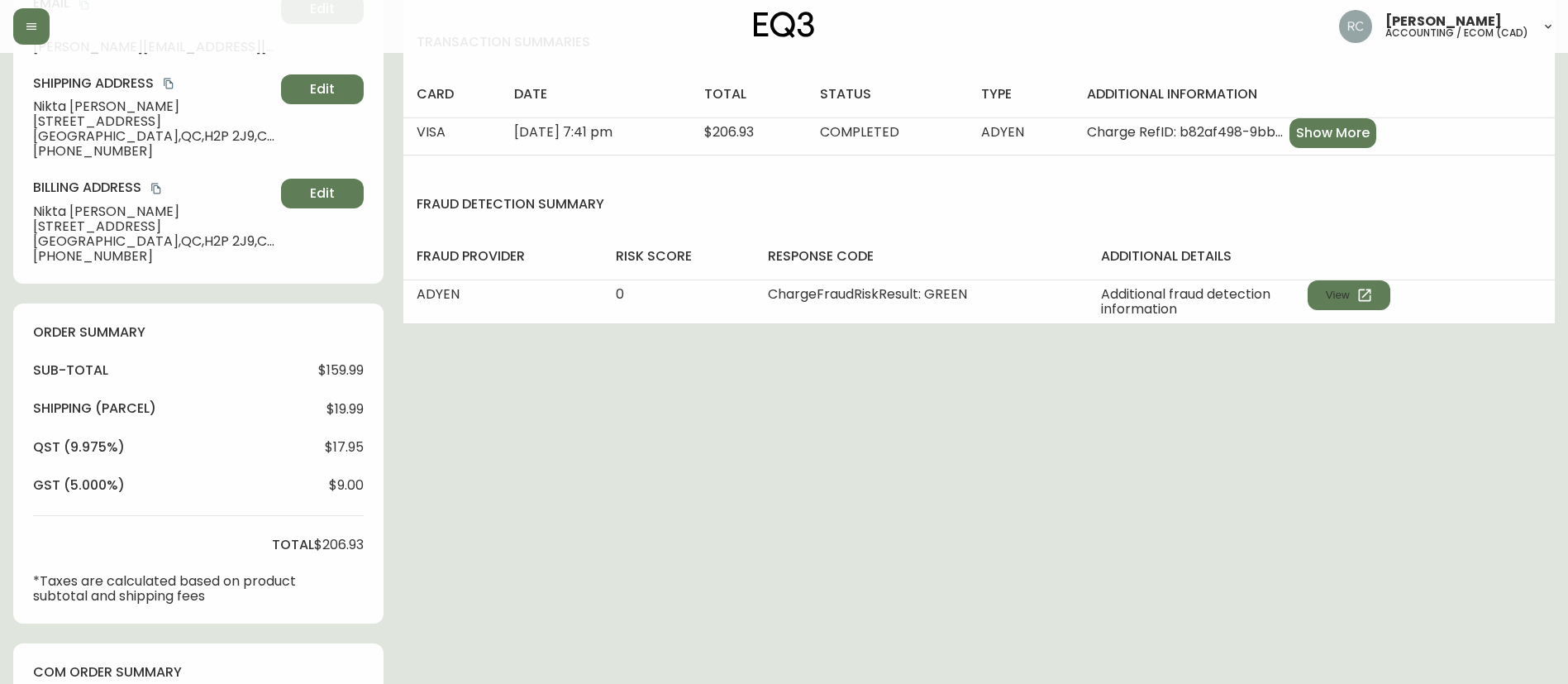
scroll to position [598, 0]
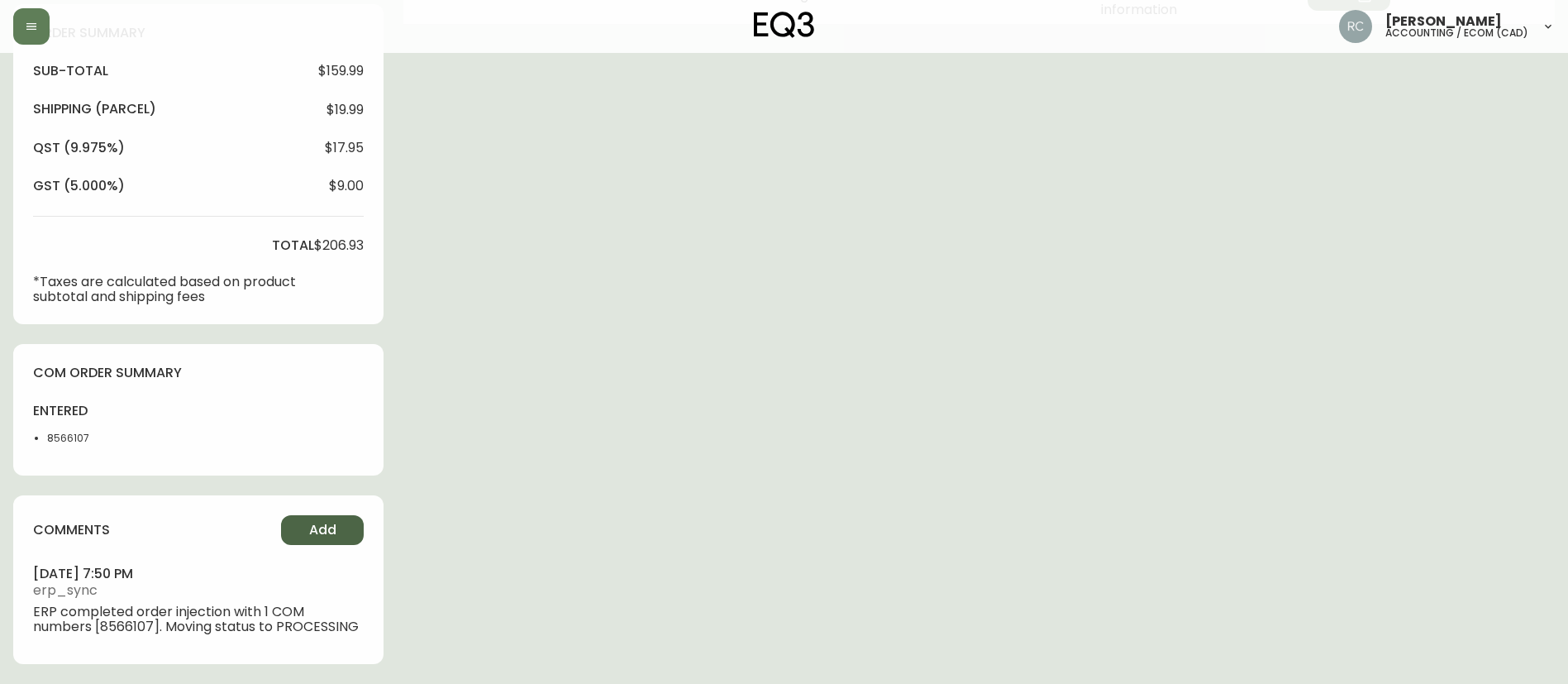
click at [299, 536] on button "Add" at bounding box center [322, 530] width 83 height 30
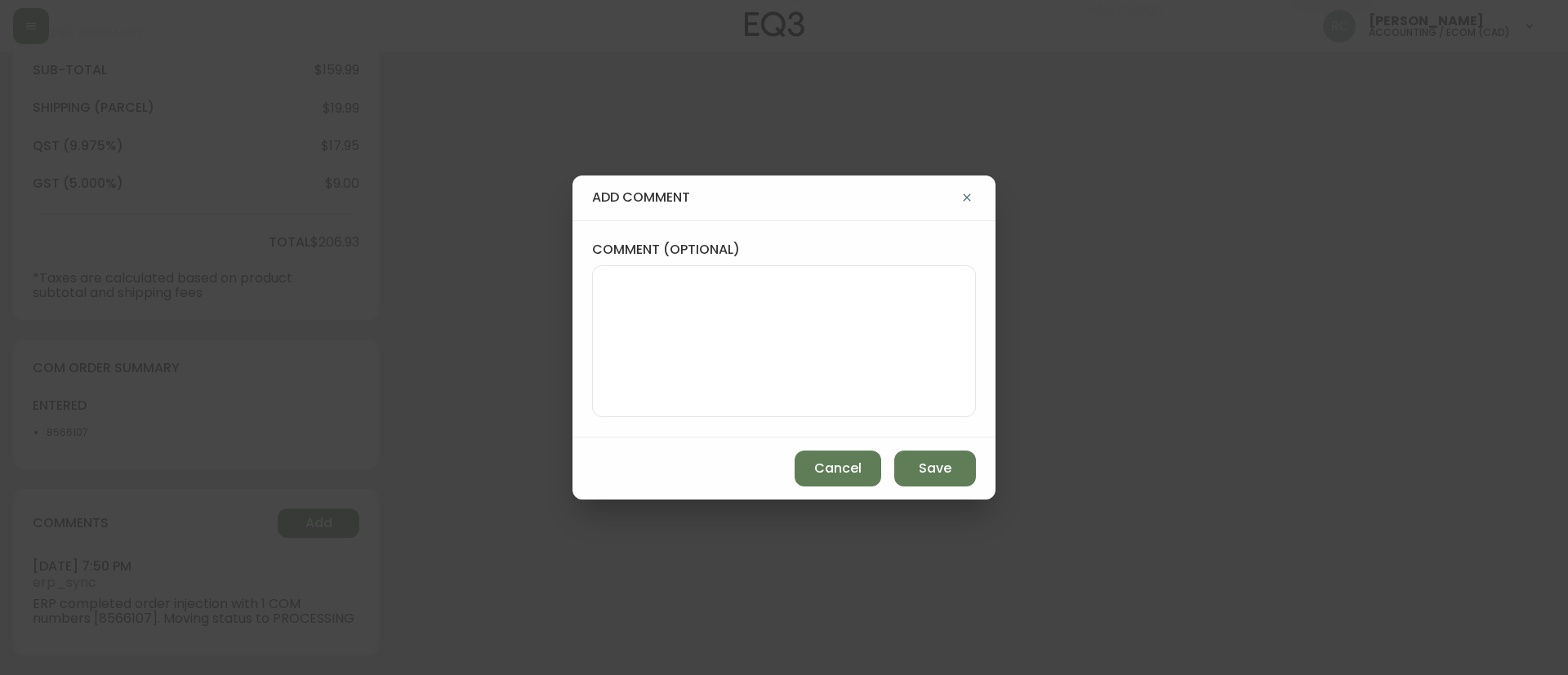
click at [603, 356] on div at bounding box center [783, 341] width 384 height 152
paste textarea "MANUAL FRAUD REVIEW - APPROVED - same shipping and billing address -"
paste textarea "Time since an authorized payment was first seen with email address 3yr 253d"
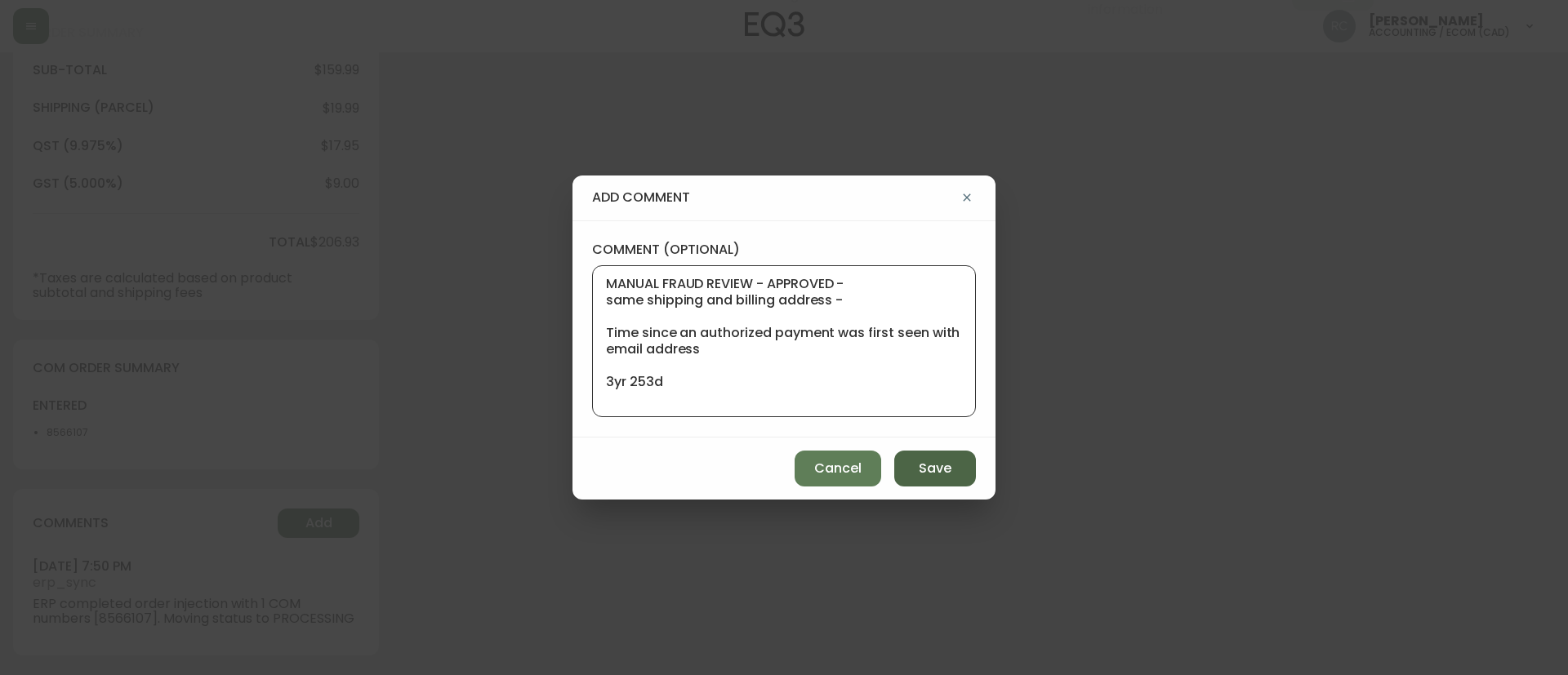
type textarea "MANUAL FRAUD REVIEW - APPROVED - same shipping and billing address - Time since…"
click at [925, 479] on button "Save" at bounding box center [934, 468] width 82 height 36
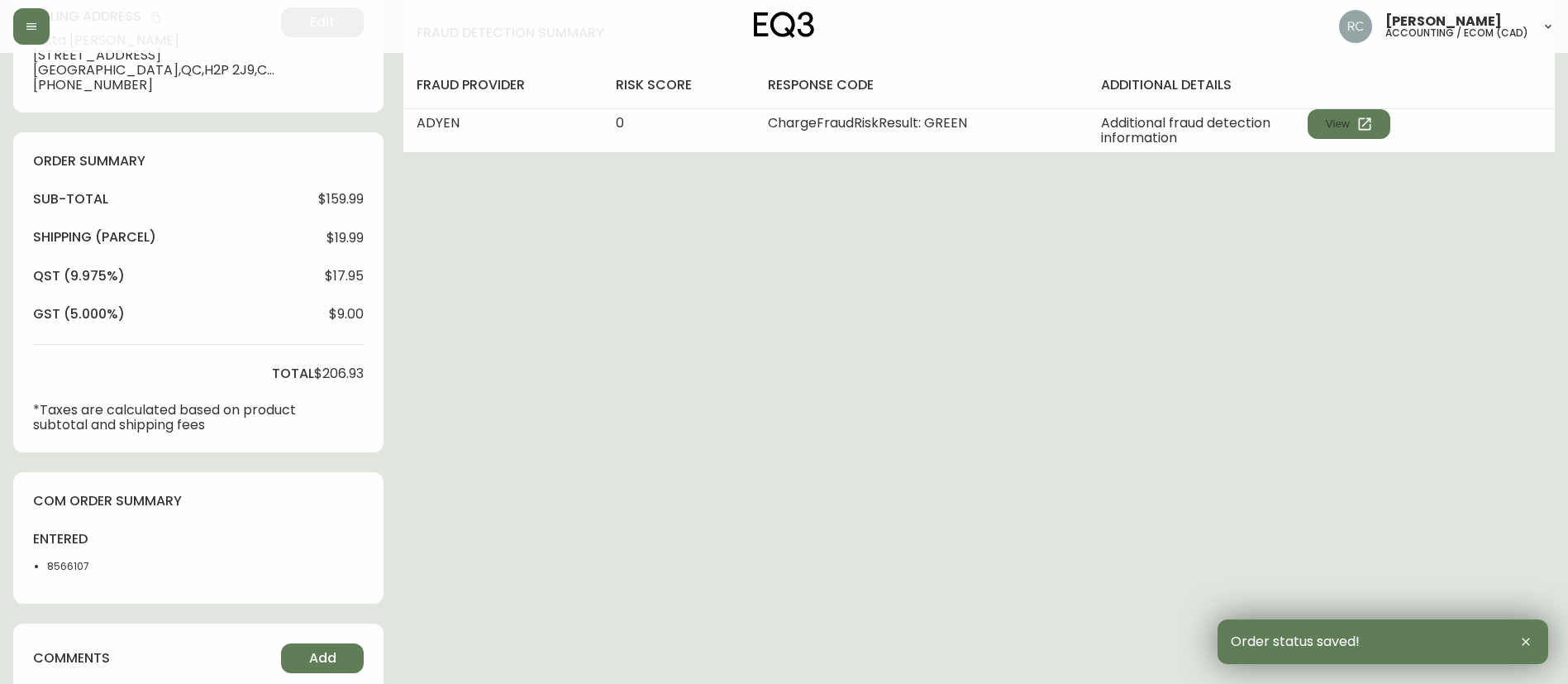
scroll to position [0, 0]
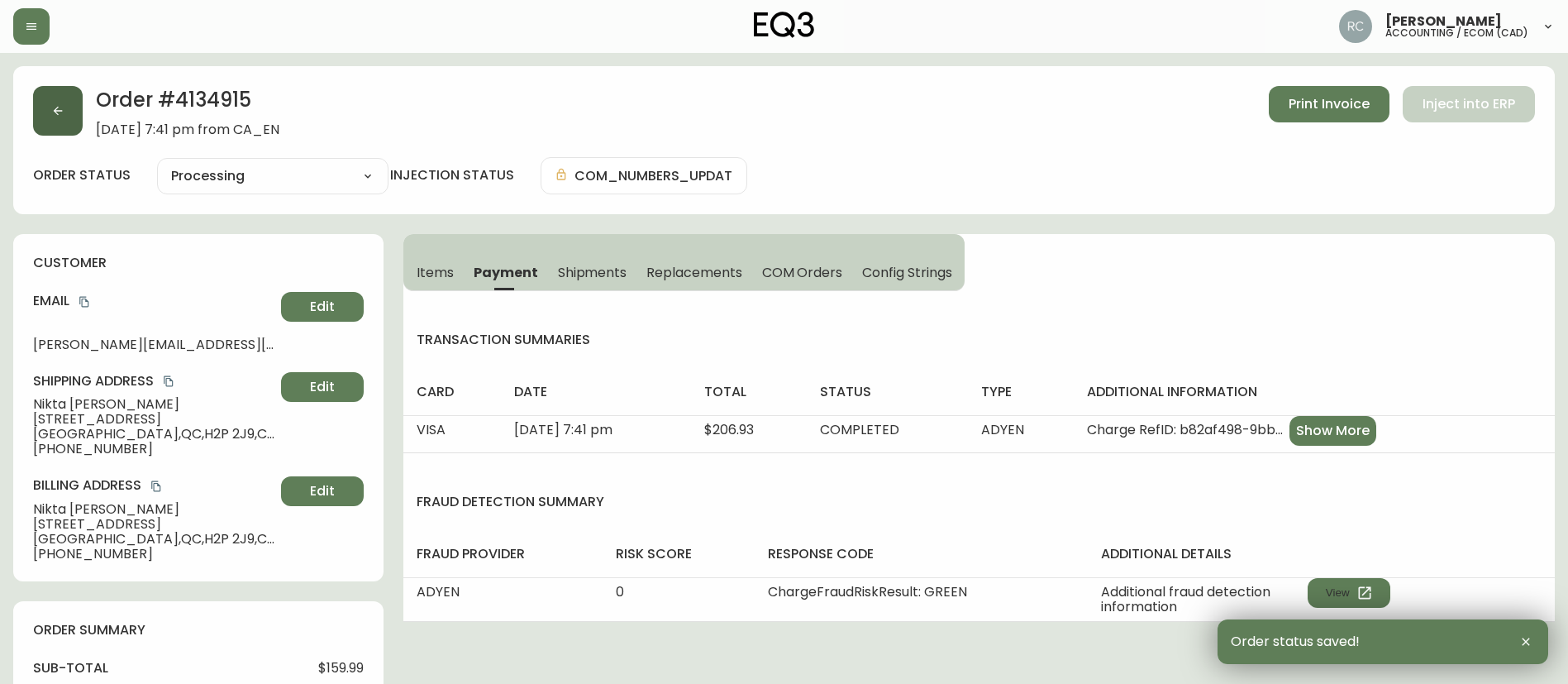
click at [58, 104] on icon "button" at bounding box center [57, 110] width 13 height 13
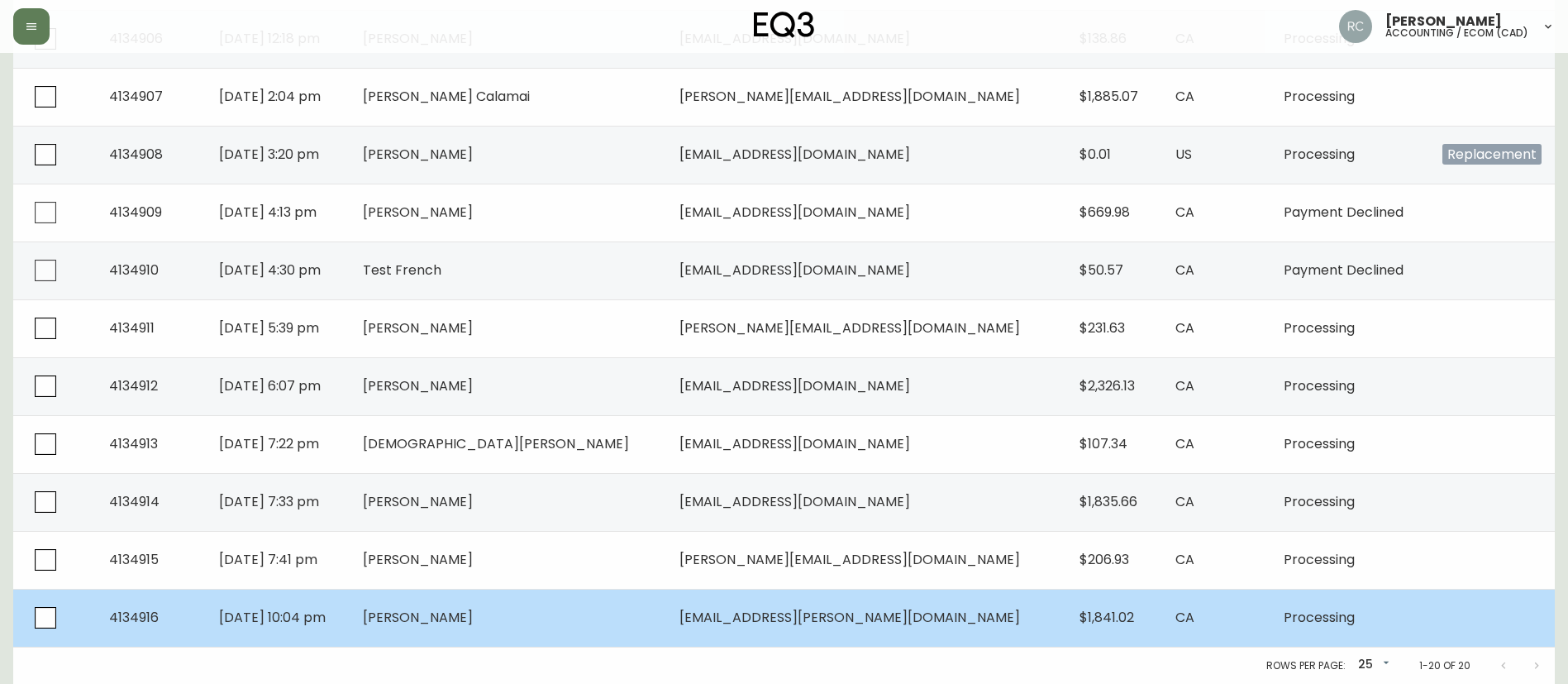
click at [529, 604] on td "[PERSON_NAME]" at bounding box center [508, 618] width 317 height 58
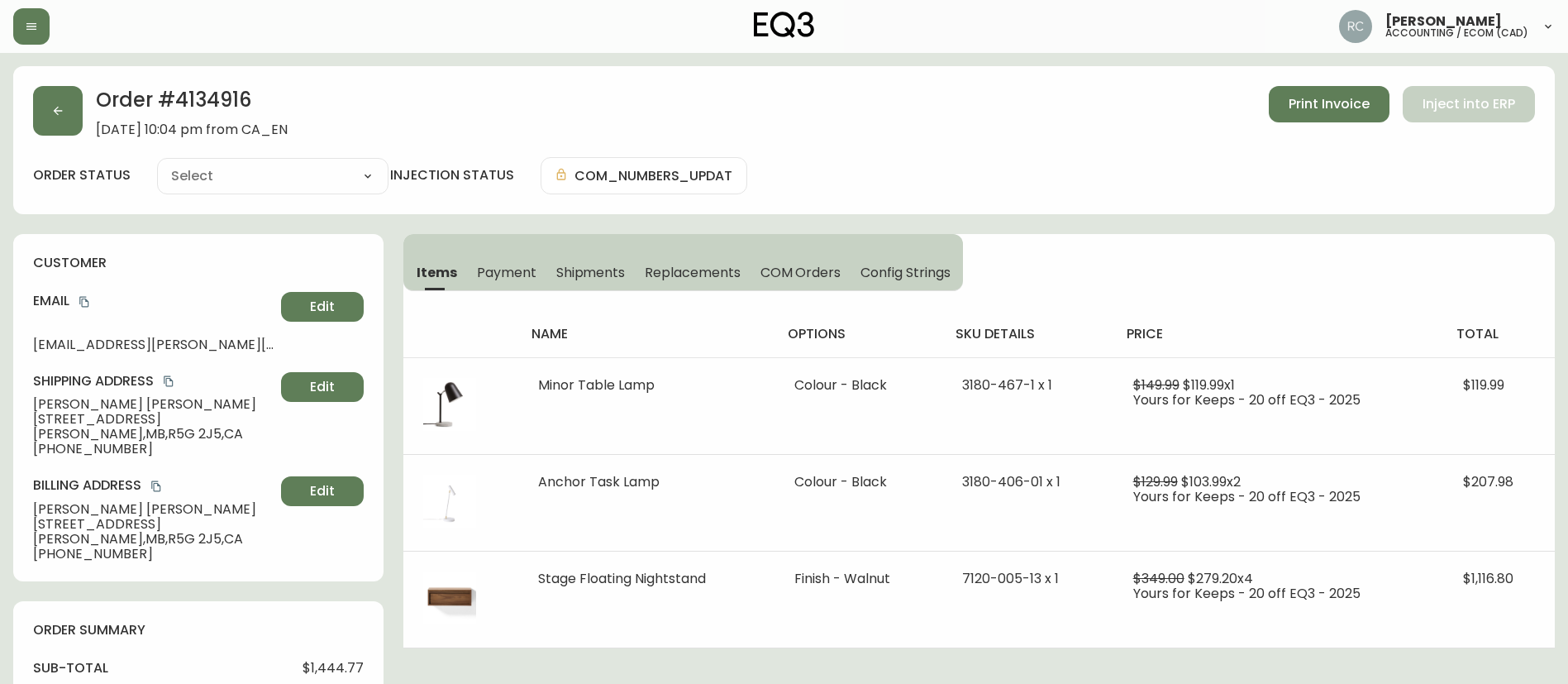
type input "Processing"
select select "PROCESSING"
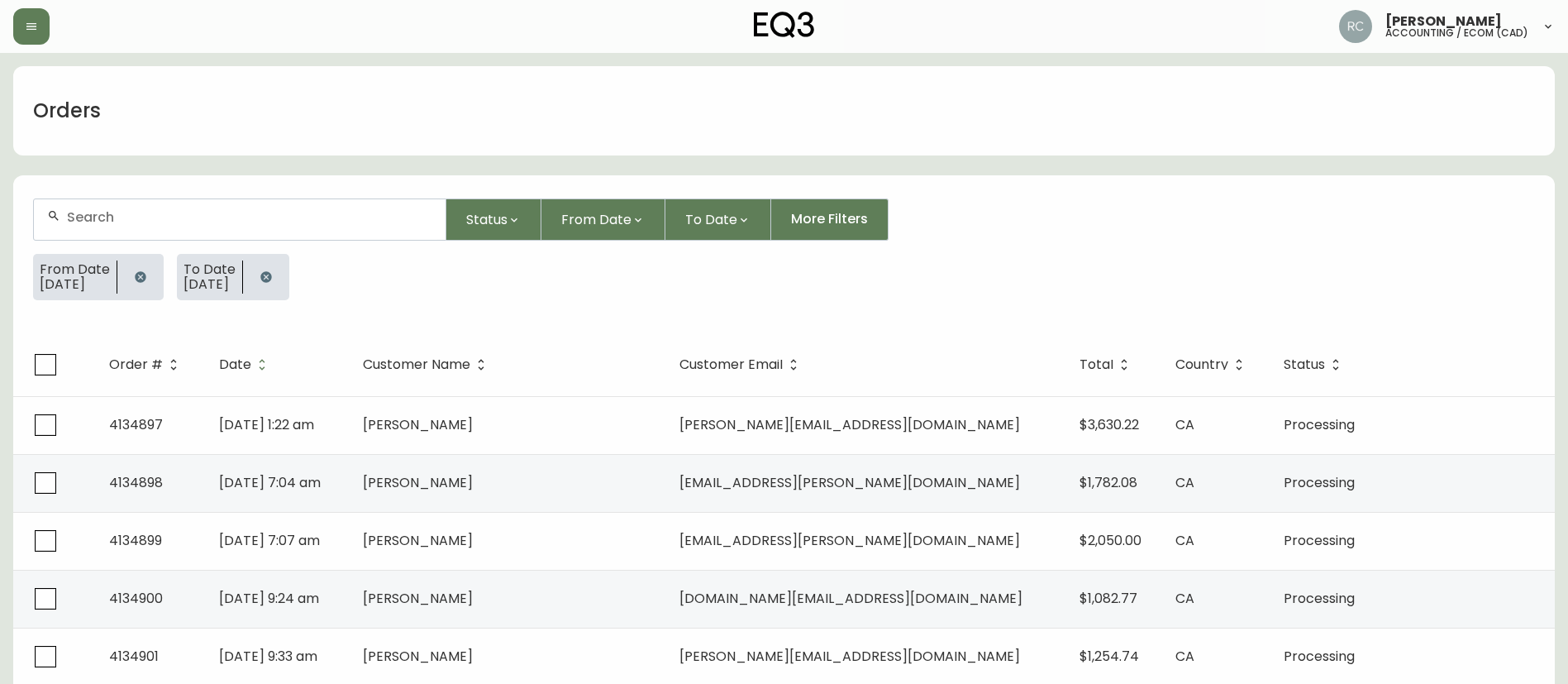
click at [140, 268] on button "button" at bounding box center [140, 277] width 33 height 33
click at [127, 276] on icon "button" at bounding box center [121, 276] width 11 height 11
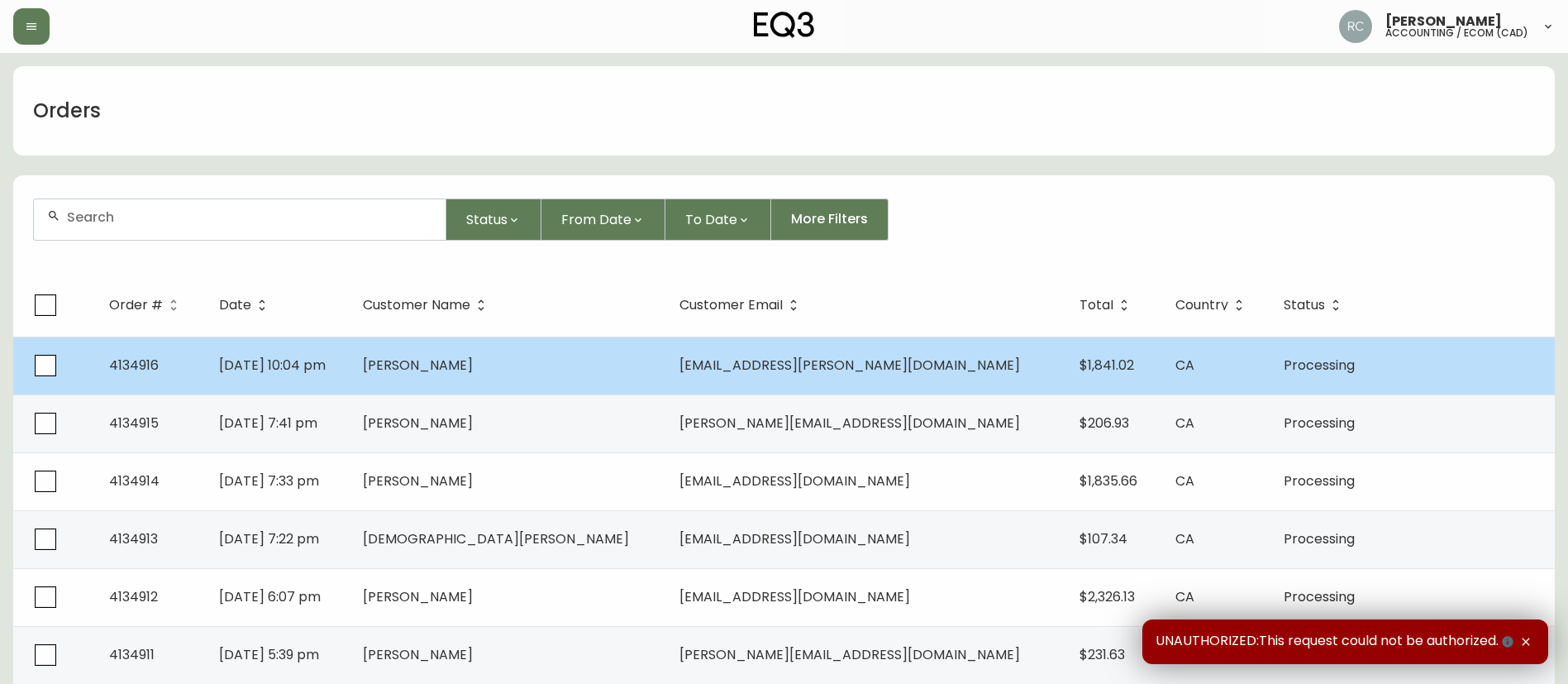
click at [326, 365] on span "[DATE] 10:04 pm" at bounding box center [272, 365] width 107 height 19
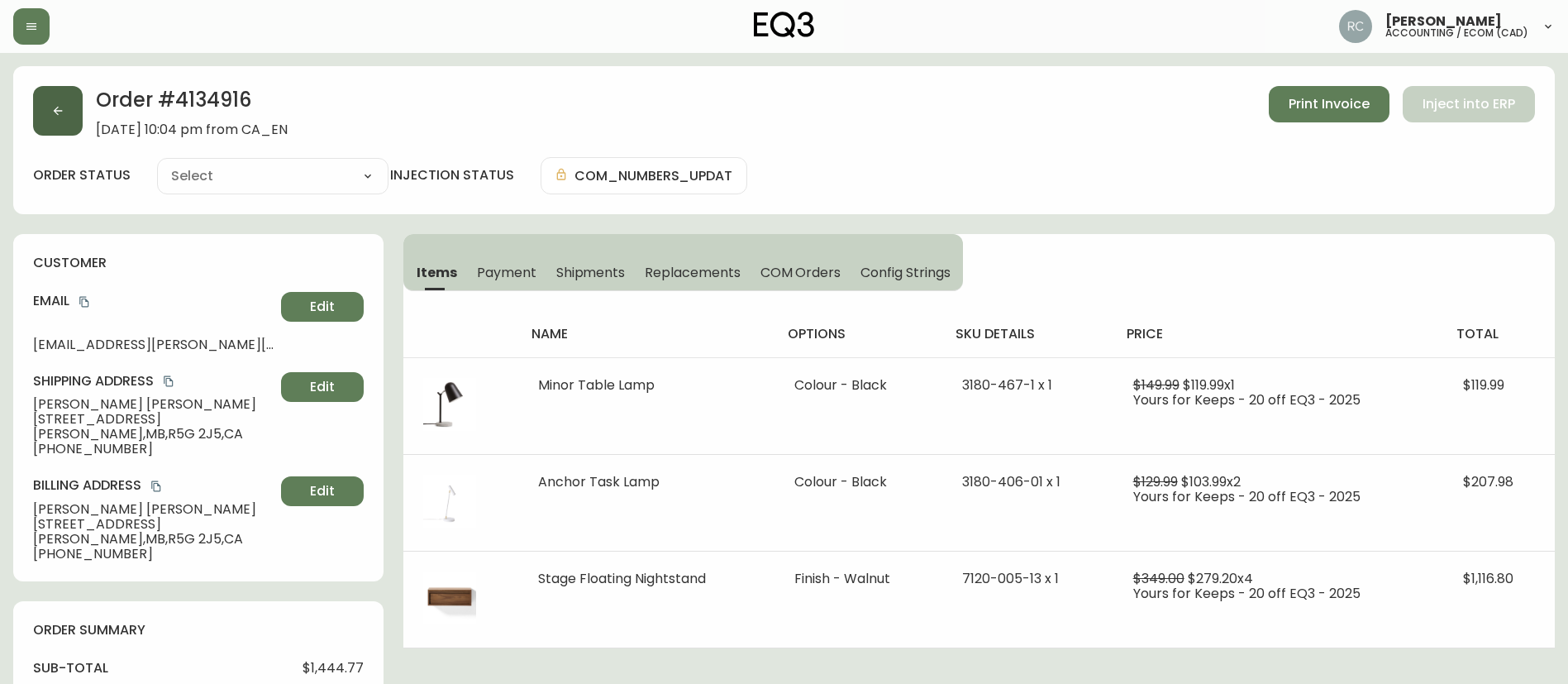
type input "Processing"
select select "PROCESSING"
click at [57, 127] on button "button" at bounding box center [58, 111] width 50 height 50
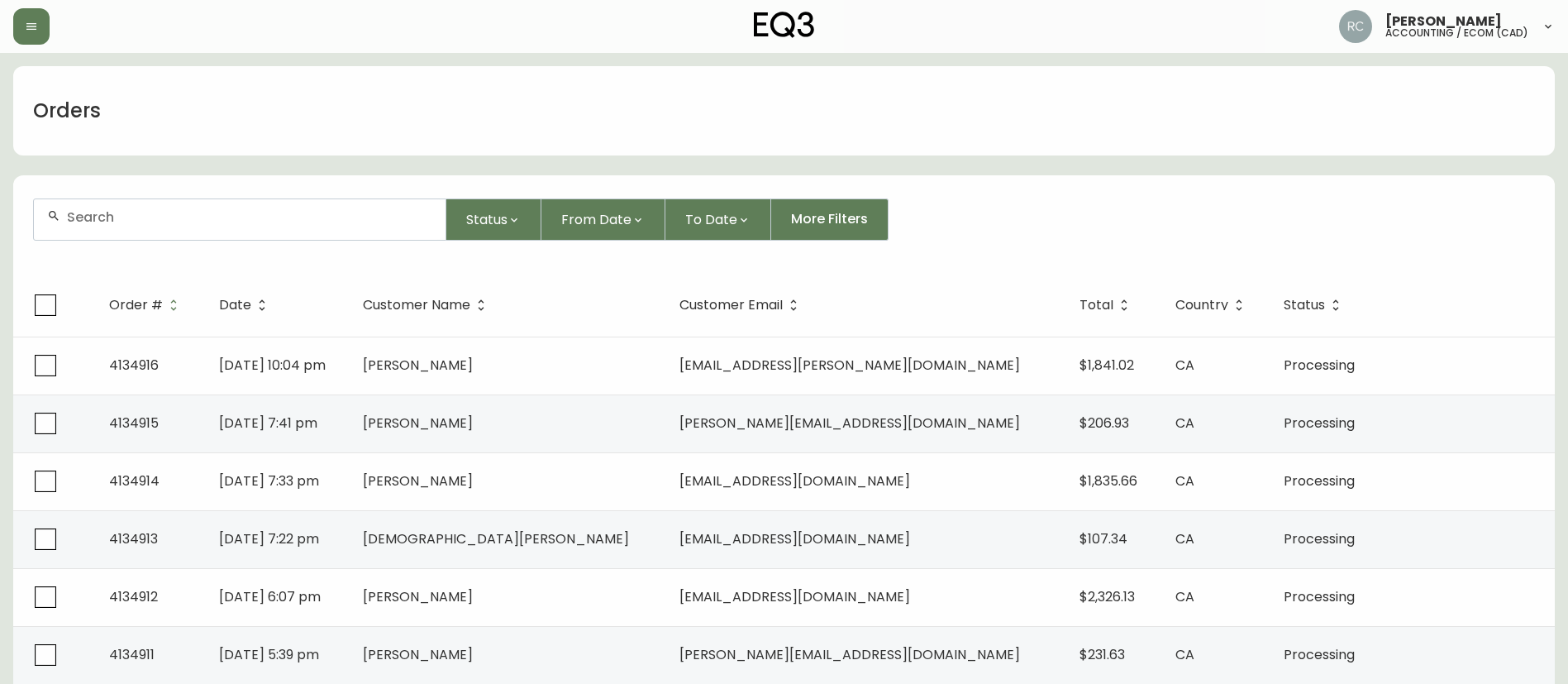
click at [557, 85] on div "Orders" at bounding box center [784, 110] width 1542 height 89
click at [558, 87] on div "Orders" at bounding box center [784, 110] width 1542 height 89
click at [503, 212] on span "Status" at bounding box center [487, 220] width 41 height 21
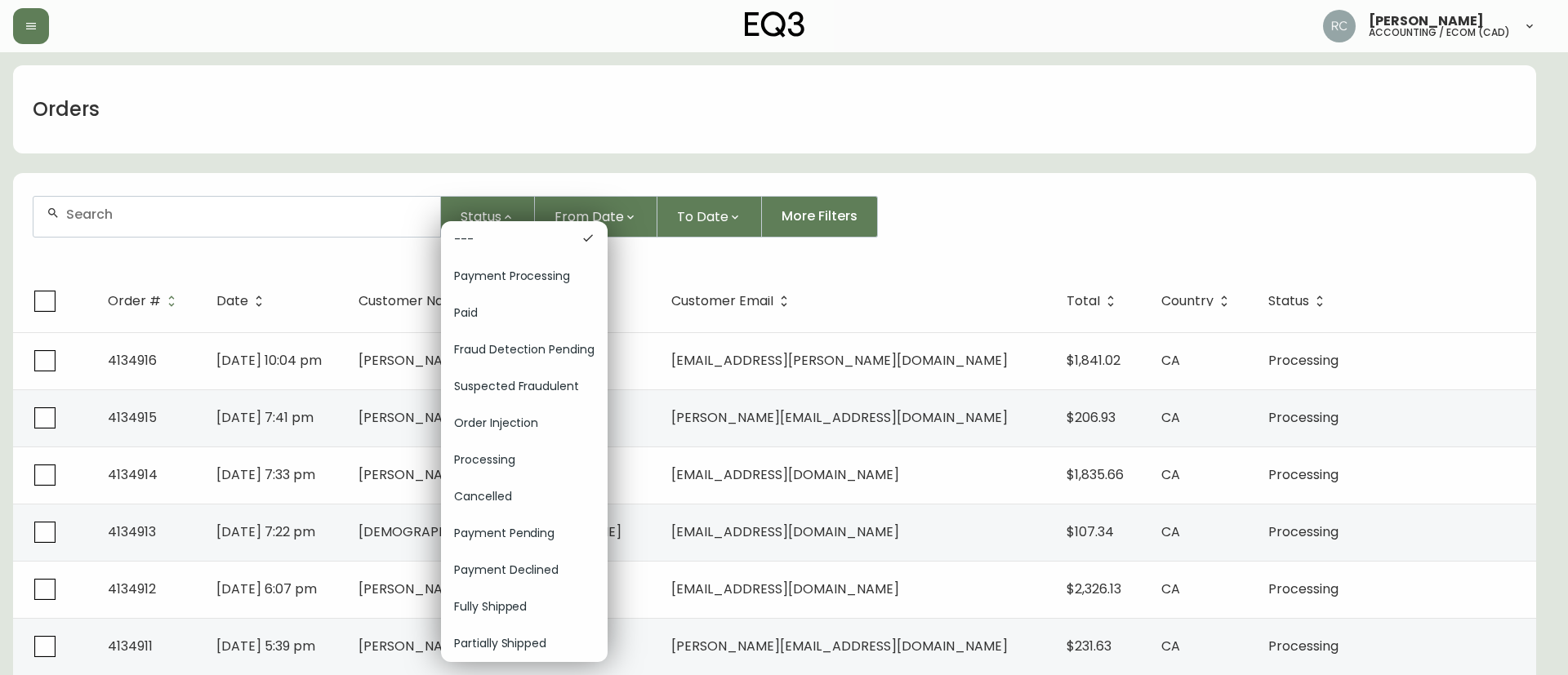
click at [494, 417] on span "Order Injection" at bounding box center [524, 424] width 140 height 17
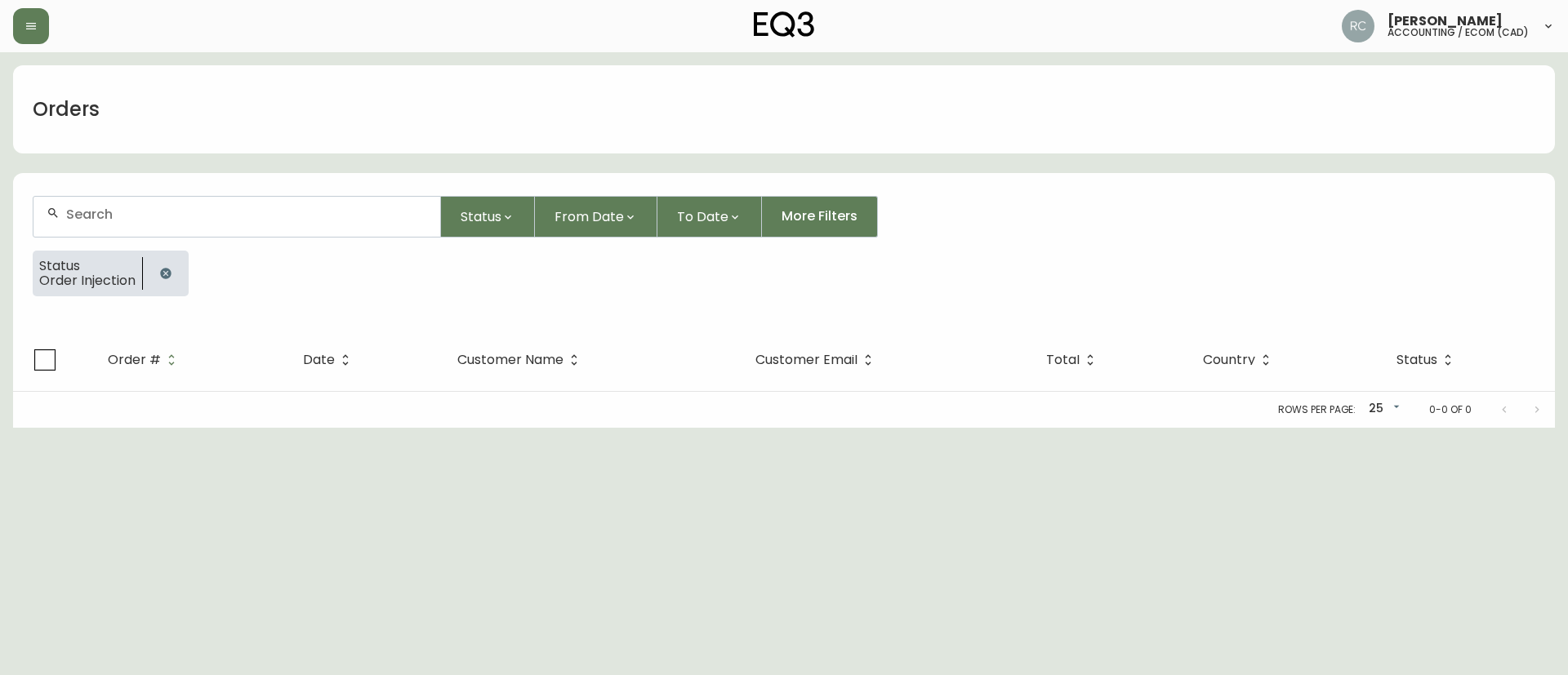
click at [165, 273] on icon "button" at bounding box center [165, 273] width 13 height 13
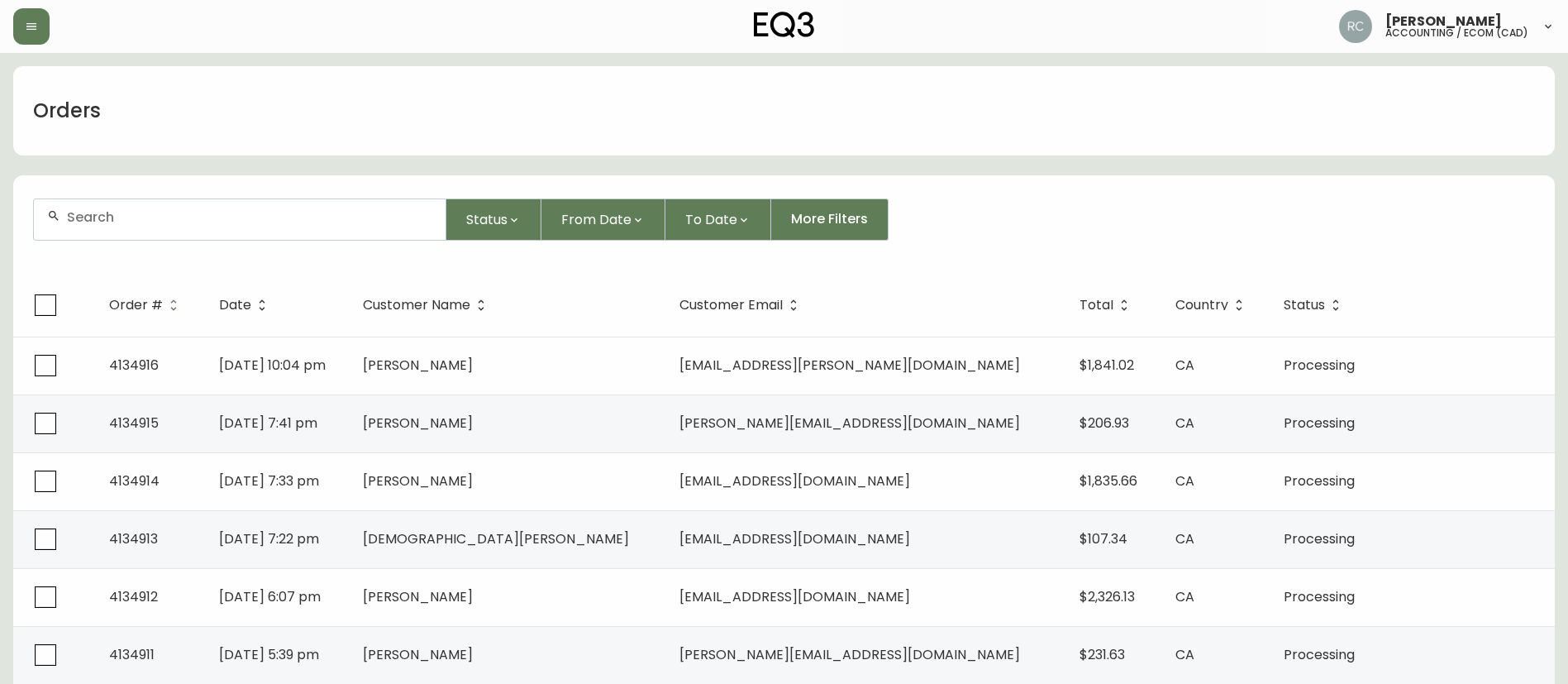
click at [254, 213] on input "text" at bounding box center [250, 217] width 366 height 15
paste input "8566376"
type input "8566376"
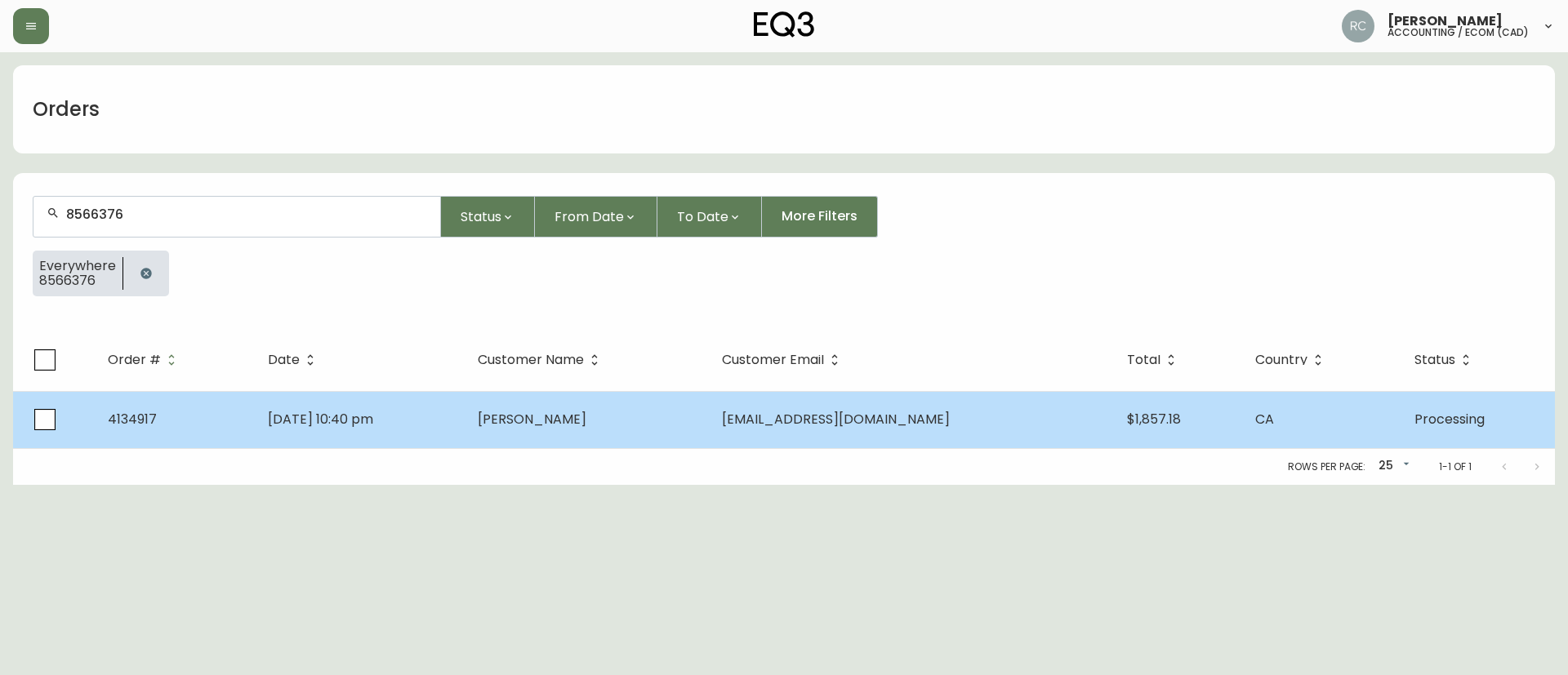
click at [566, 405] on td "[PERSON_NAME]" at bounding box center [587, 419] width 245 height 57
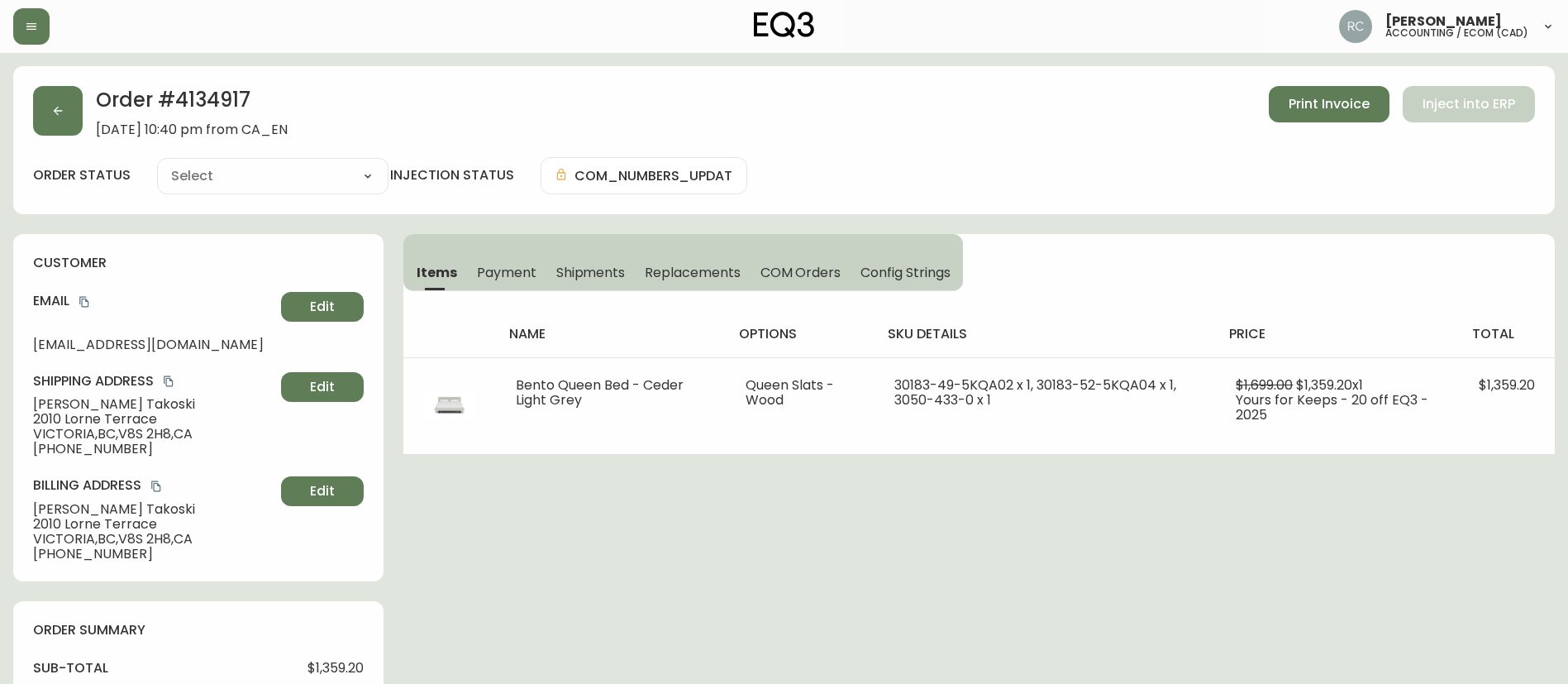
type input "Processing"
select select "PROCESSING"
click at [492, 261] on button "Payment" at bounding box center [507, 272] width 79 height 37
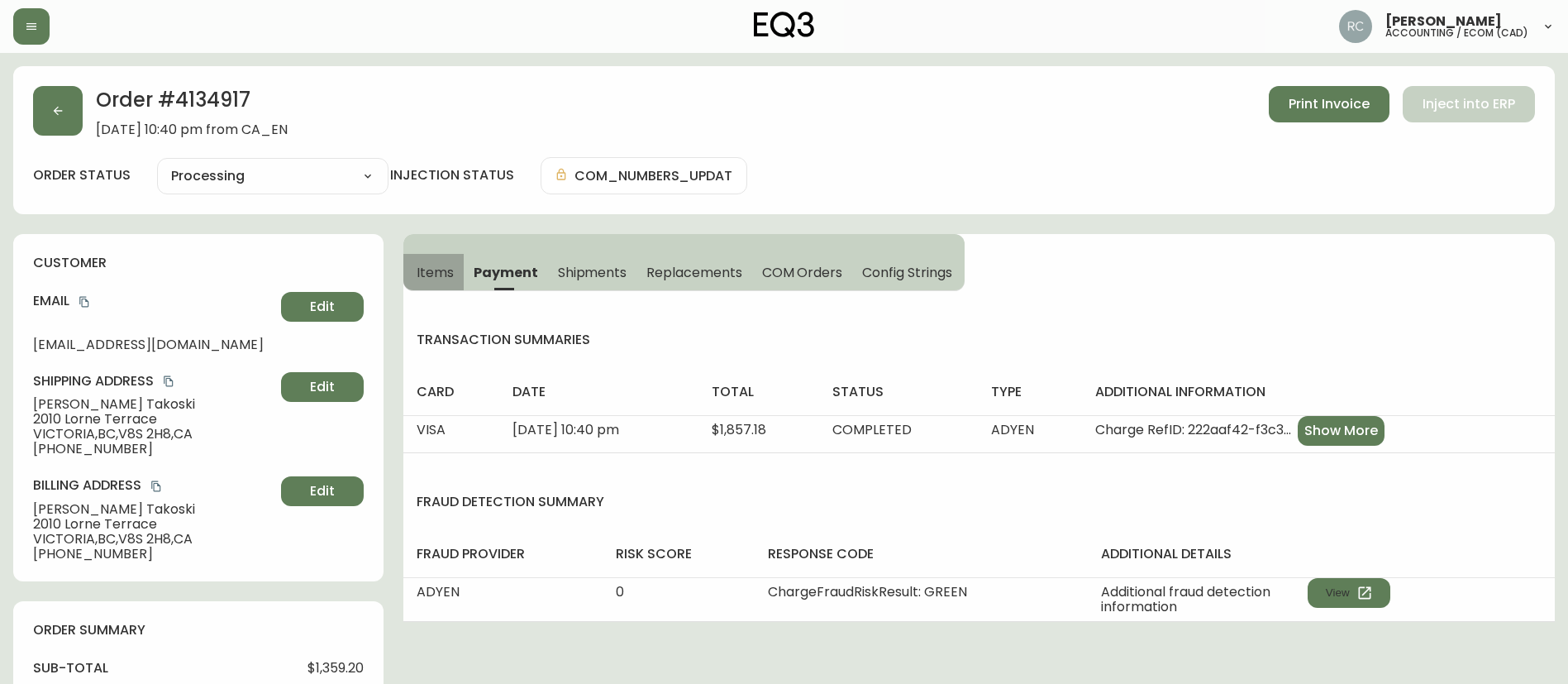
click at [435, 274] on span "Items" at bounding box center [436, 273] width 38 height 17
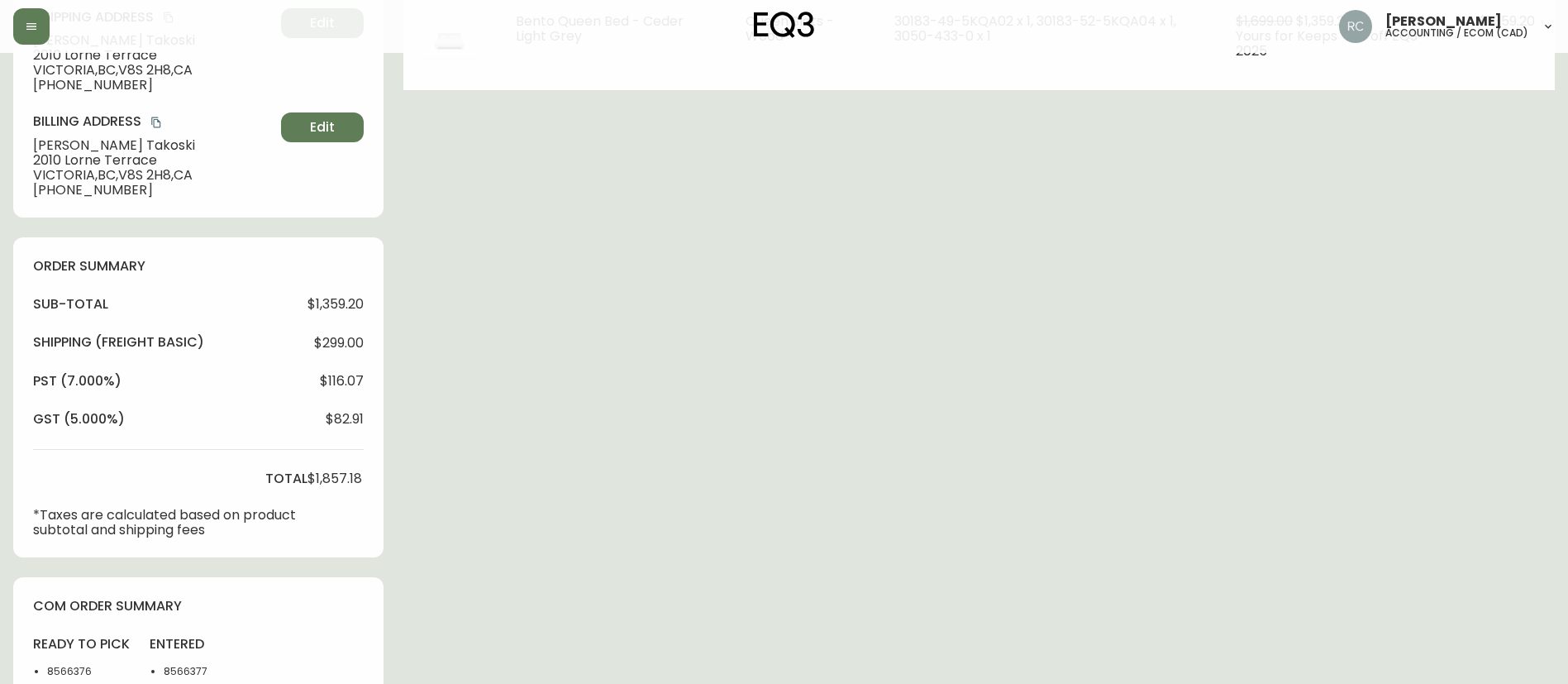
scroll to position [612, 0]
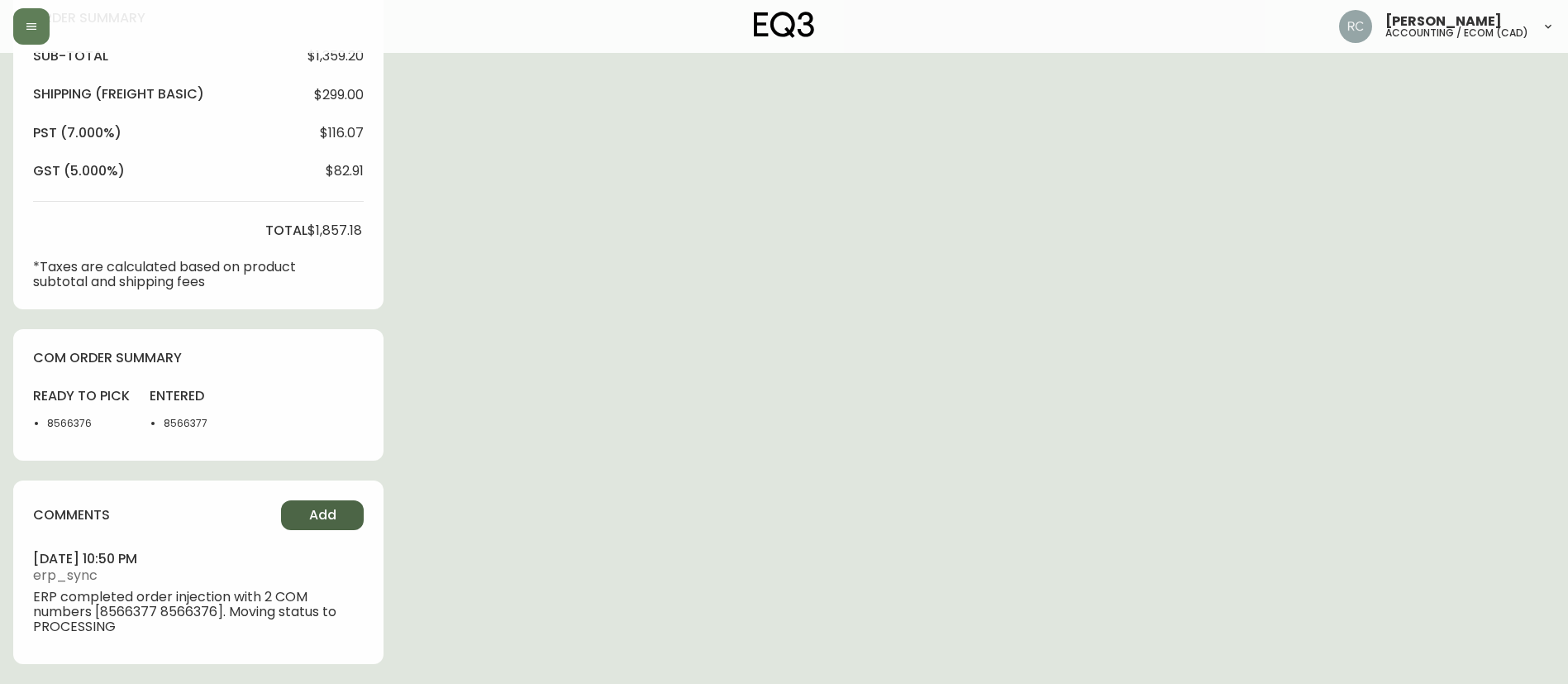
click at [344, 513] on button "Add" at bounding box center [322, 515] width 83 height 30
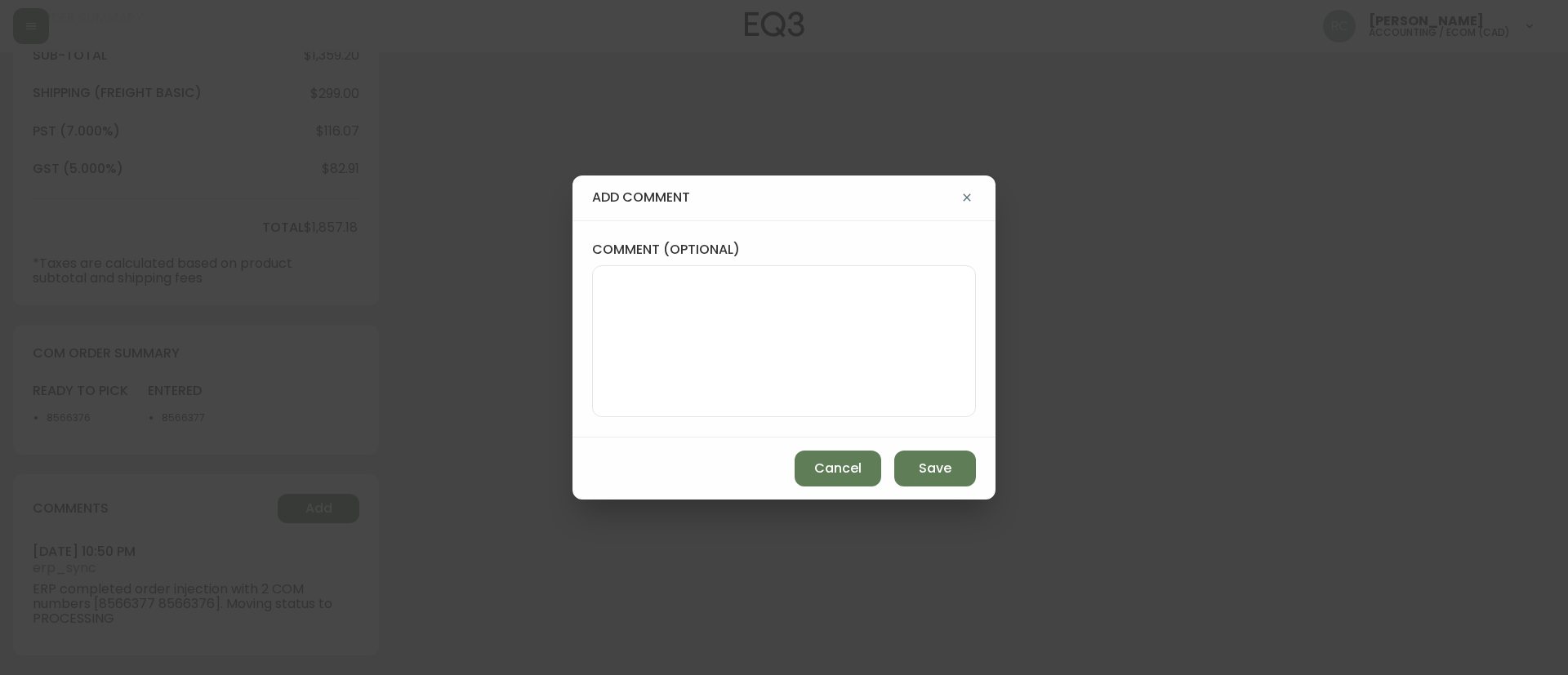
click at [703, 289] on textarea "comment (optional)" at bounding box center [784, 341] width 356 height 131
paste textarea "eq3retail@consumercare.zohosupport.com"
drag, startPoint x: 622, startPoint y: 332, endPoint x: 640, endPoint y: 336, distance: 18.4
click at [622, 332] on textarea "eq3retail@consumercare.zohosupport.com" at bounding box center [784, 341] width 356 height 131
paste textarea "*automatic message sent to ldc to pull from stock*"
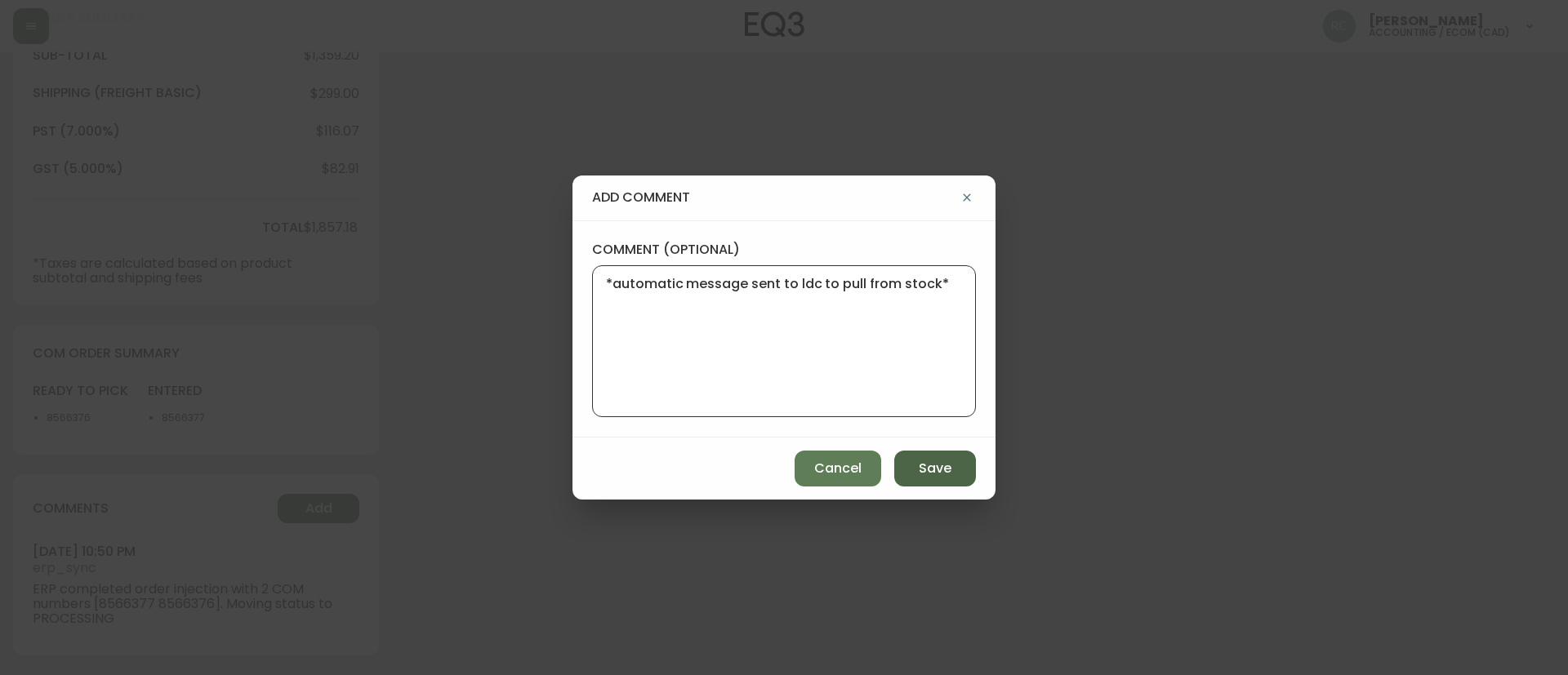
type textarea "*automatic message sent to ldc to pull from stock*"
click at [957, 473] on button "Save" at bounding box center [934, 468] width 82 height 36
